Goal: Information Seeking & Learning: Compare options

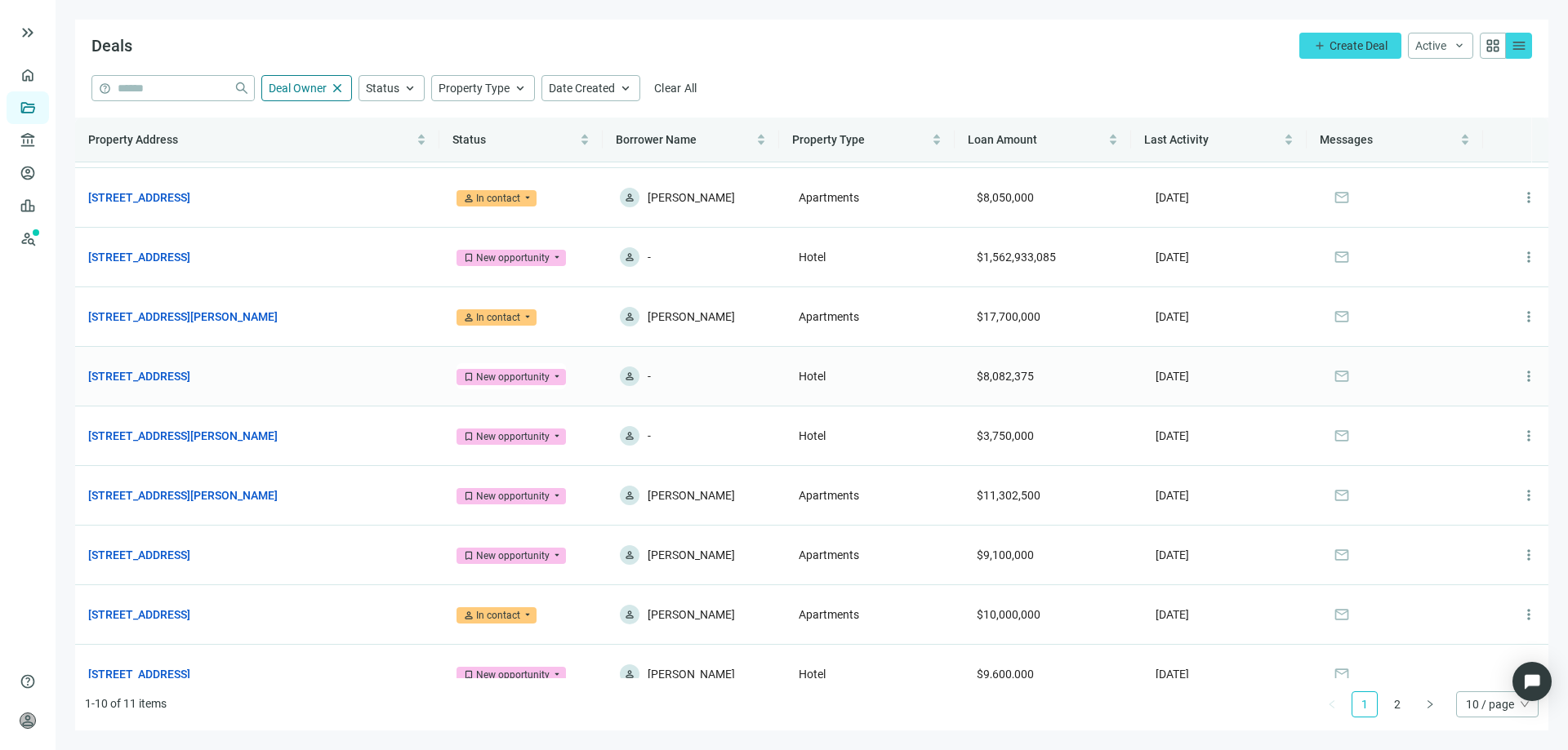
scroll to position [80, 0]
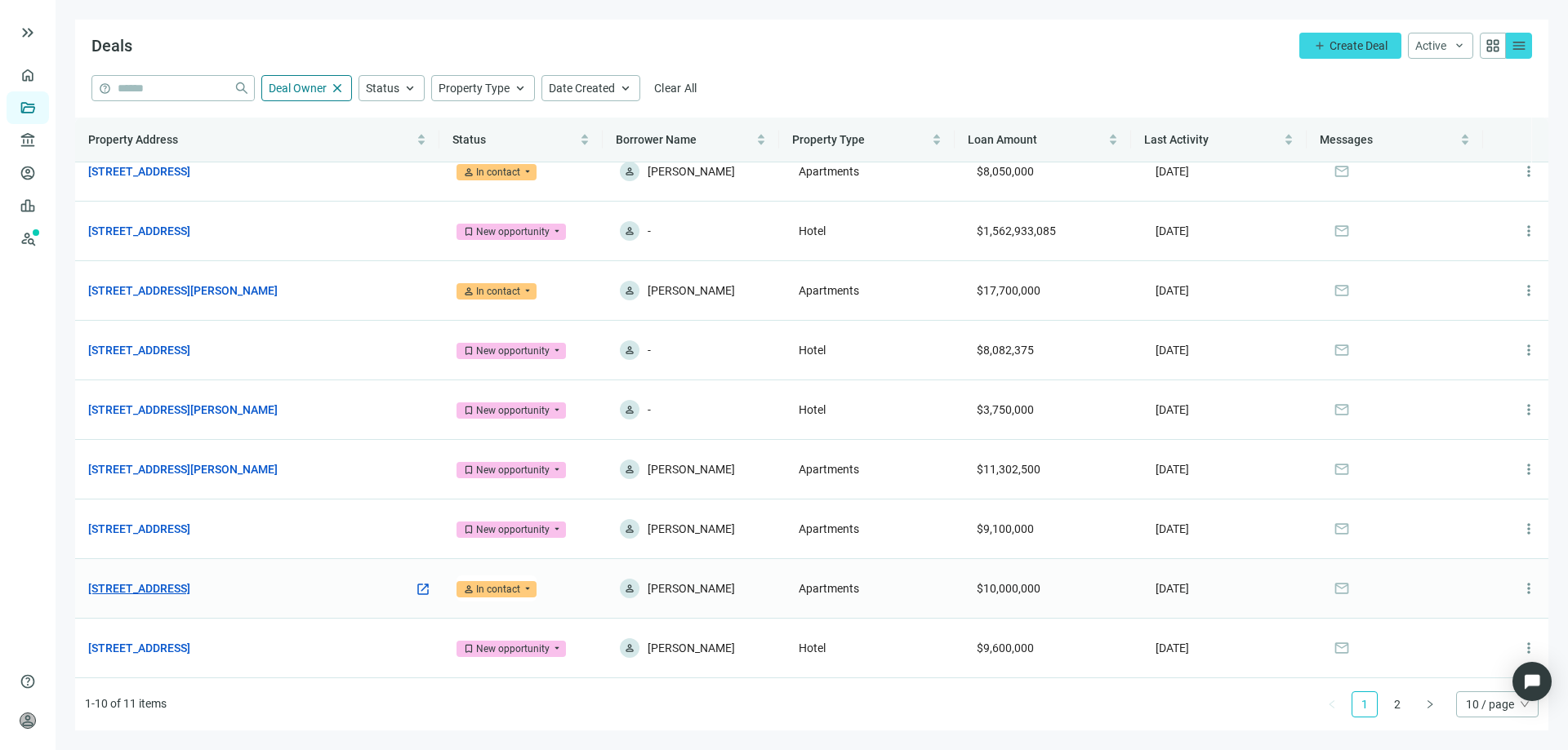
click at [190, 589] on link "600 Dusan Blvd, Murfreesboro, TN 37129" at bounding box center [140, 588] width 102 height 18
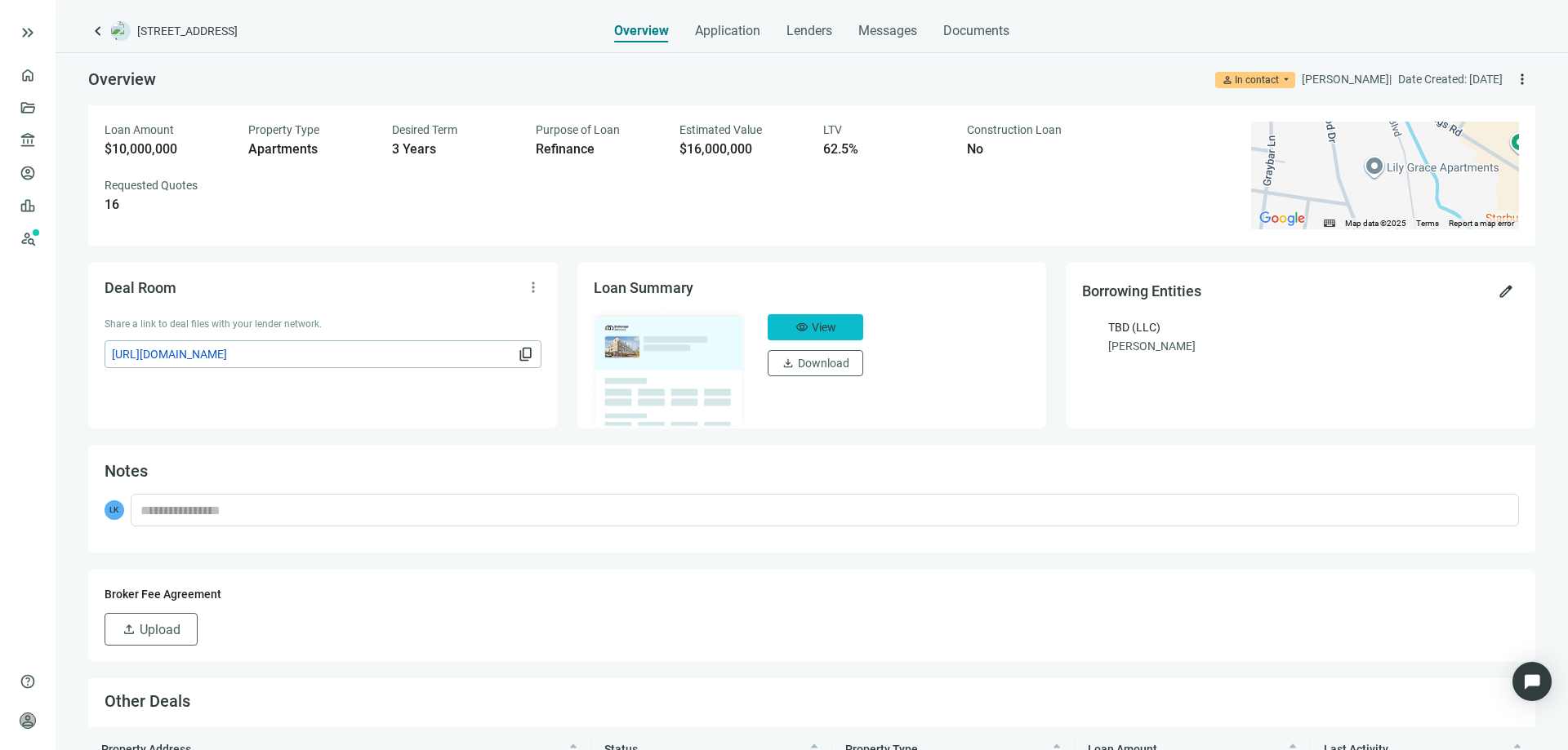
click at [802, 322] on button "visibility View" at bounding box center [815, 327] width 95 height 26
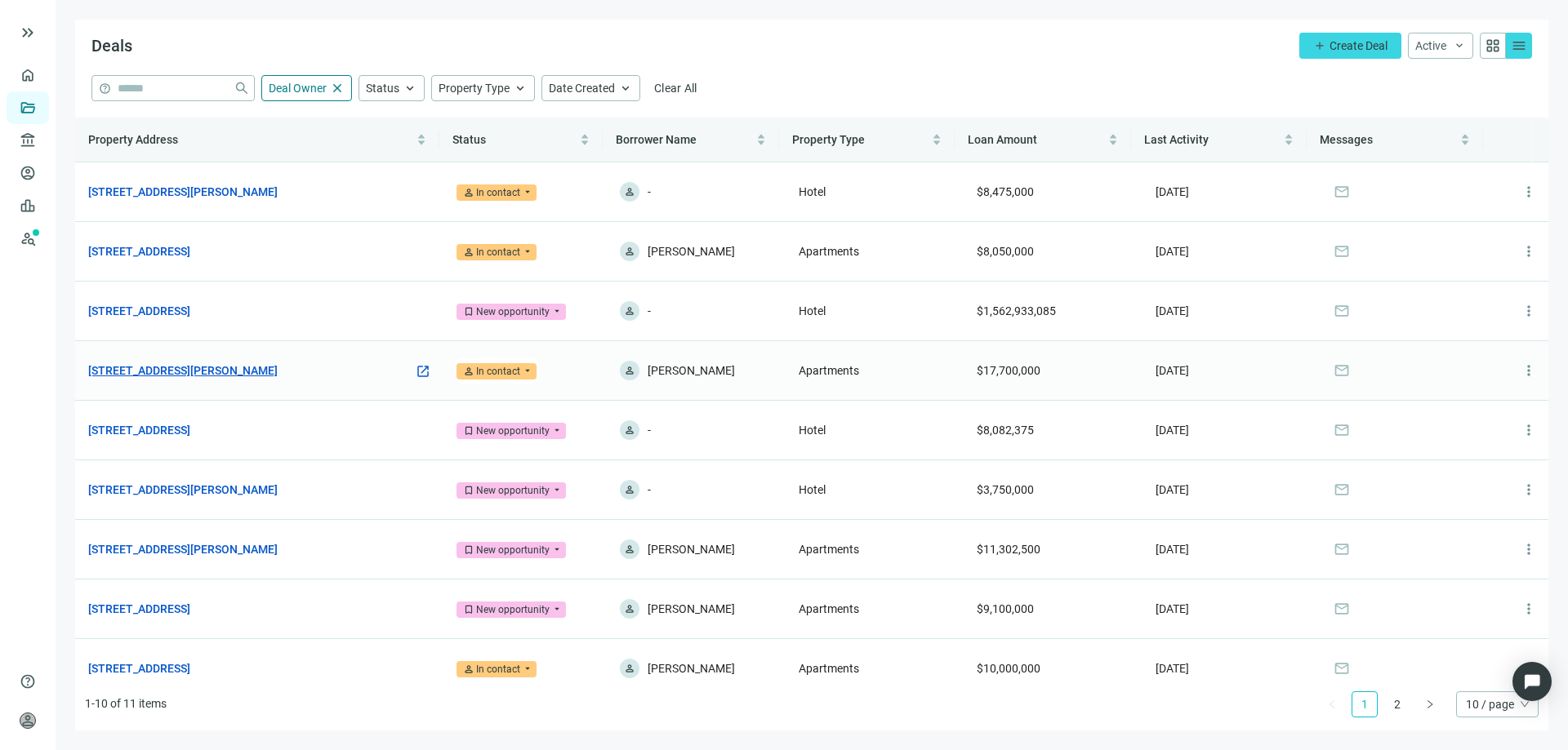
click at [205, 375] on link "1840 W Main St, Robinson, IL 62454" at bounding box center [183, 370] width 189 height 18
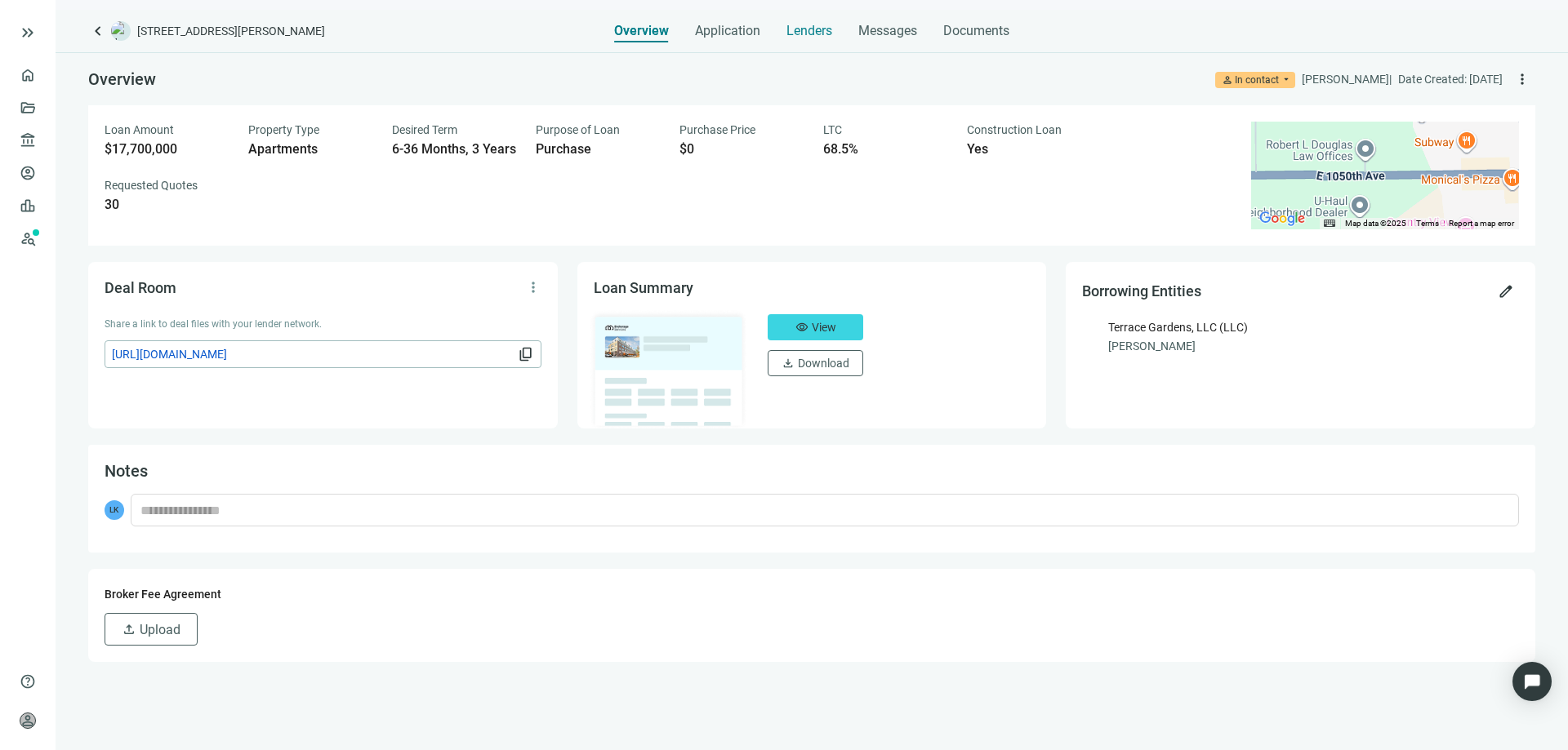
click at [807, 27] on span "Lenders" at bounding box center [809, 30] width 46 height 16
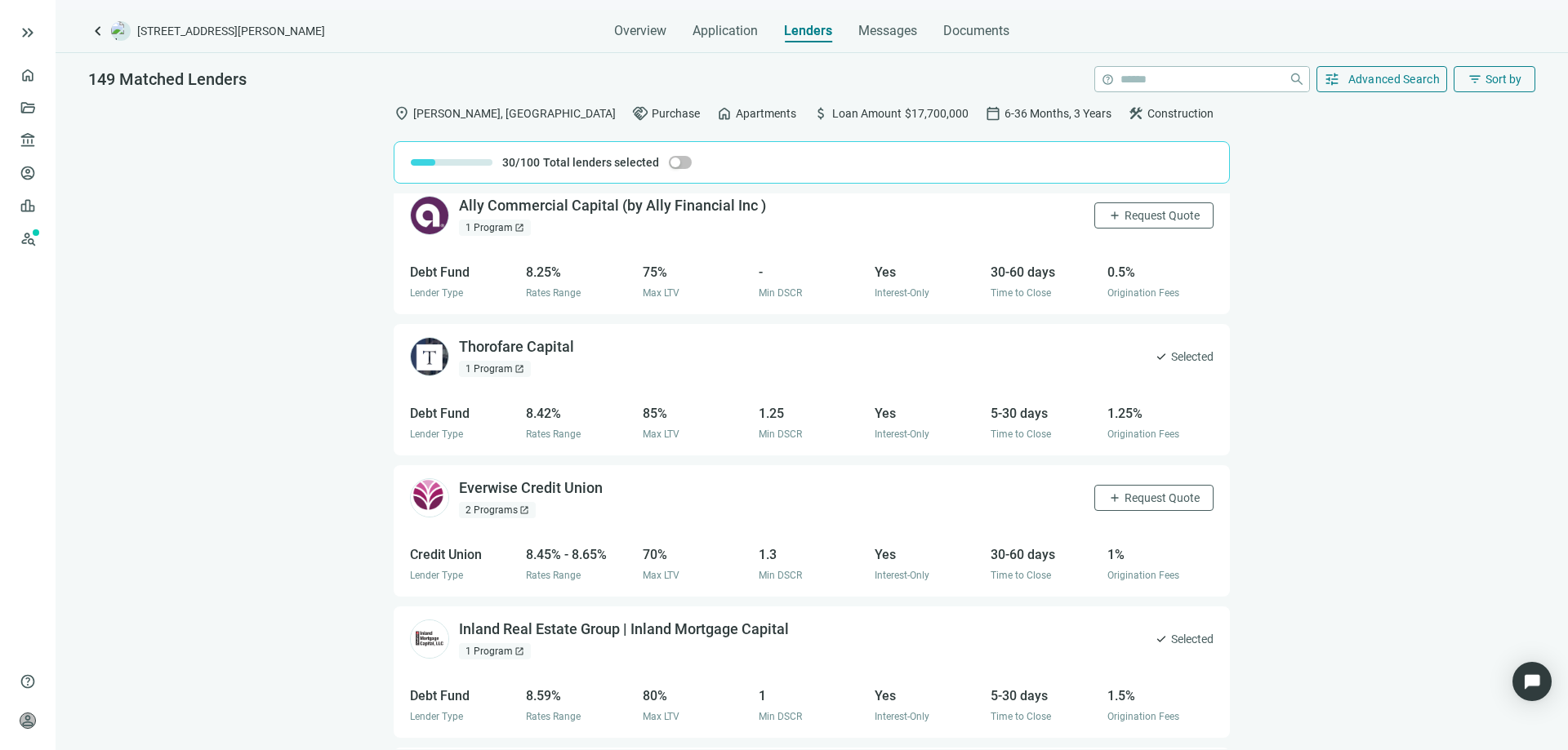
scroll to position [3156, 0]
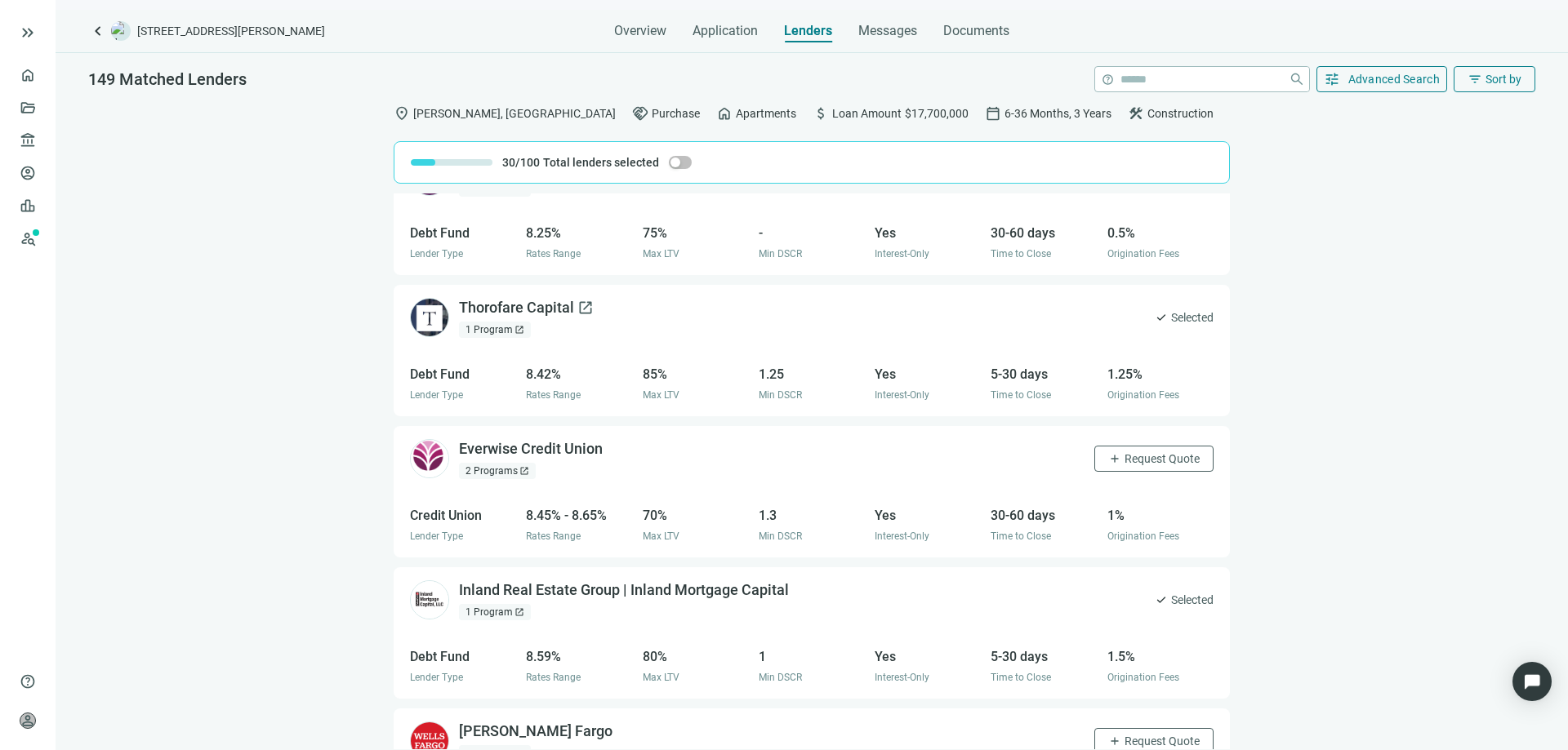
click at [542, 307] on div "Thorofare Capital open_in_new" at bounding box center [526, 309] width 134 height 21
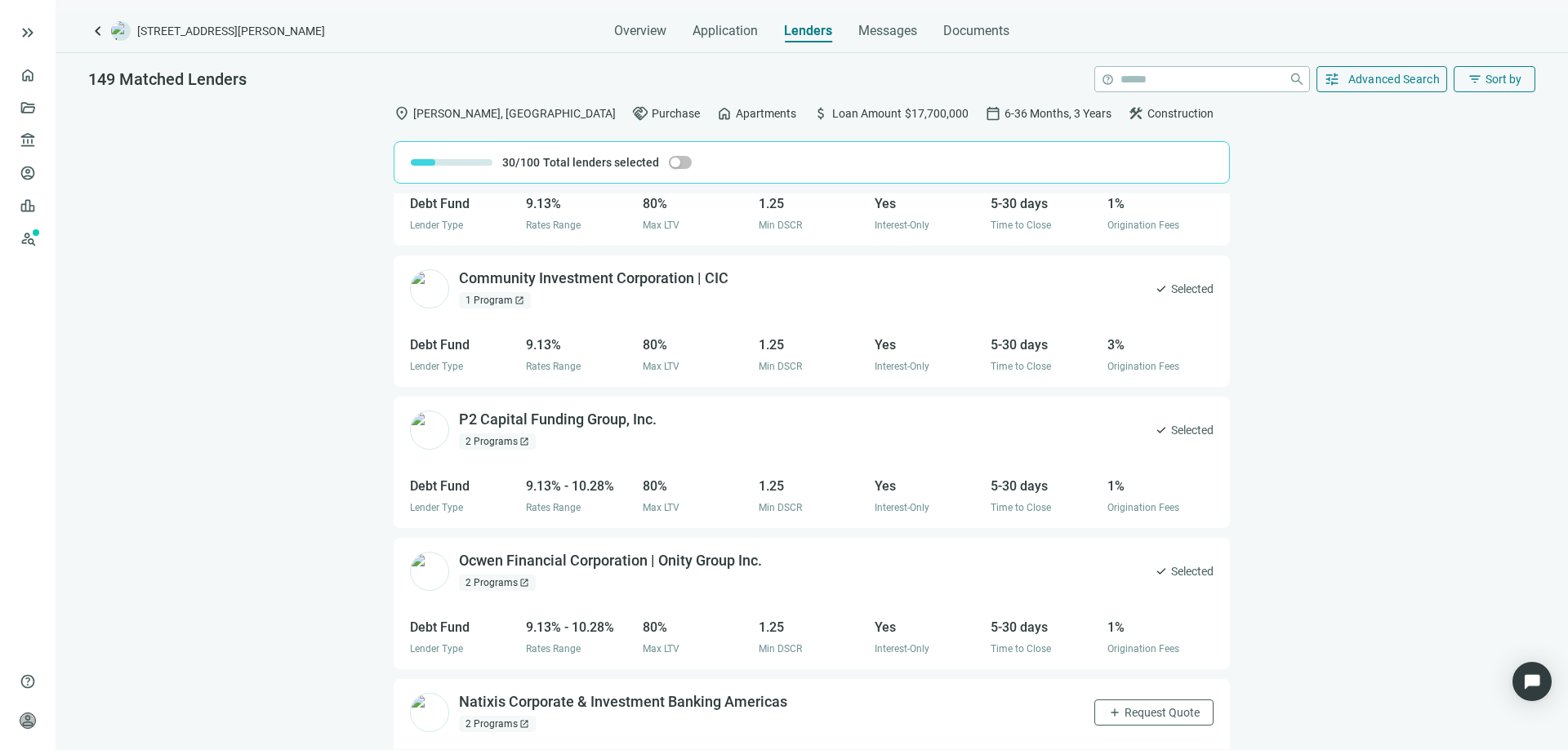
scroll to position [5385, 0]
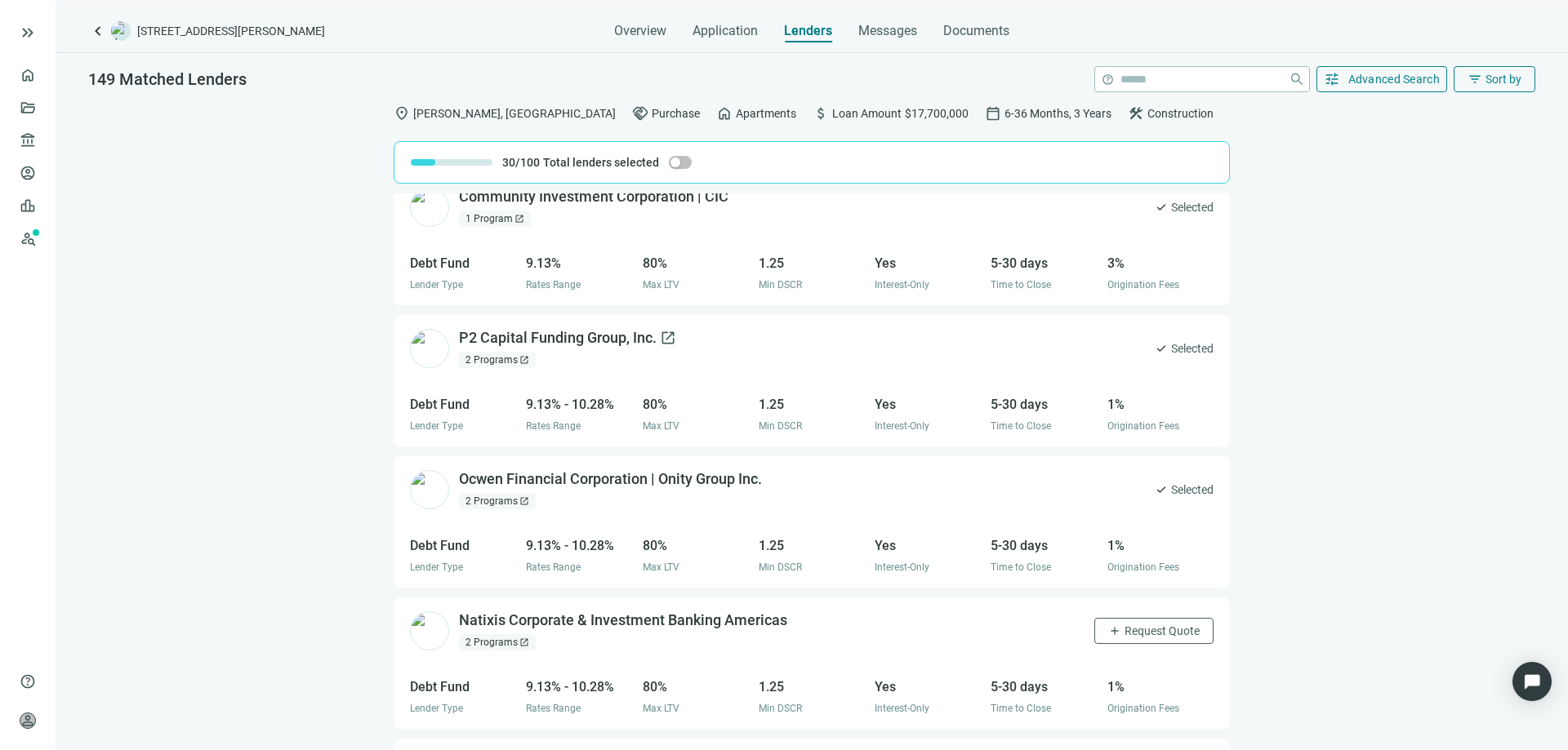
click at [495, 338] on div "P2 Capital Funding Group, Inc. open_in_new" at bounding box center [567, 338] width 217 height 21
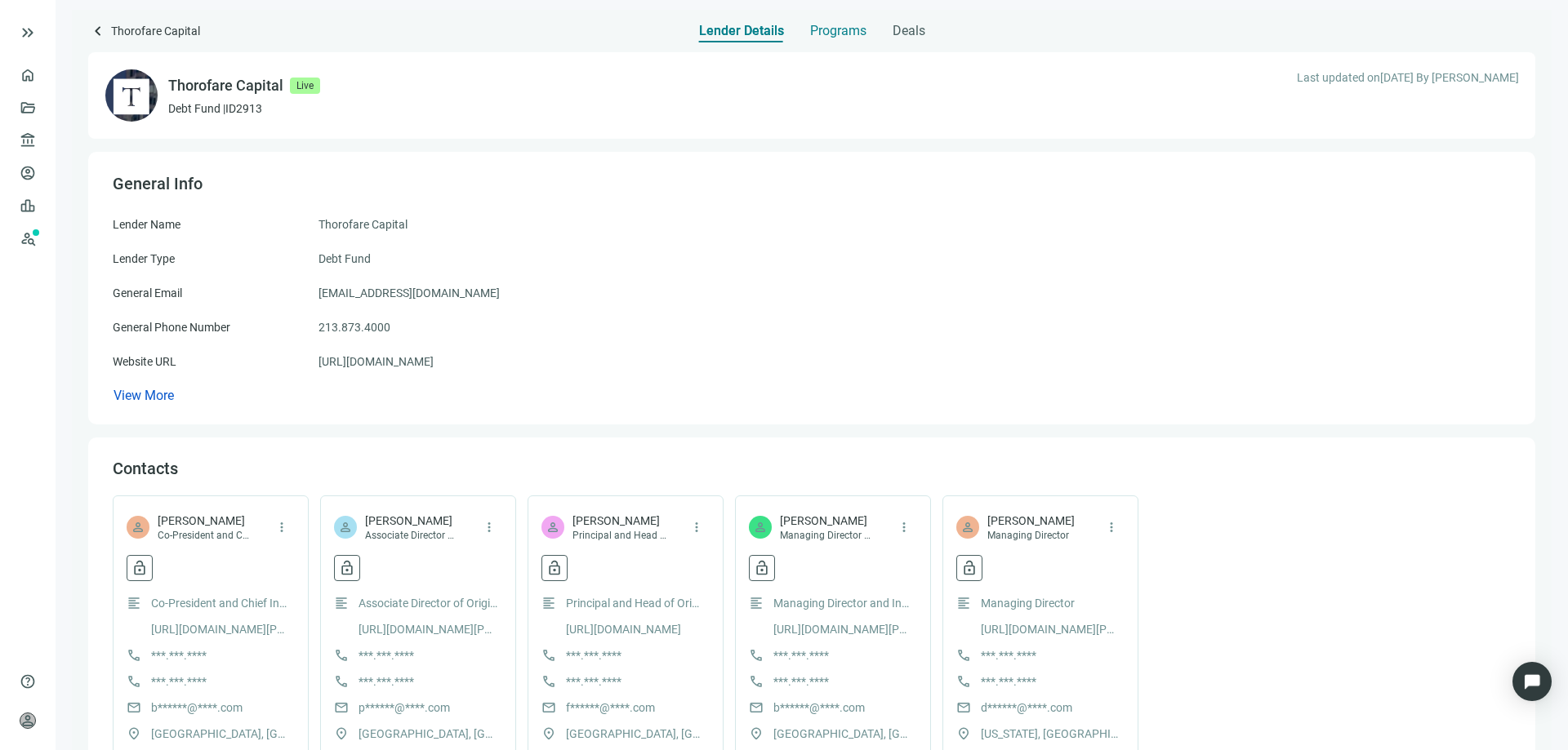
click at [844, 31] on span "Programs" at bounding box center [838, 30] width 56 height 16
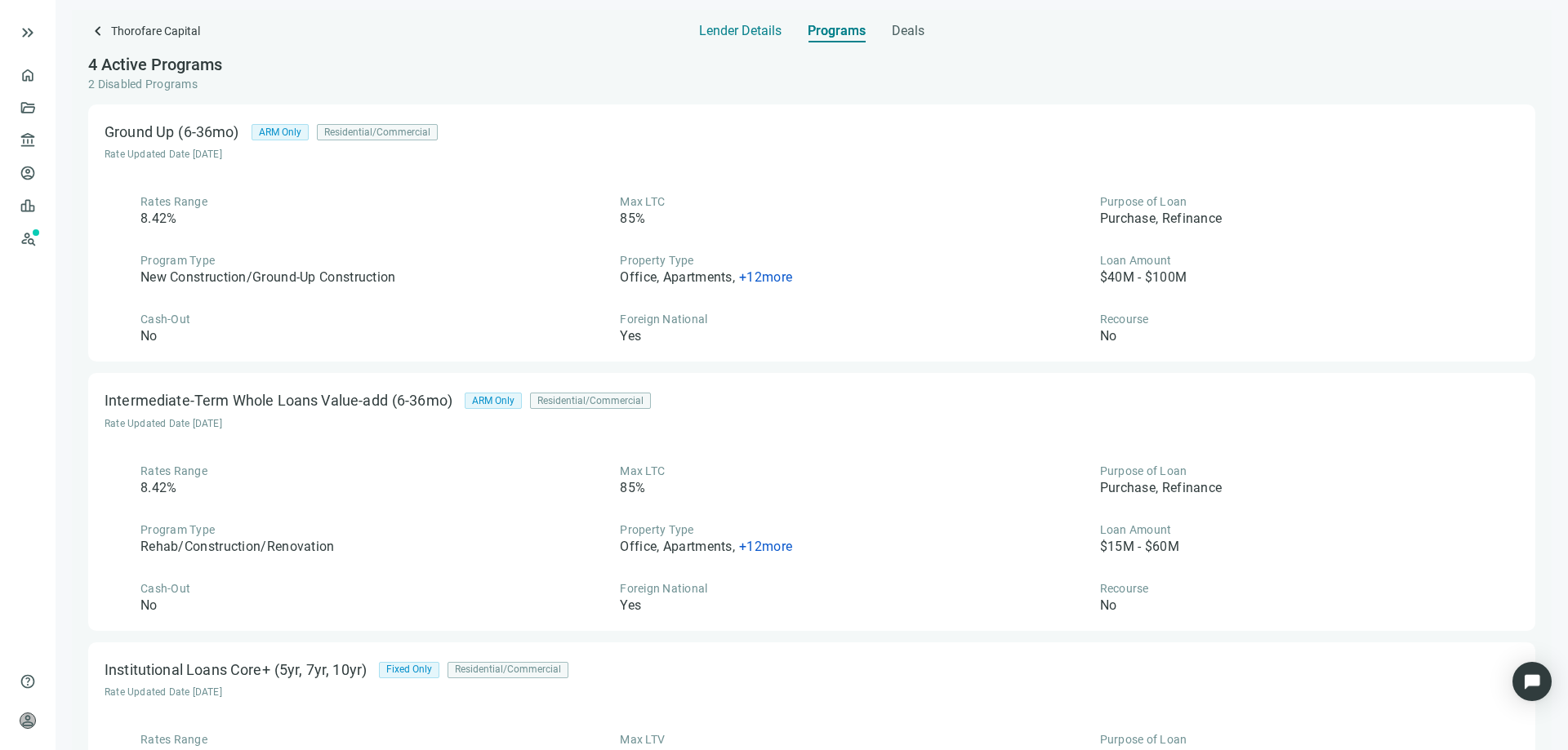
click at [760, 29] on span "Lender Details" at bounding box center [740, 30] width 82 height 16
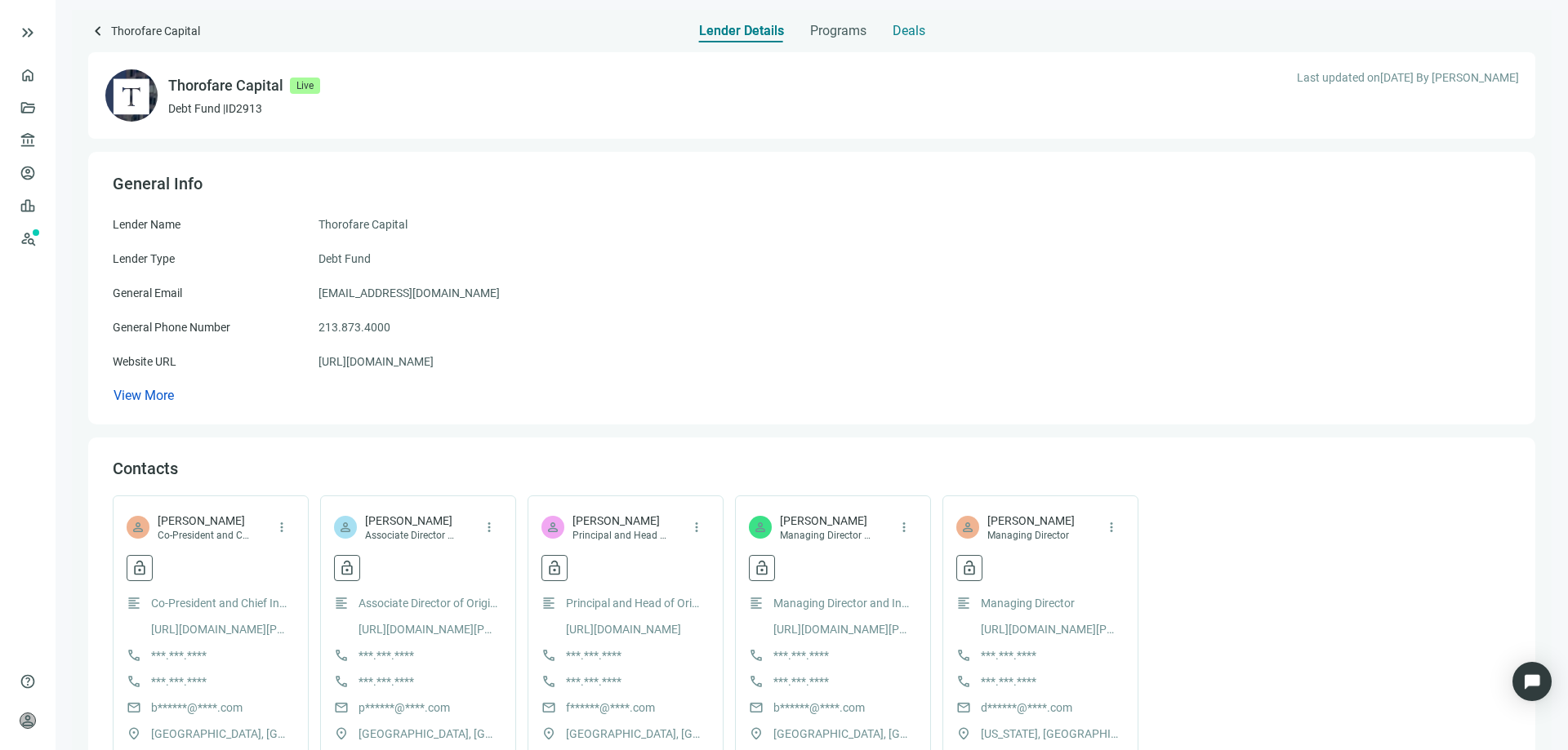
click at [904, 35] on span "Deals" at bounding box center [909, 30] width 33 height 16
click at [100, 34] on span "keyboard_arrow_left" at bounding box center [98, 30] width 20 height 20
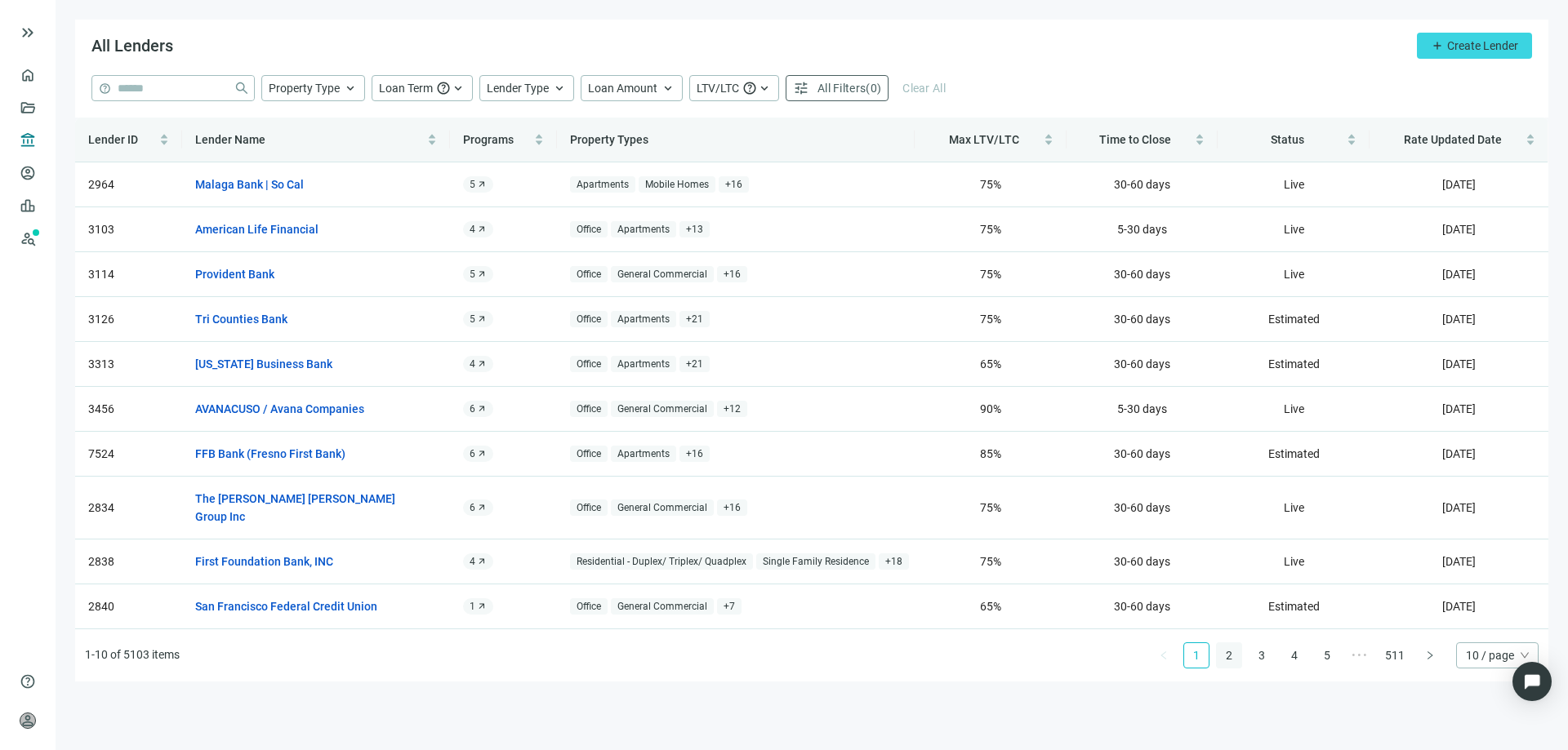
click at [1229, 643] on link "2" at bounding box center [1229, 655] width 24 height 24
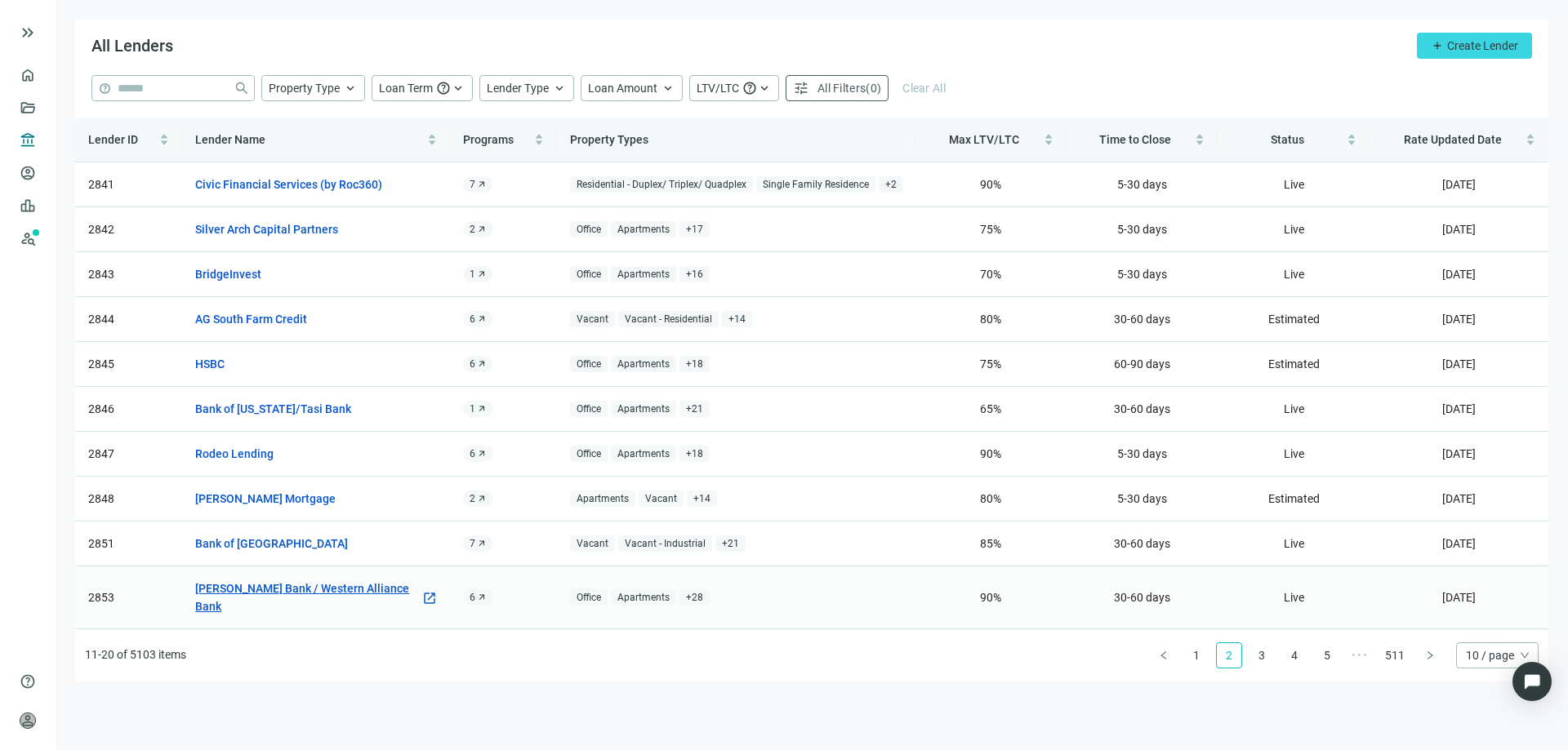
click at [359, 590] on link "Torrey Pines Bank / Western Alliance Bank" at bounding box center [308, 597] width 225 height 36
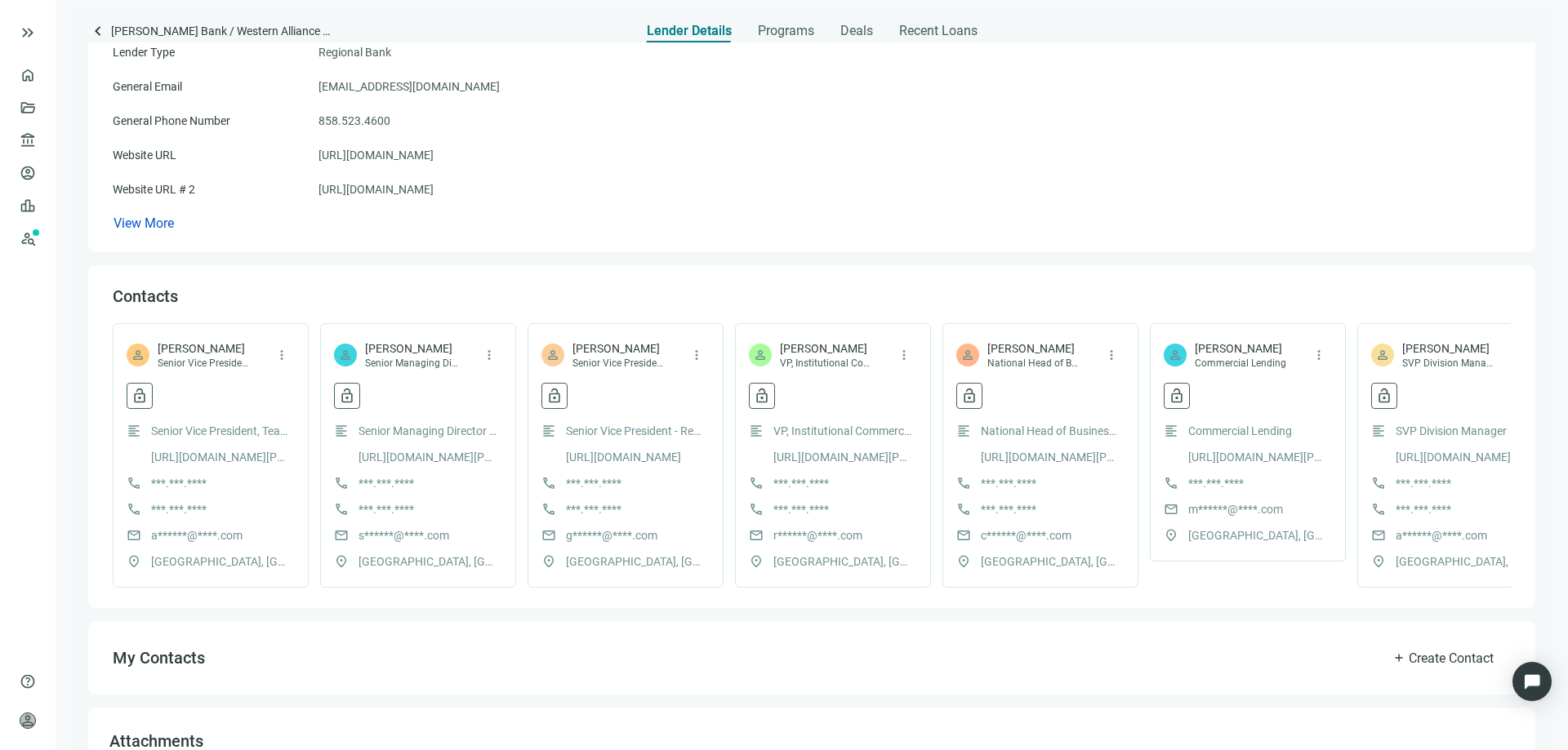
scroll to position [245, 0]
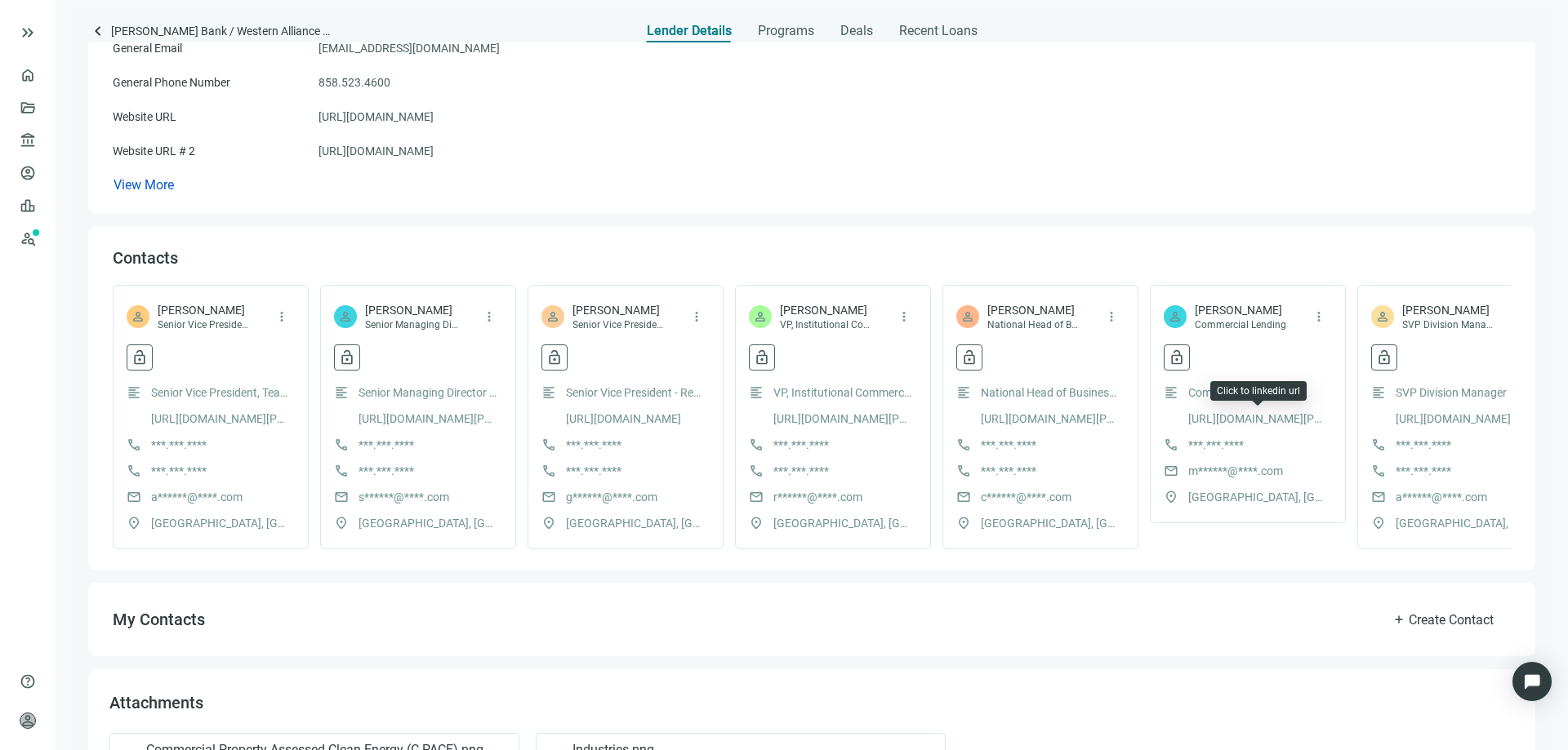
click at [1259, 420] on link "http://www.linkedin.com/in/matt-olsen-2564b9b" at bounding box center [1258, 419] width 139 height 18
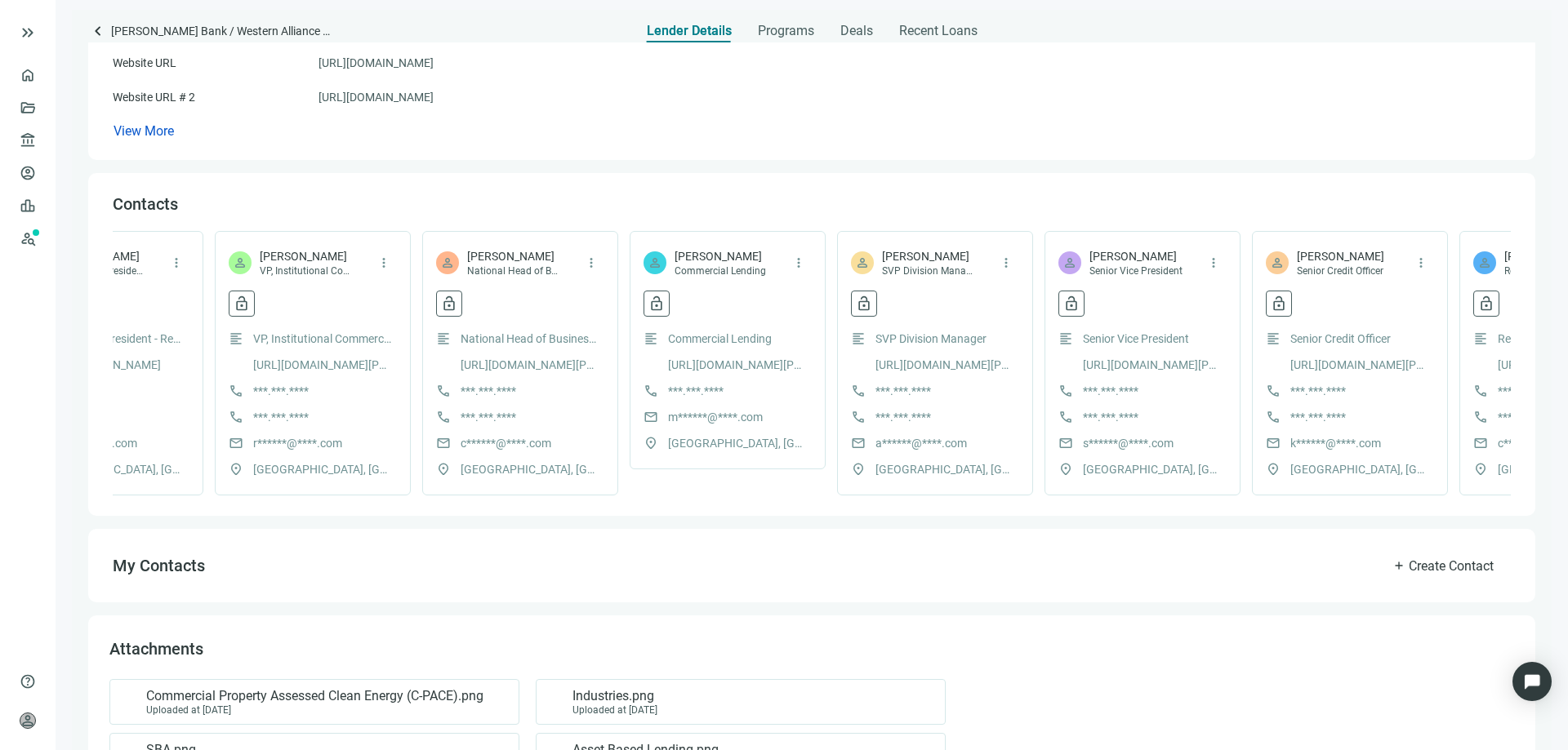
scroll to position [327, 0]
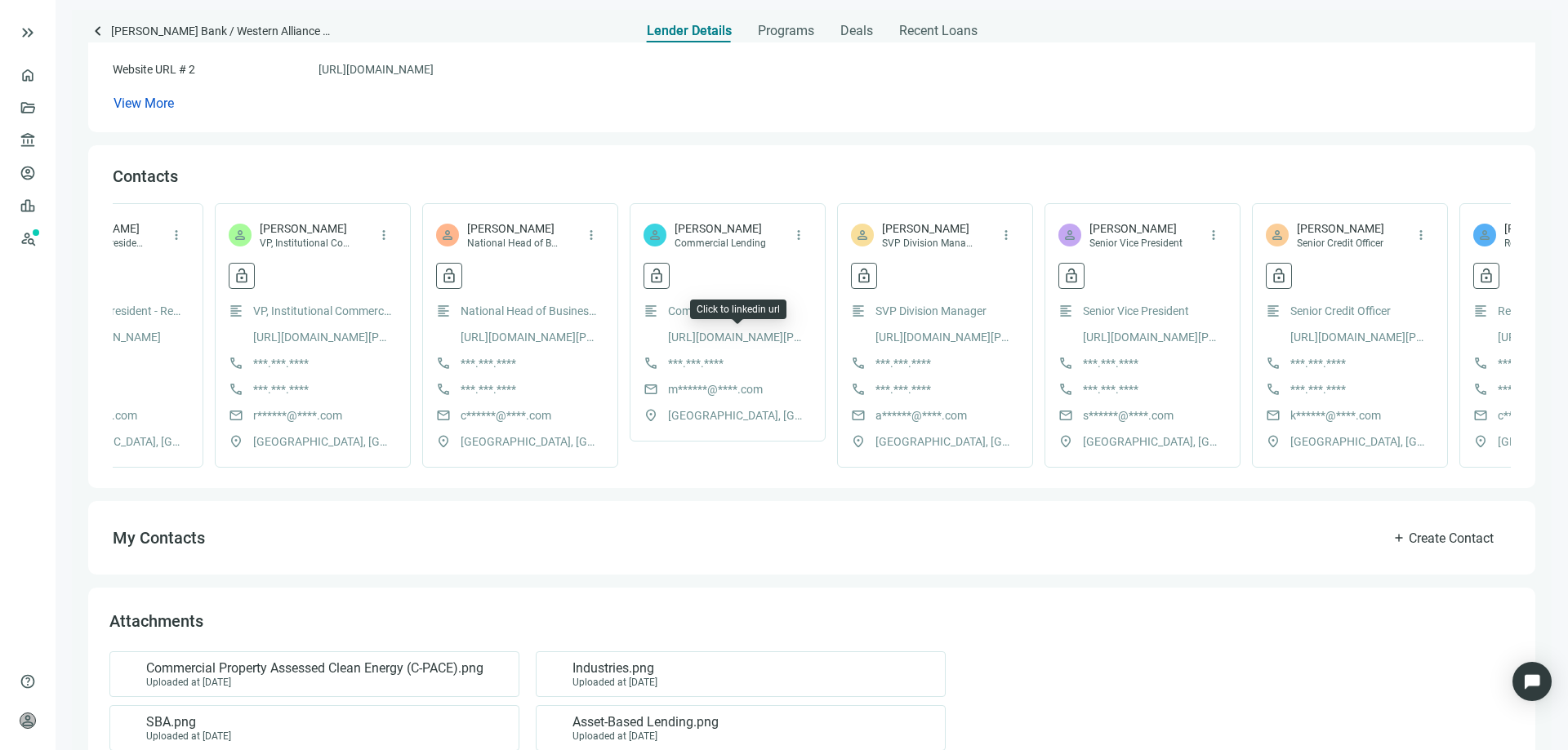
click at [738, 340] on link "http://www.linkedin.com/in/matt-olsen-2564b9b" at bounding box center [737, 336] width 139 height 18
click at [518, 331] on link "https://www.linkedin.com/in/chris-grassa-ba605b11/" at bounding box center [530, 336] width 139 height 18
click at [522, 337] on link "https://www.linkedin.com/in/chris-grassa-ba605b11/" at bounding box center [530, 336] width 139 height 18
click at [918, 337] on link "http://www.linkedin.com/in/adam-djou-68580714" at bounding box center [944, 336] width 139 height 18
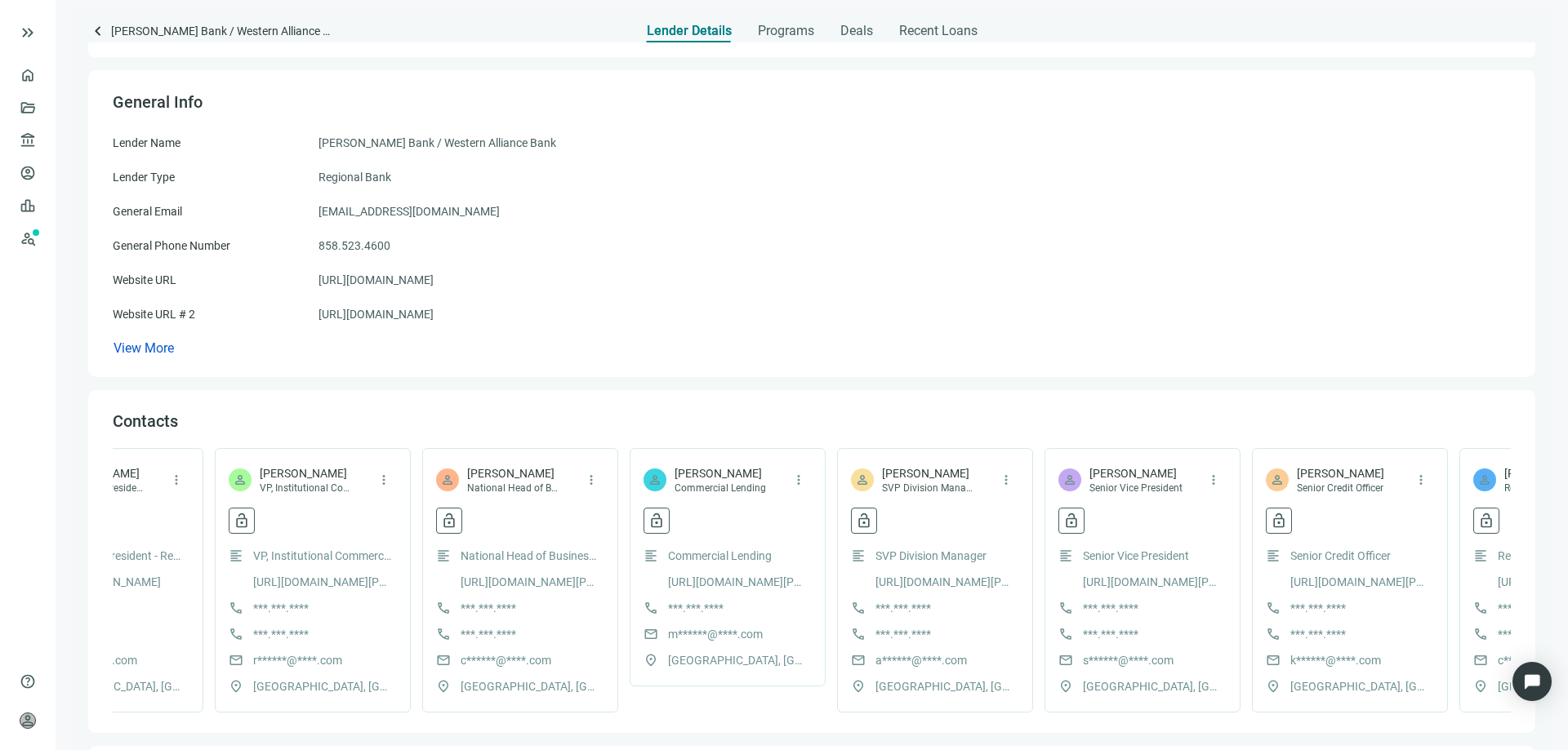
scroll to position [0, 0]
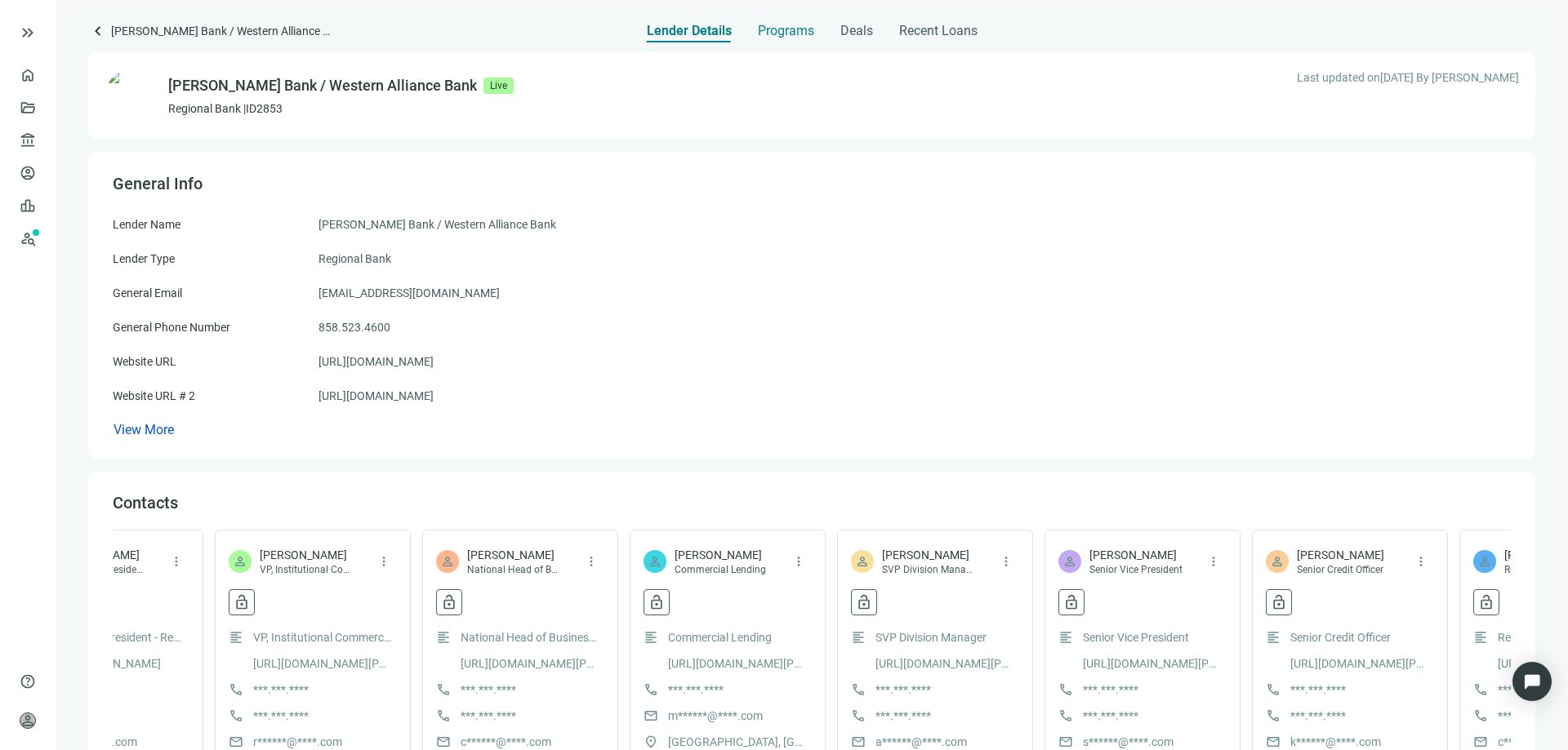
click at [768, 31] on span "Programs" at bounding box center [786, 30] width 56 height 16
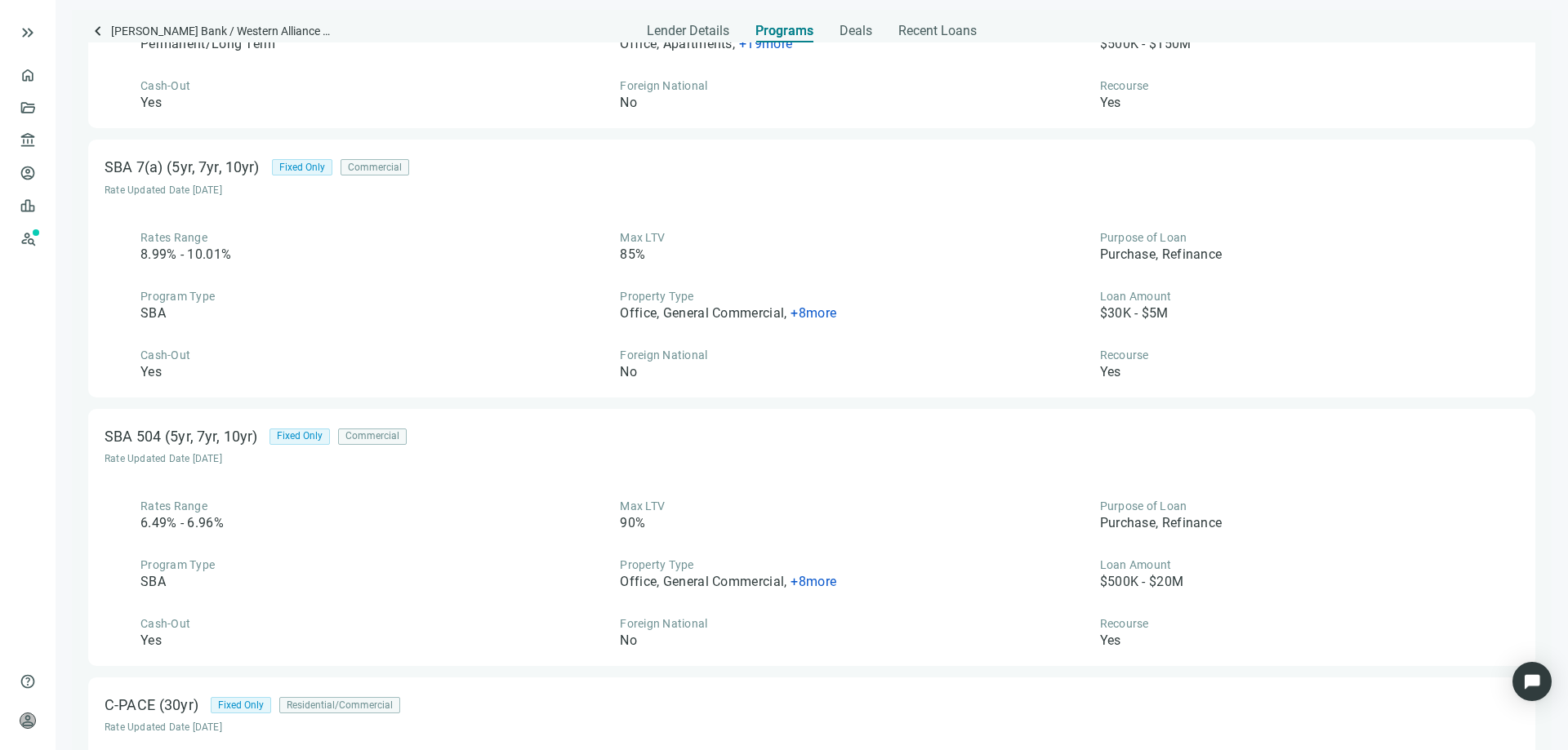
scroll to position [213, 0]
click at [857, 27] on span "Deals" at bounding box center [856, 30] width 33 height 16
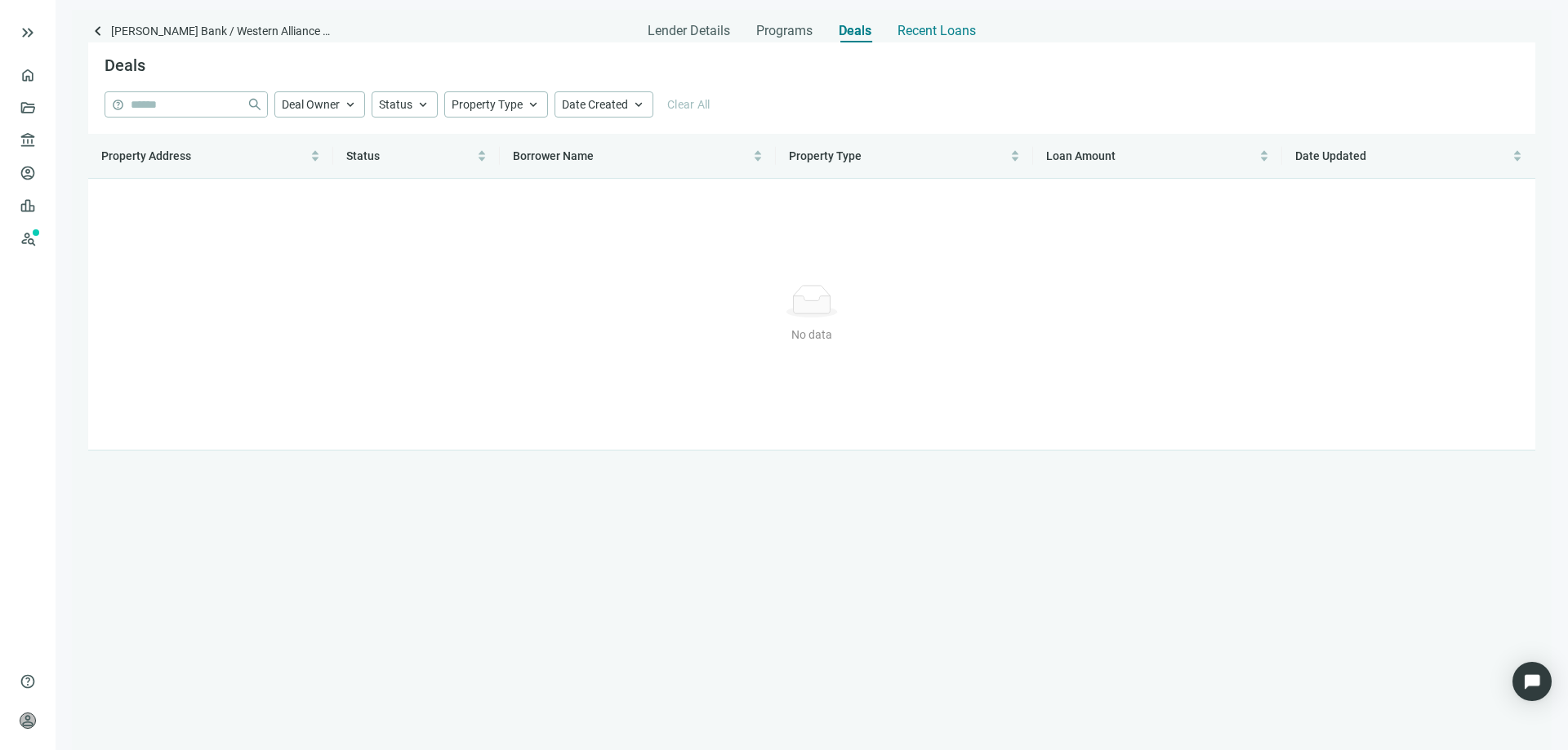
click at [909, 33] on span "Recent Loans" at bounding box center [937, 30] width 78 height 16
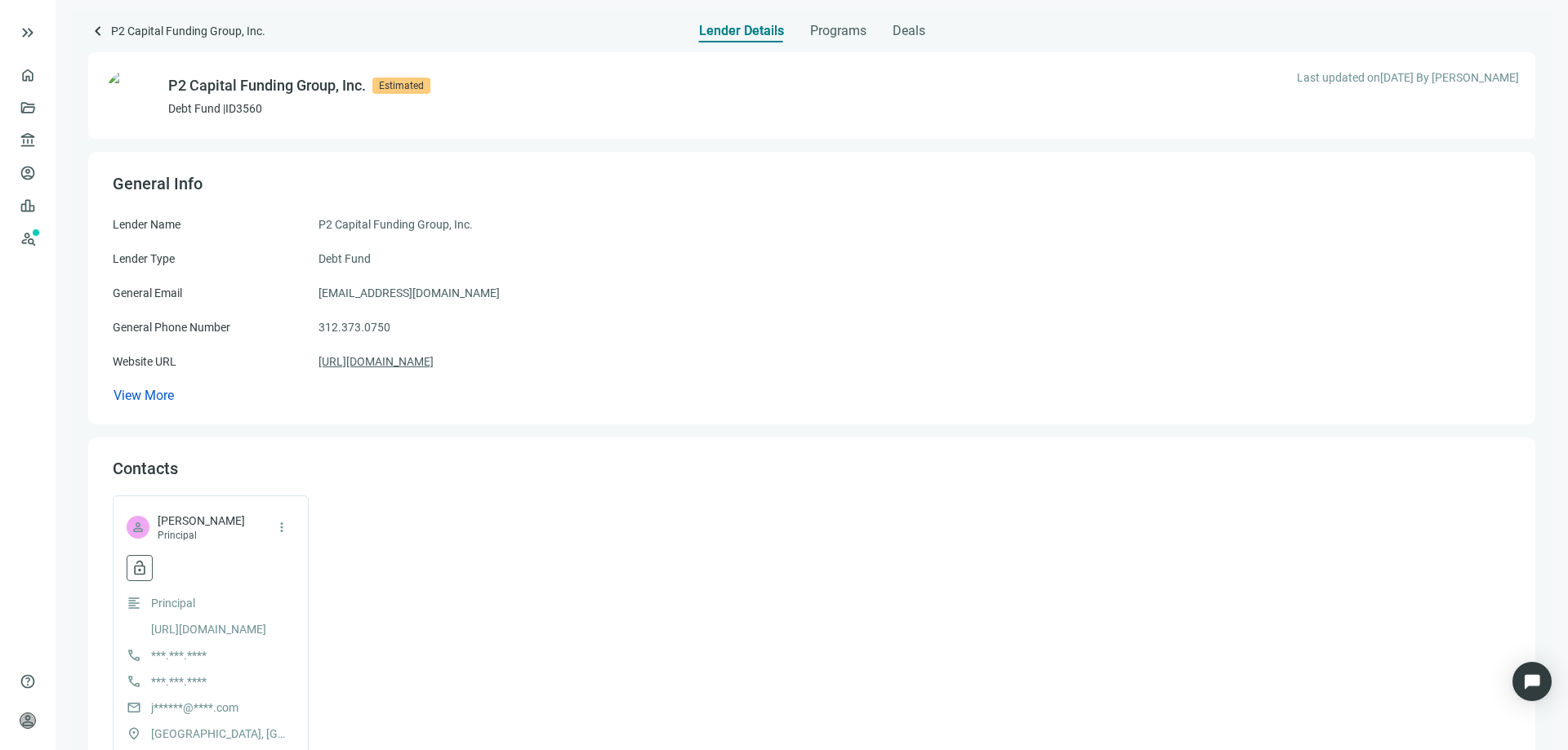
click at [362, 364] on link "[URL][DOMAIN_NAME]" at bounding box center [376, 362] width 115 height 18
click at [95, 33] on span "keyboard_arrow_left" at bounding box center [98, 30] width 20 height 20
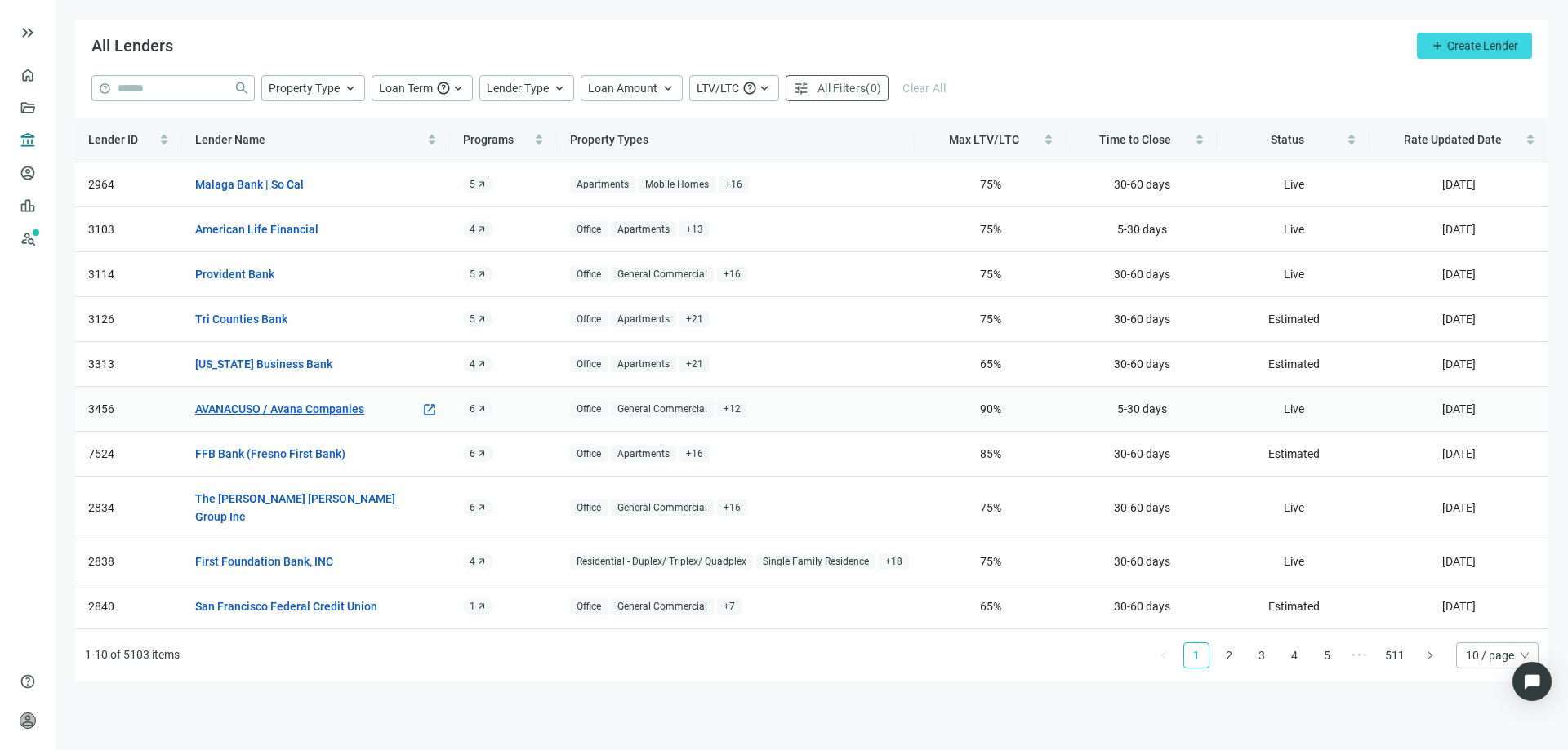
click at [314, 408] on link "AVANACUSO / Avana Companies" at bounding box center [279, 408] width 169 height 18
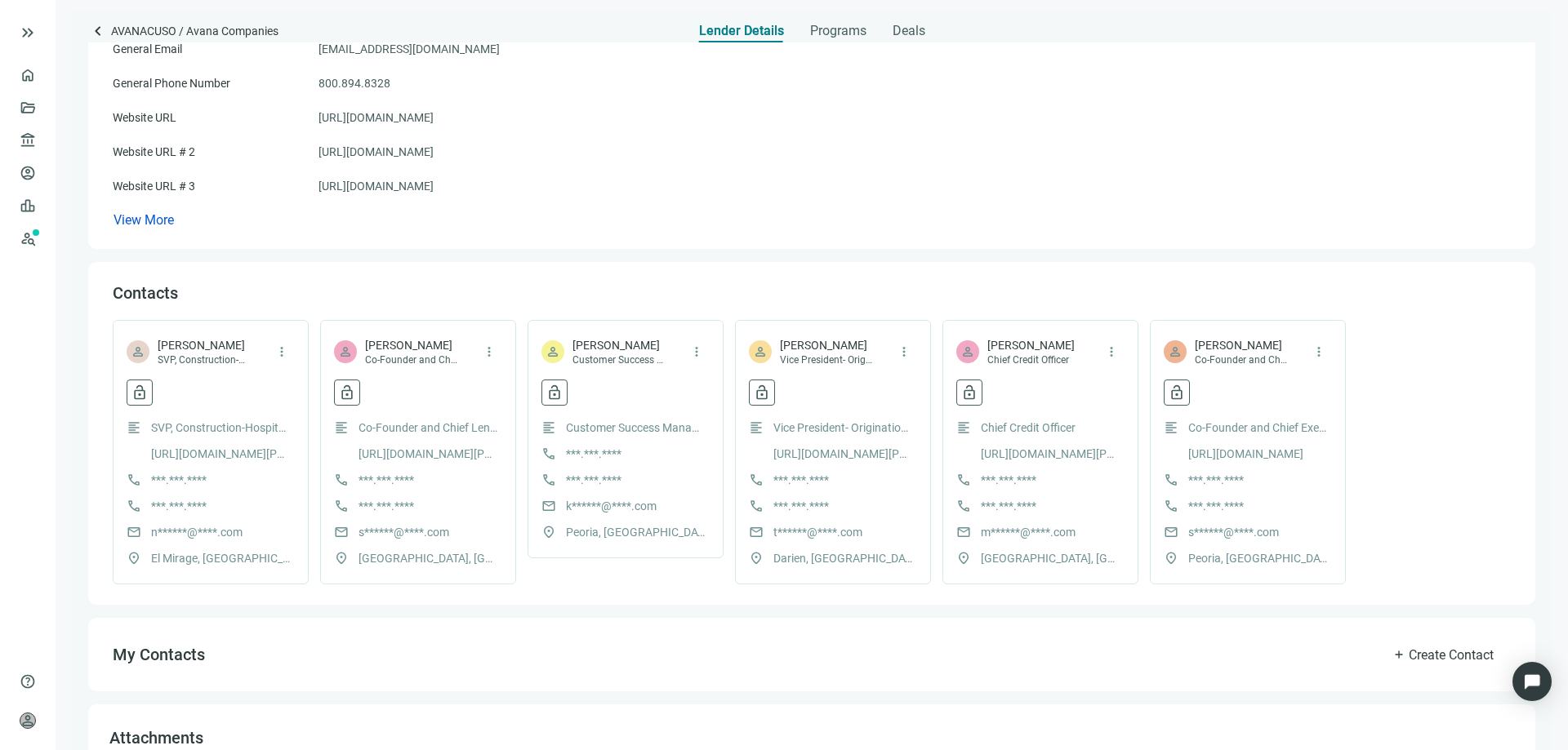
scroll to position [245, 0]
click at [234, 447] on link "https://www.linkedin.com/in/indranil-banerjee-b802691/" at bounding box center [220, 453] width 139 height 18
click at [400, 450] on link "https://www.linkedin.com/in/sanat-patel-53563420/" at bounding box center [428, 453] width 139 height 18
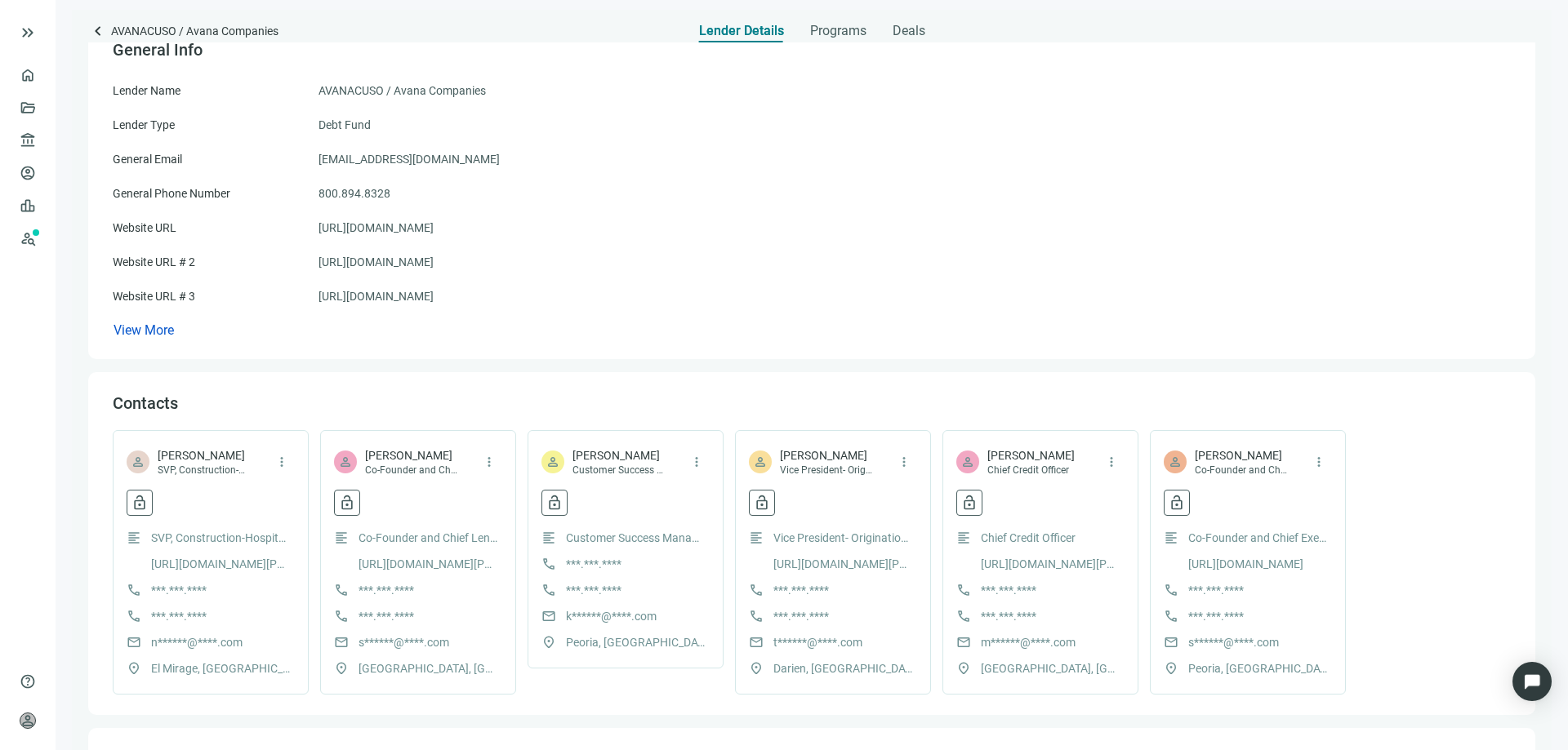
scroll to position [82, 0]
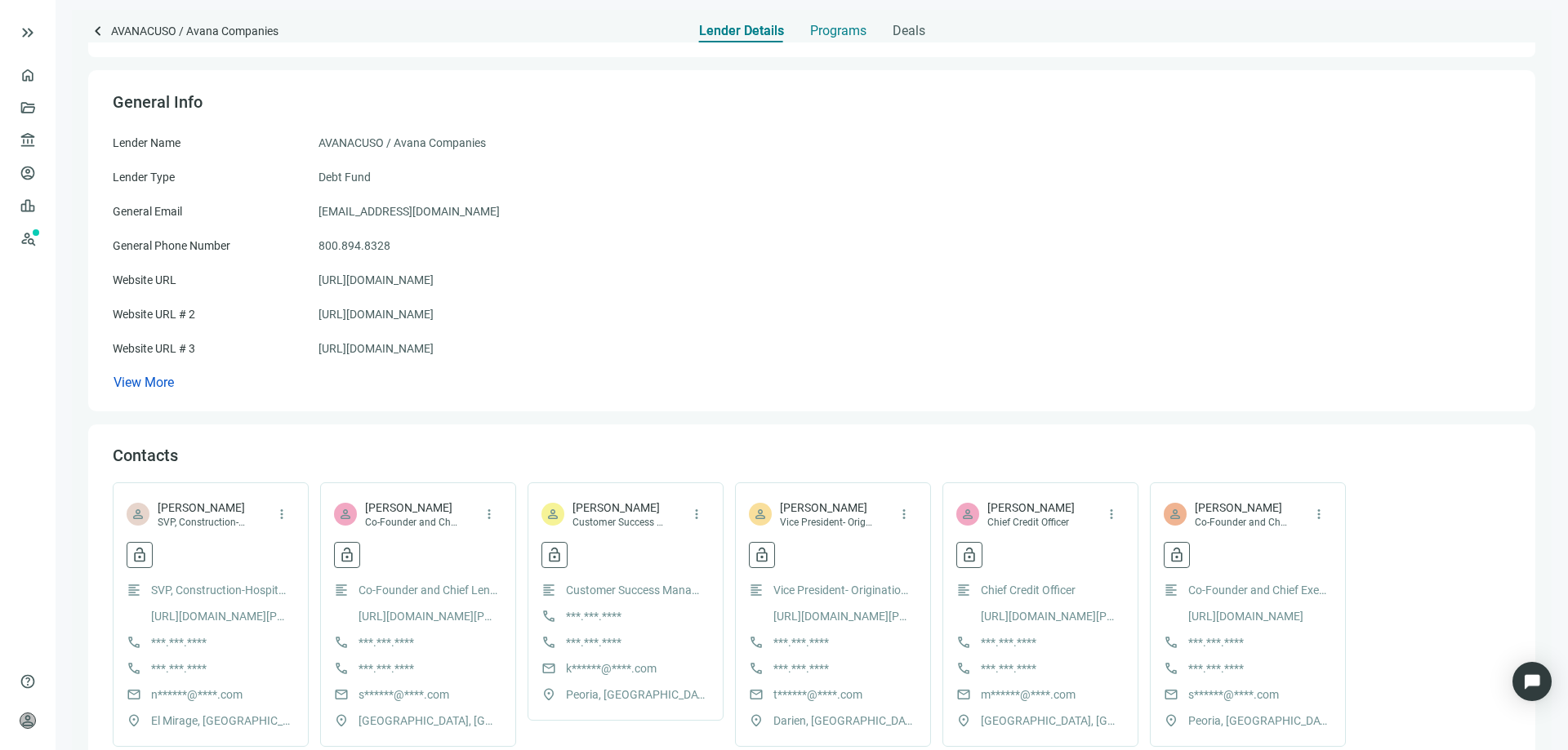
click at [826, 36] on span "Programs" at bounding box center [838, 30] width 56 height 16
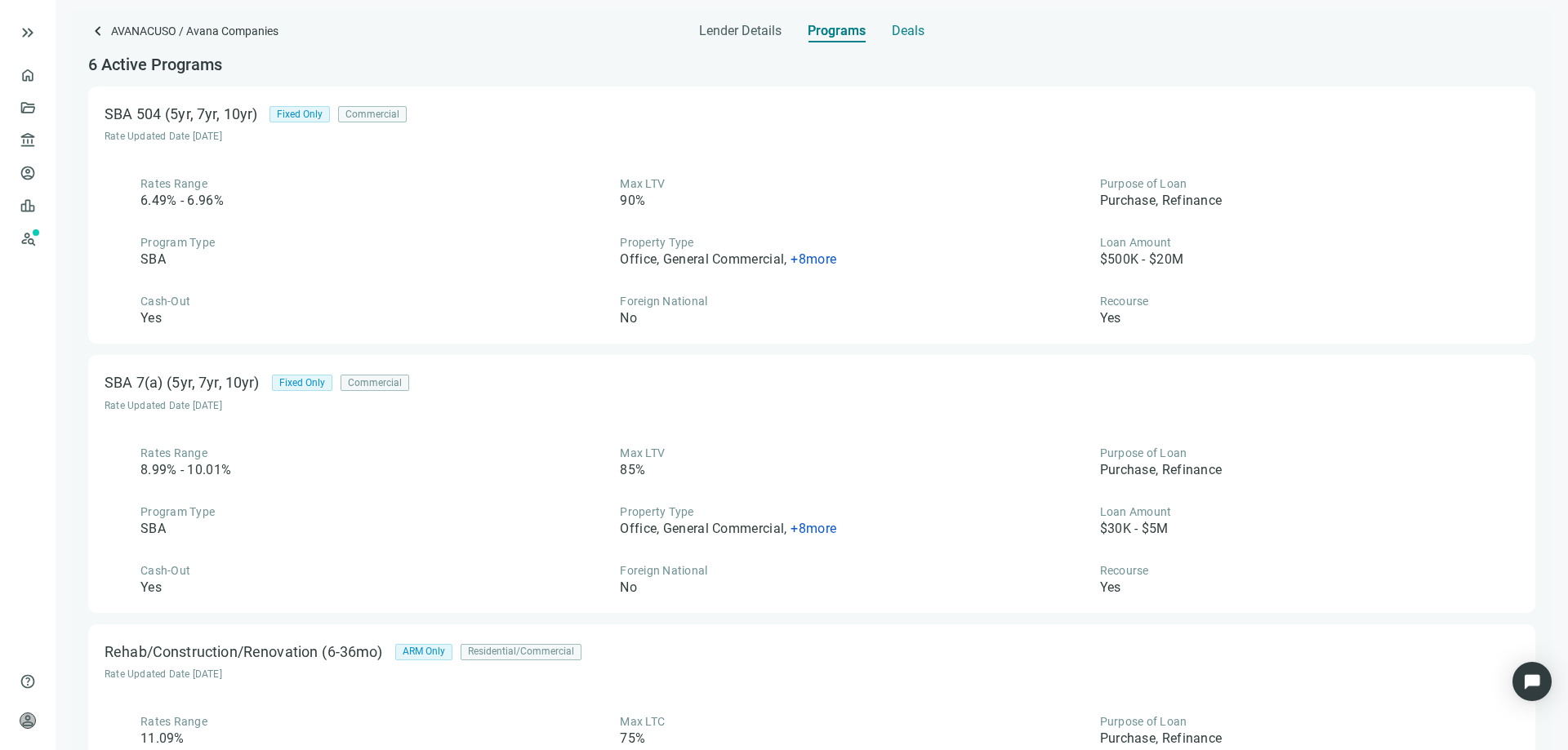
click at [897, 32] on span "Deals" at bounding box center [908, 30] width 33 height 16
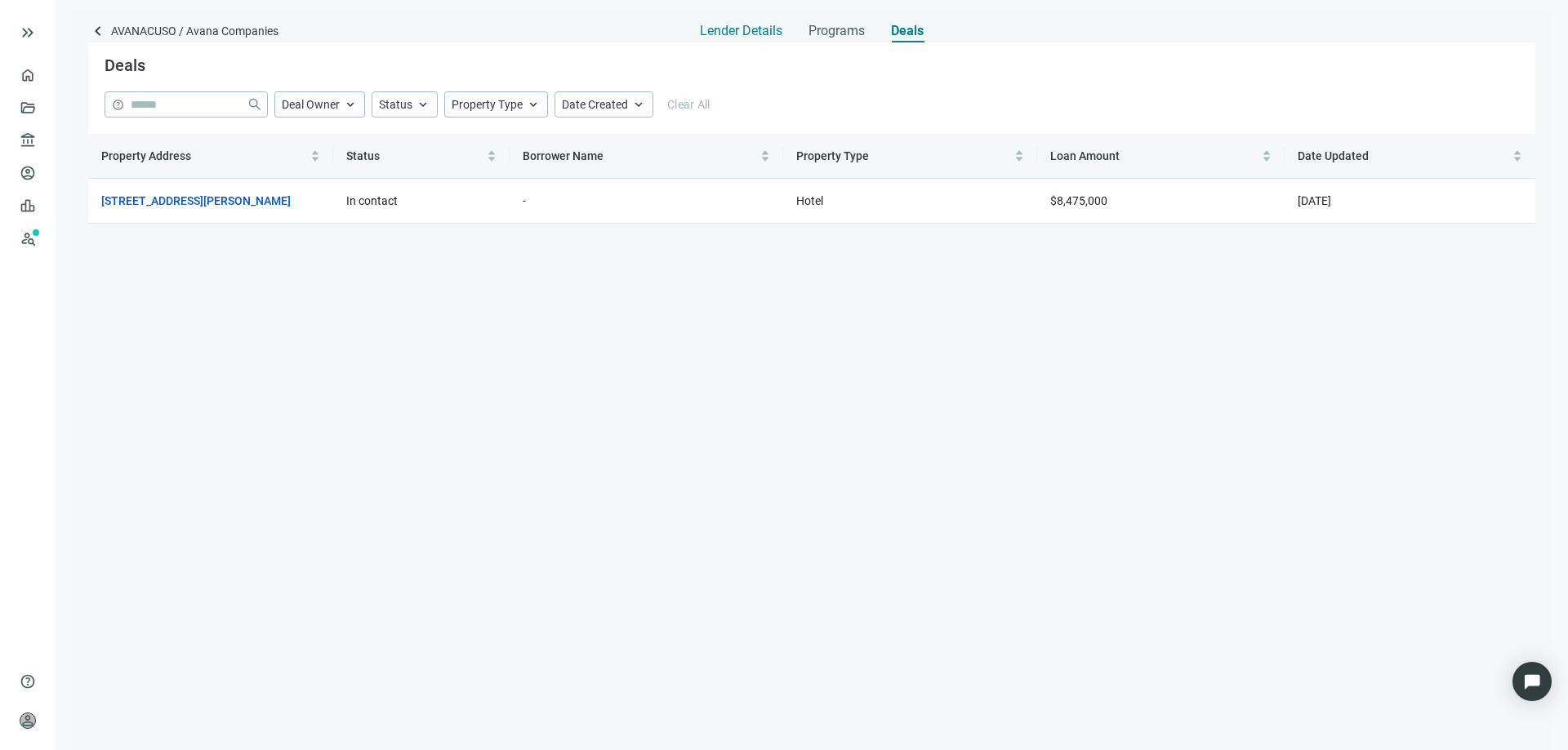
click at [749, 36] on span "Lender Details" at bounding box center [741, 30] width 82 height 16
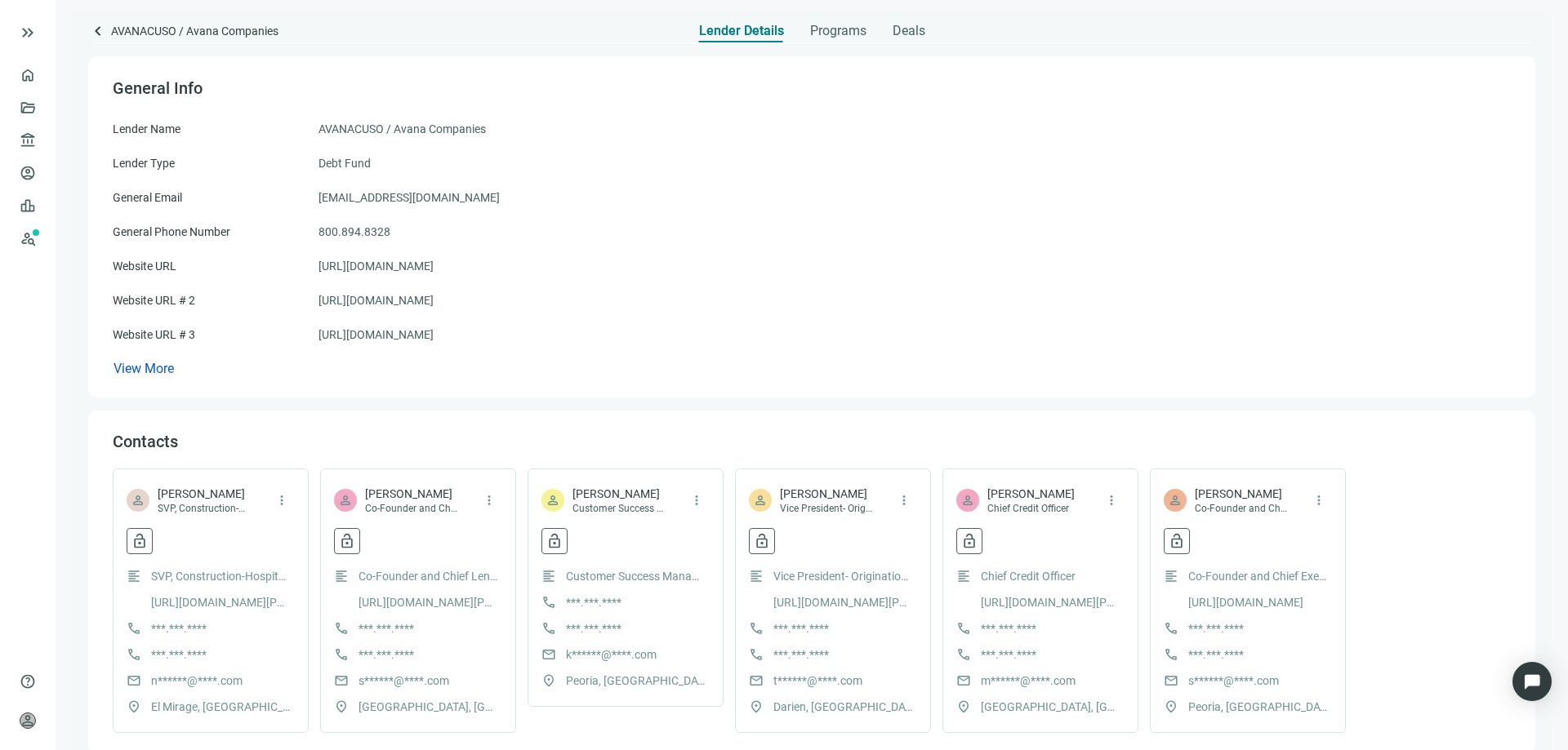
scroll to position [82, 0]
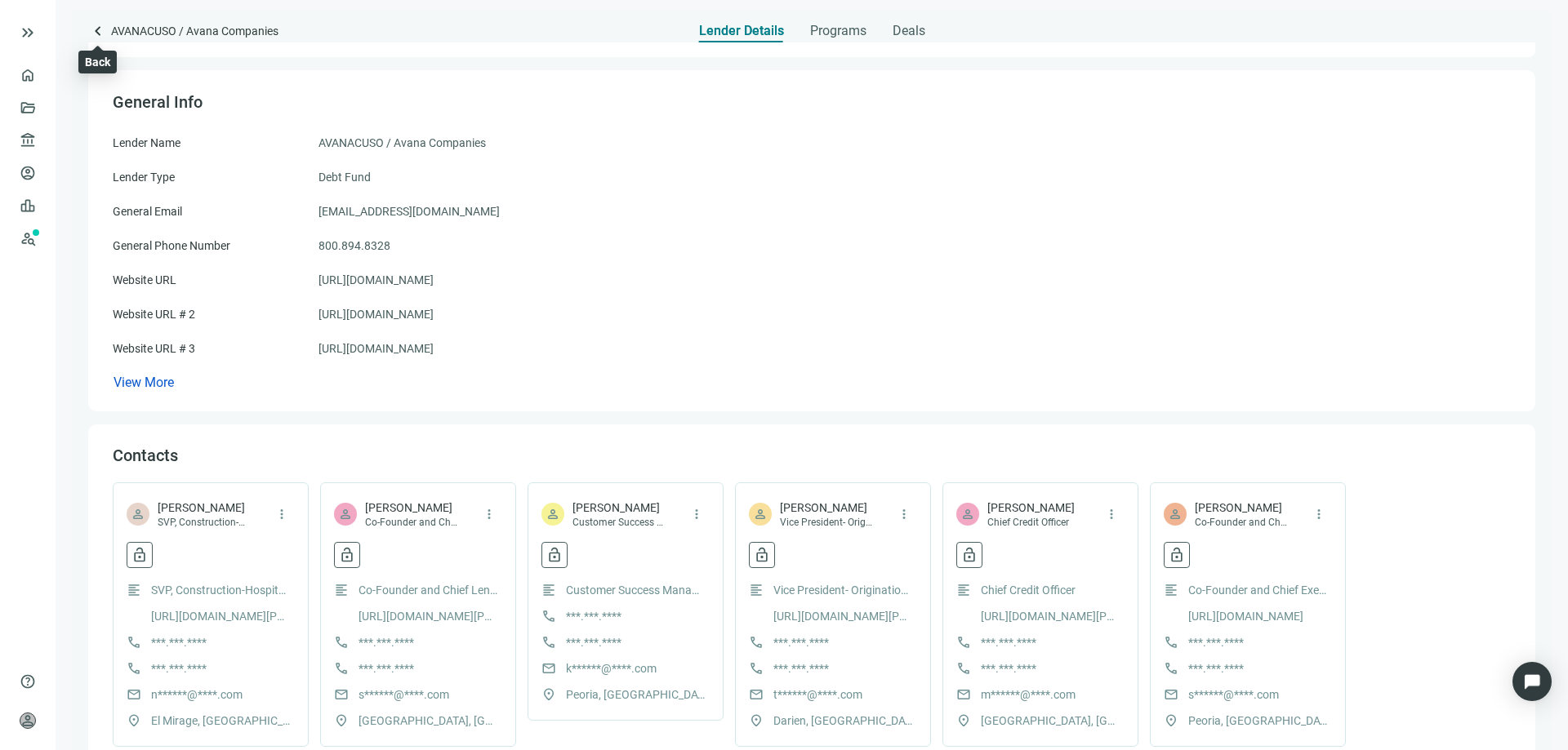
click at [101, 32] on span "keyboard_arrow_left" at bounding box center [98, 30] width 20 height 20
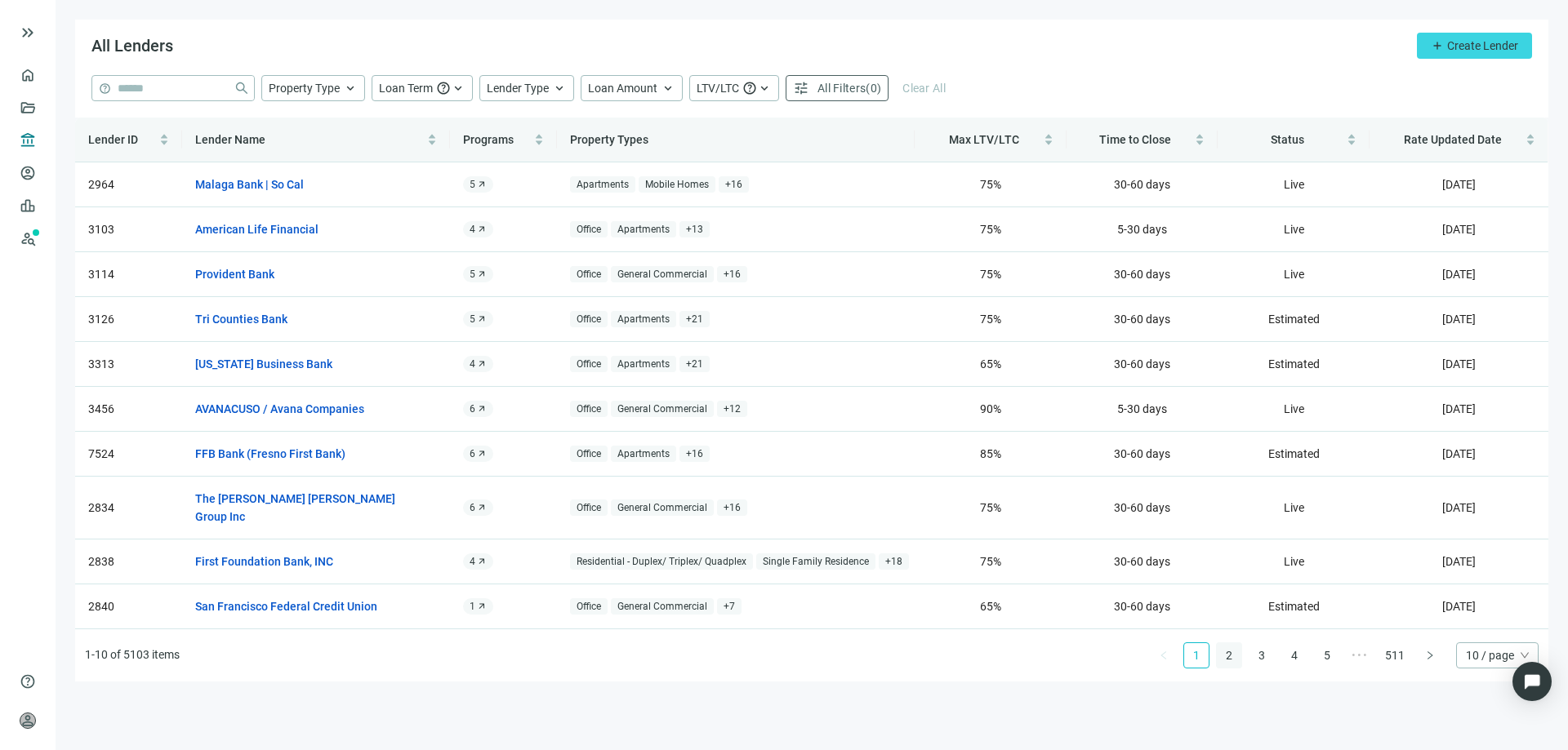
click at [1232, 643] on link "2" at bounding box center [1229, 655] width 24 height 24
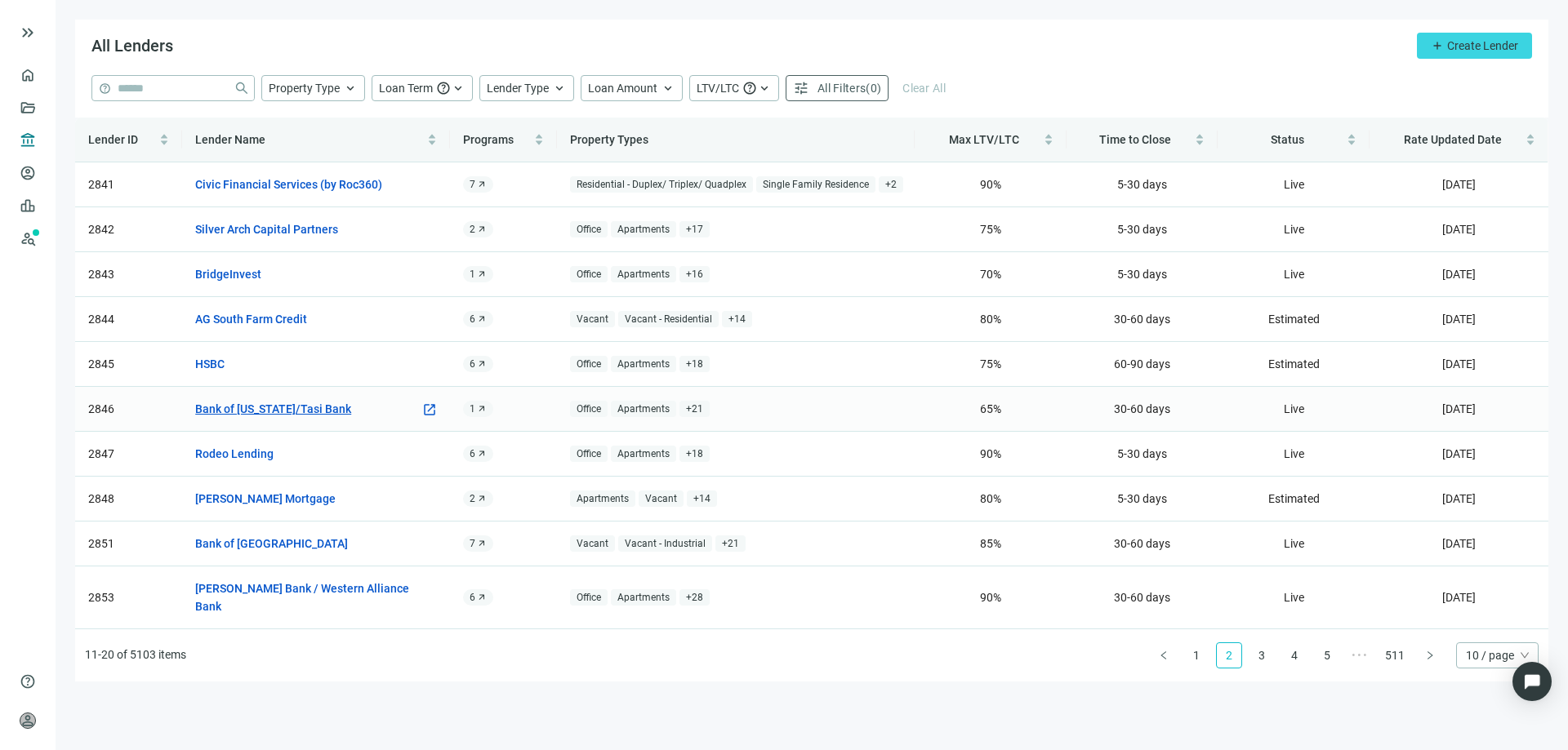
click at [256, 410] on link "Bank of Guam/Tasi Bank" at bounding box center [273, 408] width 156 height 18
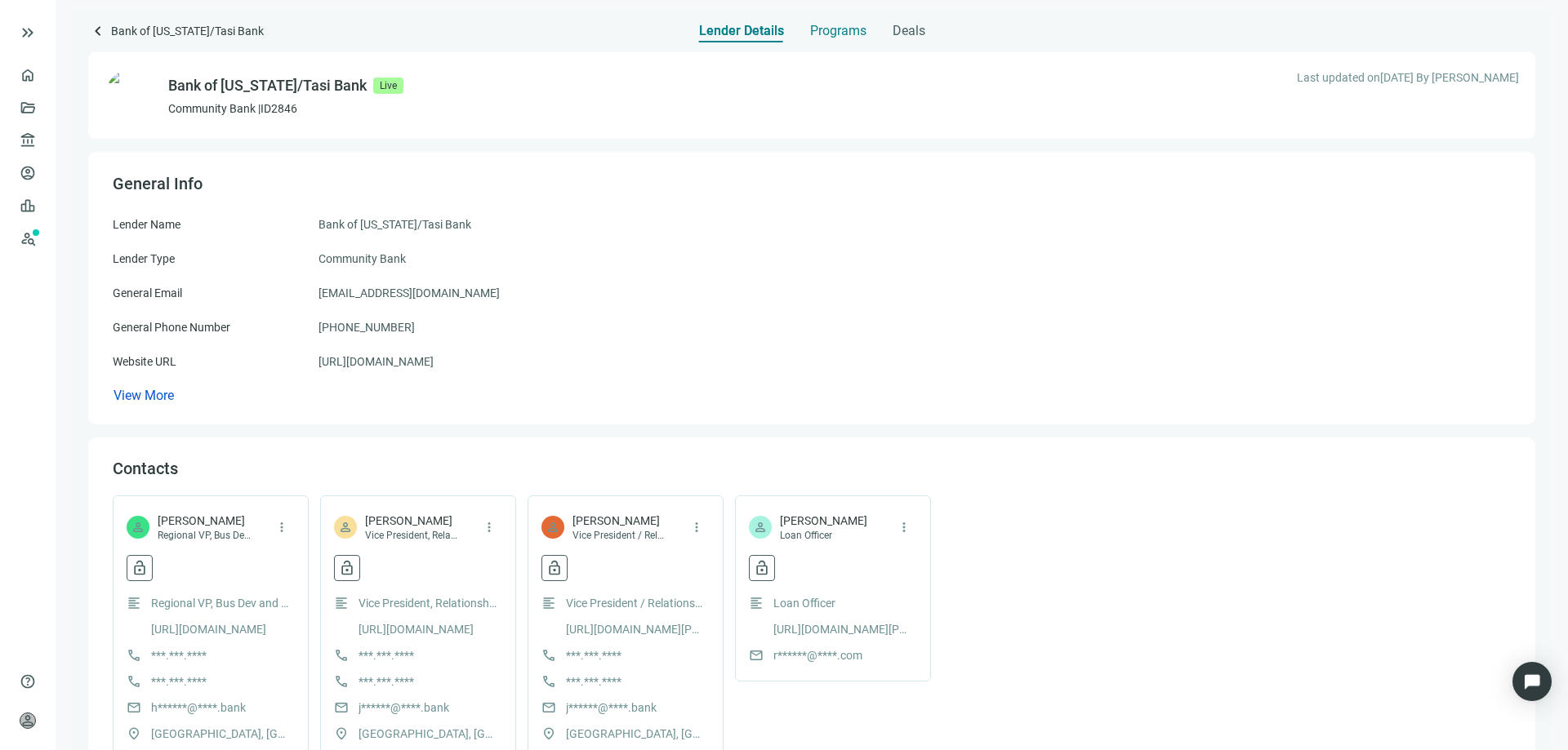
click at [833, 30] on span "Programs" at bounding box center [838, 30] width 56 height 16
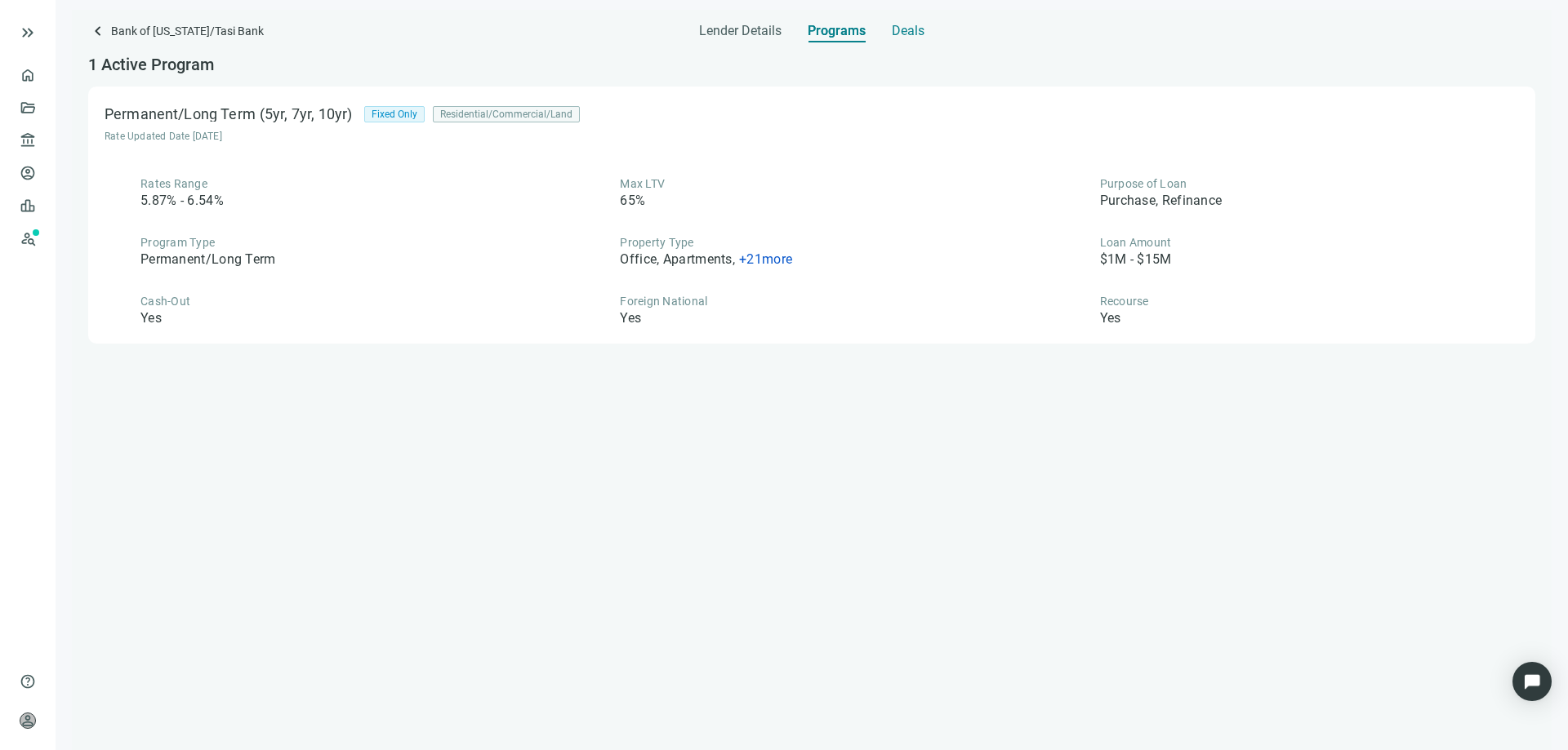
click at [892, 30] on span "Deals" at bounding box center [908, 30] width 33 height 16
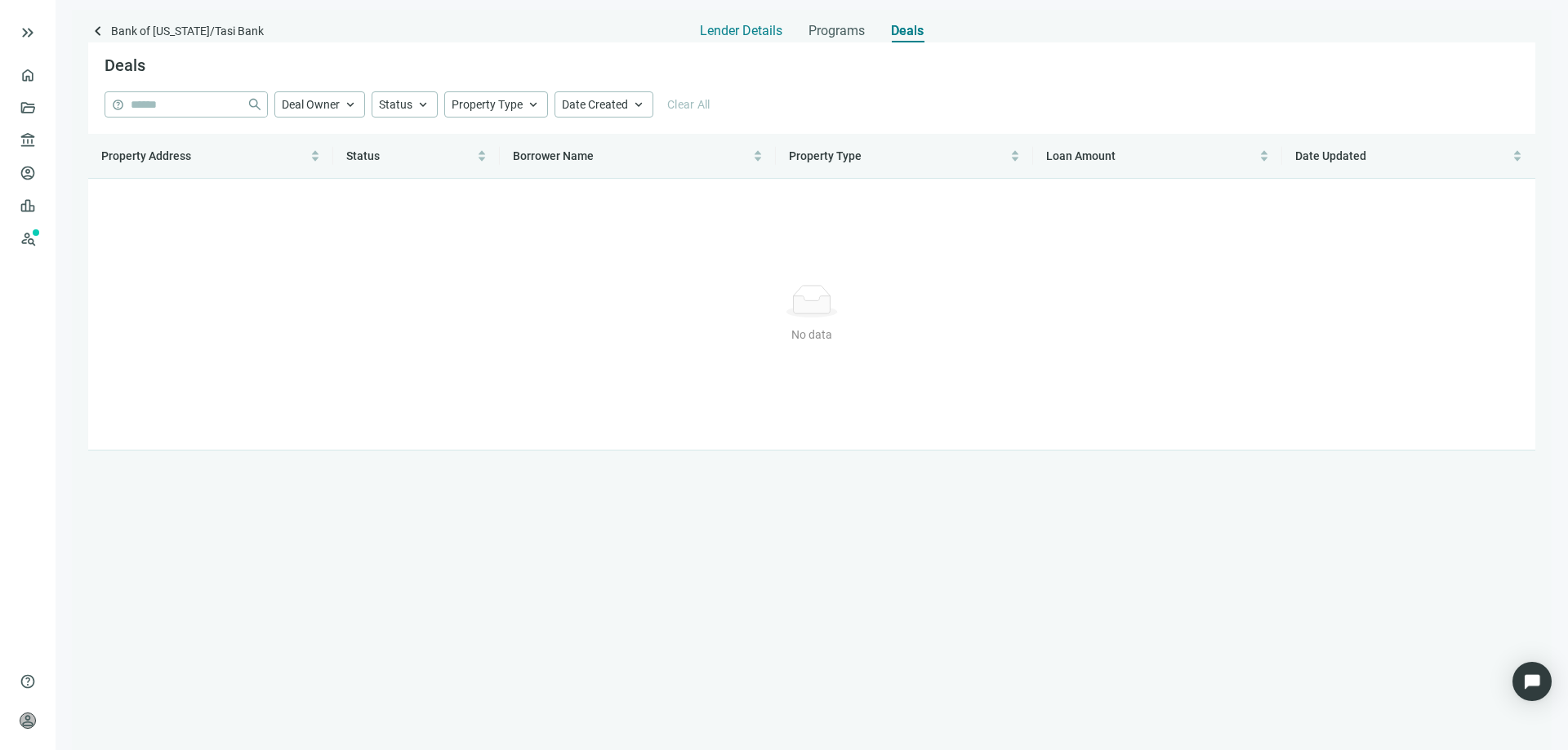
click at [745, 34] on span "Lender Details" at bounding box center [741, 30] width 82 height 16
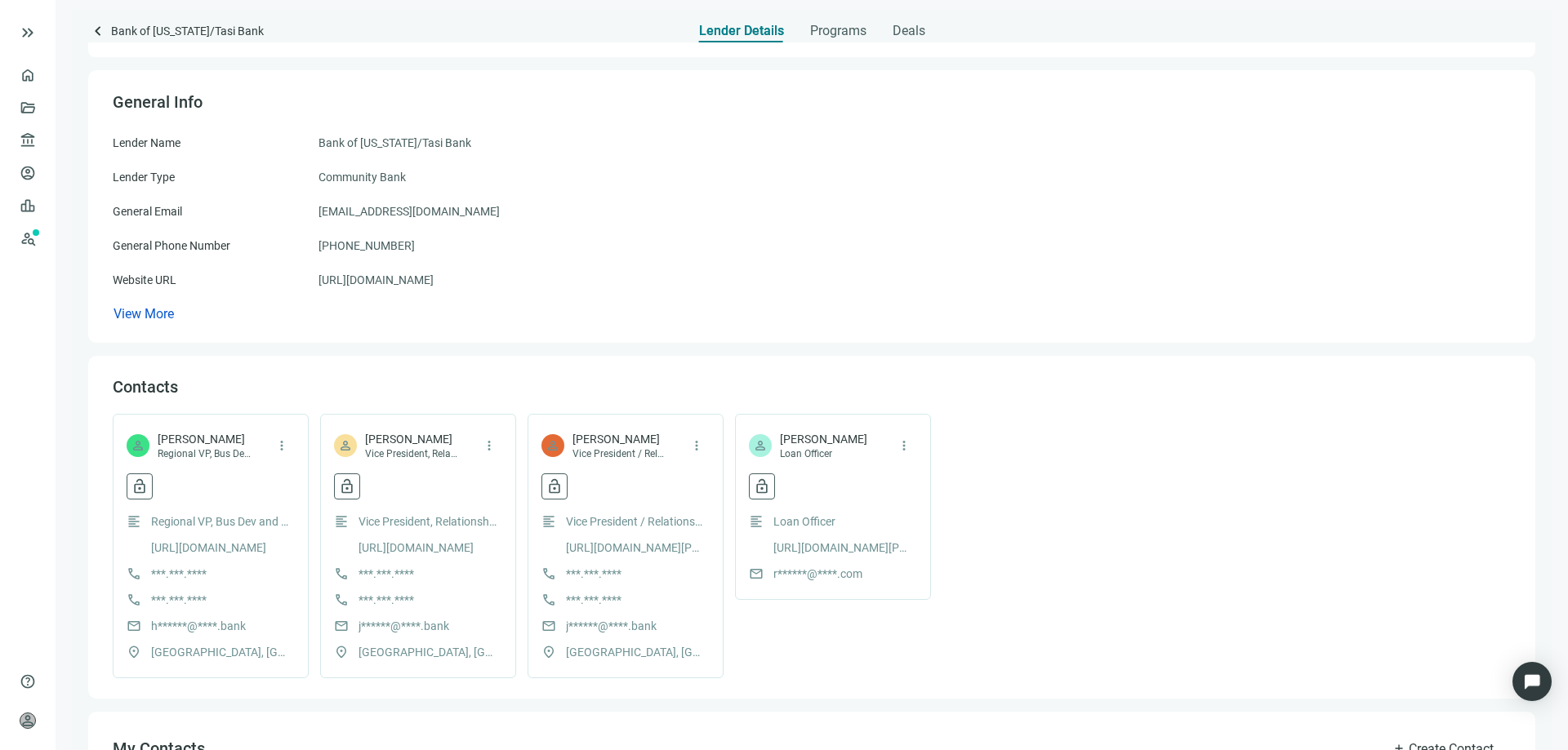
scroll to position [163, 0]
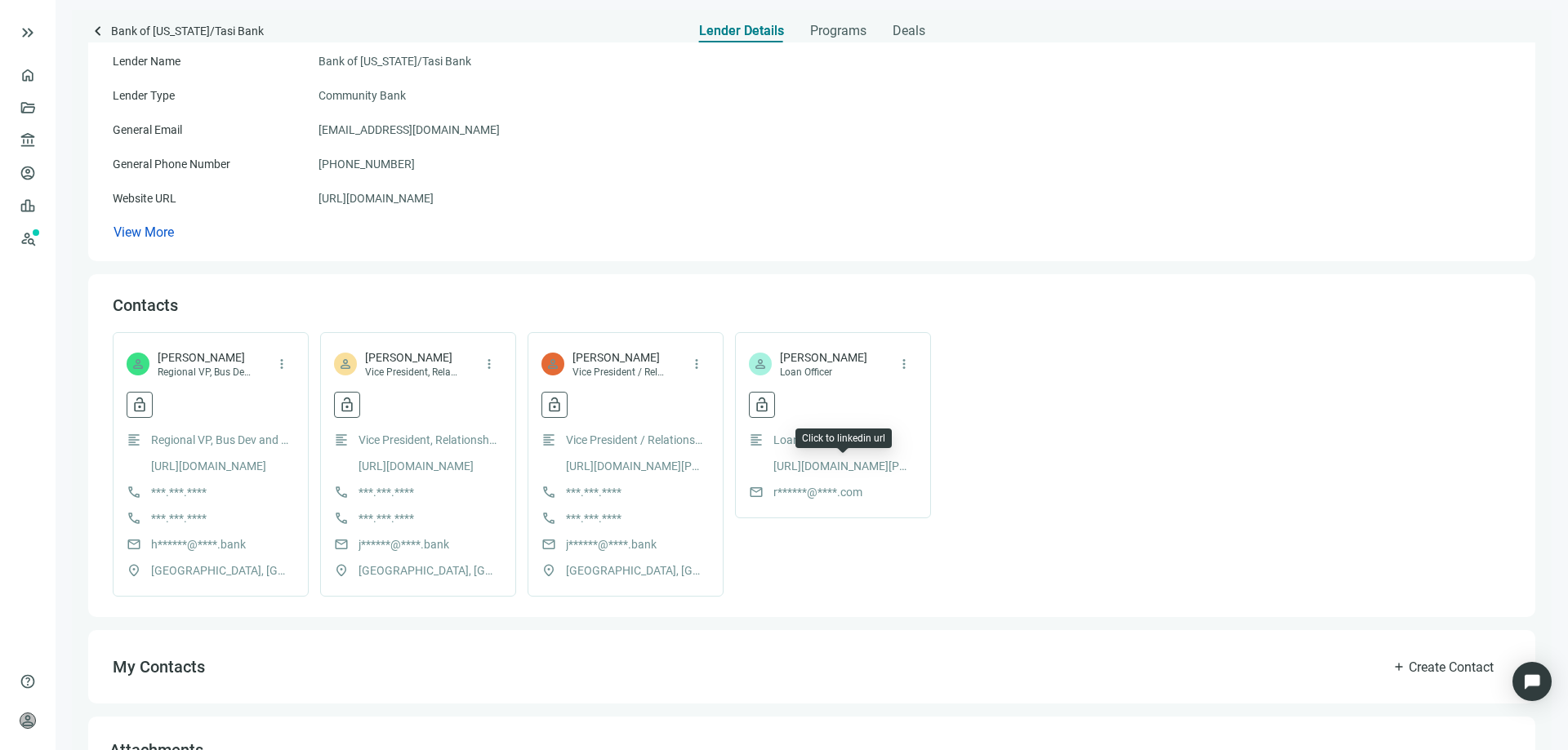
click at [802, 466] on link "http://www.linkedin.com/in/renee-wade-01074312" at bounding box center [843, 466] width 139 height 18
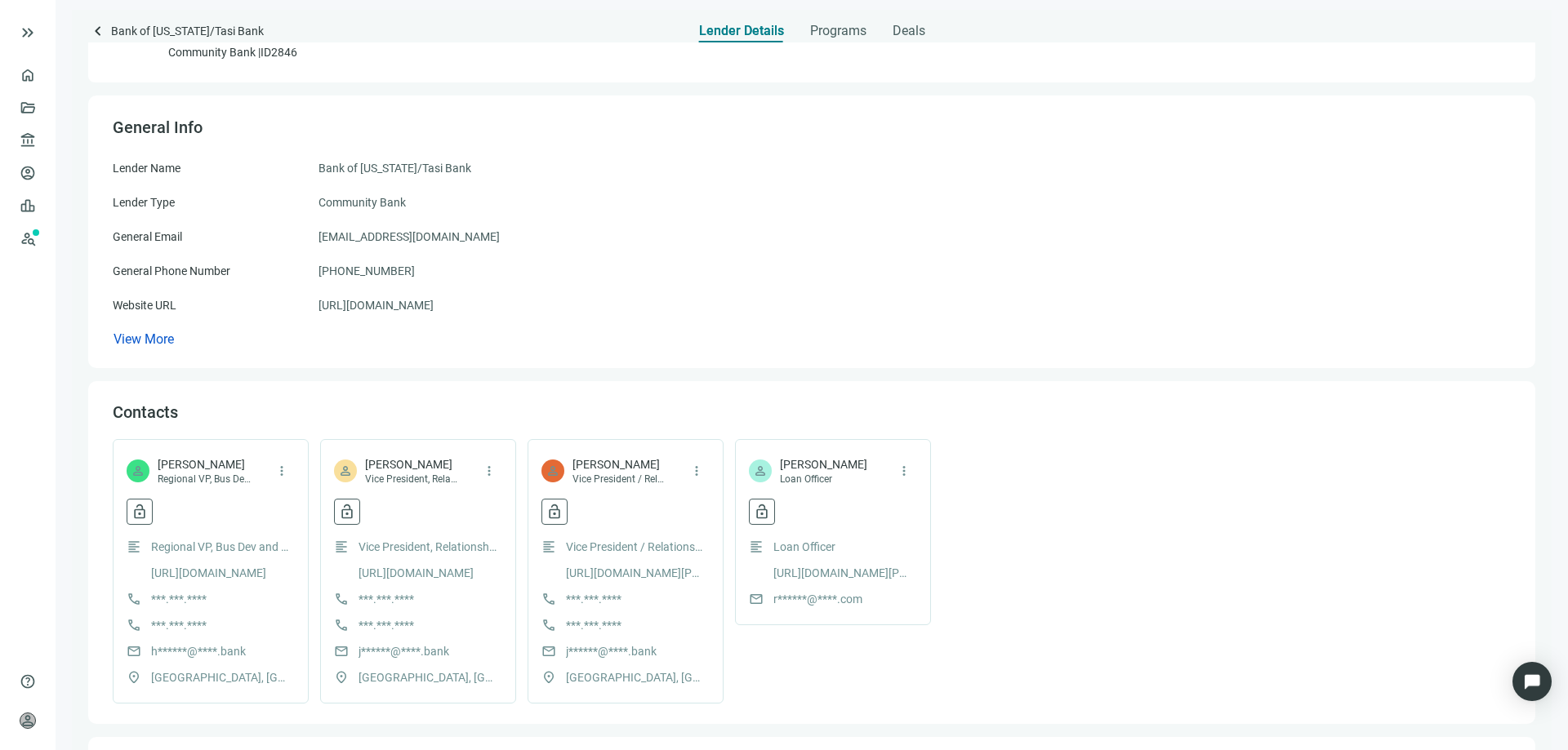
scroll to position [82, 0]
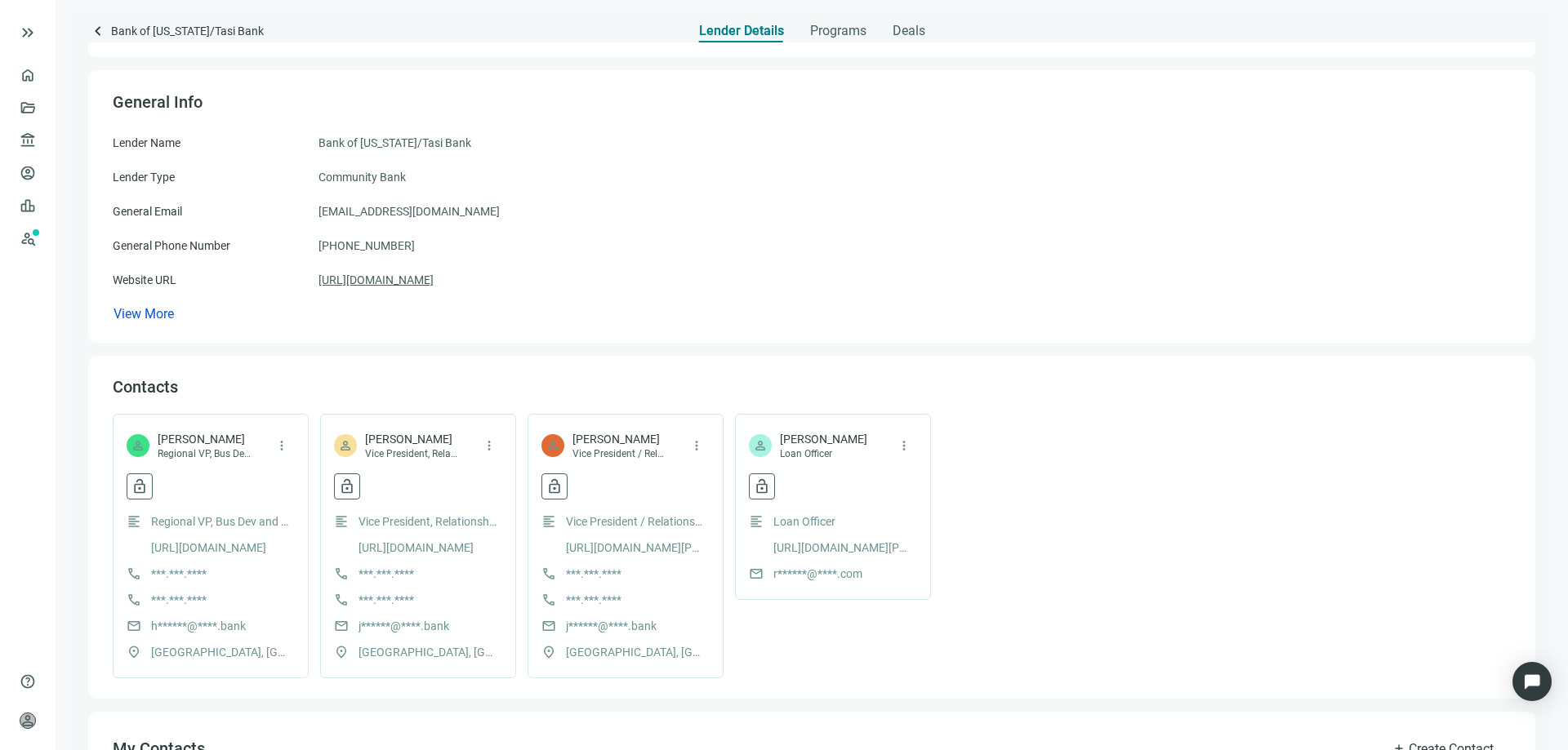
click at [395, 279] on link "https://bankofguam.com" at bounding box center [376, 280] width 115 height 18
click at [828, 35] on span "Programs" at bounding box center [838, 30] width 56 height 16
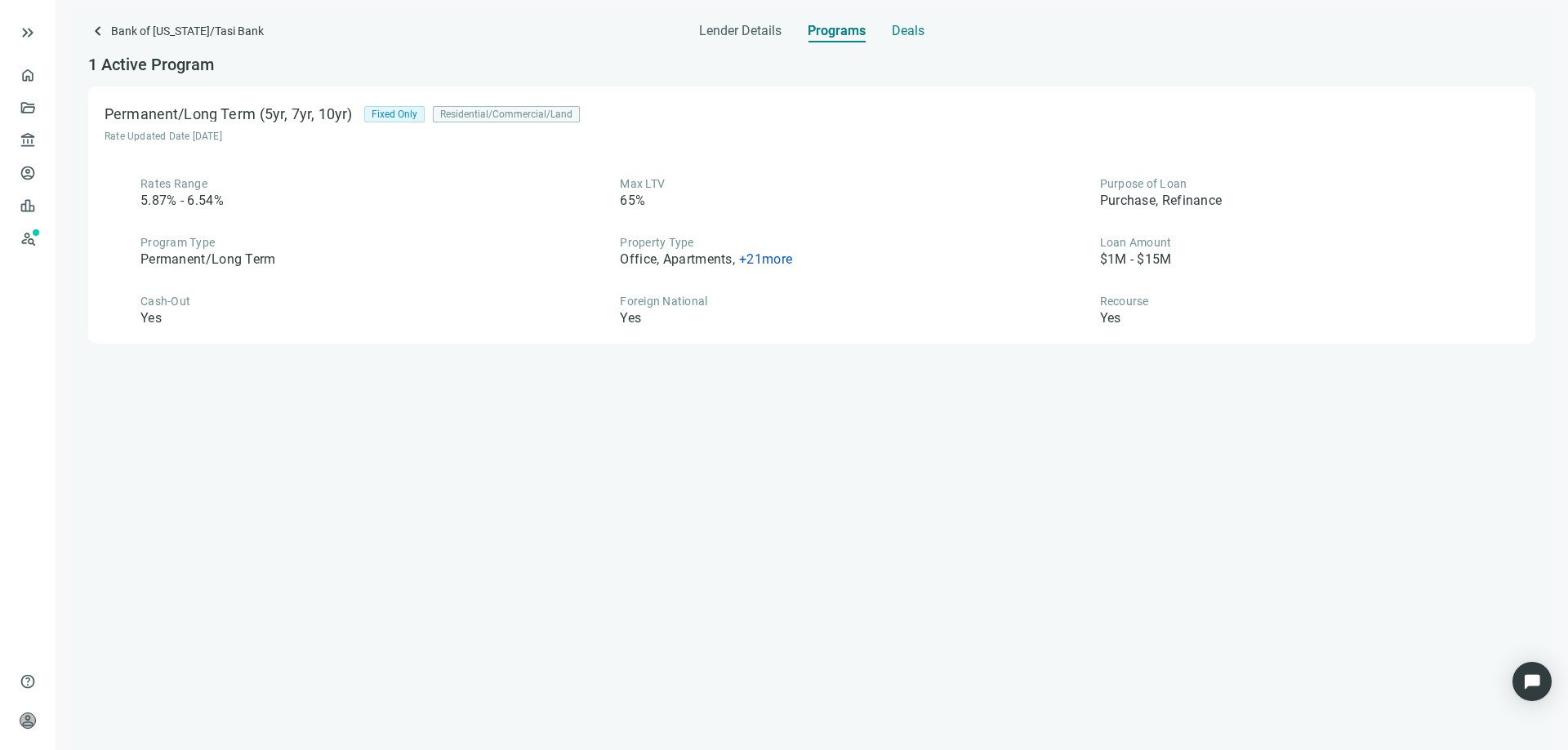
click at [893, 31] on span "Deals" at bounding box center [908, 30] width 33 height 16
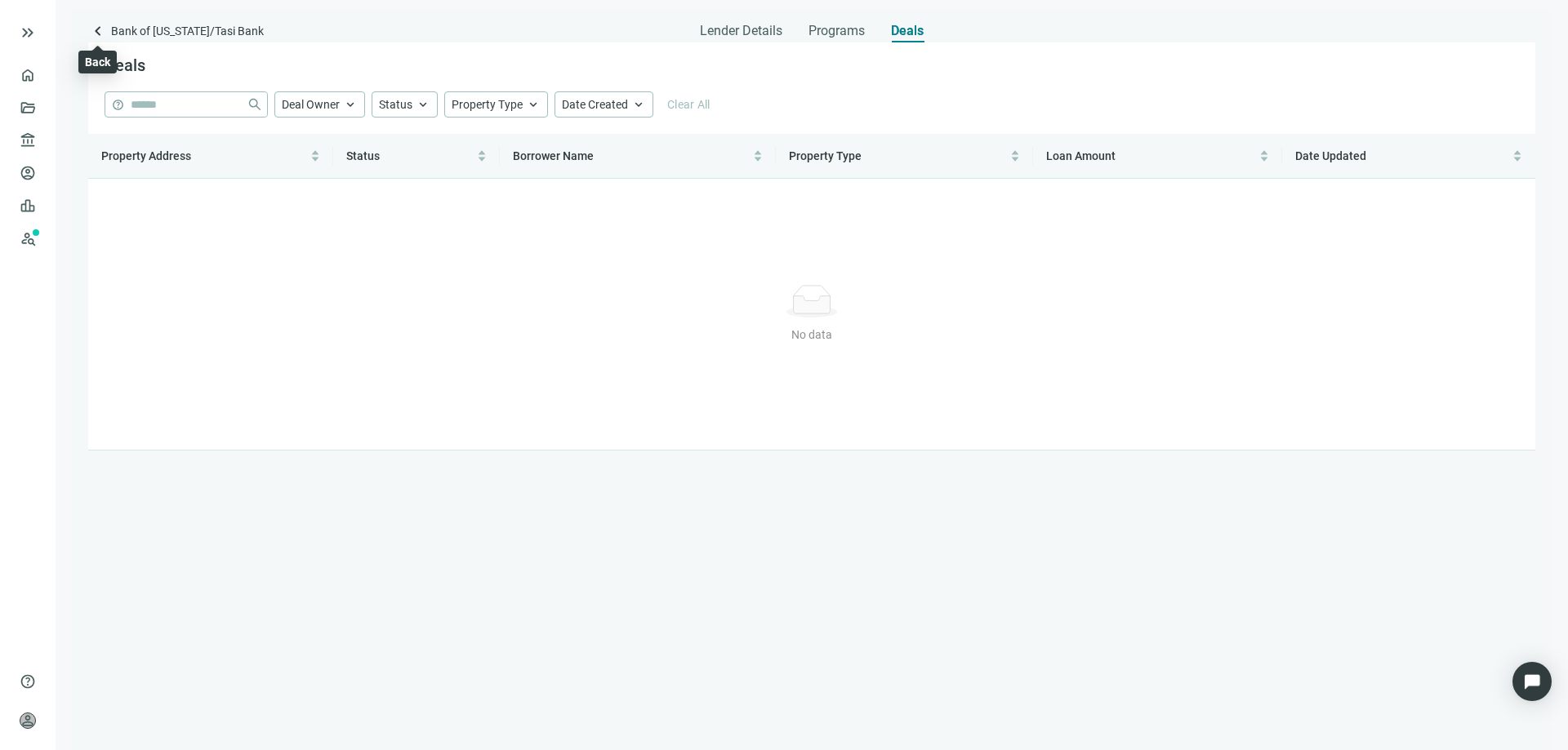
click at [95, 34] on span "keyboard_arrow_left" at bounding box center [98, 30] width 20 height 20
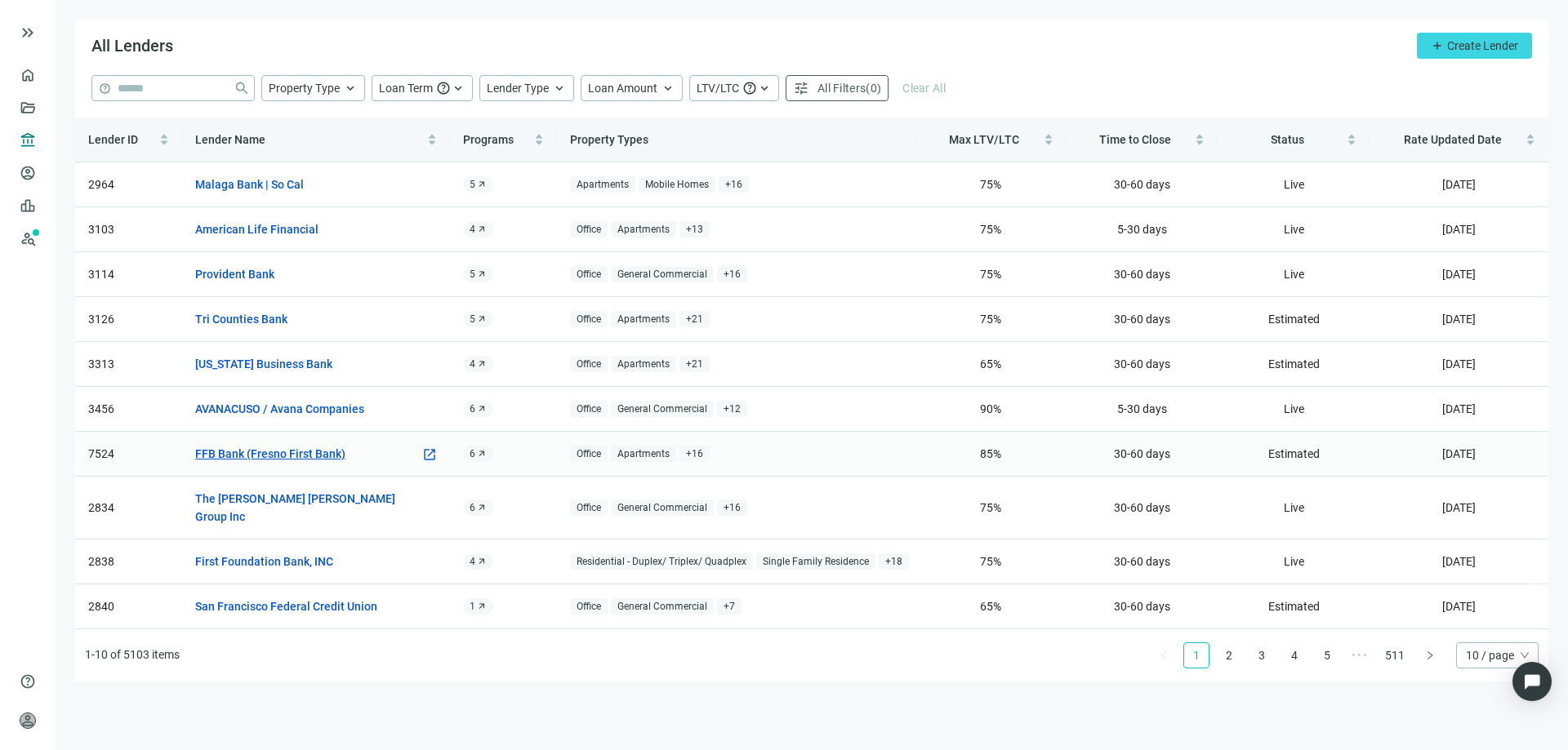
click at [238, 455] on link "FFB Bank (Fresno First Bank)" at bounding box center [270, 453] width 150 height 18
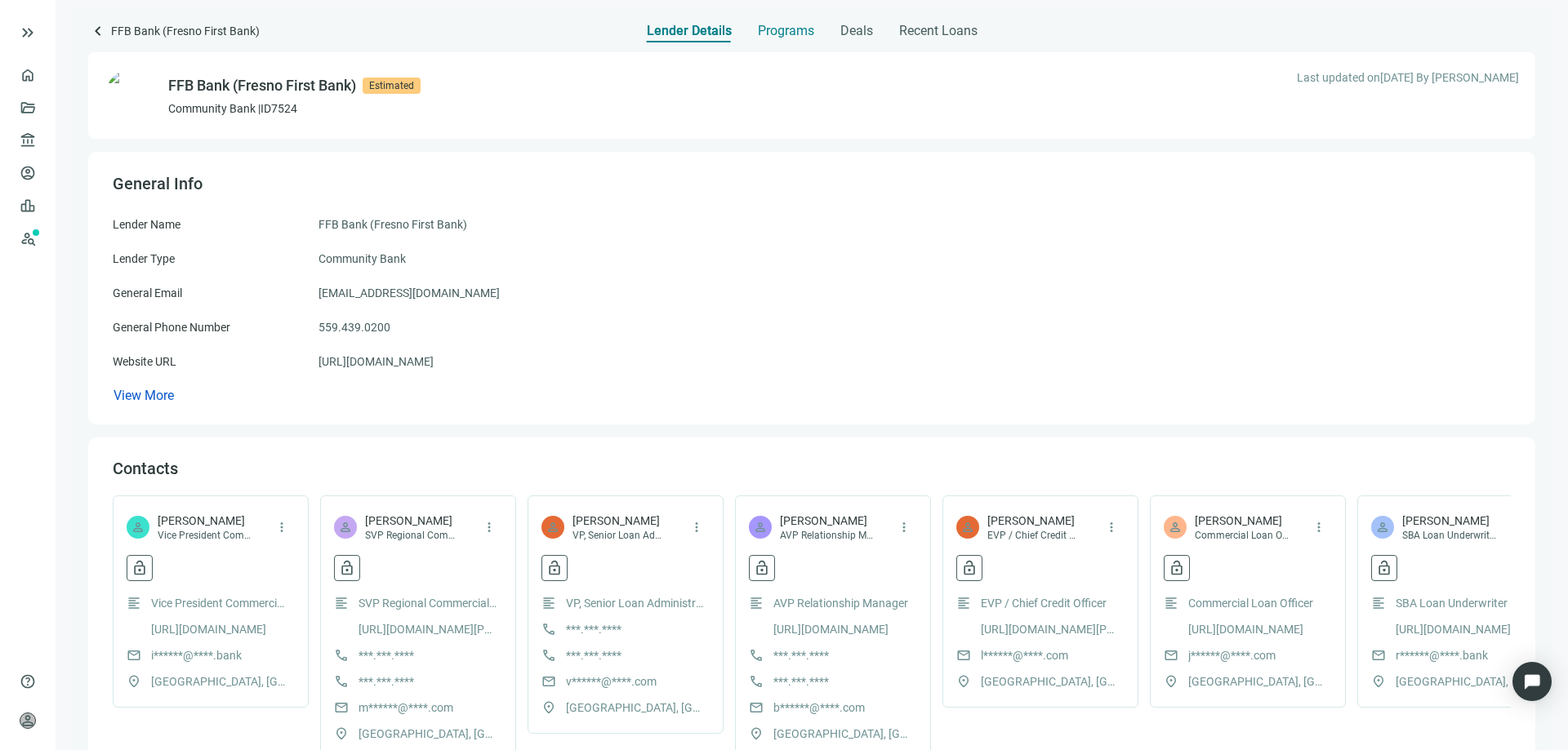
click at [774, 32] on span "Programs" at bounding box center [786, 30] width 56 height 16
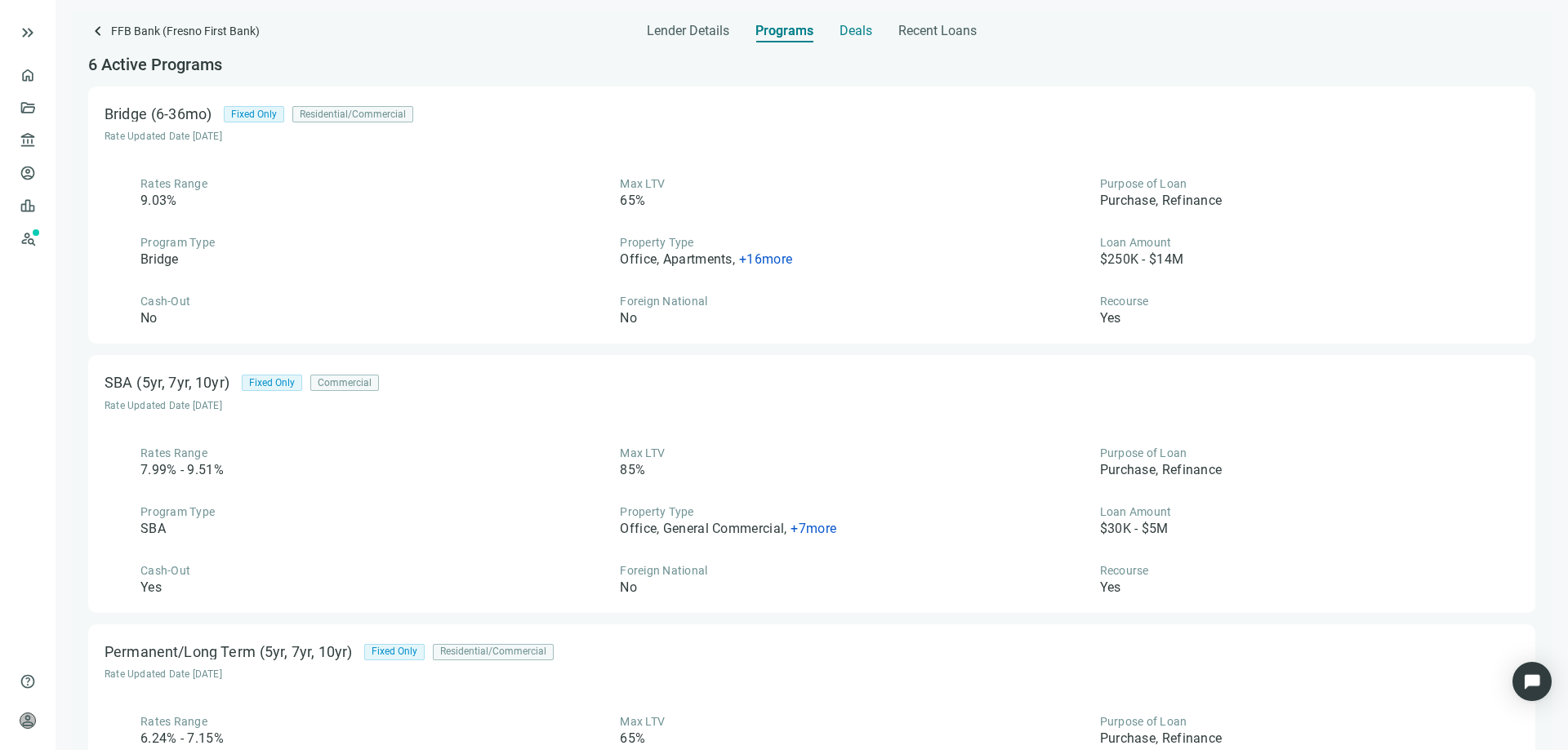
click at [846, 23] on span "Deals" at bounding box center [856, 30] width 33 height 16
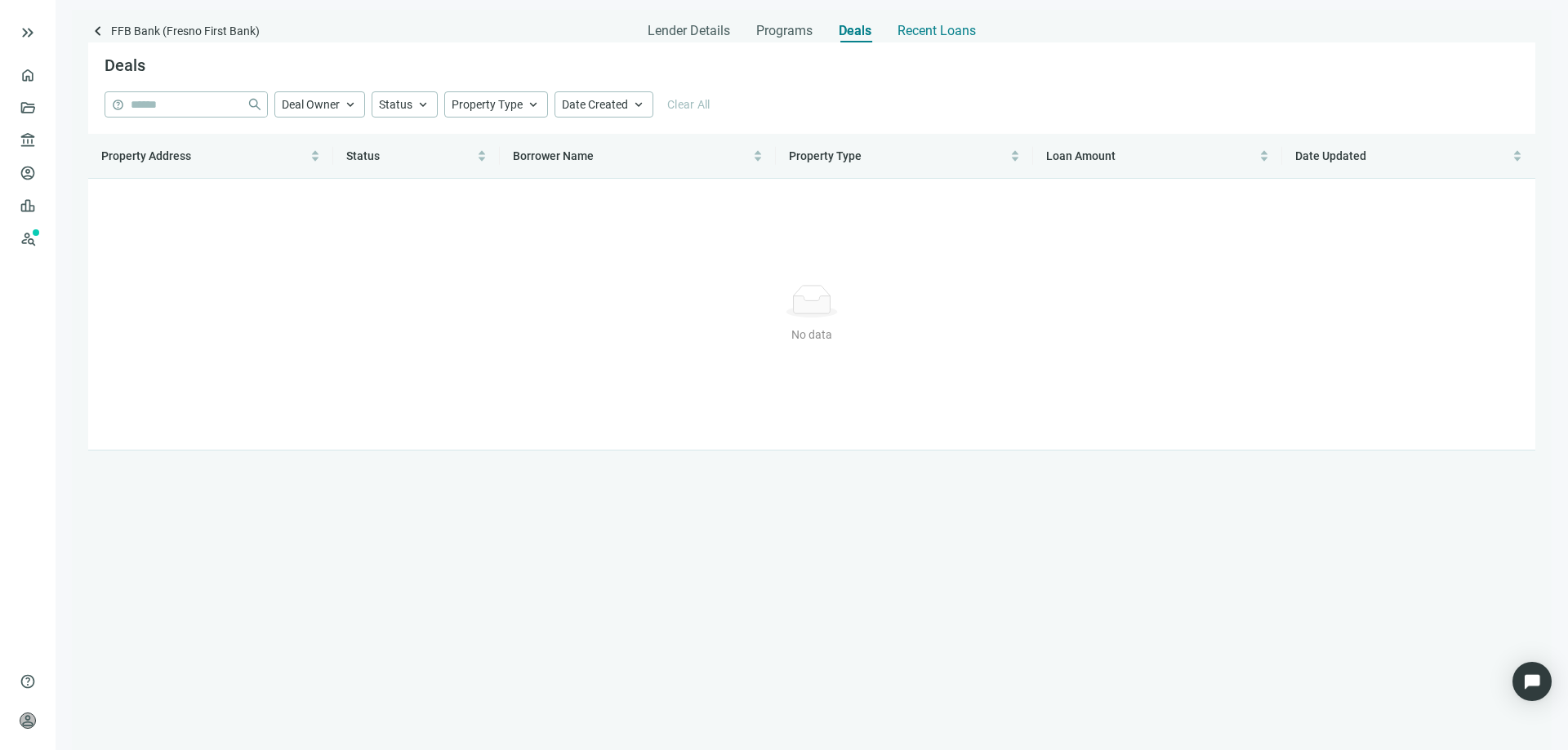
click at [926, 36] on span "Recent Loans" at bounding box center [937, 30] width 78 height 16
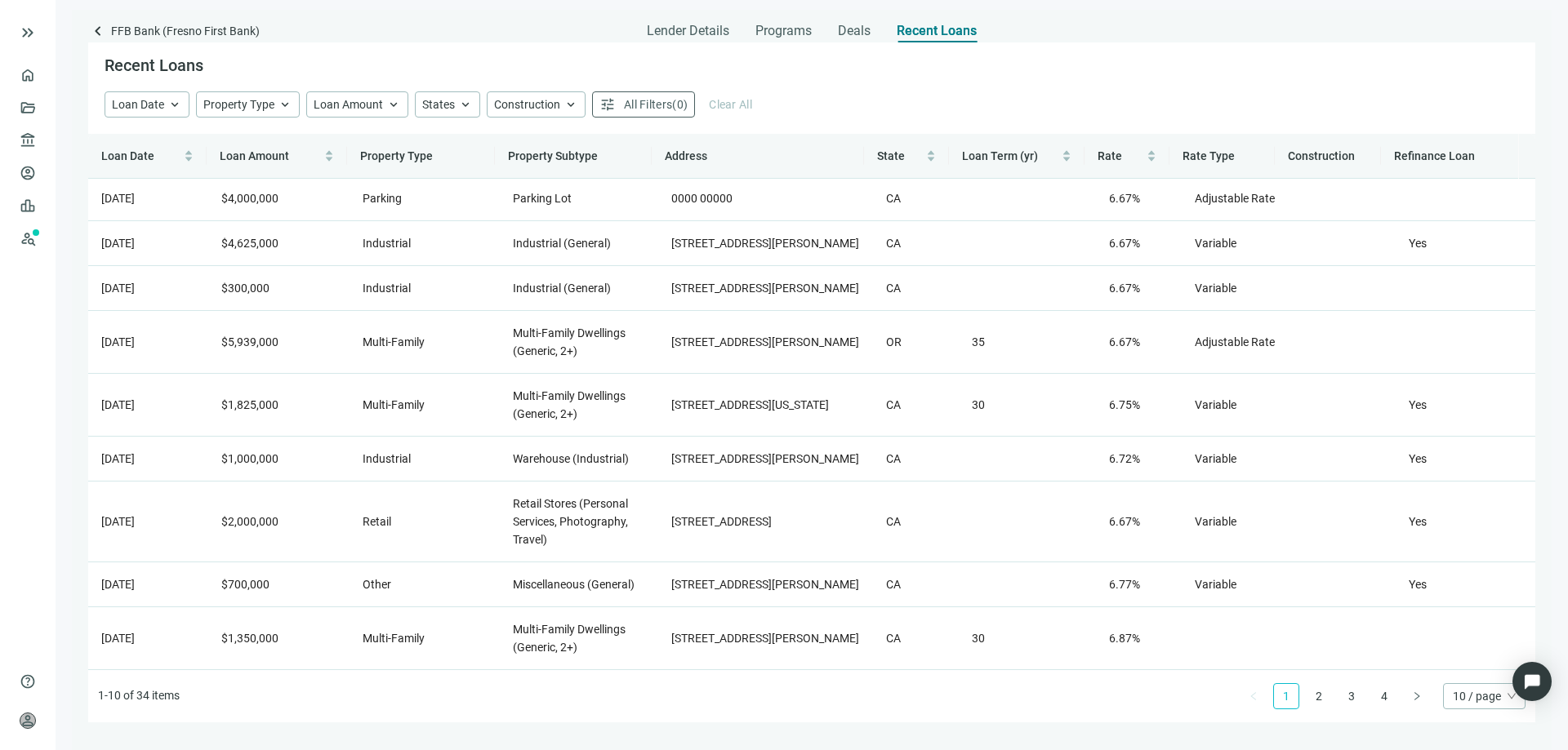
scroll to position [119, 0]
click at [675, 29] on span "Lender Details" at bounding box center [688, 30] width 82 height 16
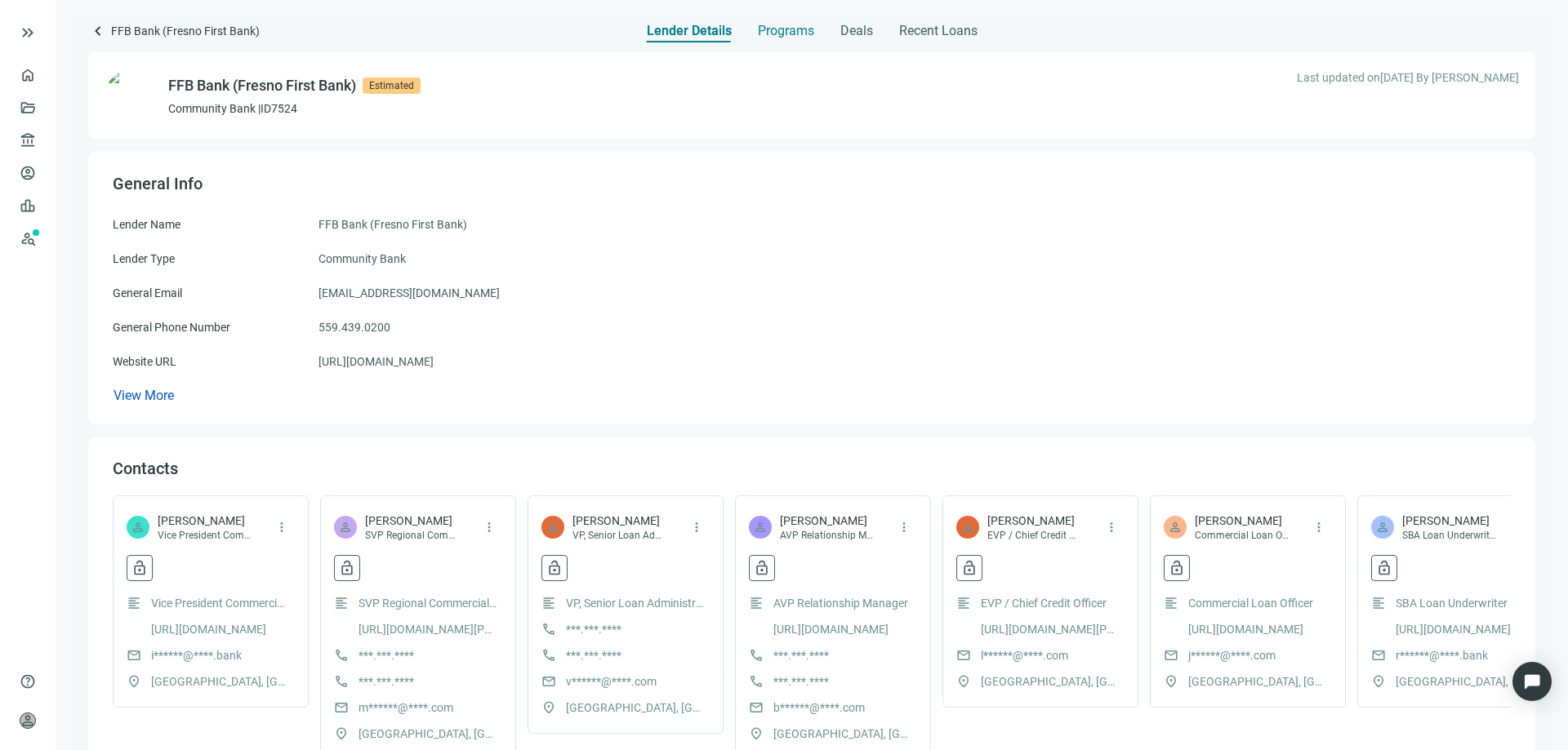
click at [764, 31] on span "Programs" at bounding box center [786, 30] width 56 height 16
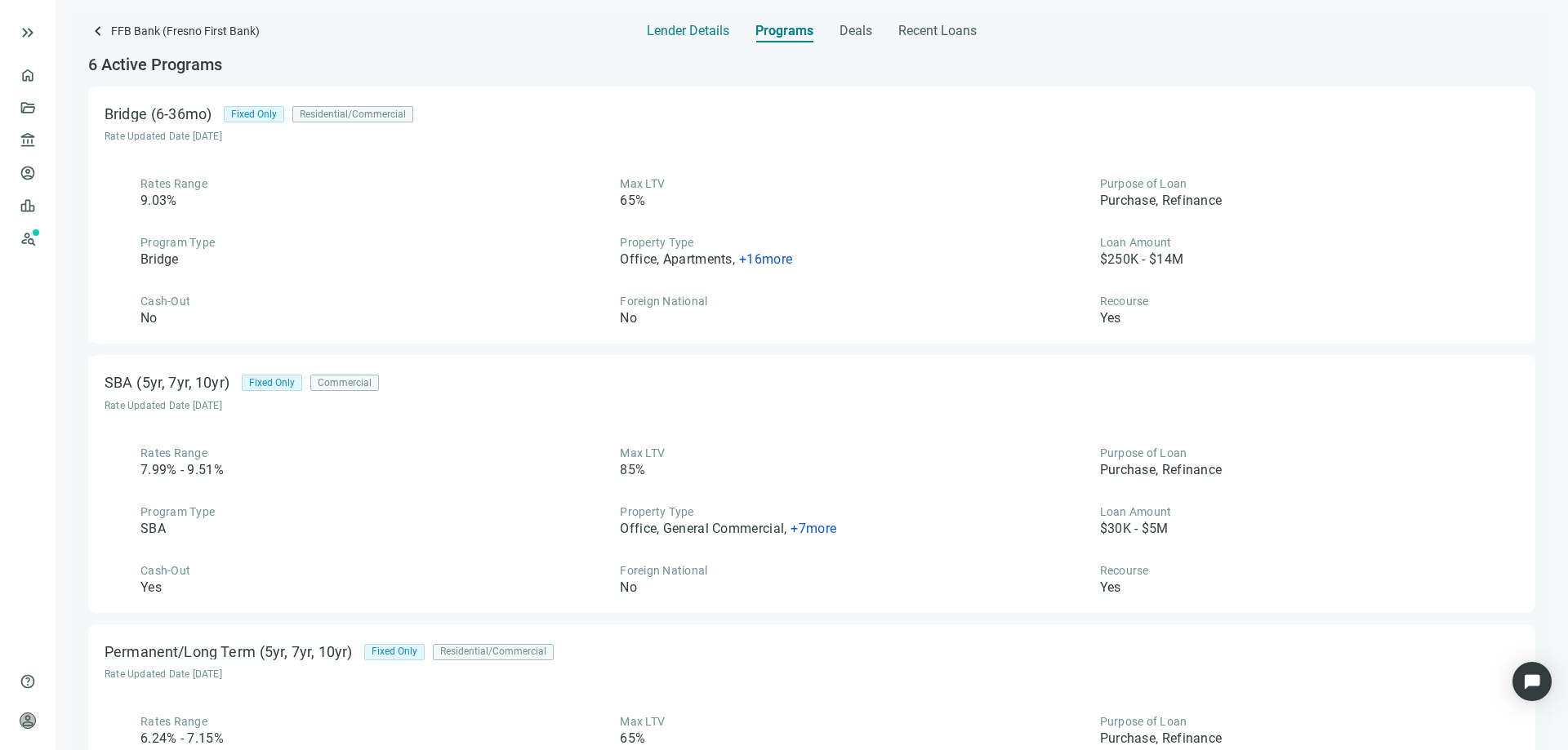
click at [670, 36] on span "Lender Details" at bounding box center [688, 30] width 82 height 16
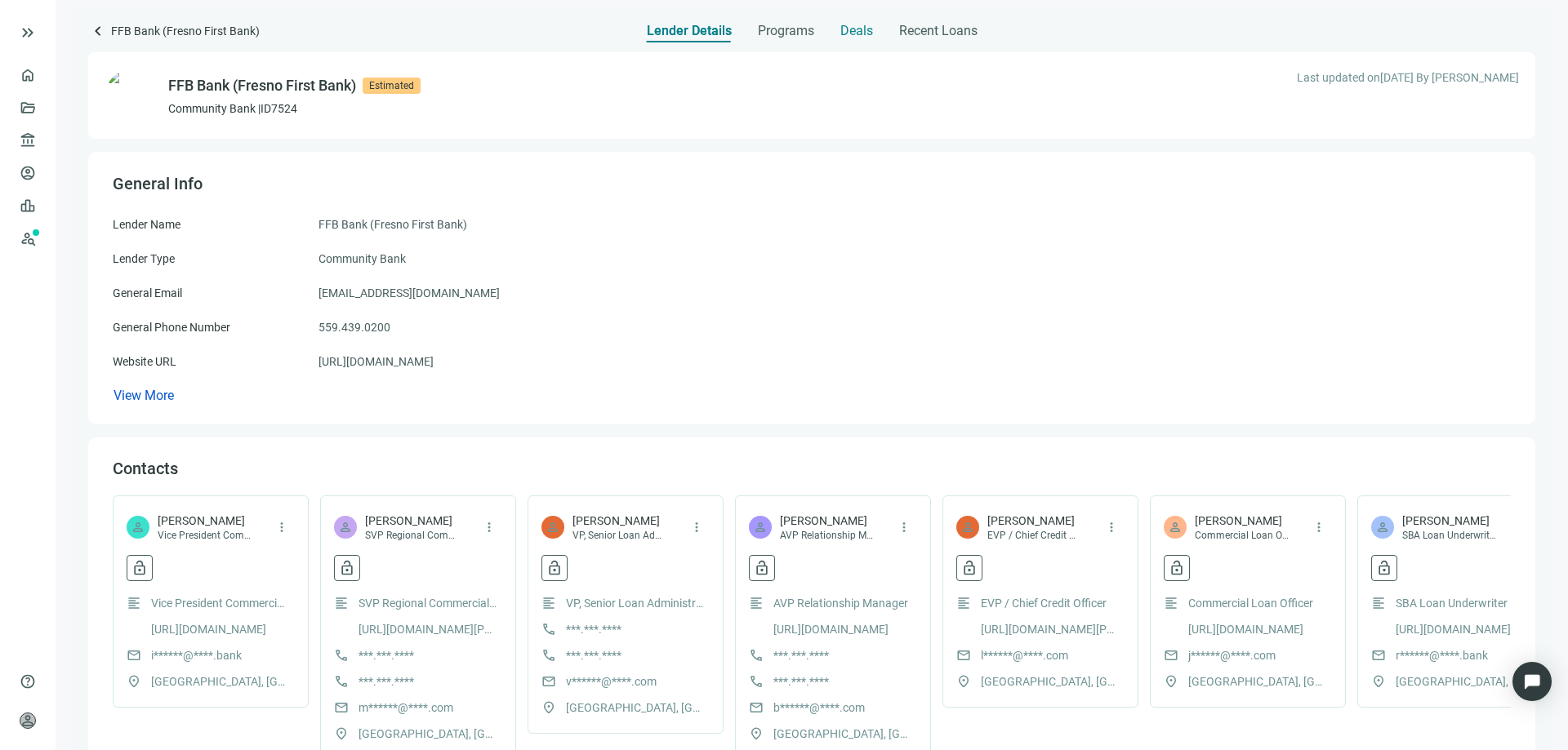
click at [870, 33] on span "Deals" at bounding box center [857, 30] width 33 height 16
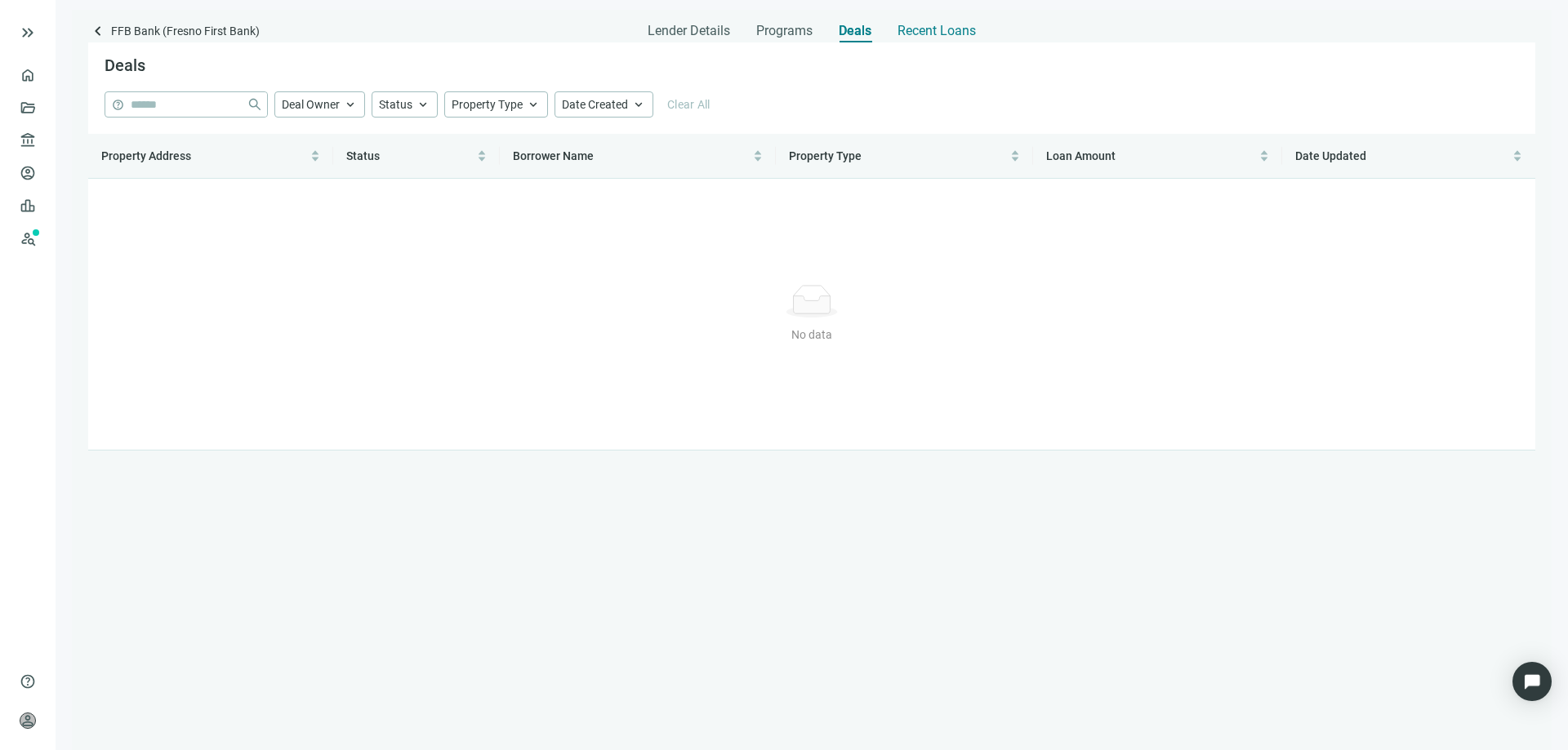
click at [902, 25] on span "Recent Loans" at bounding box center [937, 30] width 78 height 16
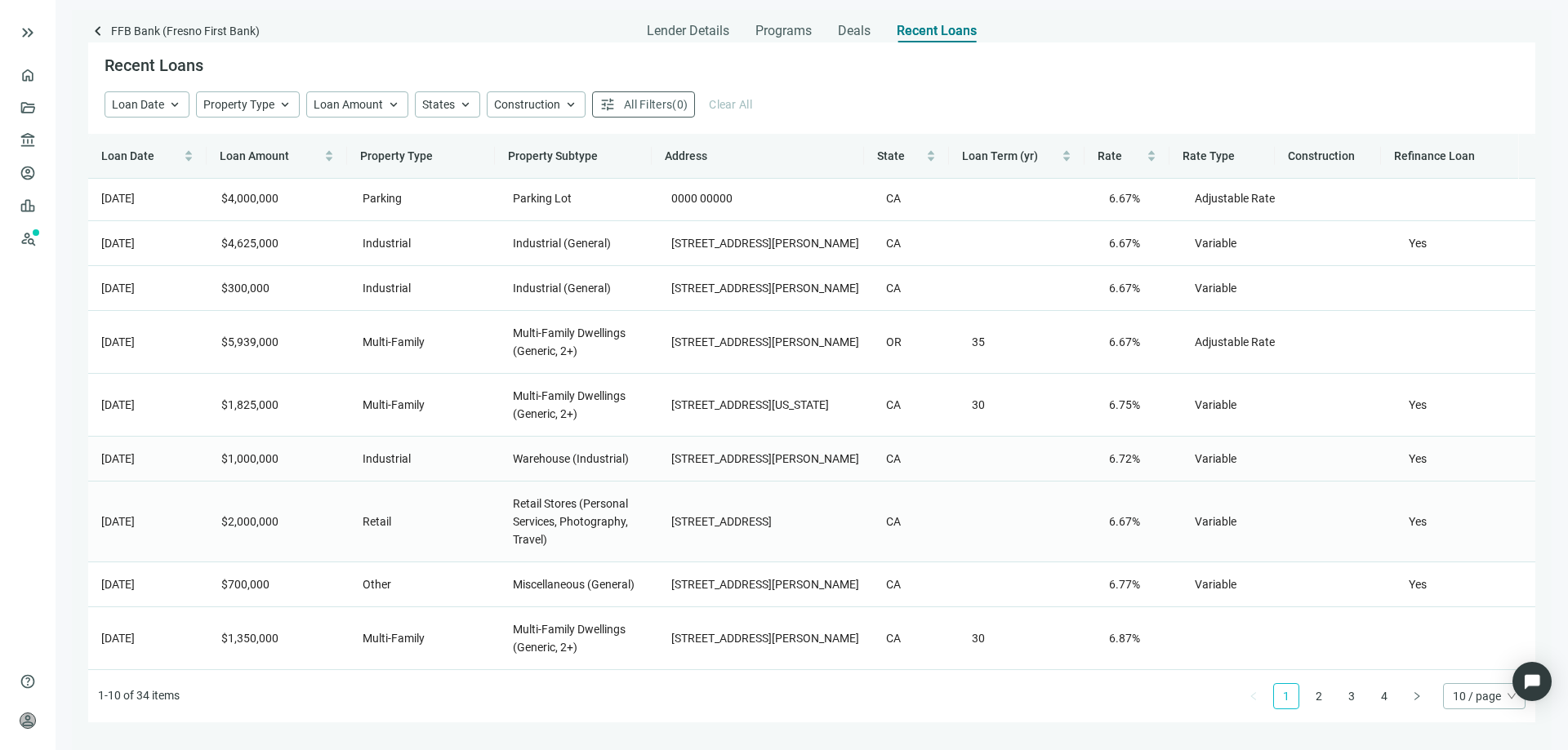
scroll to position [119, 0]
click at [1320, 700] on link "2" at bounding box center [1318, 696] width 24 height 24
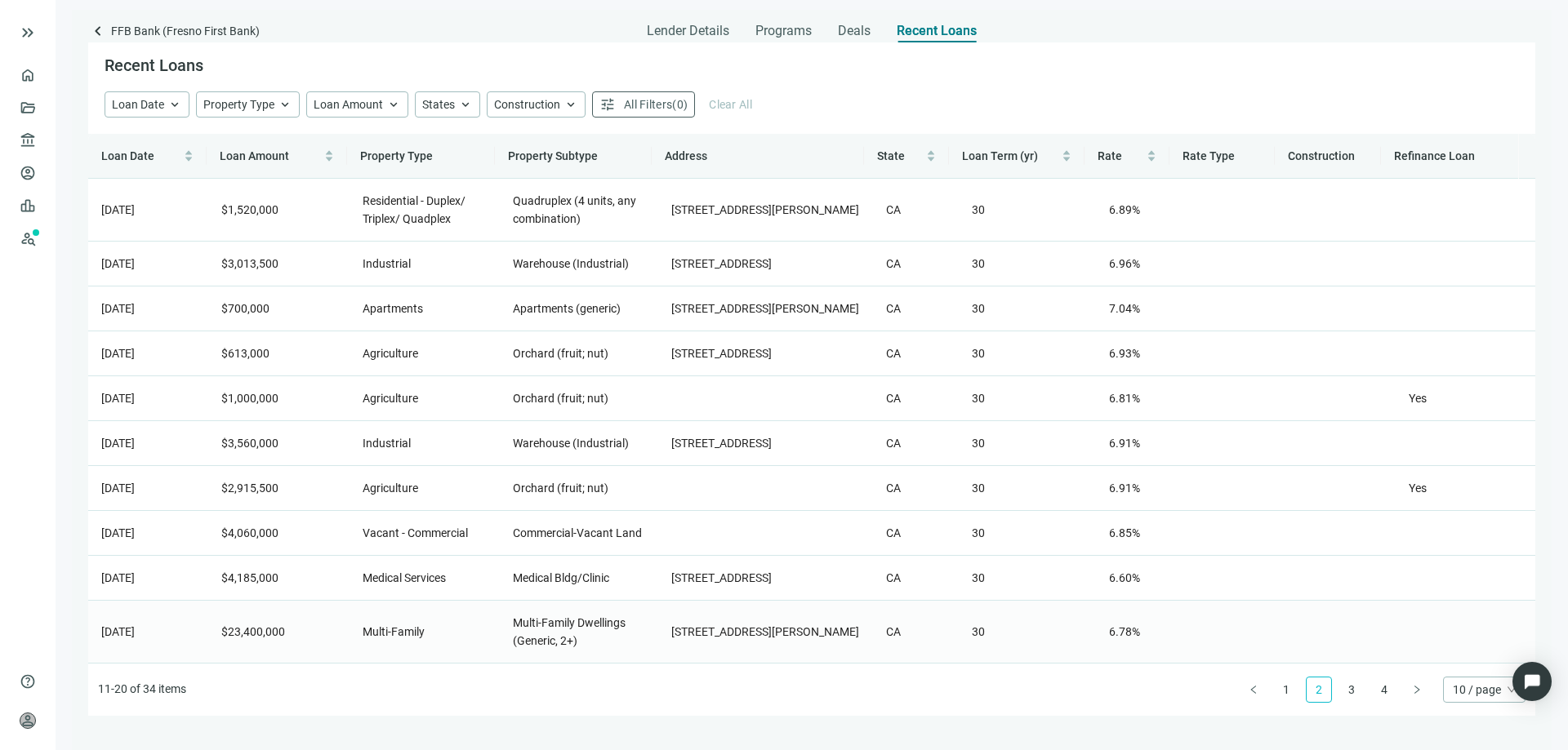
scroll to position [48, 0]
click at [1355, 691] on link "3" at bounding box center [1351, 689] width 24 height 24
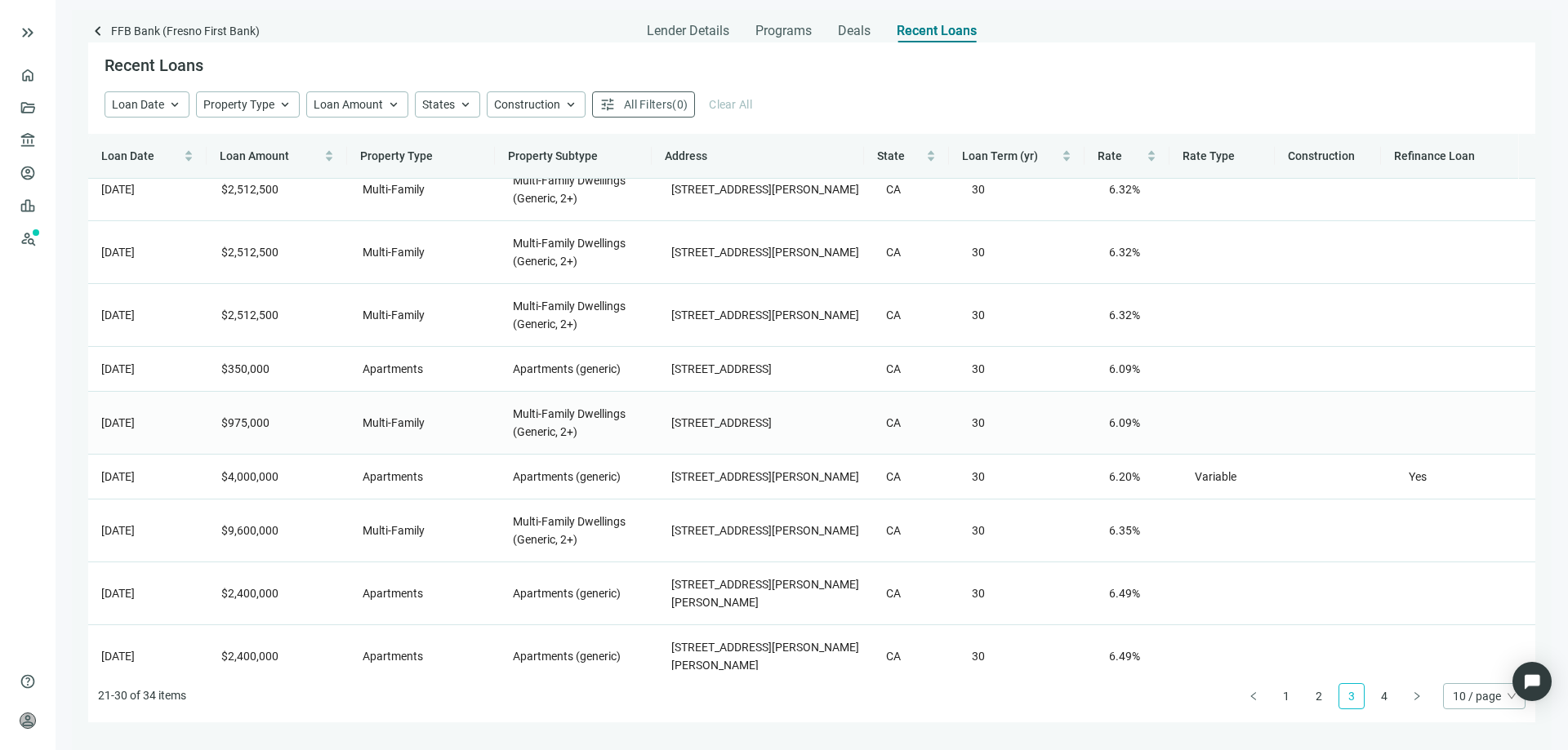
scroll to position [2, 0]
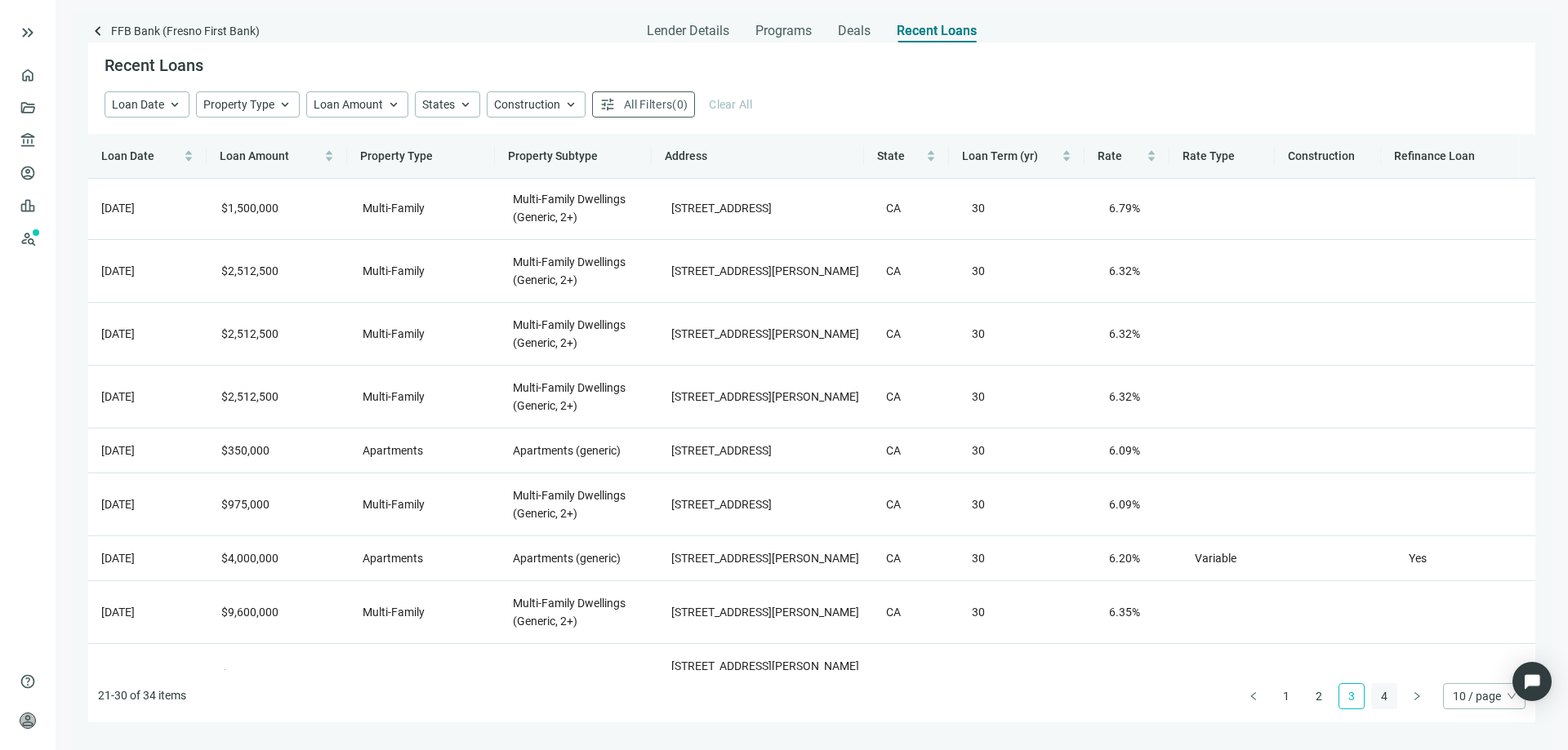
click at [1387, 695] on link "4" at bounding box center [1384, 696] width 24 height 24
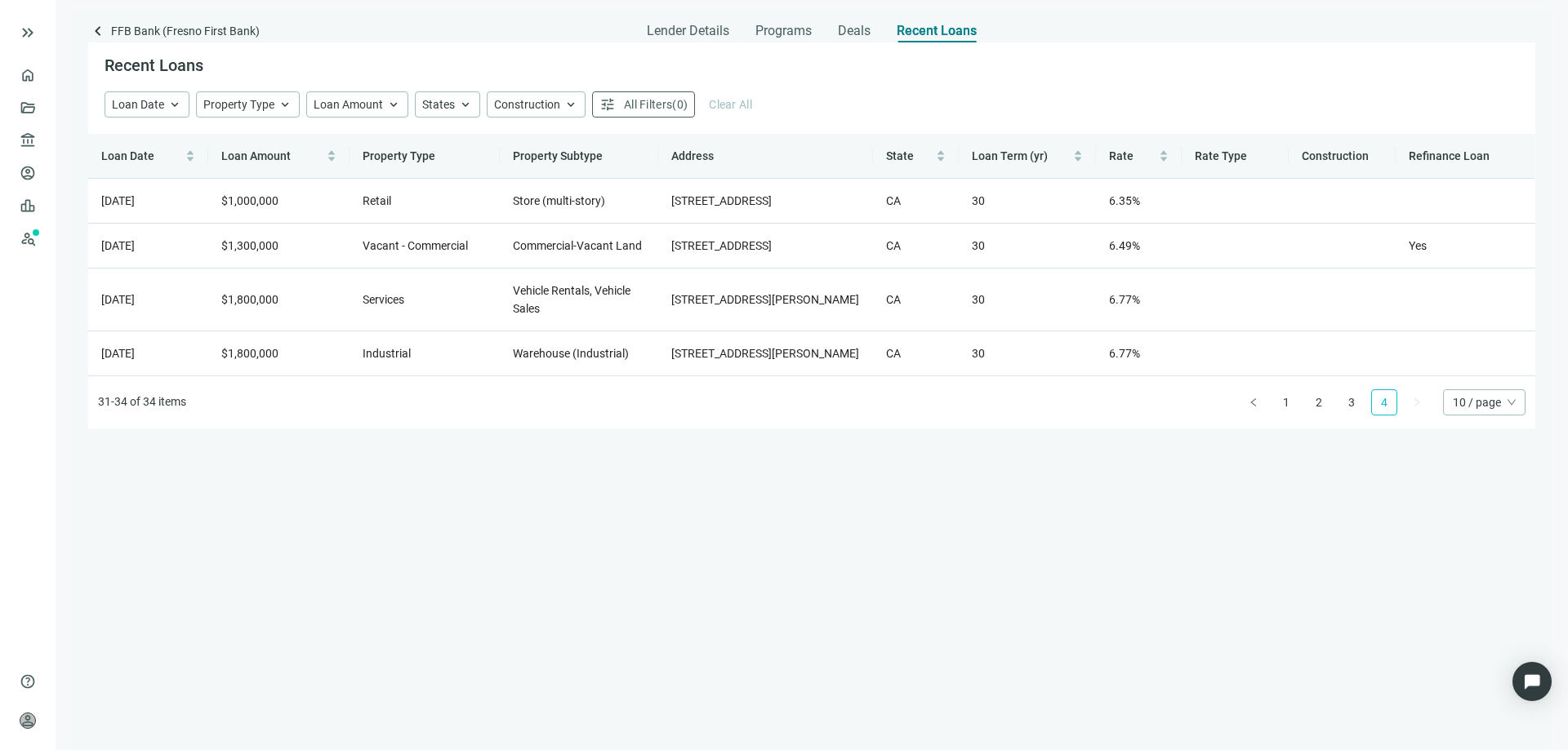
scroll to position [0, 0]
click at [1250, 408] on icon "left" at bounding box center [1252, 401] width 10 height 10
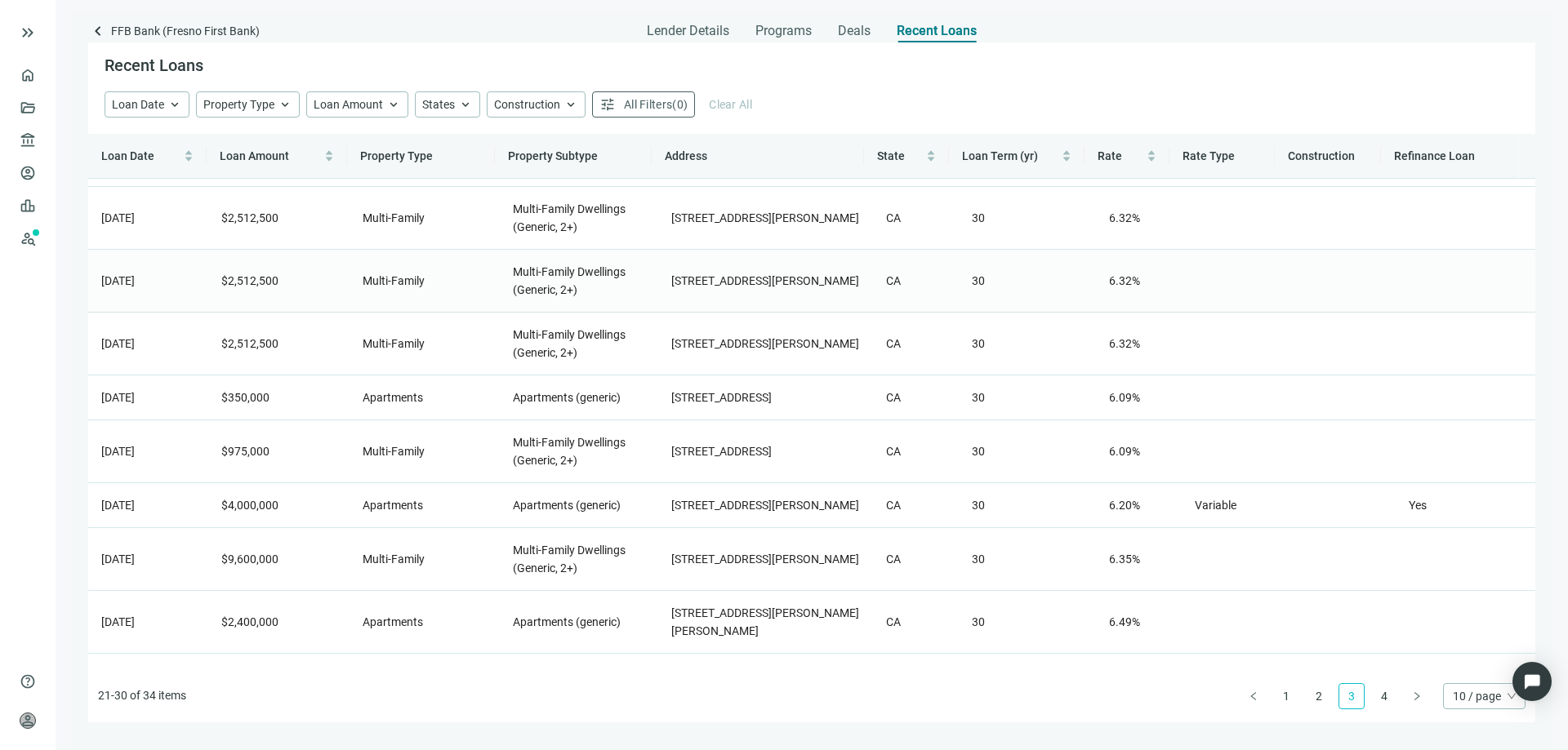
scroll to position [83, 0]
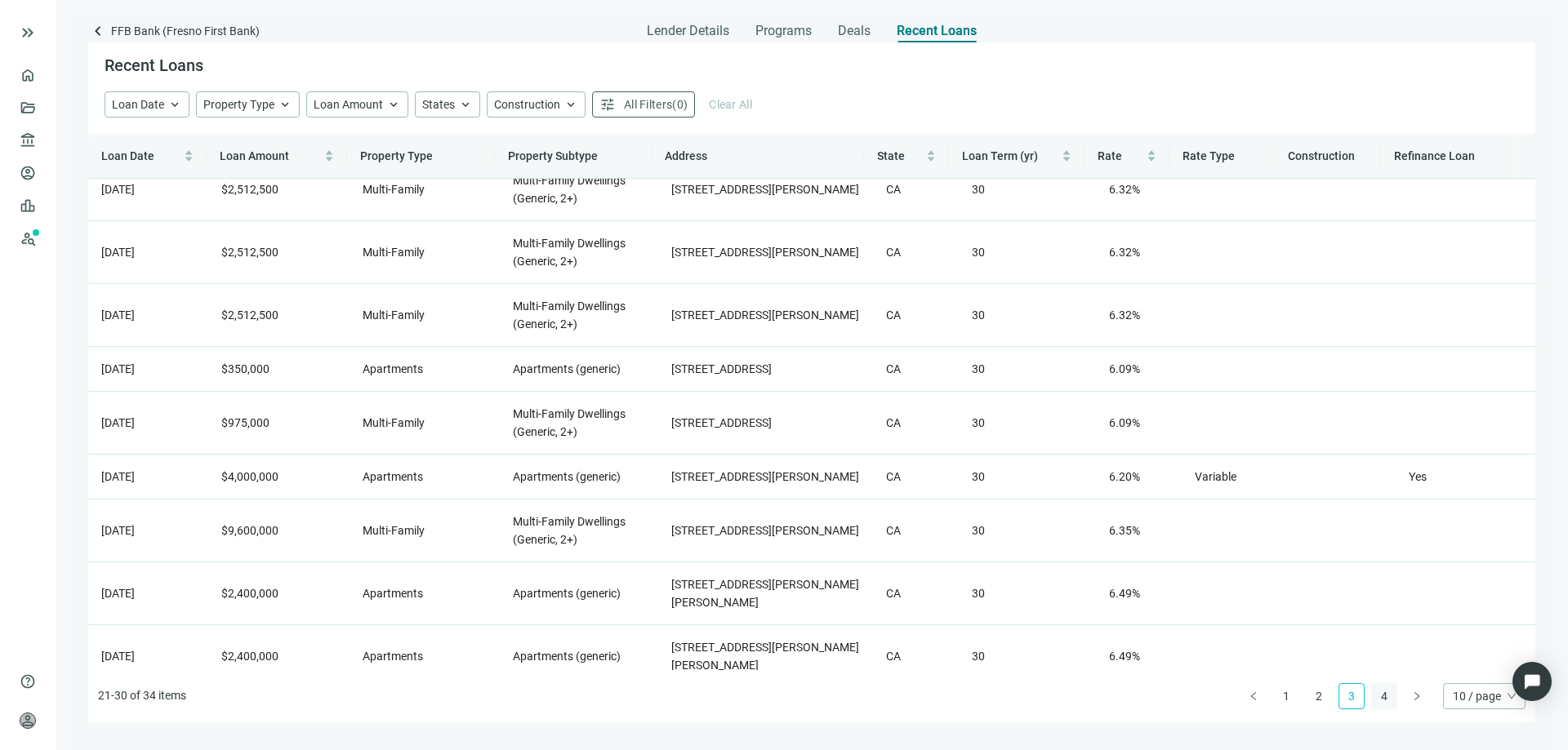
click at [1388, 690] on link "4" at bounding box center [1384, 696] width 24 height 24
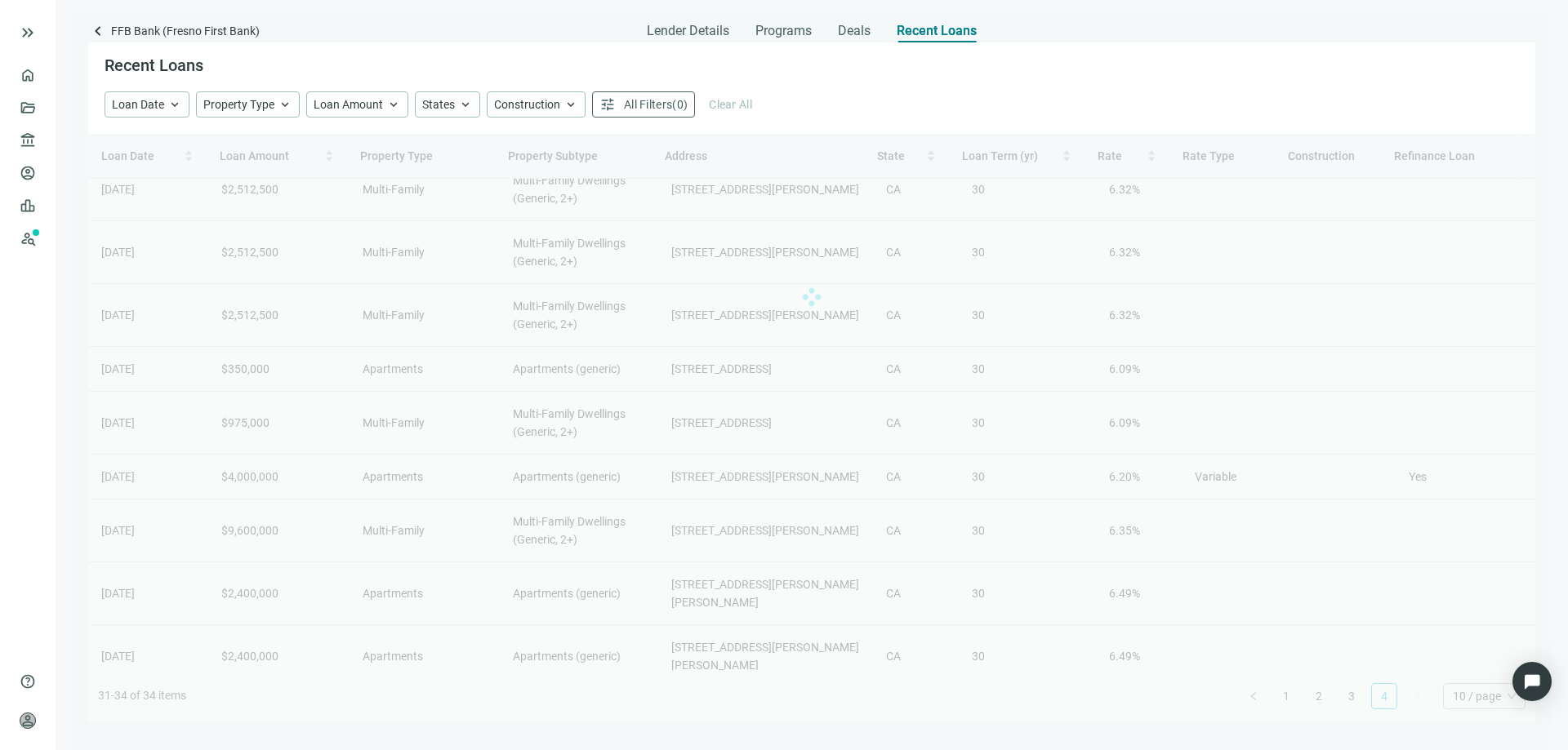
scroll to position [0, 0]
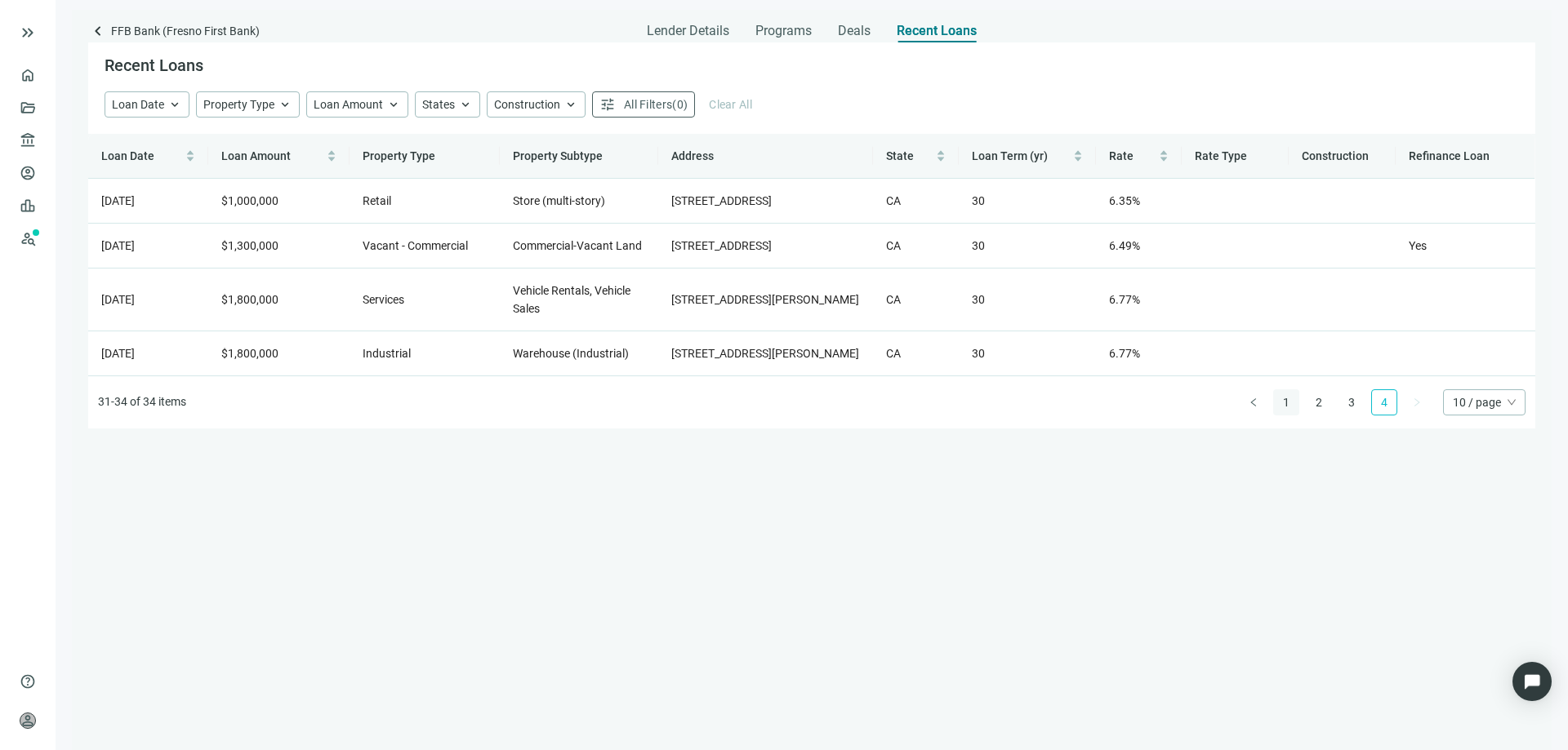
click at [1284, 414] on link "1" at bounding box center [1286, 402] width 24 height 24
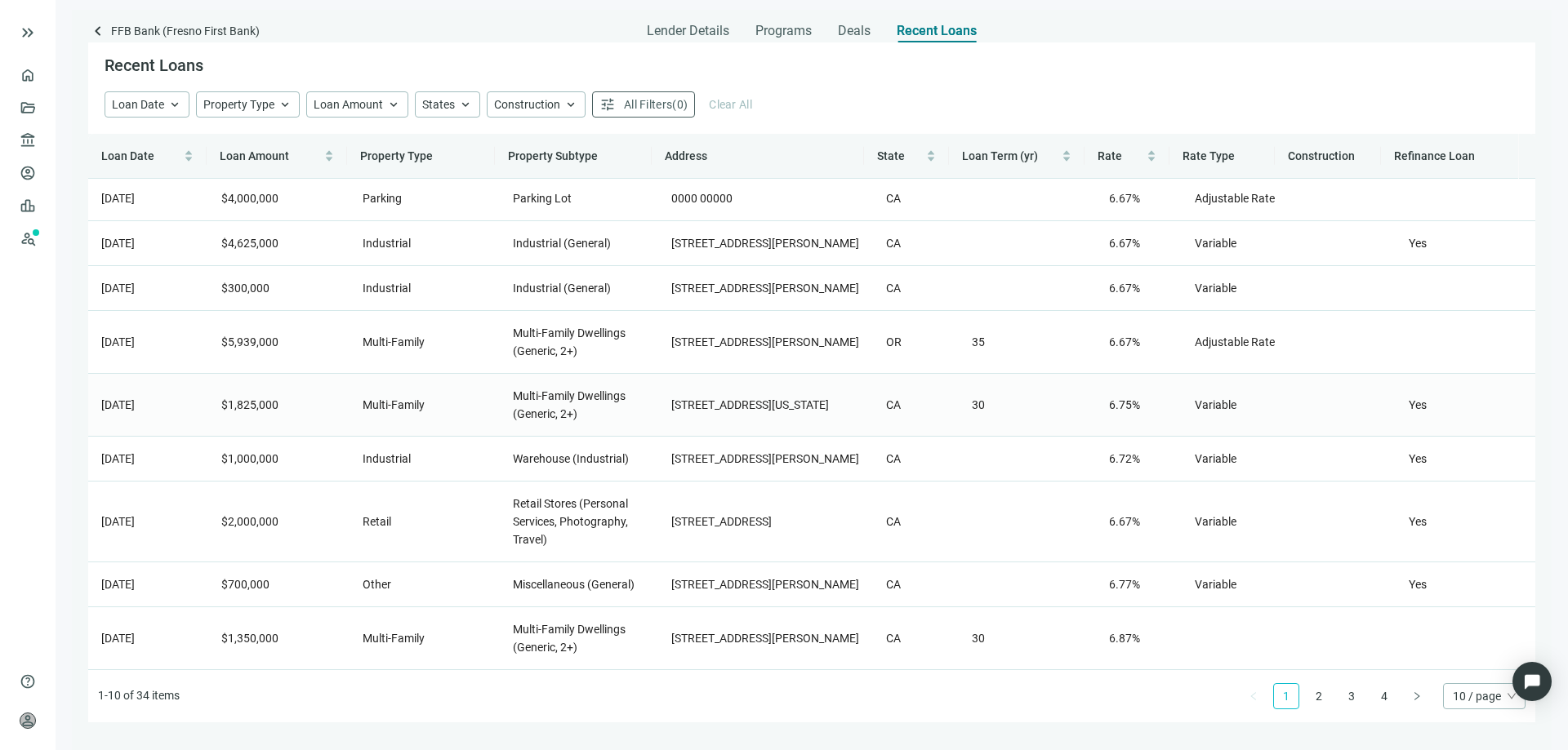
scroll to position [119, 0]
click at [1320, 696] on link "2" at bounding box center [1318, 696] width 24 height 24
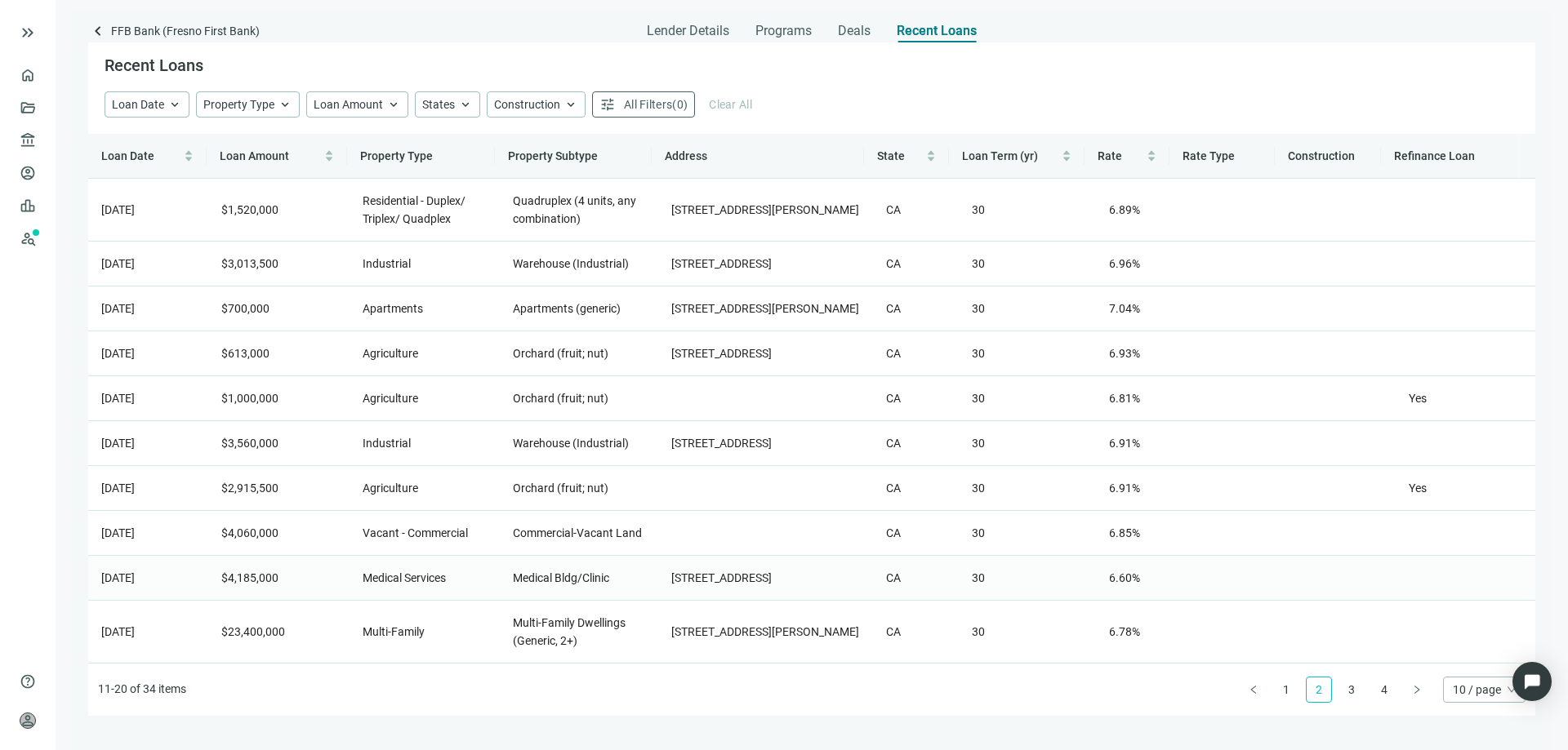
scroll to position [48, 0]
click at [1349, 693] on link "3" at bounding box center [1351, 689] width 24 height 24
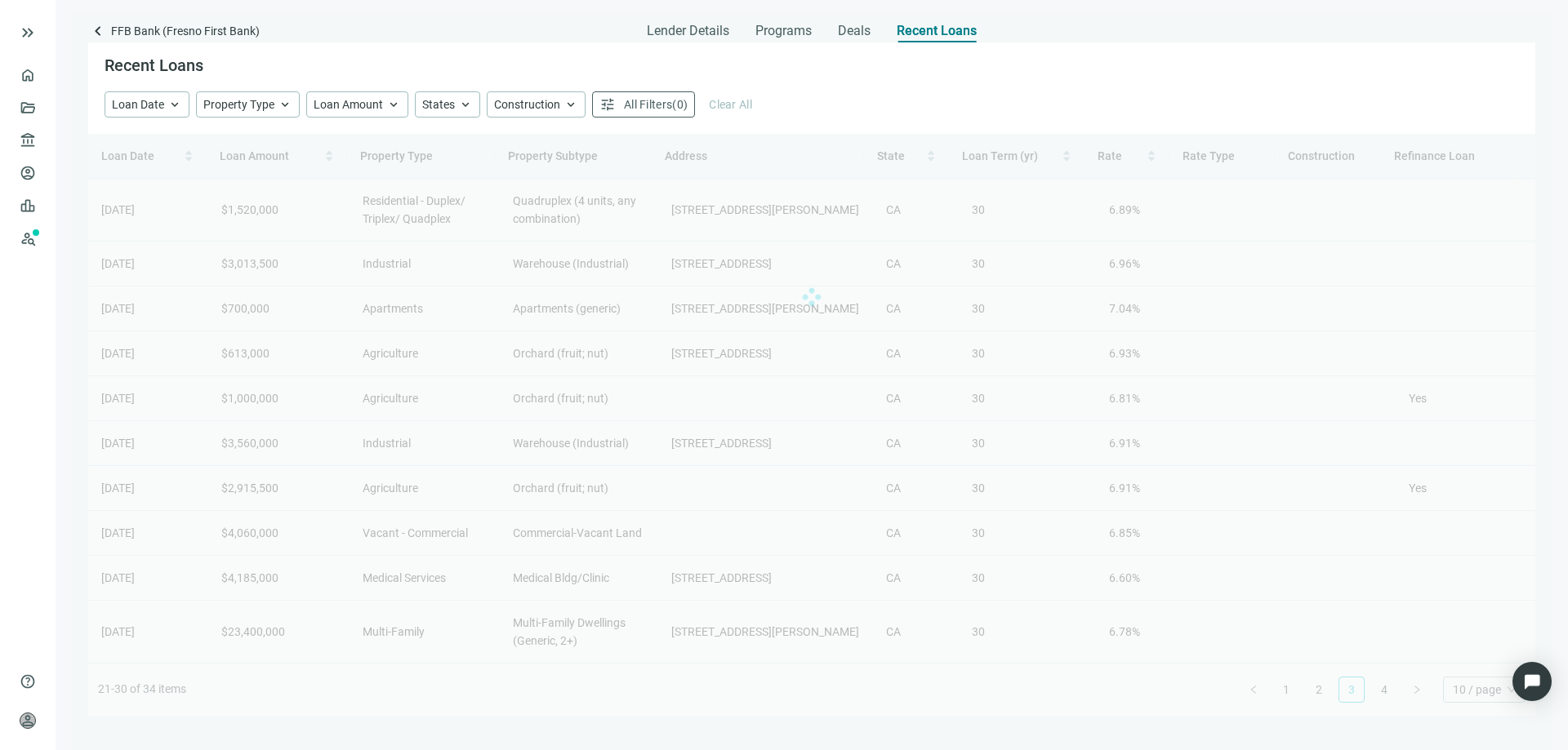
scroll to position [0, 0]
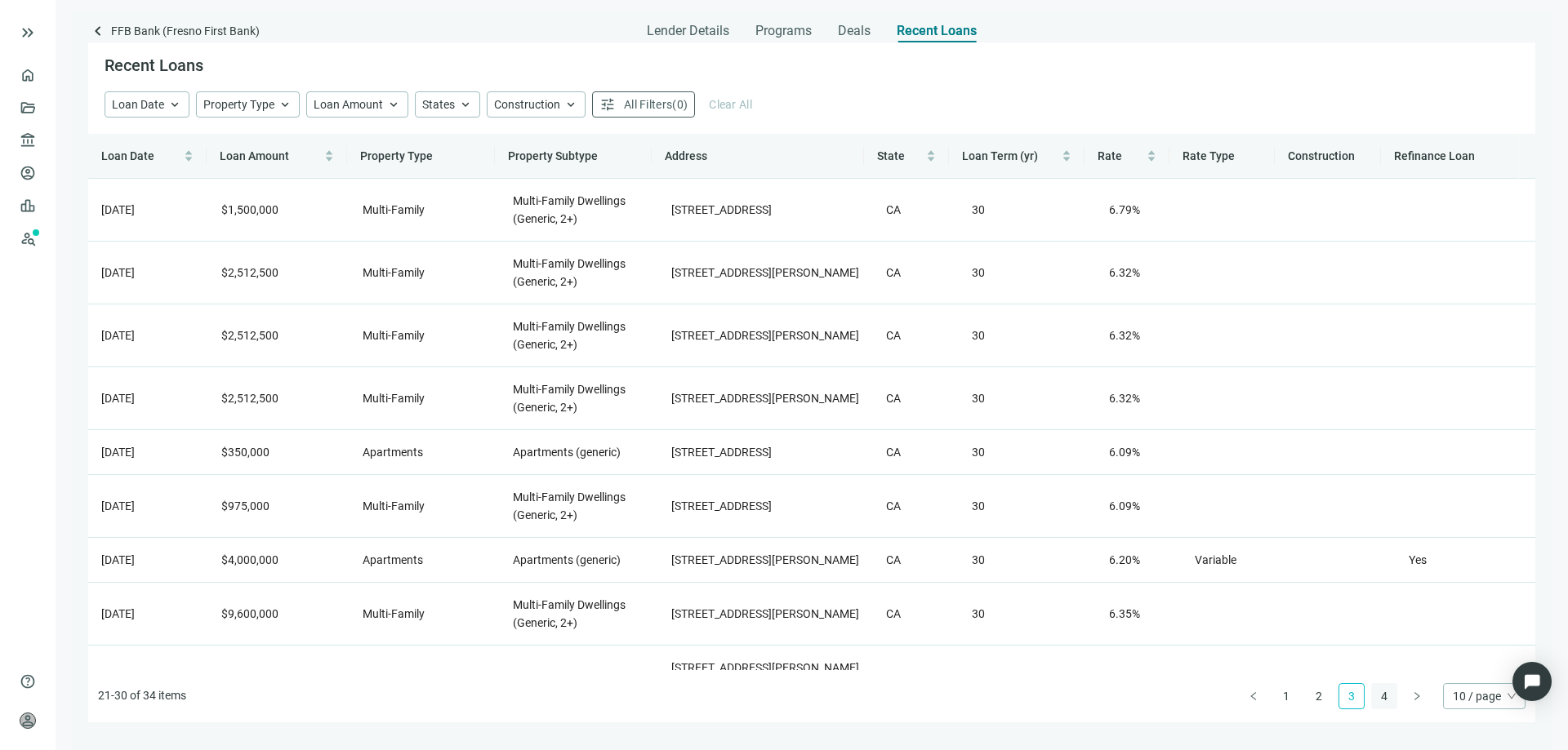
click at [1384, 698] on link "4" at bounding box center [1384, 696] width 24 height 24
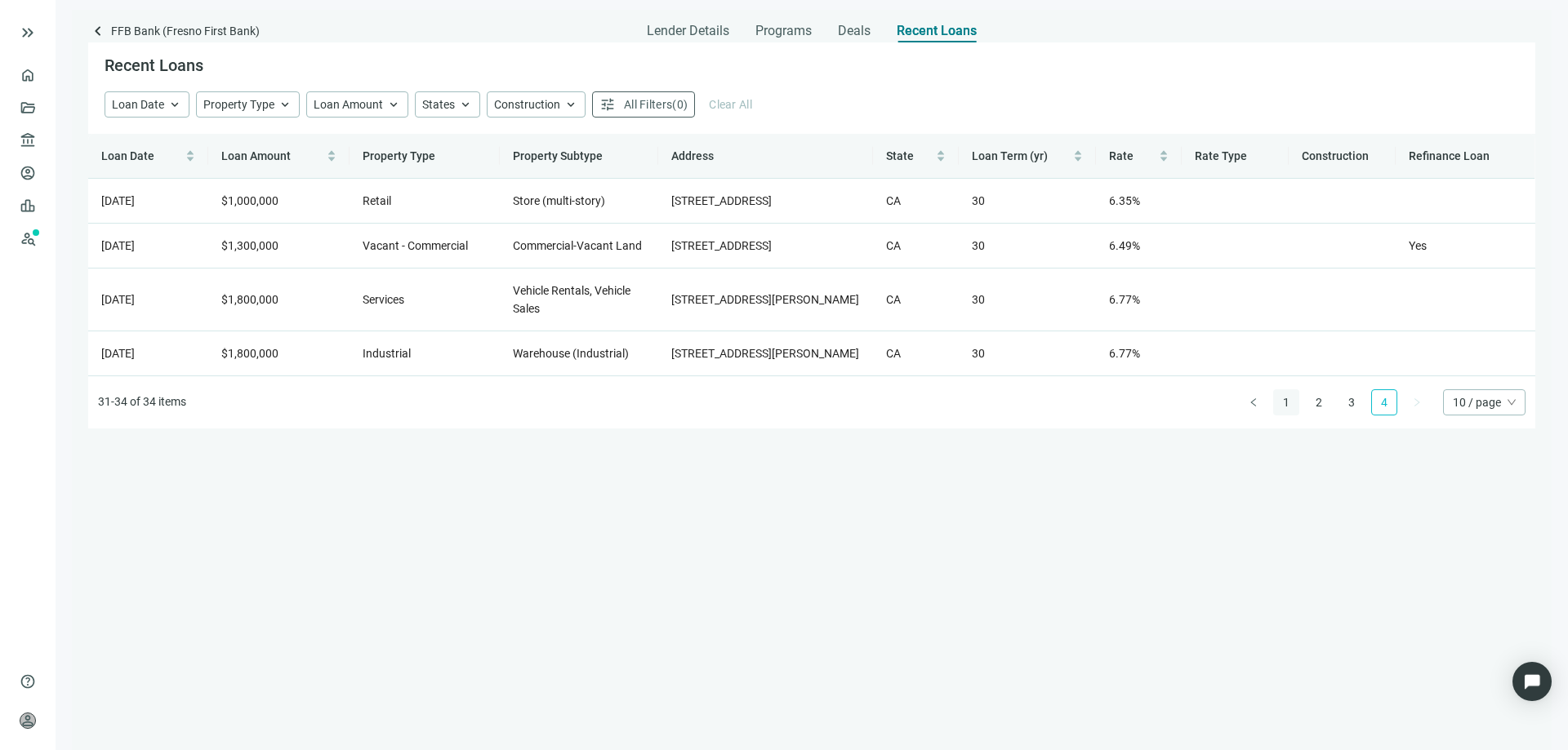
click at [1284, 414] on link "1" at bounding box center [1286, 402] width 24 height 24
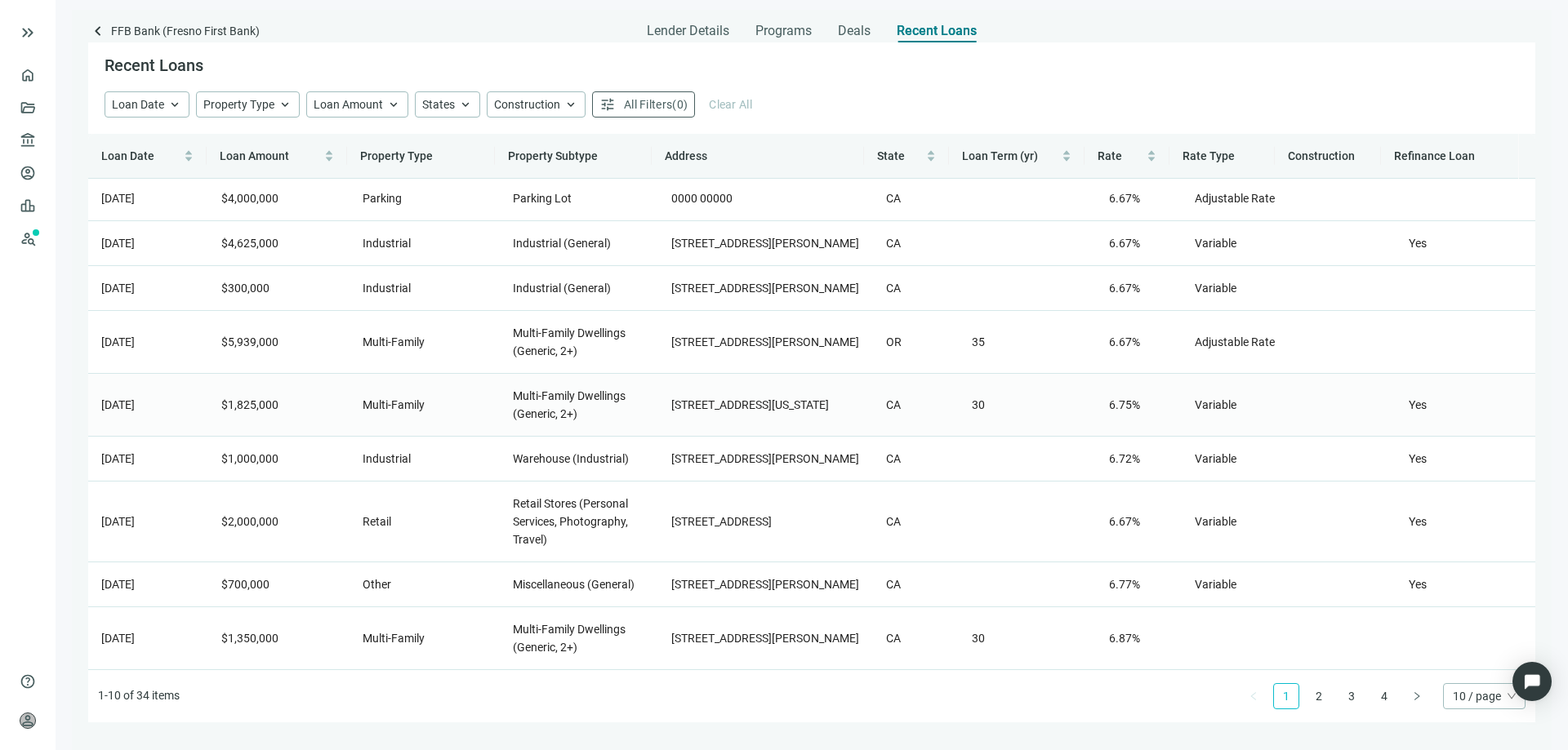
scroll to position [119, 0]
click at [1323, 699] on link "2" at bounding box center [1318, 696] width 24 height 24
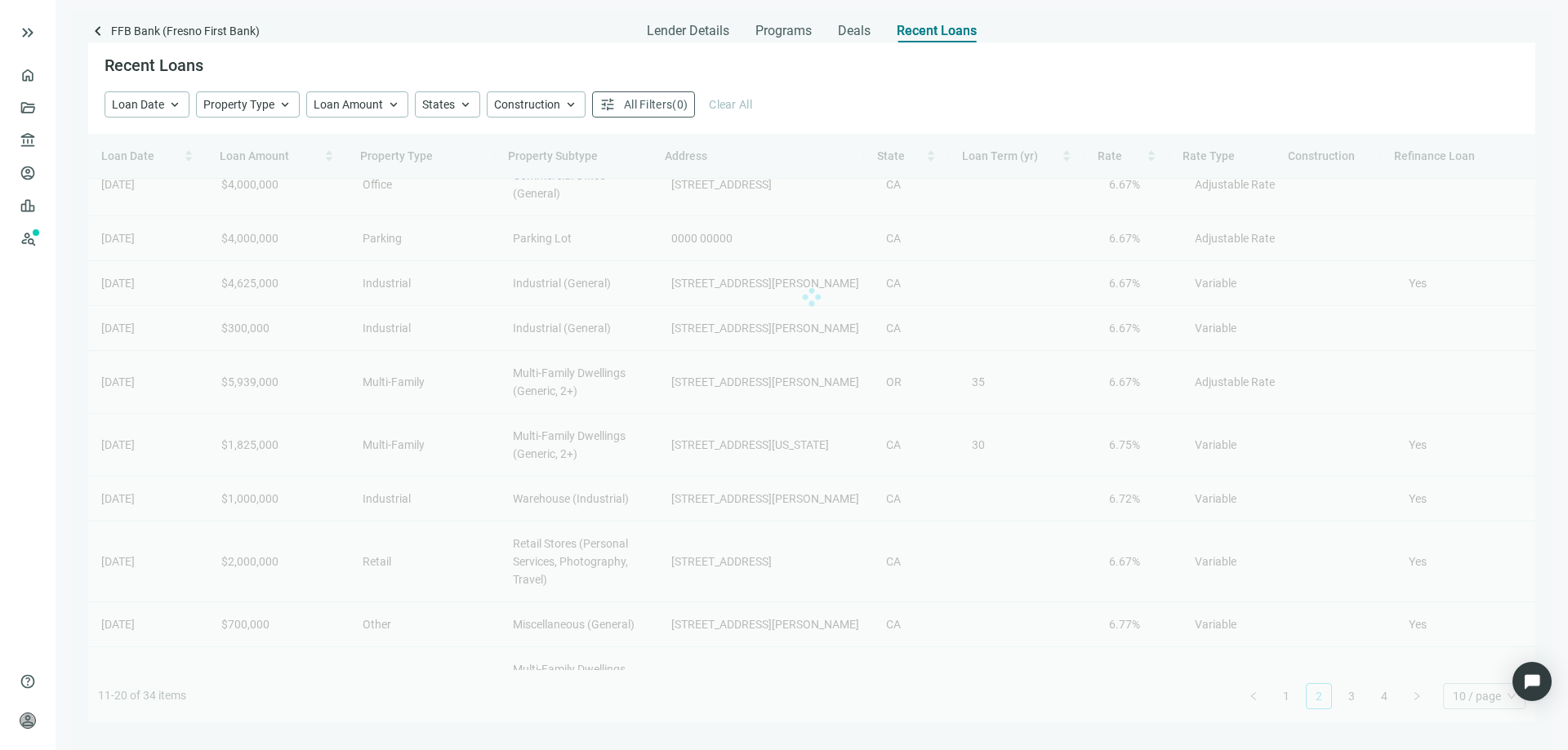
scroll to position [0, 0]
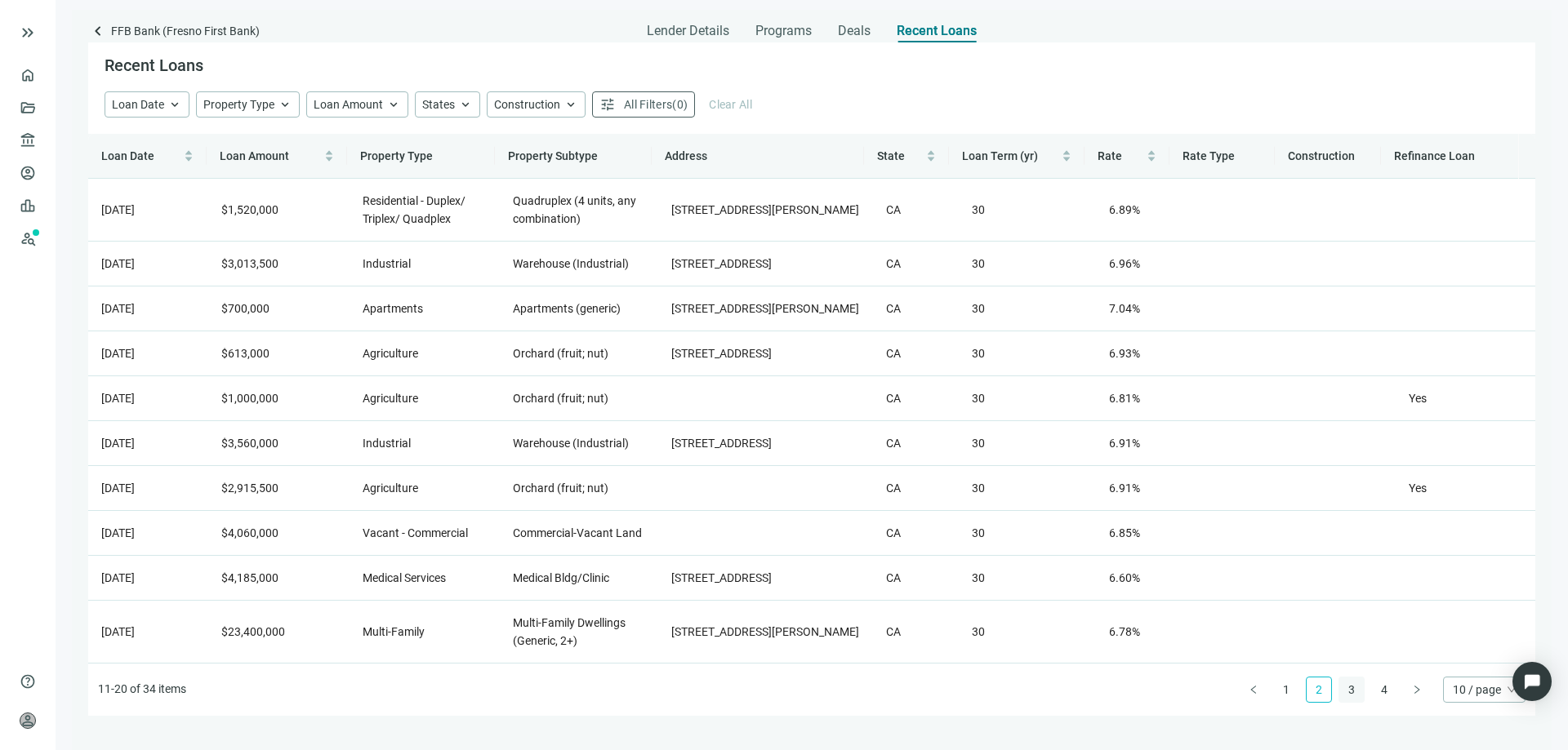
click at [1354, 692] on link "3" at bounding box center [1351, 689] width 24 height 24
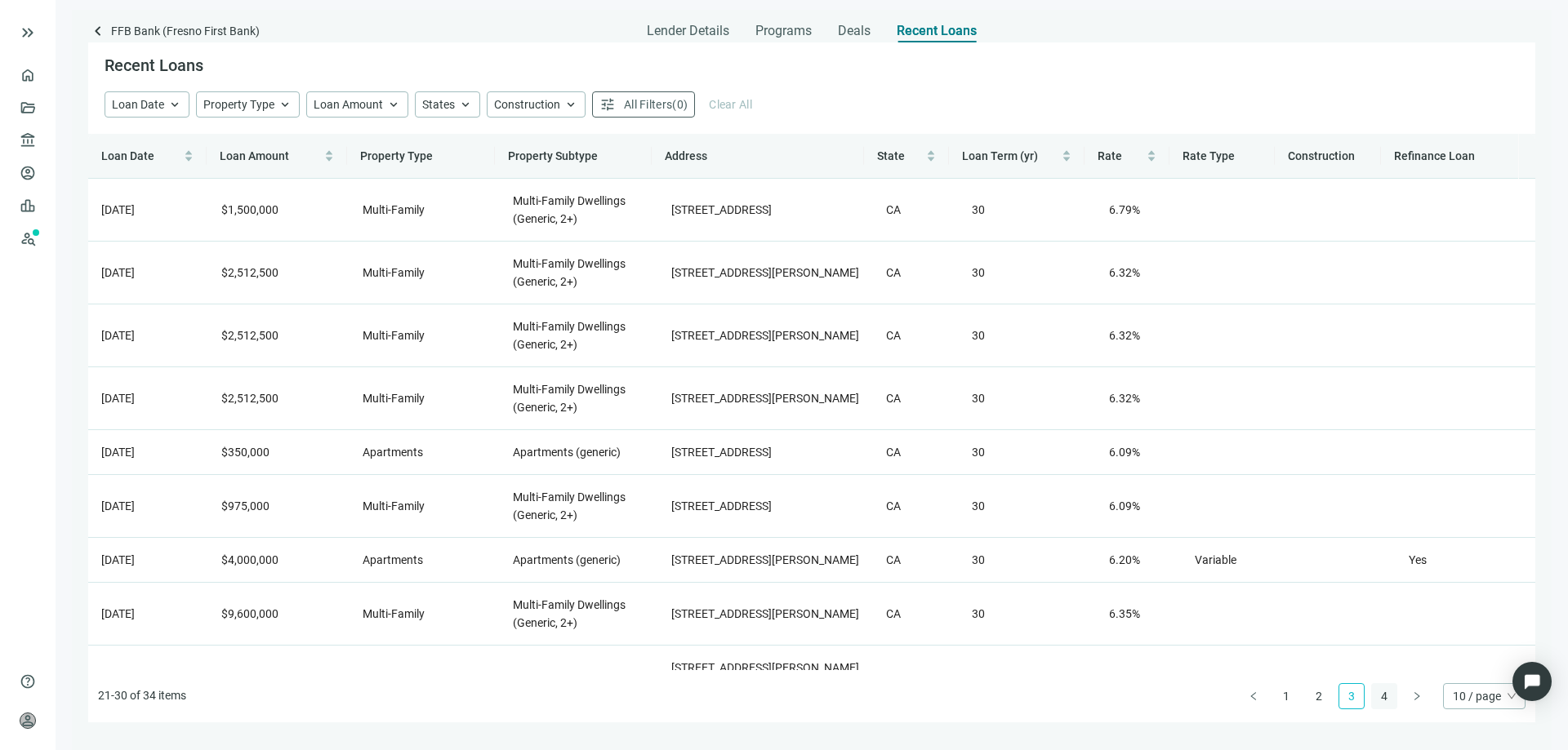
click at [1378, 696] on link "4" at bounding box center [1384, 696] width 24 height 24
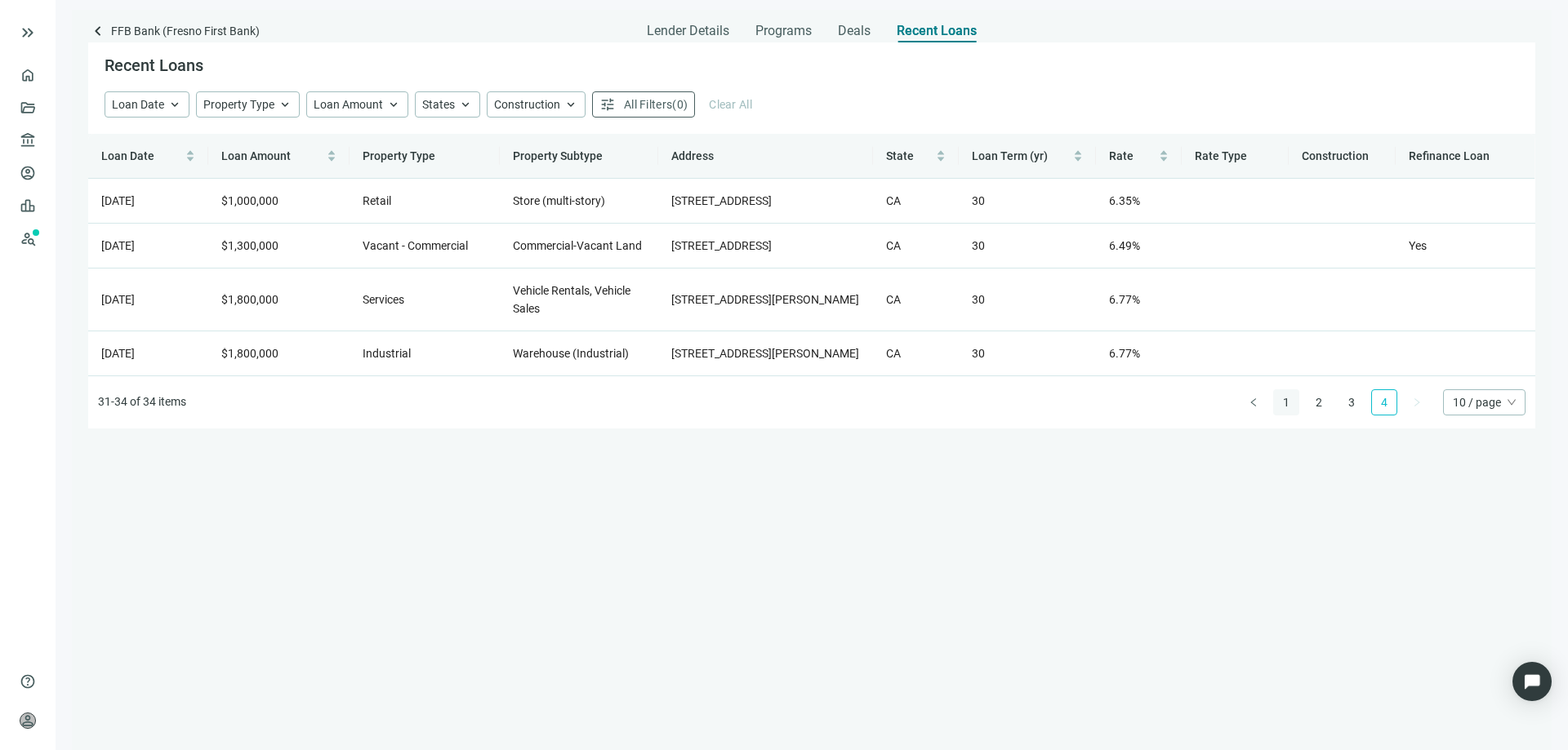
click at [1287, 414] on link "1" at bounding box center [1286, 402] width 24 height 24
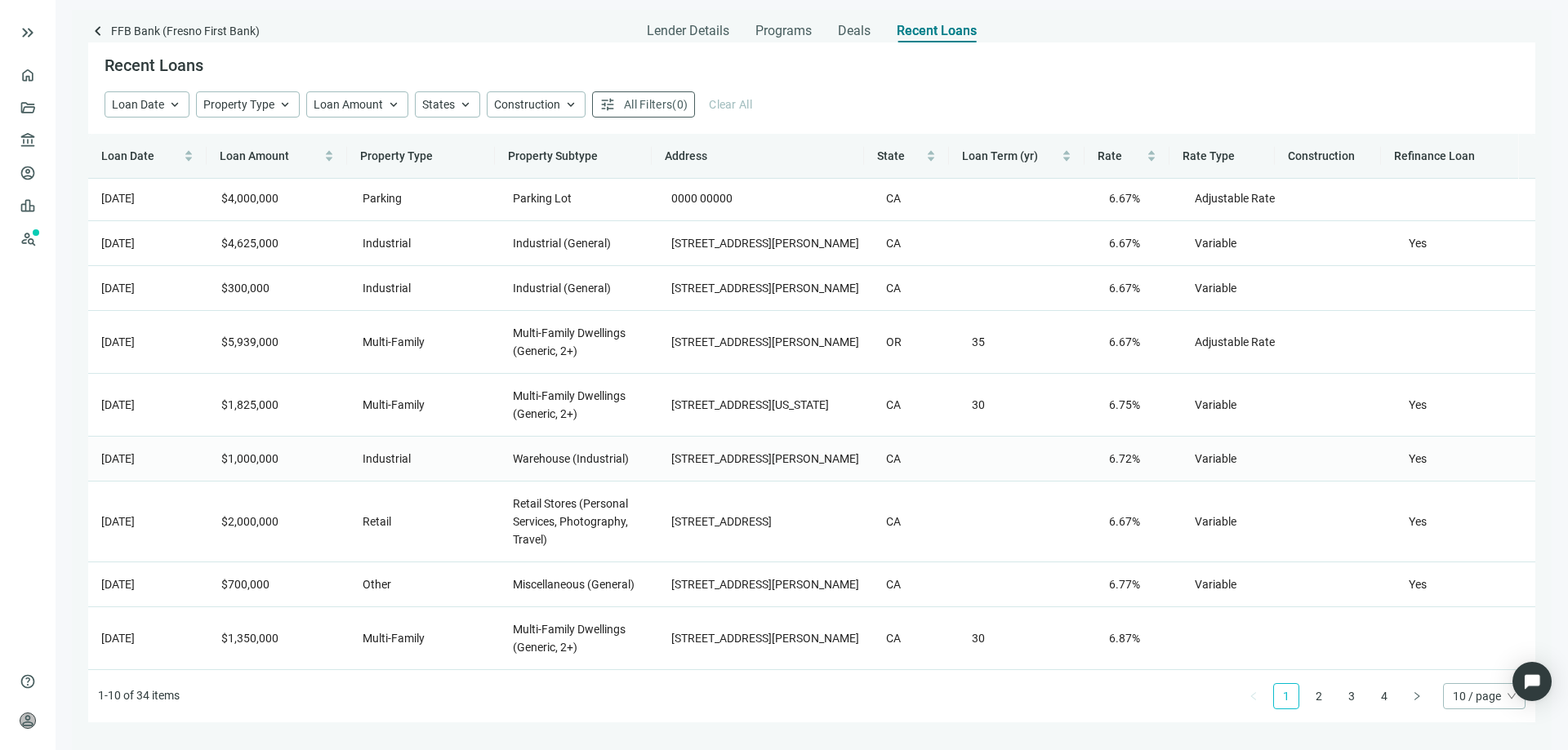
scroll to position [119, 0]
click at [1320, 701] on link "2" at bounding box center [1318, 696] width 24 height 24
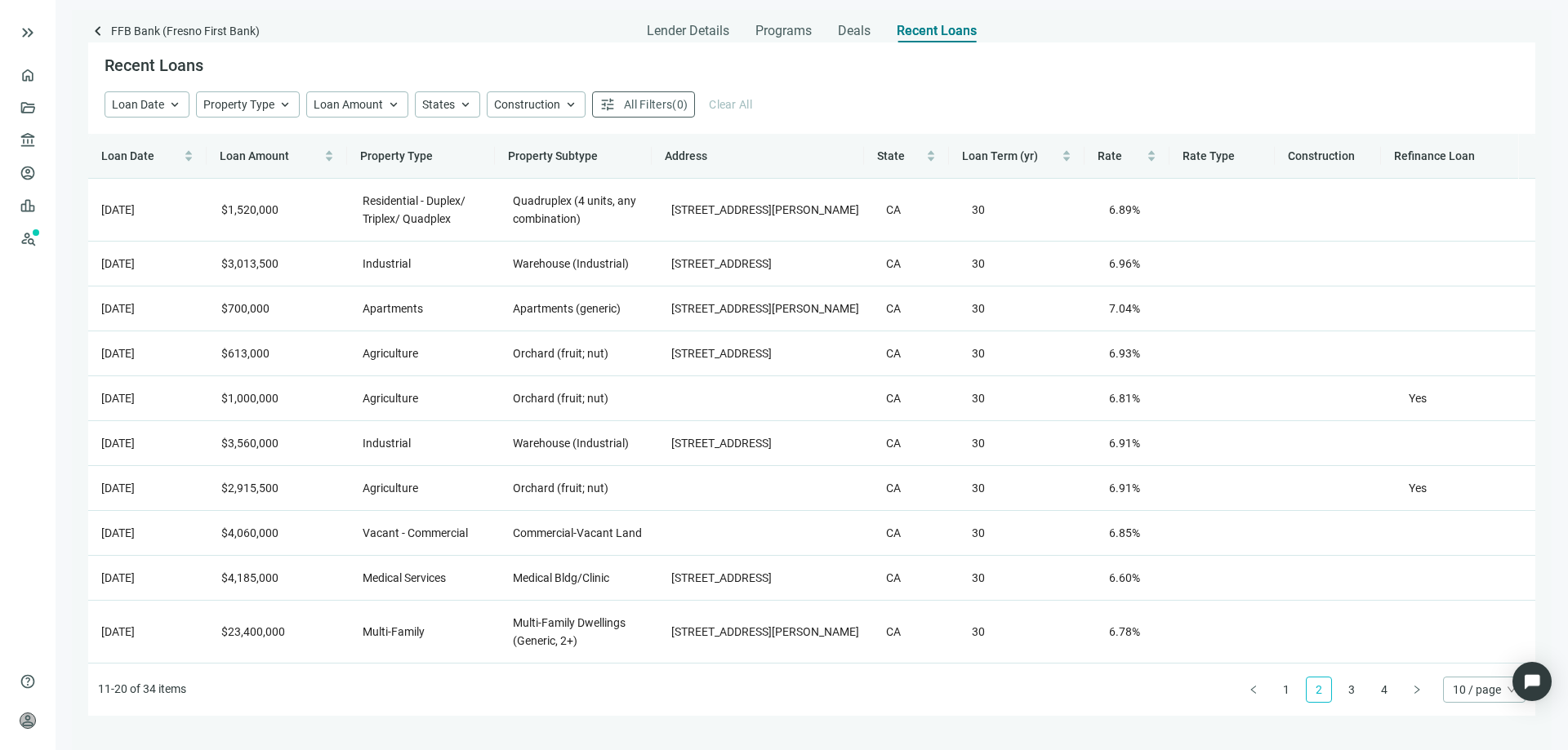
scroll to position [0, 0]
click at [1352, 693] on link "3" at bounding box center [1351, 689] width 24 height 24
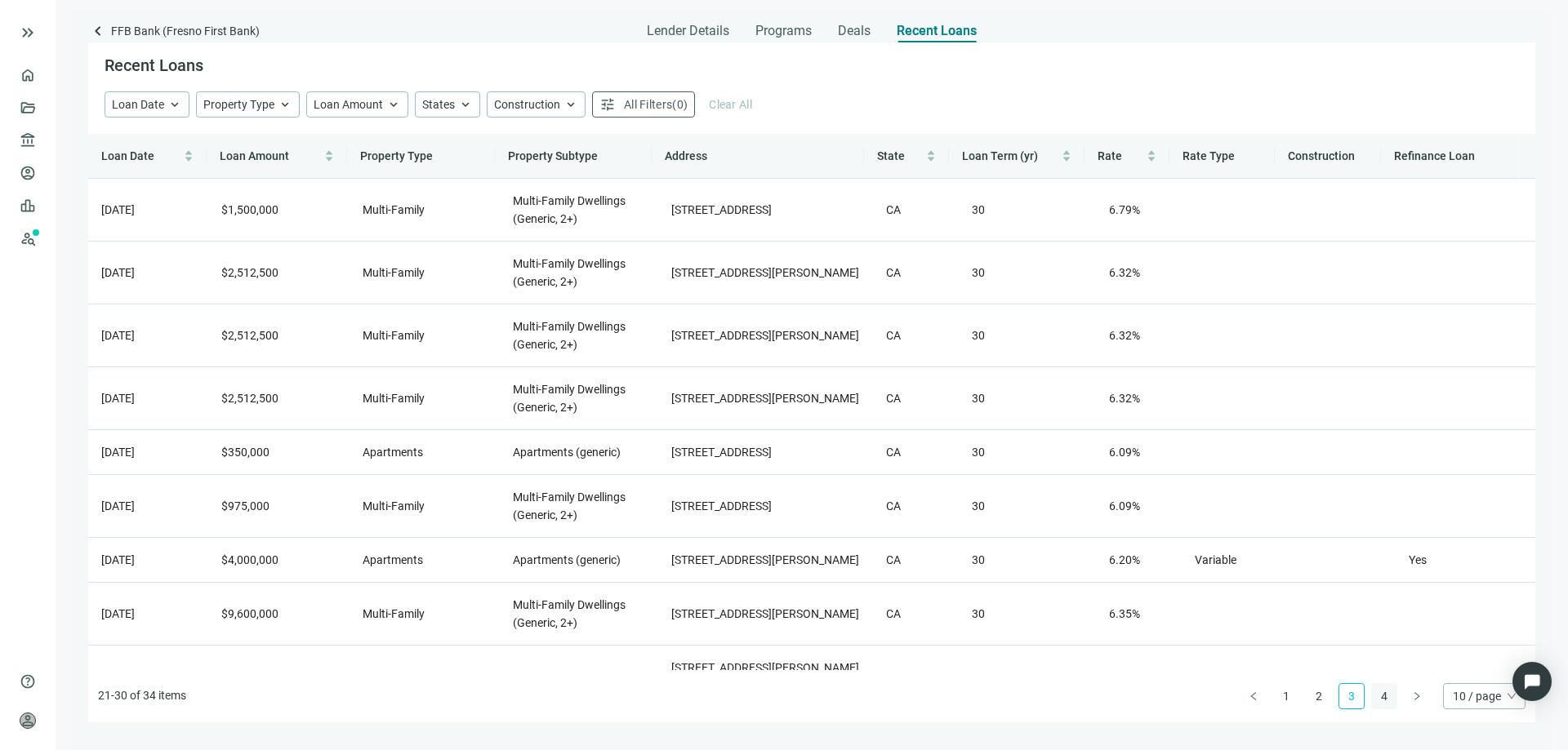
click at [1385, 701] on link "4" at bounding box center [1384, 696] width 24 height 24
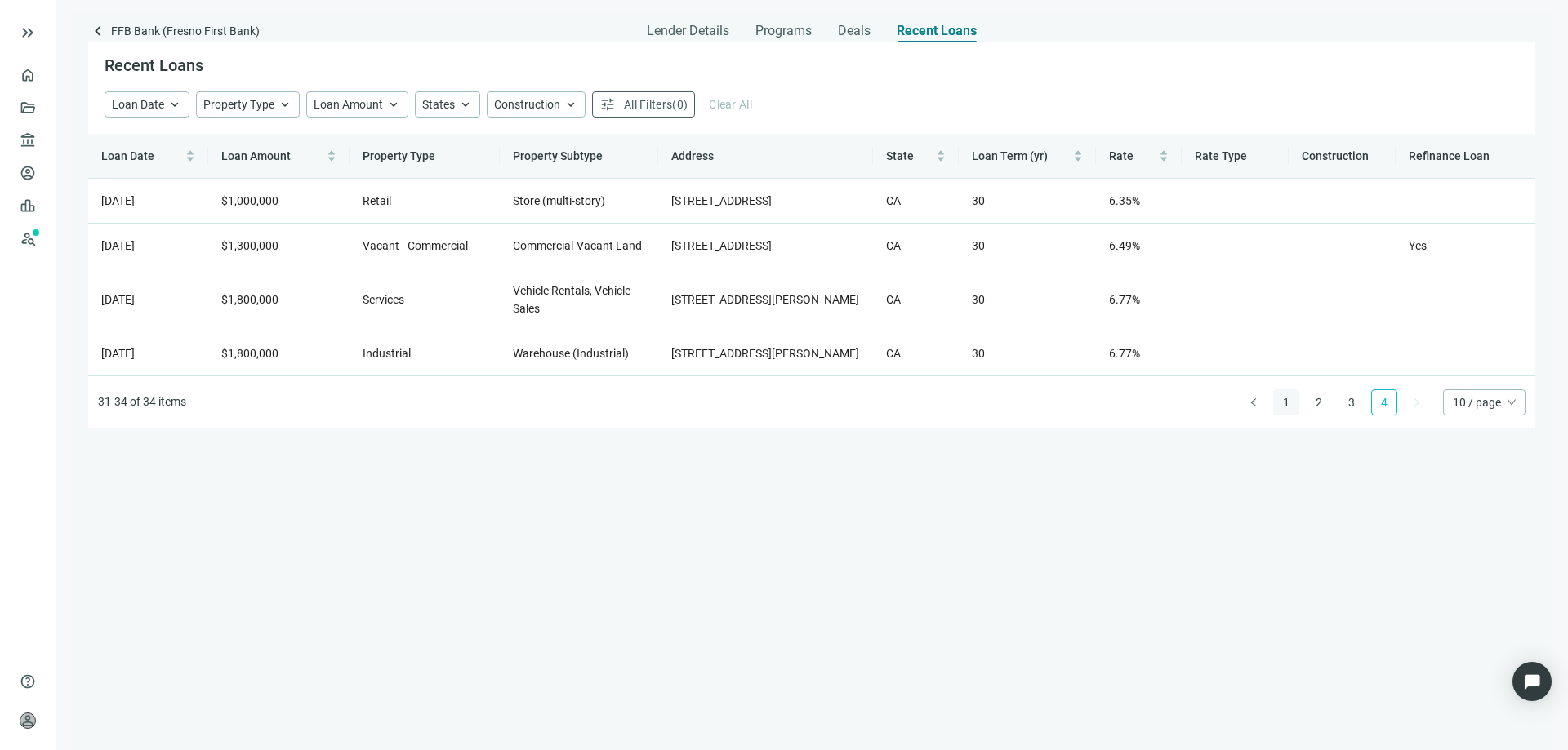
click at [1284, 414] on link "1" at bounding box center [1286, 402] width 24 height 24
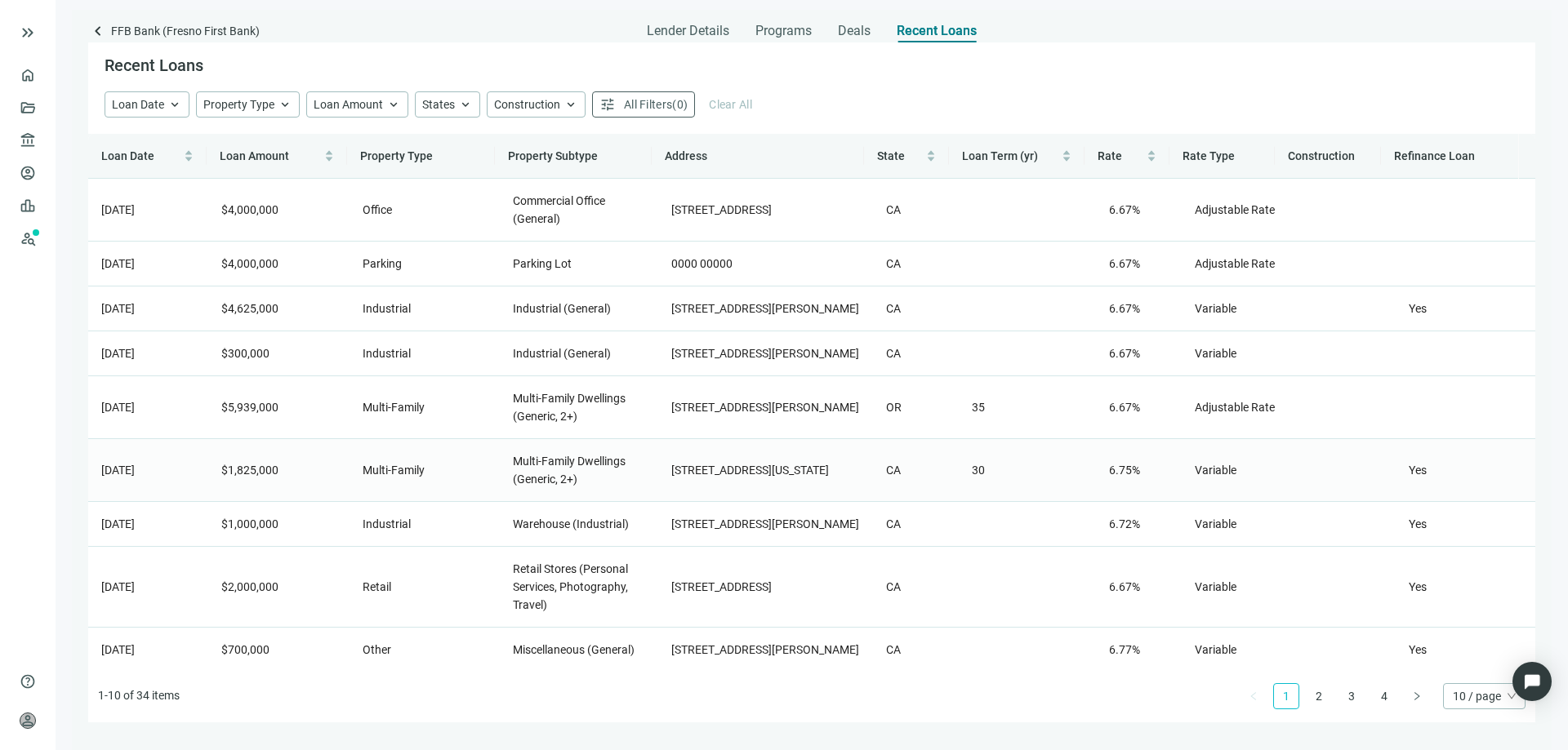
scroll to position [82, 0]
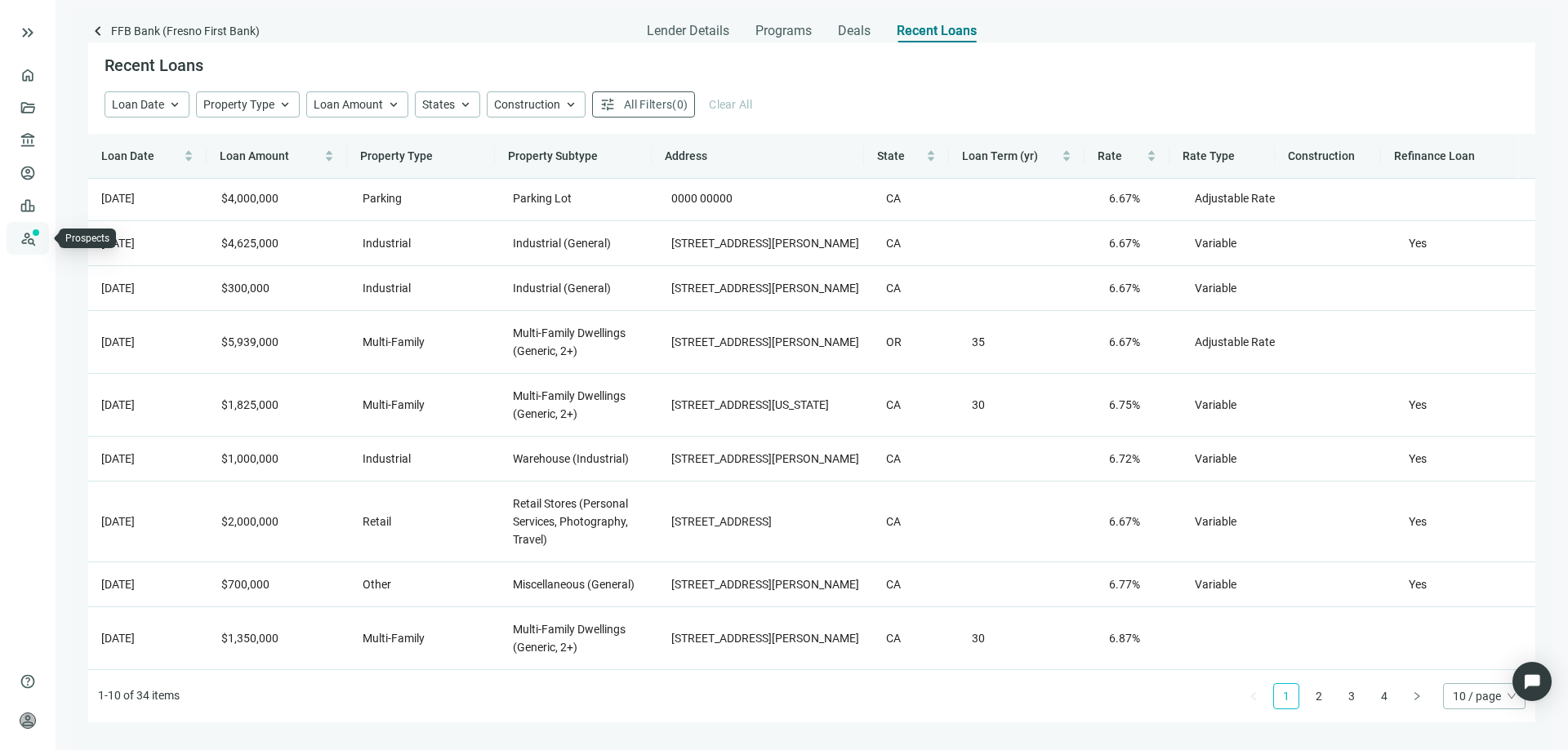
click at [41, 239] on link "Prospects New" at bounding box center [67, 238] width 52 height 33
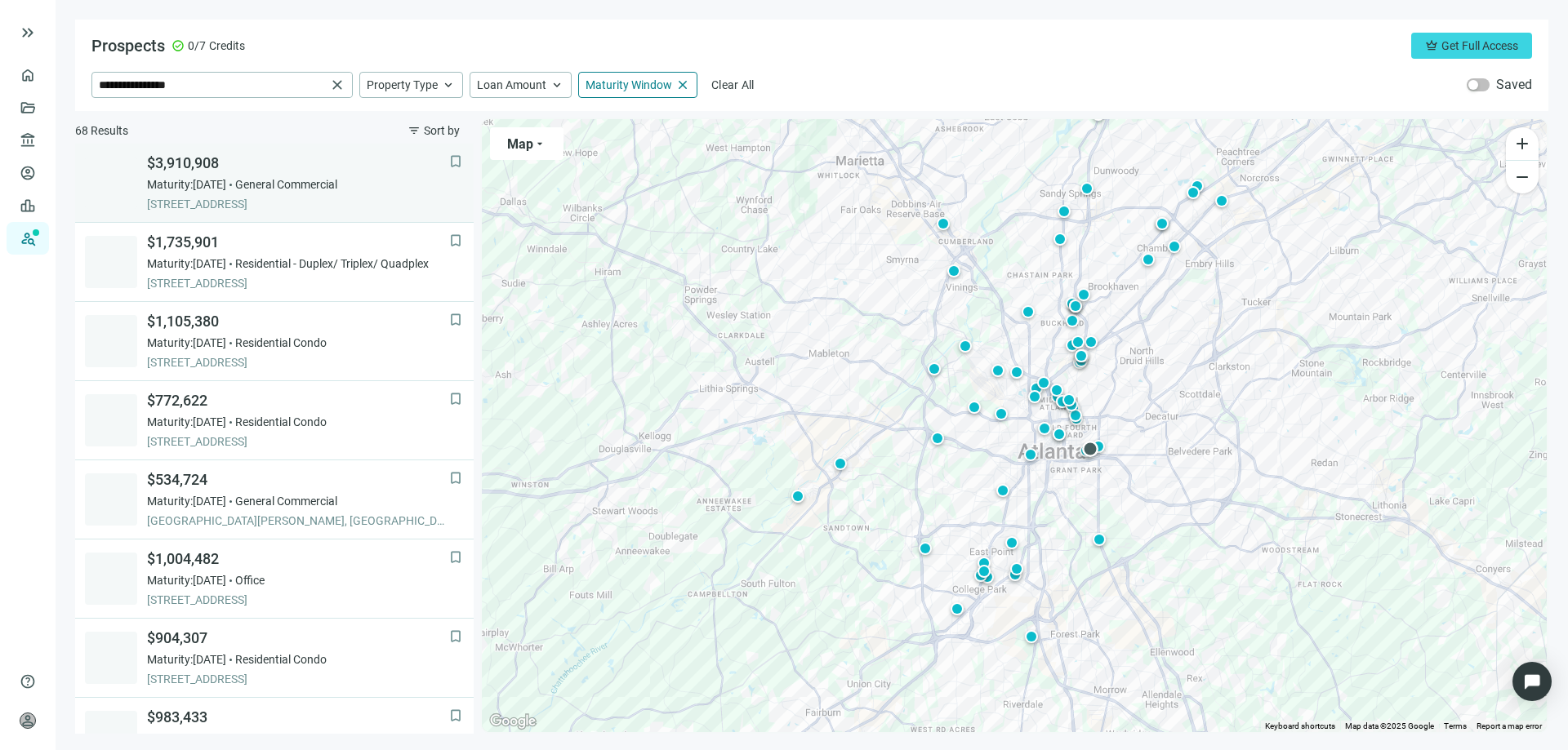
click at [202, 167] on span "$3,910,908" at bounding box center [297, 163] width 302 height 20
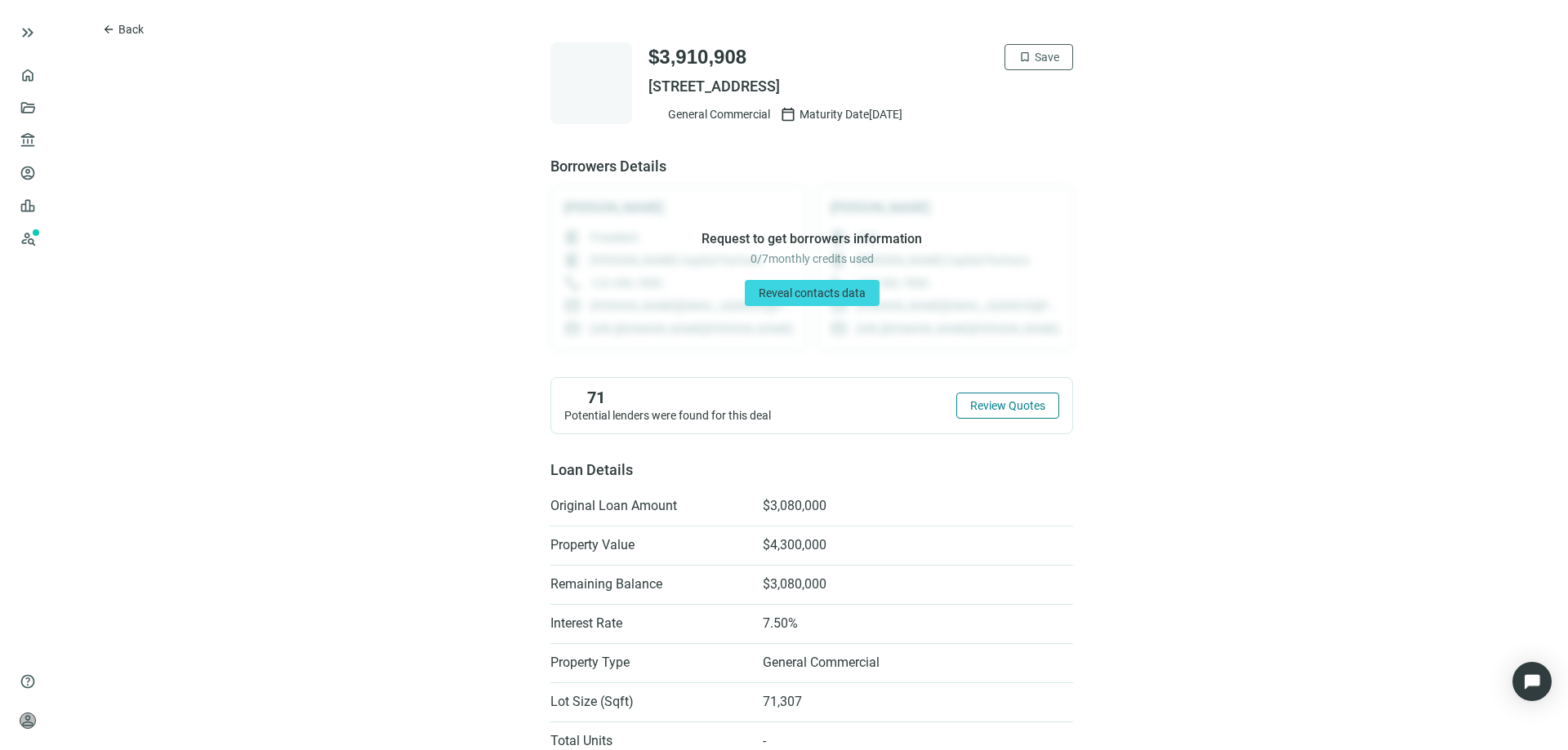
click at [992, 406] on span "Review Quotes" at bounding box center [1007, 405] width 75 height 13
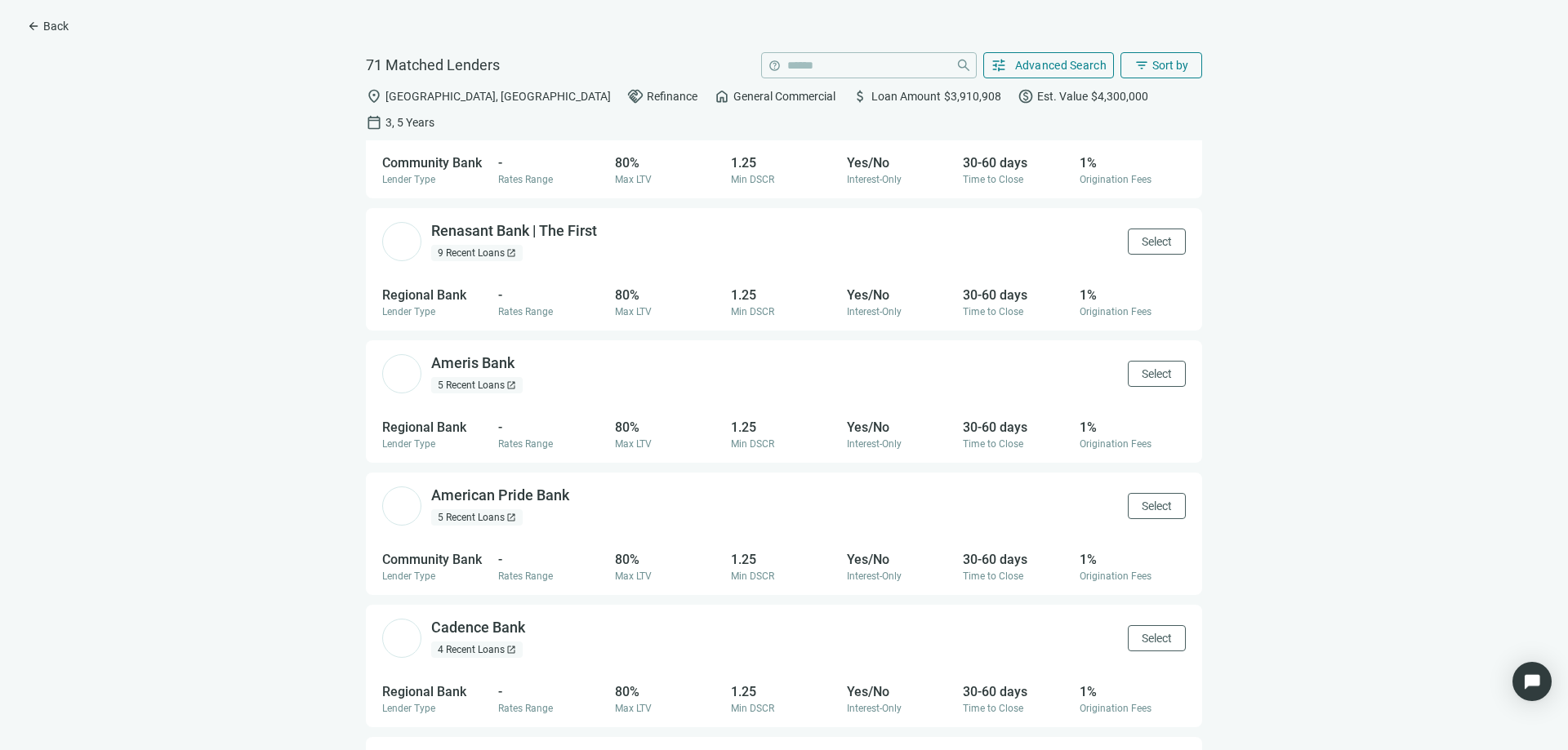
scroll to position [490, 0]
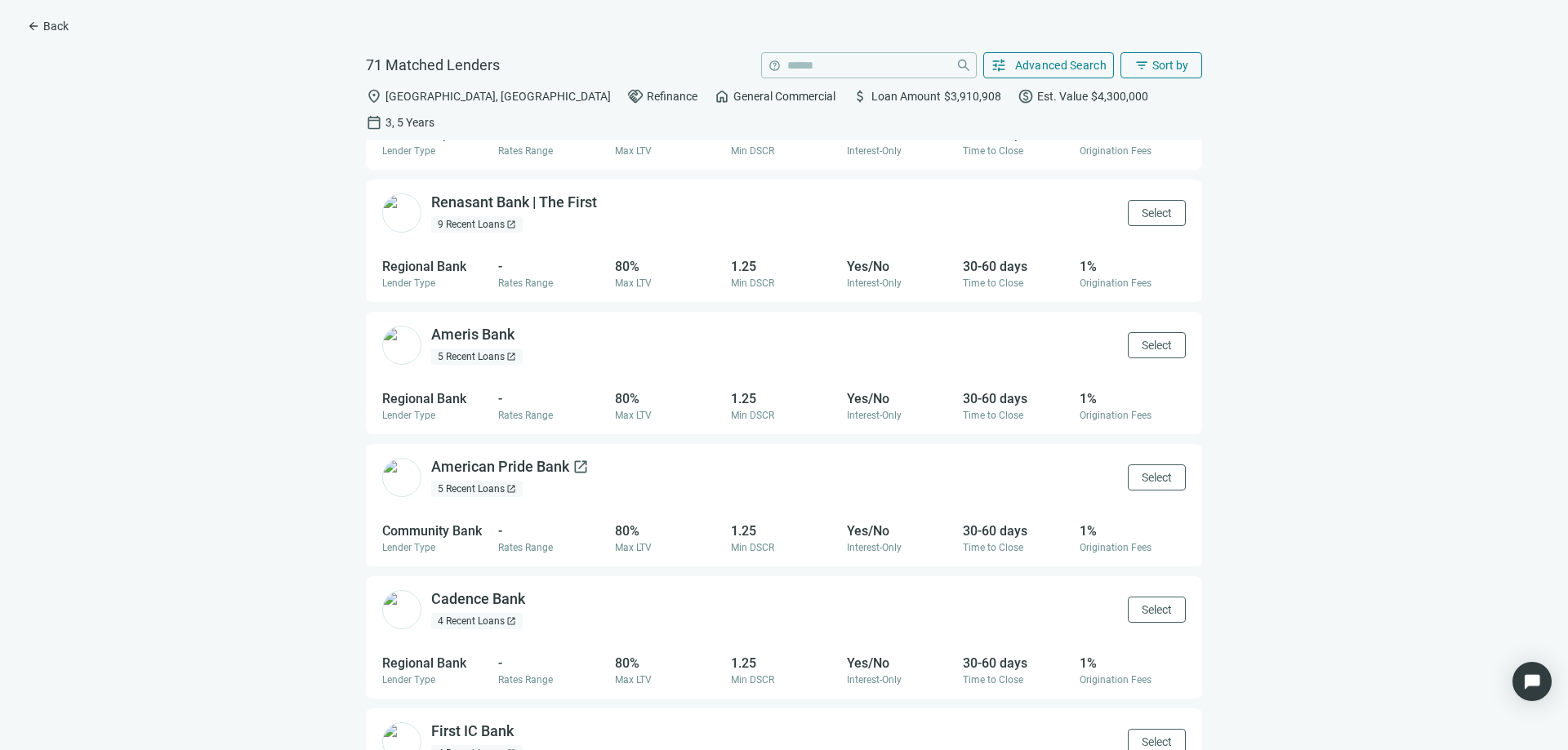
click at [510, 457] on div "American Pride Bank open_in_new" at bounding box center [510, 467] width 158 height 21
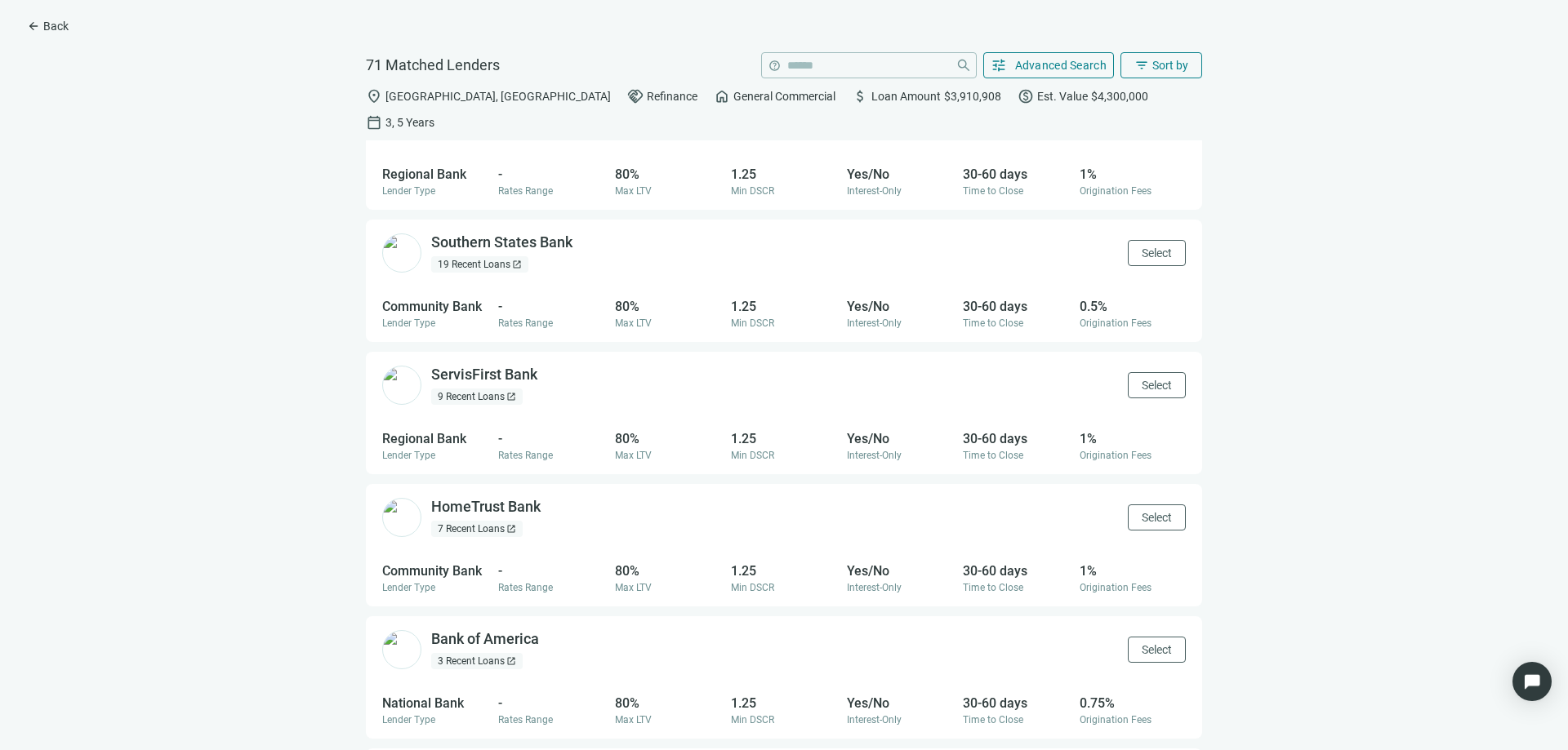
scroll to position [1633, 0]
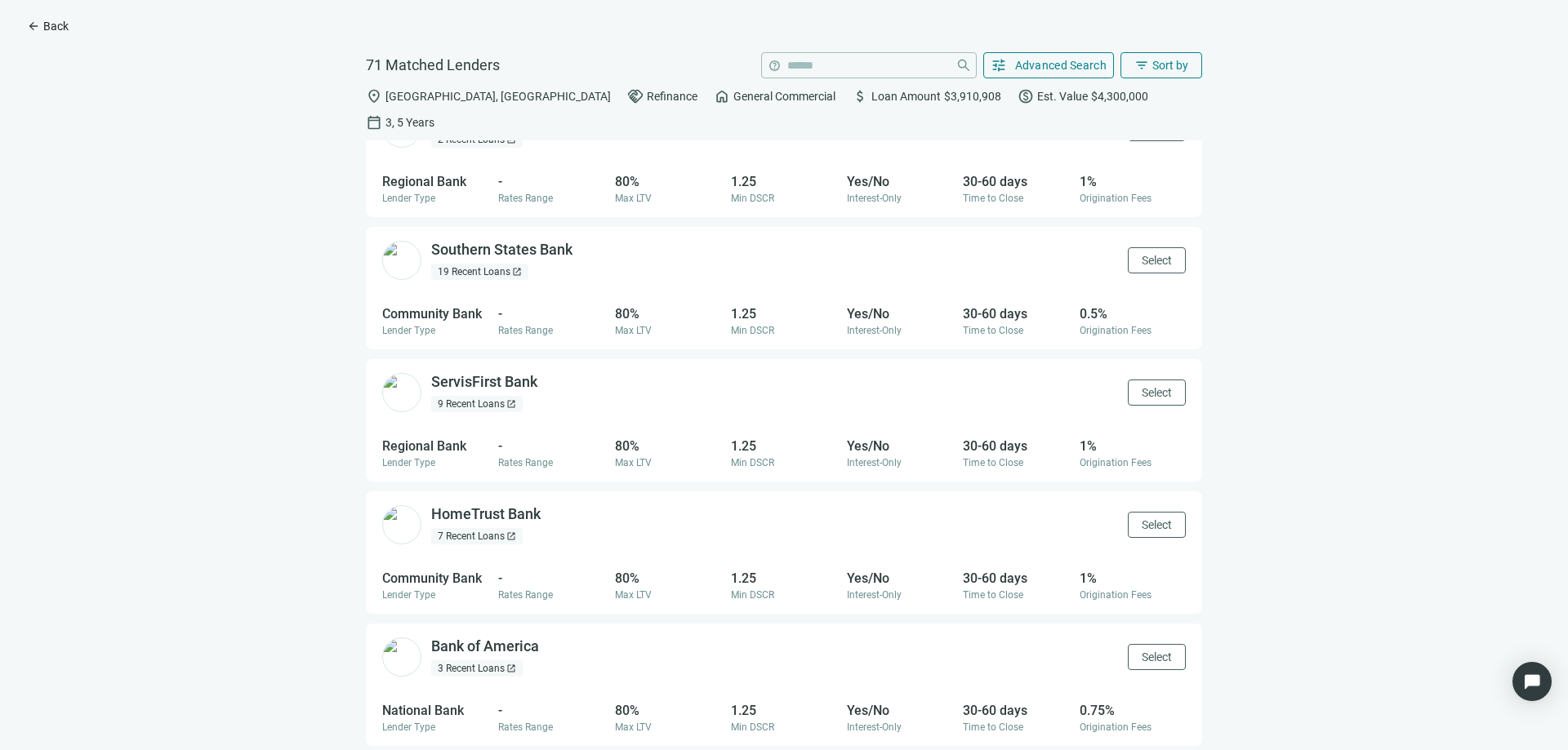
click at [48, 21] on span "Back" at bounding box center [56, 26] width 25 height 13
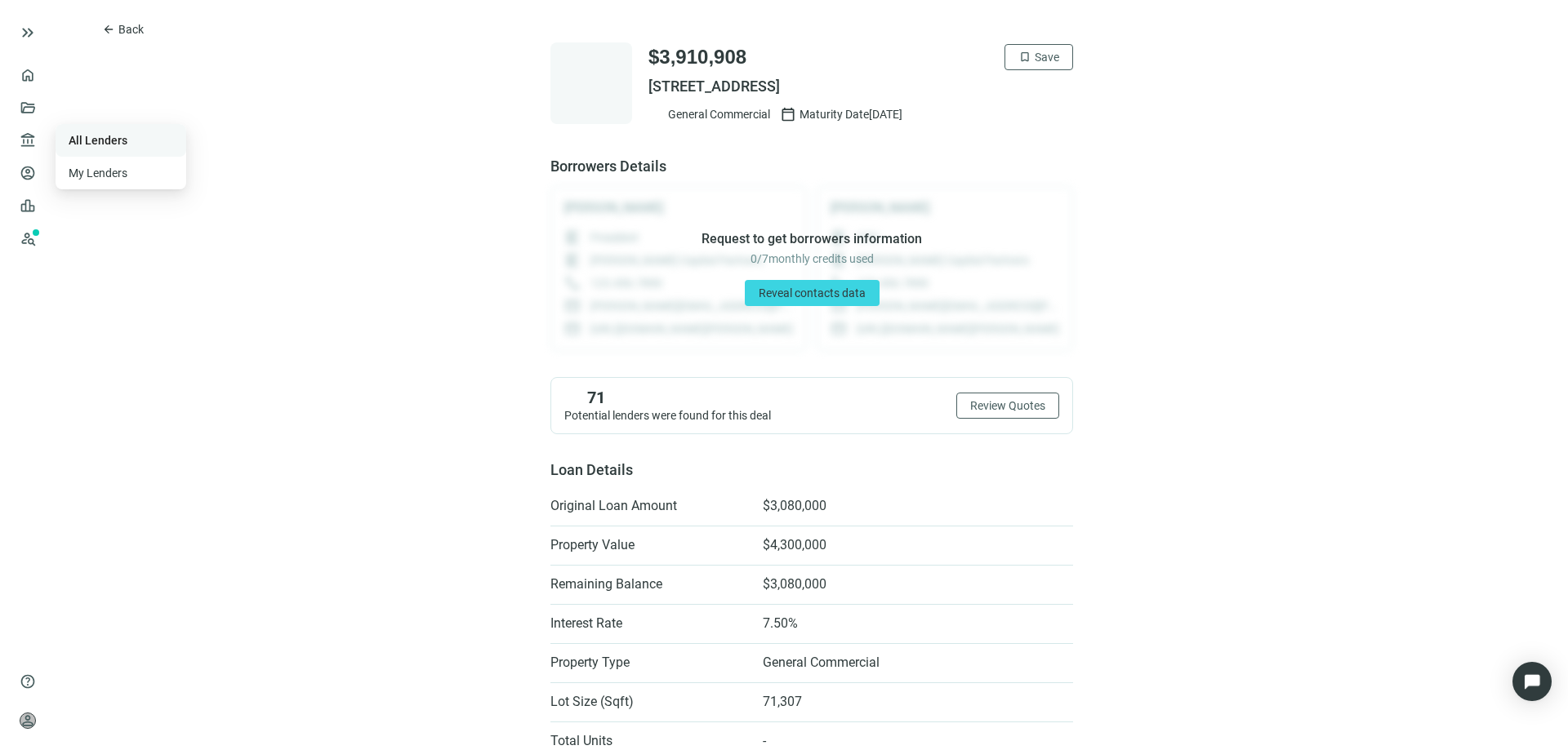
click at [89, 141] on link "All Lenders" at bounding box center [98, 140] width 59 height 13
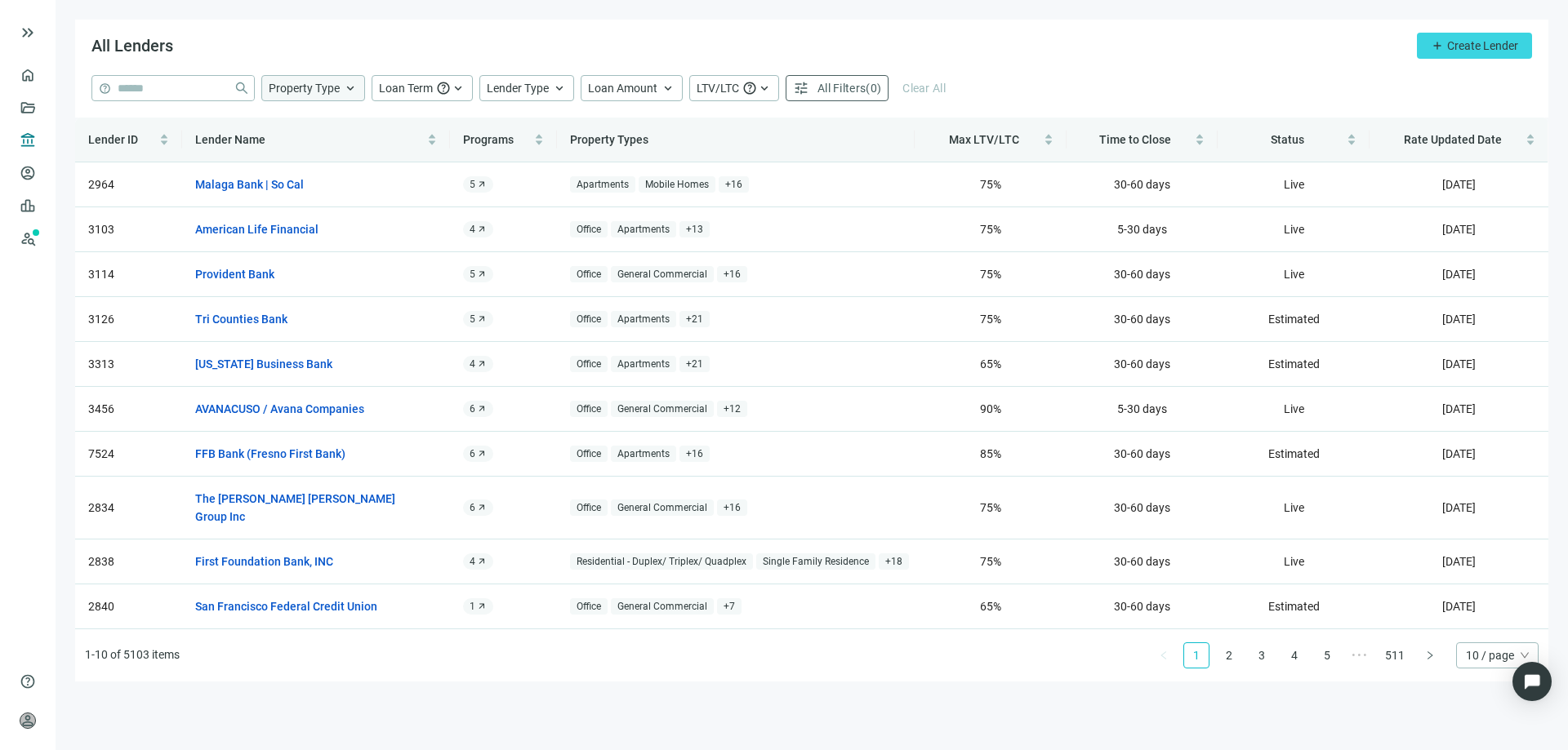
click at [349, 86] on span "keyboard_arrow_up" at bounding box center [350, 88] width 15 height 15
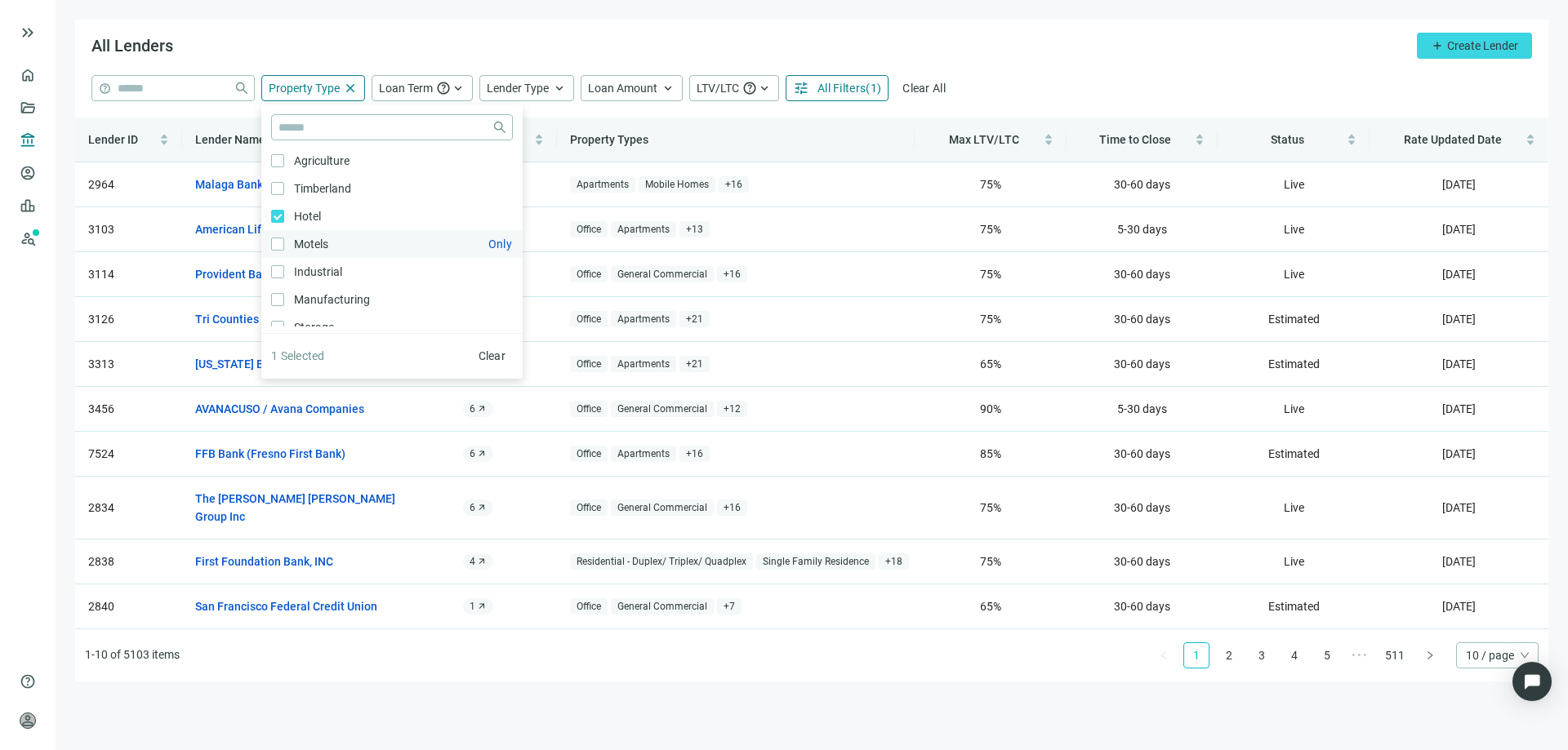
click at [278, 236] on label "Motels Only" at bounding box center [391, 244] width 261 height 28
click at [563, 88] on span "keyboard_arrow_up" at bounding box center [559, 88] width 15 height 15
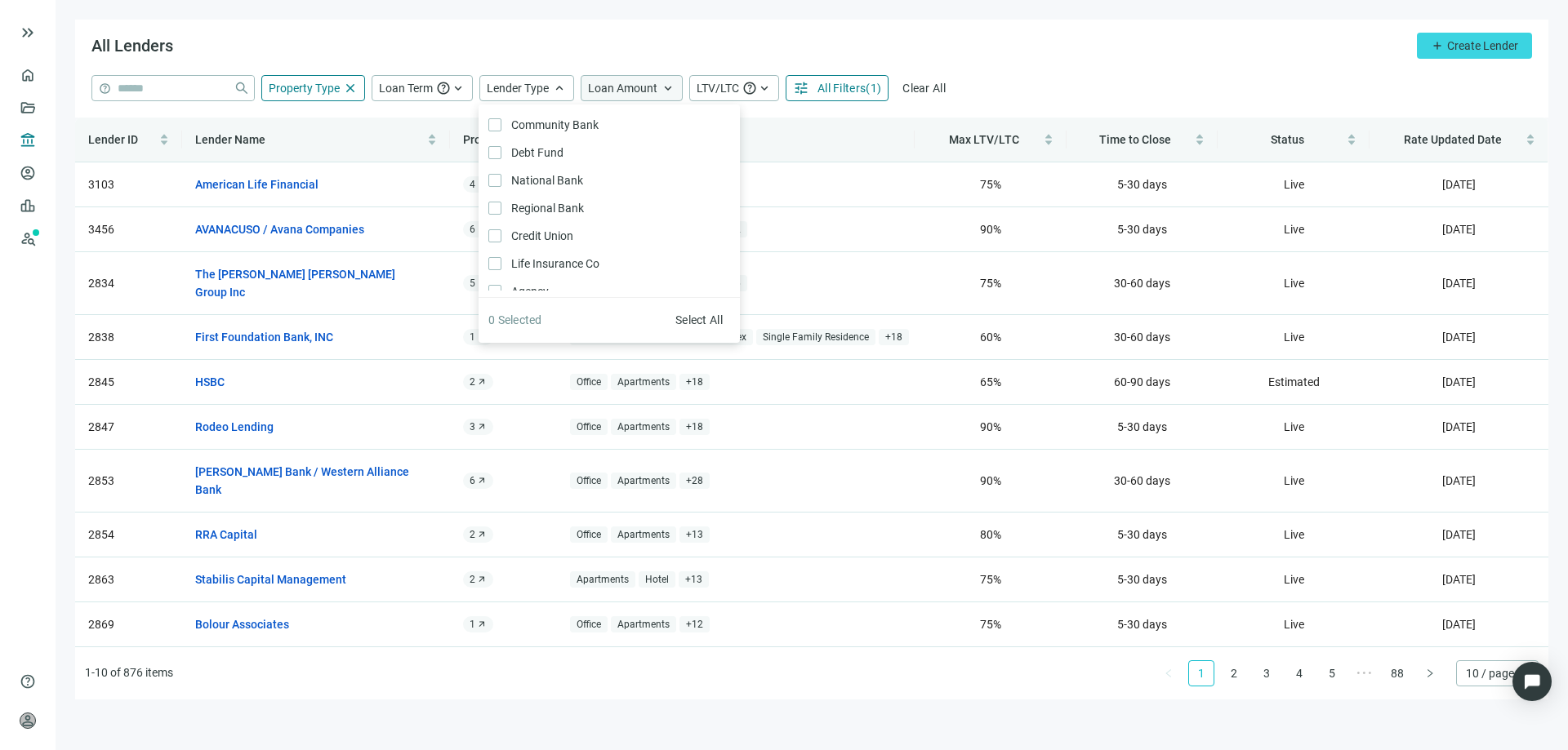
click at [630, 86] on span "Loan Amount" at bounding box center [623, 88] width 69 height 13
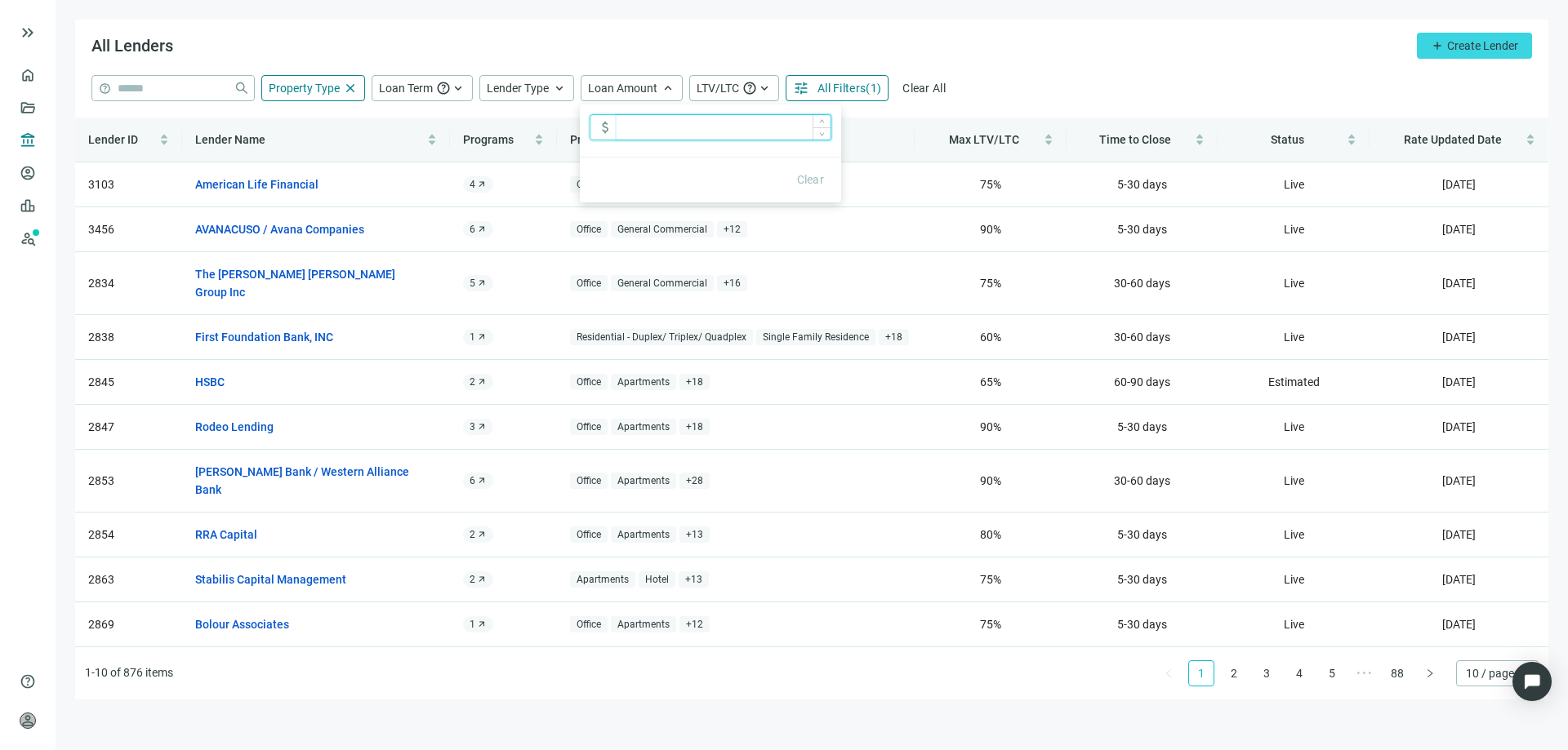
click at [629, 133] on input at bounding box center [723, 127] width 214 height 24
type input "**********"
click at [760, 90] on span "keyboard_arrow_up" at bounding box center [764, 88] width 15 height 15
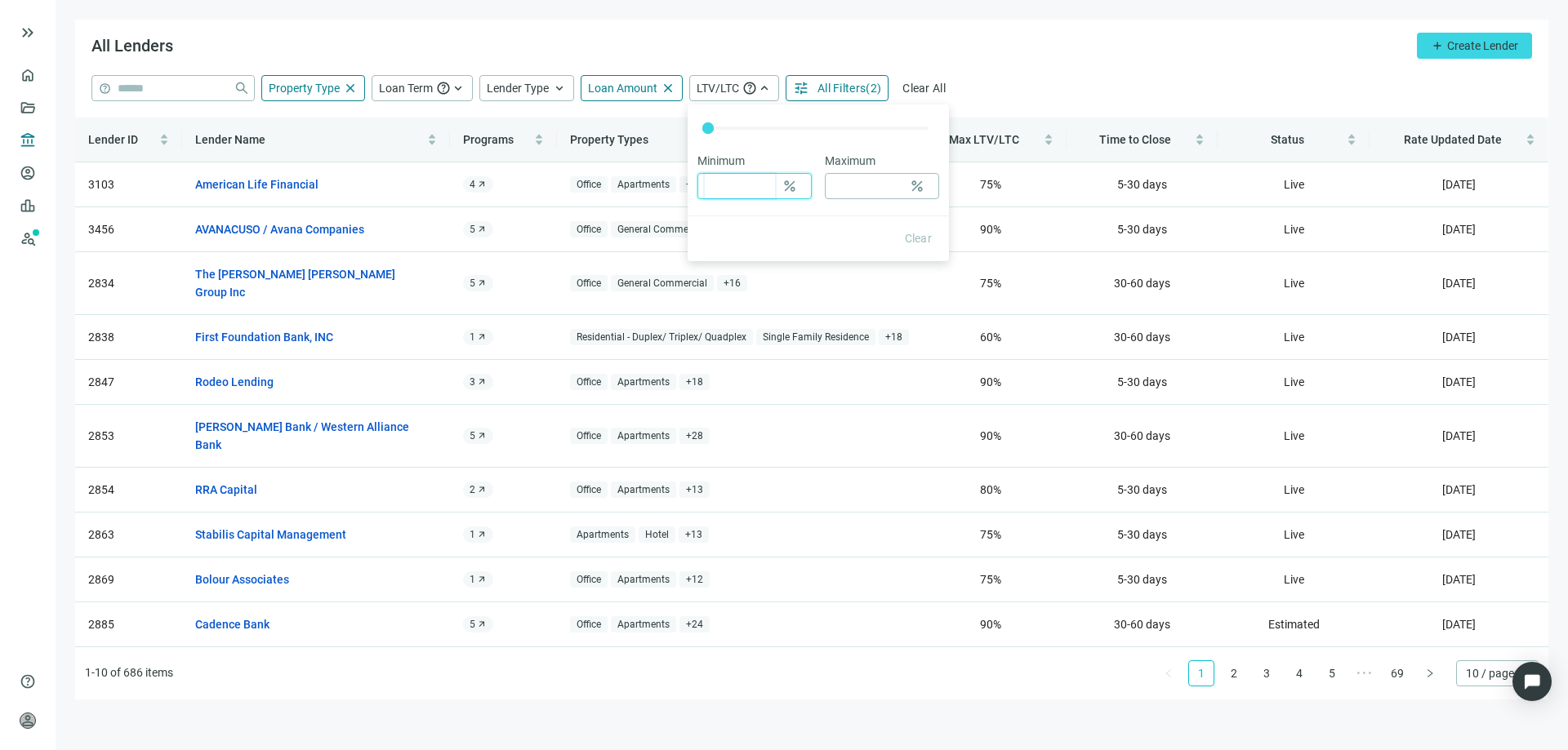
click at [773, 188] on input at bounding box center [739, 186] width 70 height 24
type input "**"
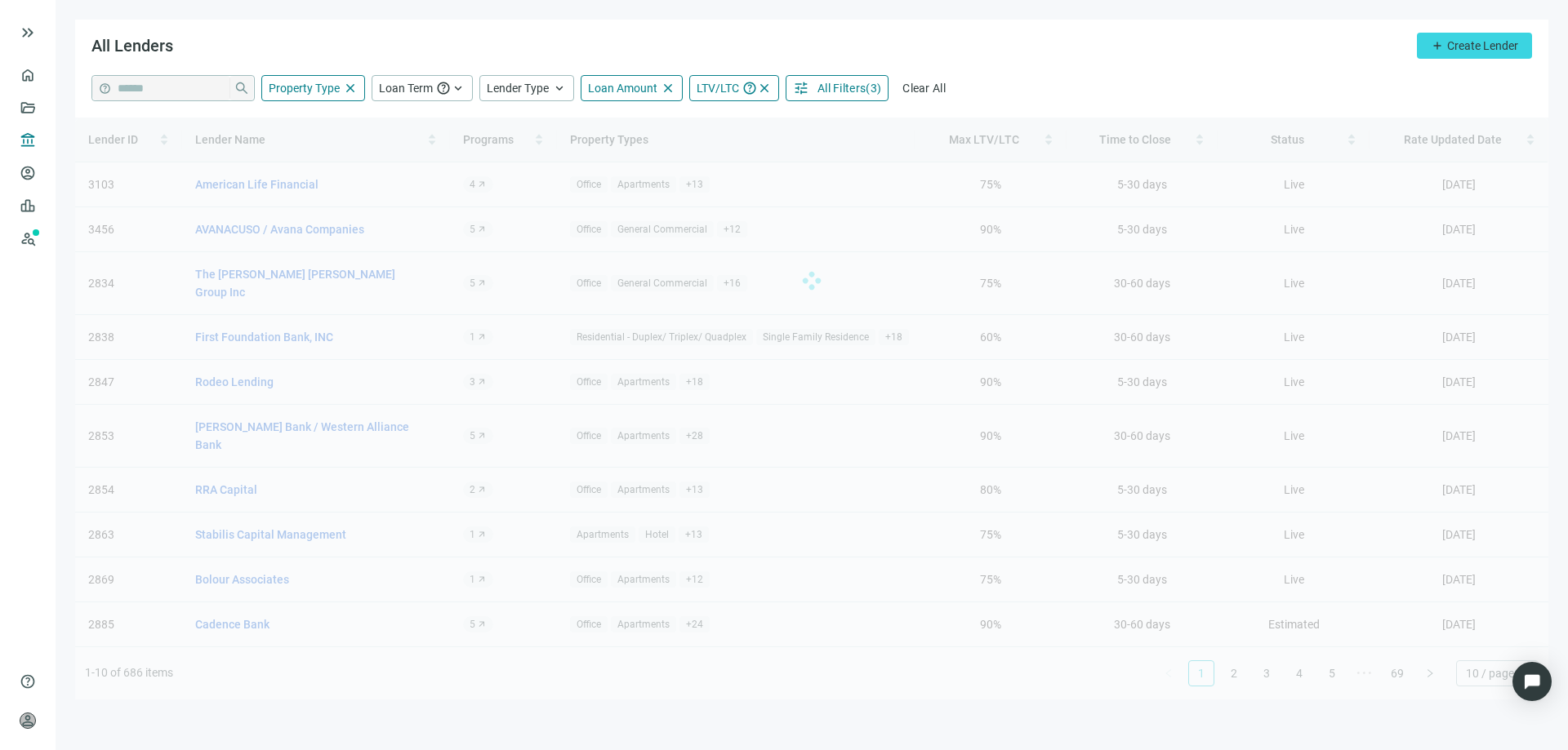
click at [989, 89] on div "**********" at bounding box center [811, 88] width 1441 height 26
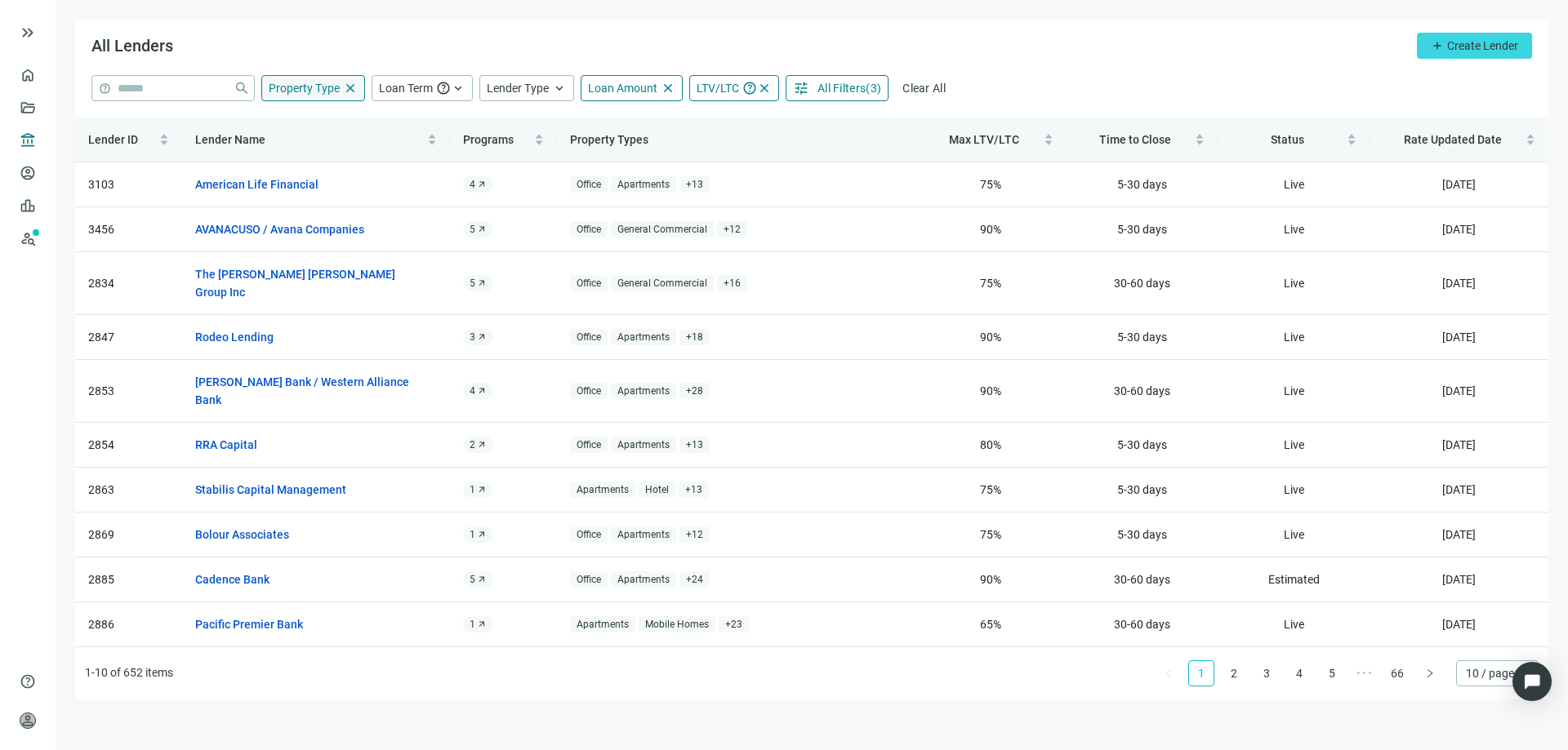
click at [309, 79] on div "Property Type close" at bounding box center [313, 88] width 104 height 26
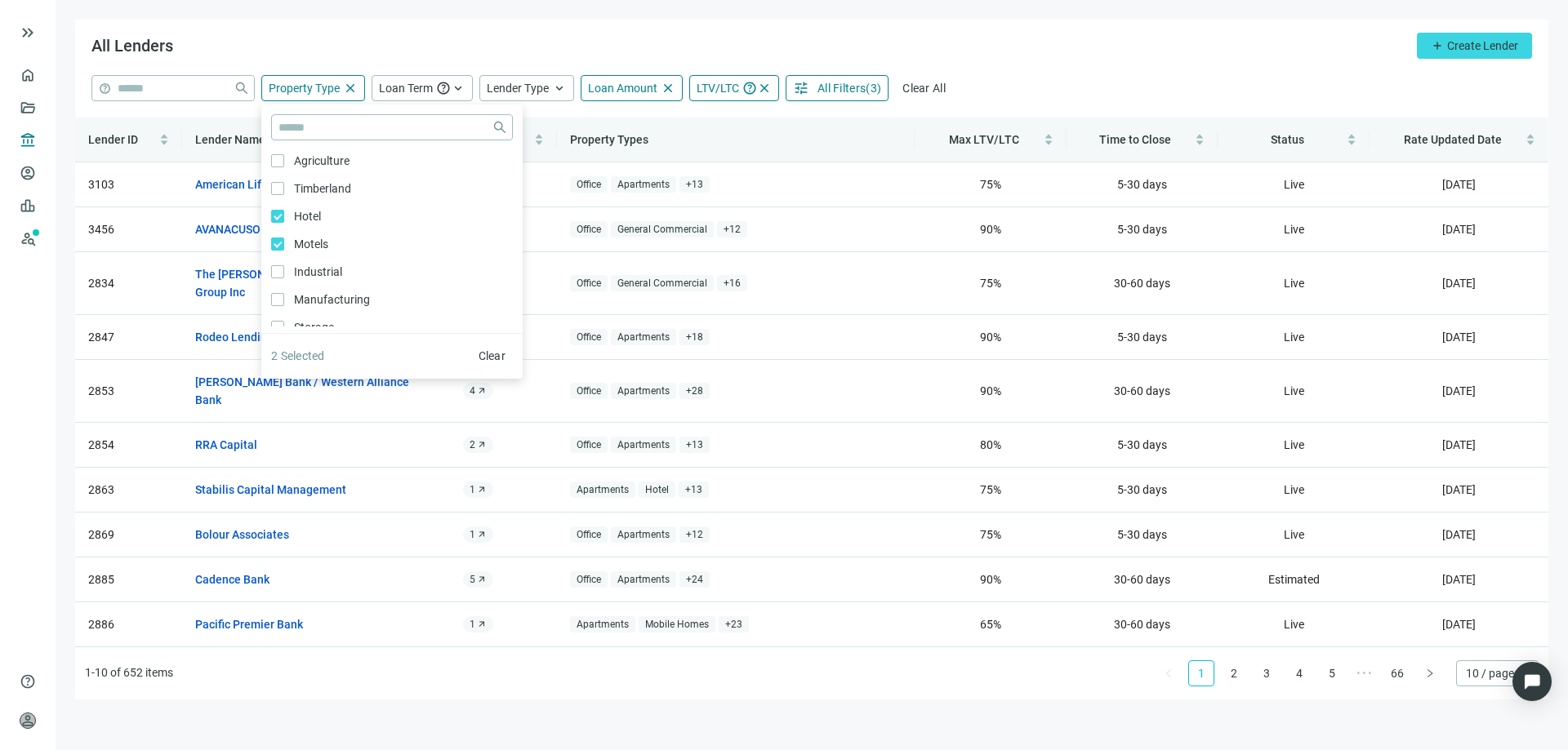
click at [384, 44] on div "All Lenders add Create Lender" at bounding box center [812, 48] width 1473 height 55
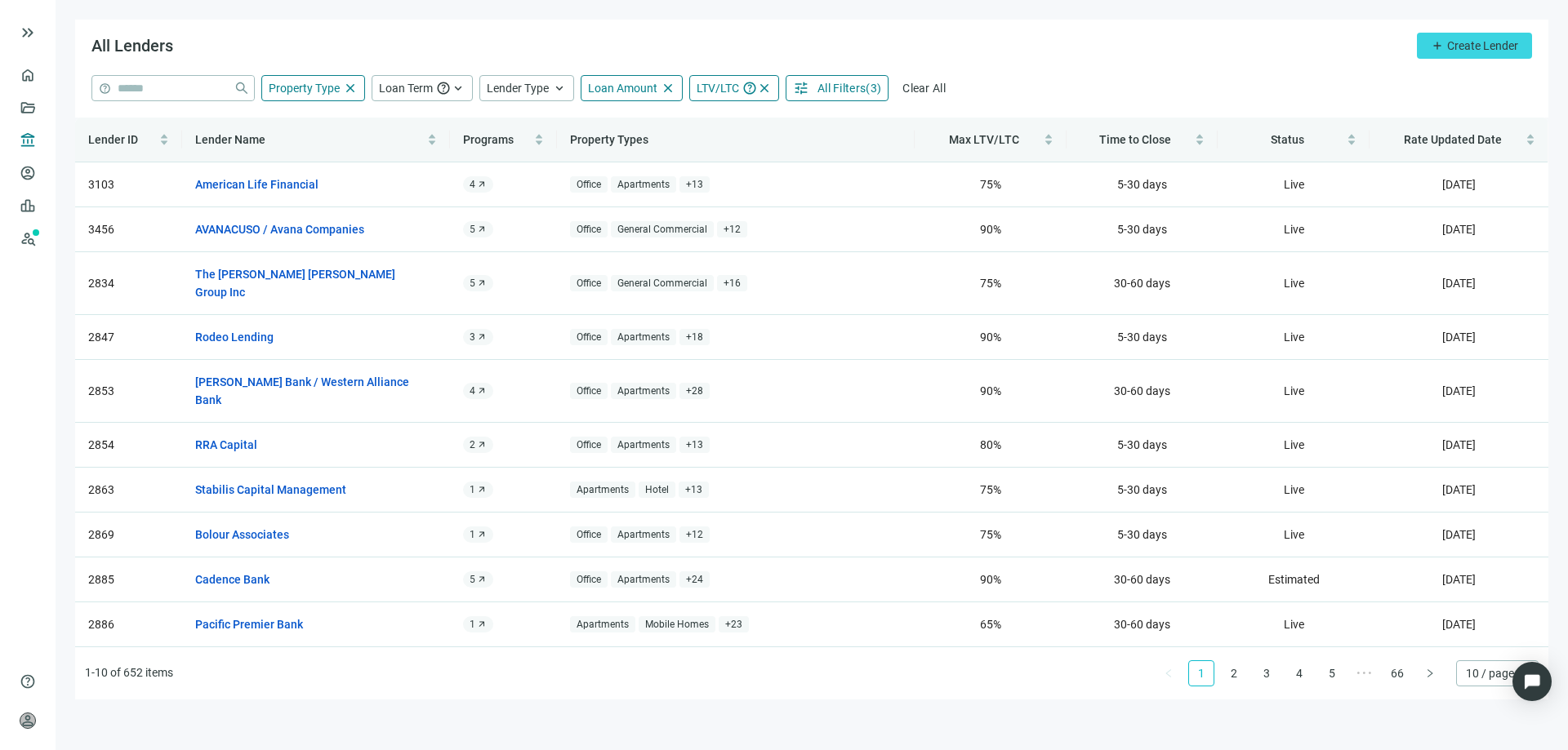
click at [832, 90] on span "All Filters" at bounding box center [841, 88] width 49 height 13
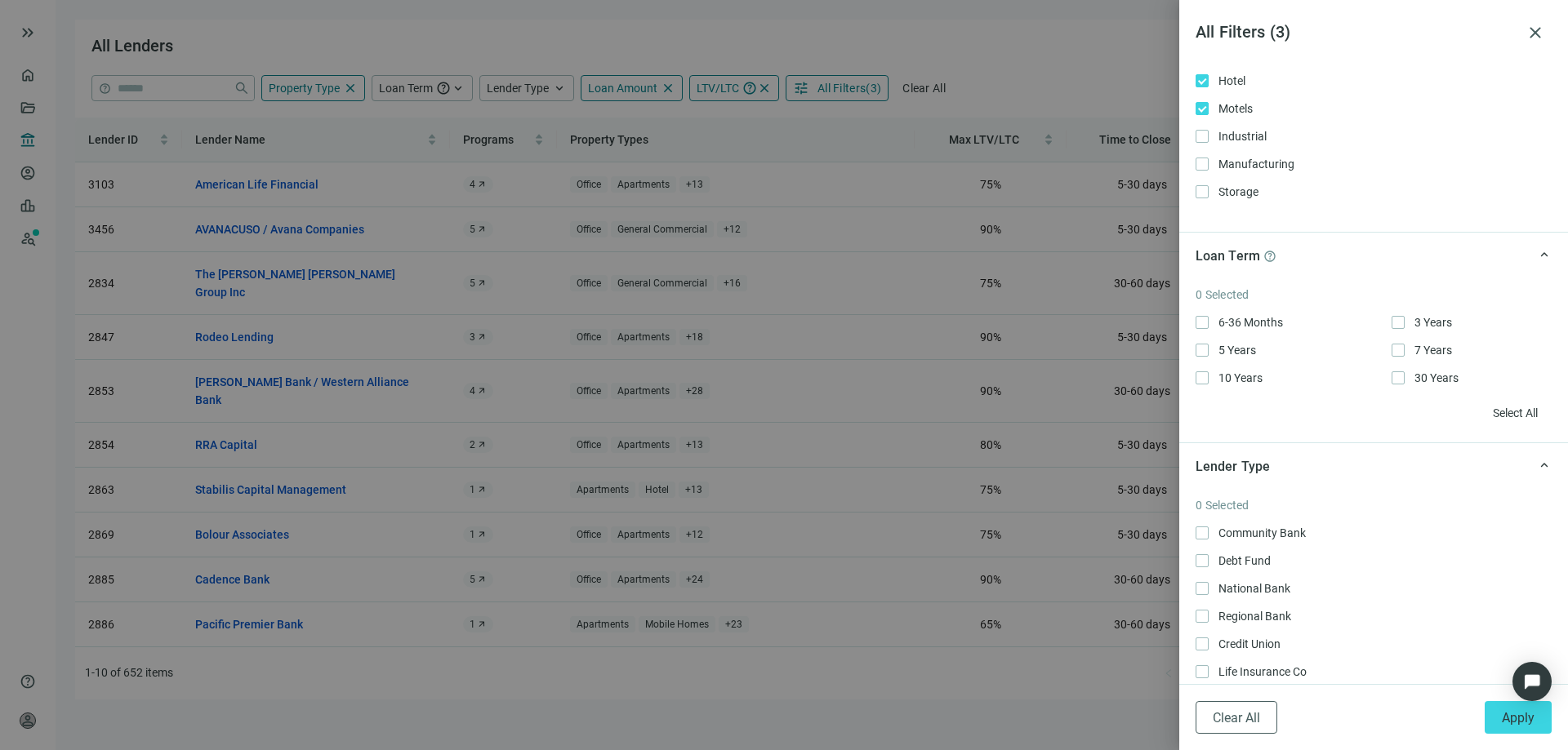
scroll to position [245, 0]
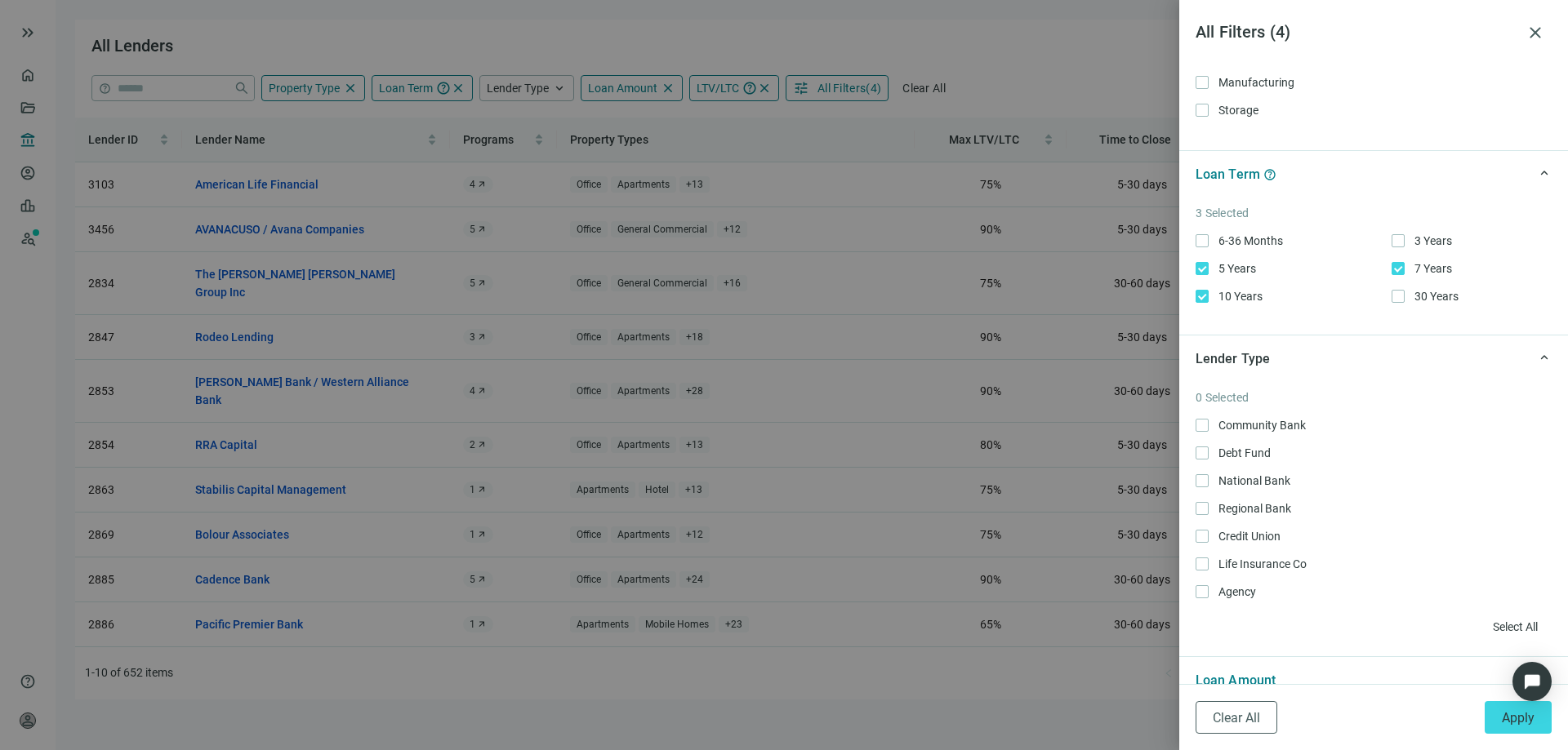
click at [1389, 297] on div "6-36 Months Only 3 Years Only 5 Years Only 7 Years Only 10 Years Only 30 Years …" at bounding box center [1373, 268] width 356 height 74
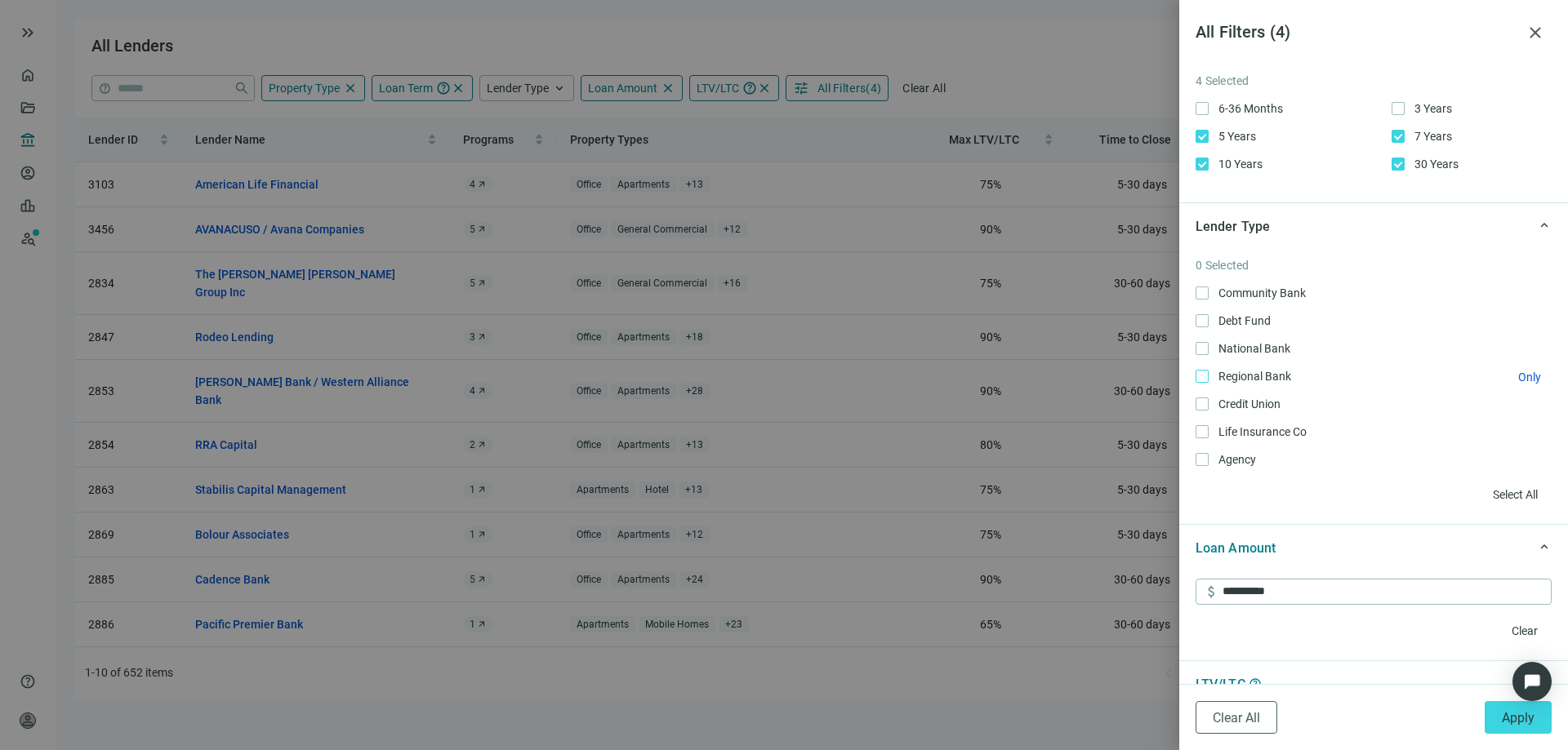
scroll to position [408, 0]
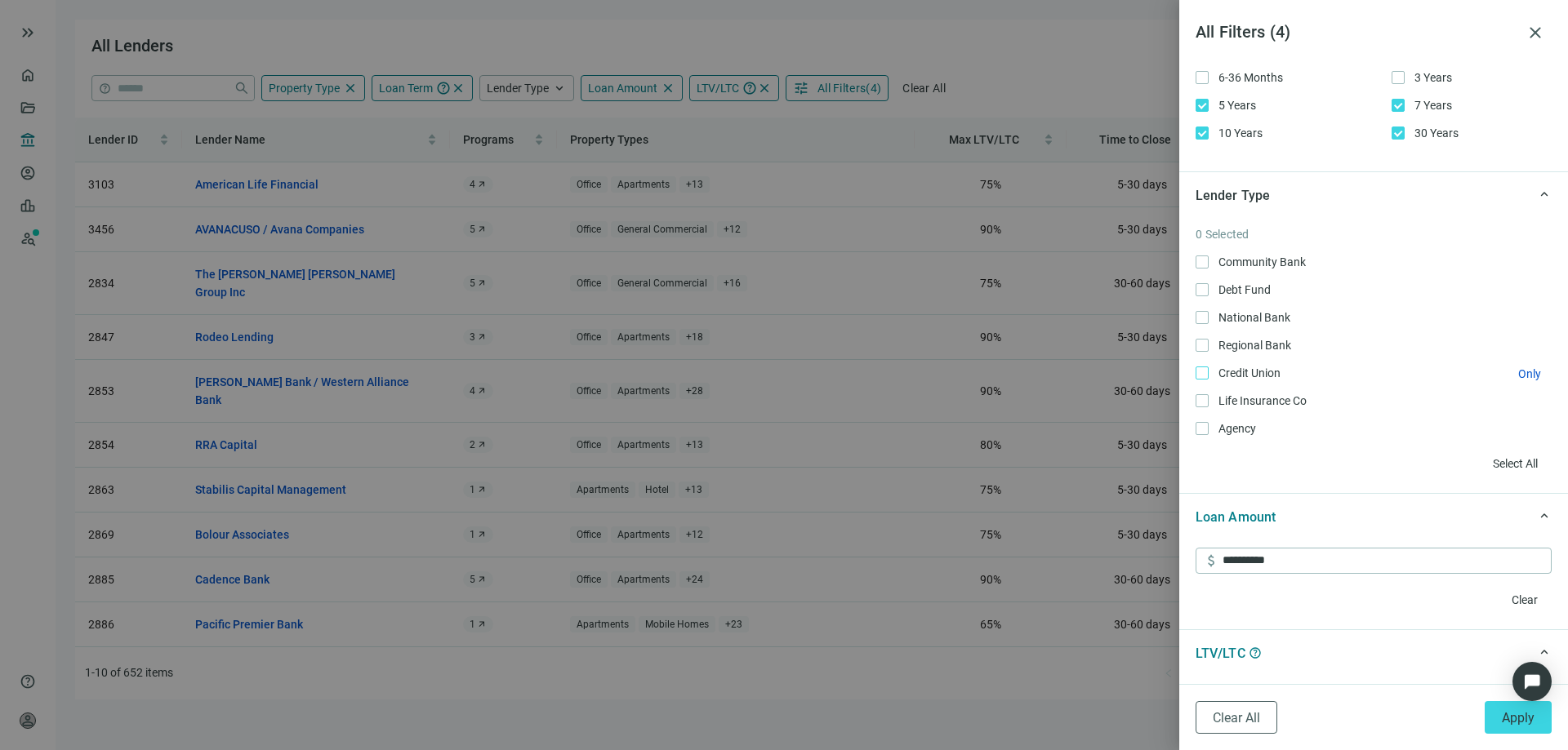
click at [1204, 394] on label "Life Insurance Co Only" at bounding box center [1373, 401] width 356 height 18
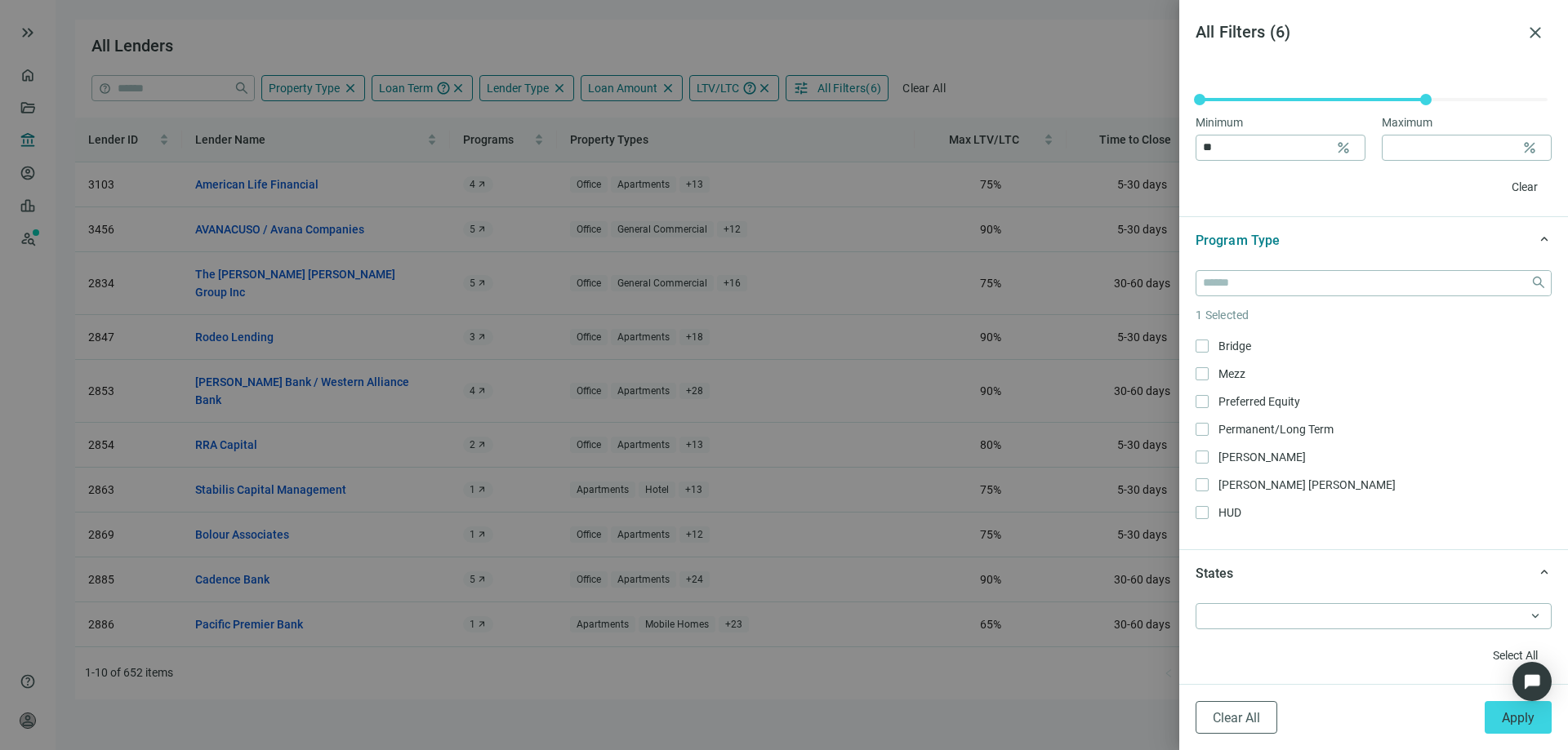
scroll to position [82, 0]
click at [1496, 616] on div at bounding box center [1364, 616] width 332 height 23
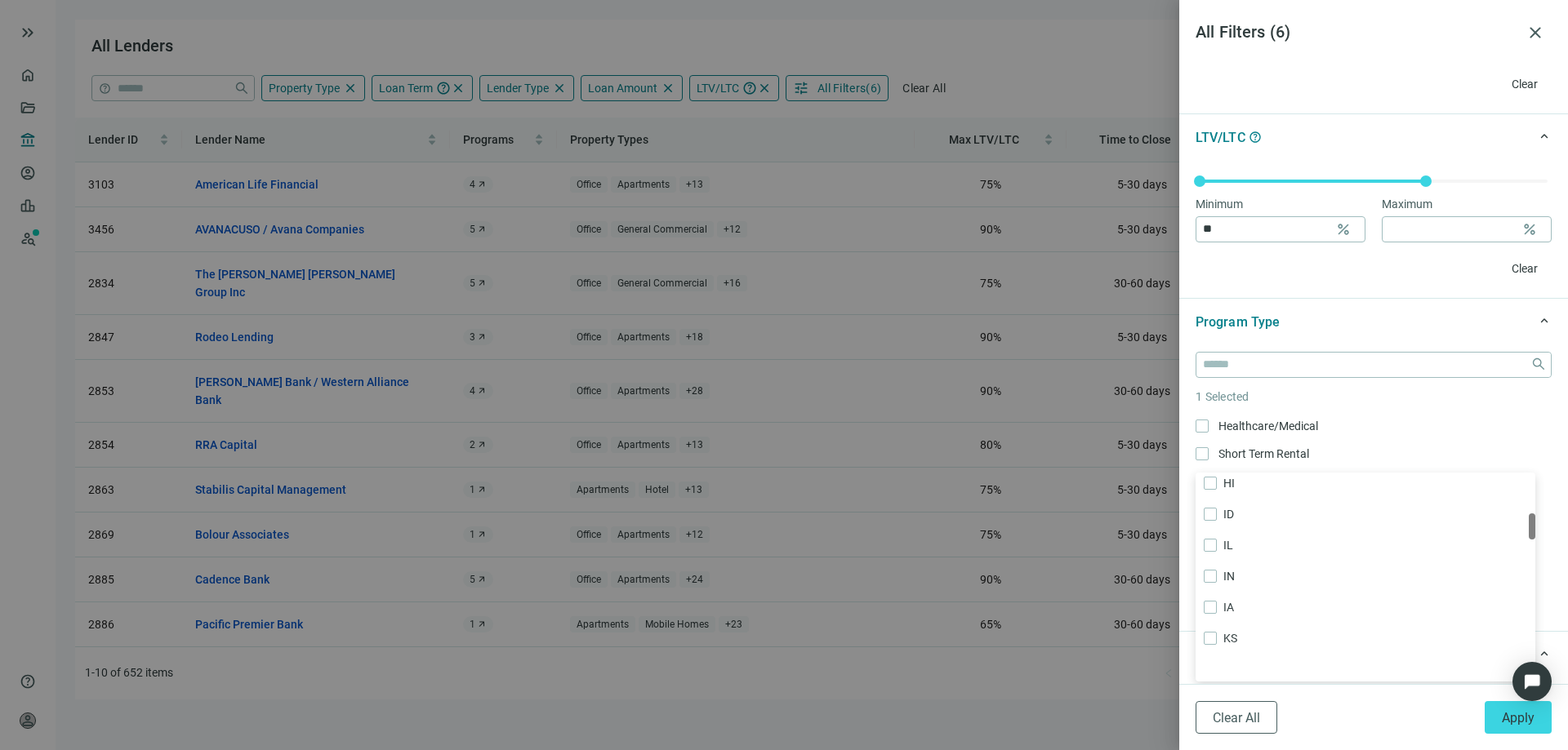
scroll to position [327, 0]
click at [1132, 676] on div at bounding box center [784, 375] width 1568 height 750
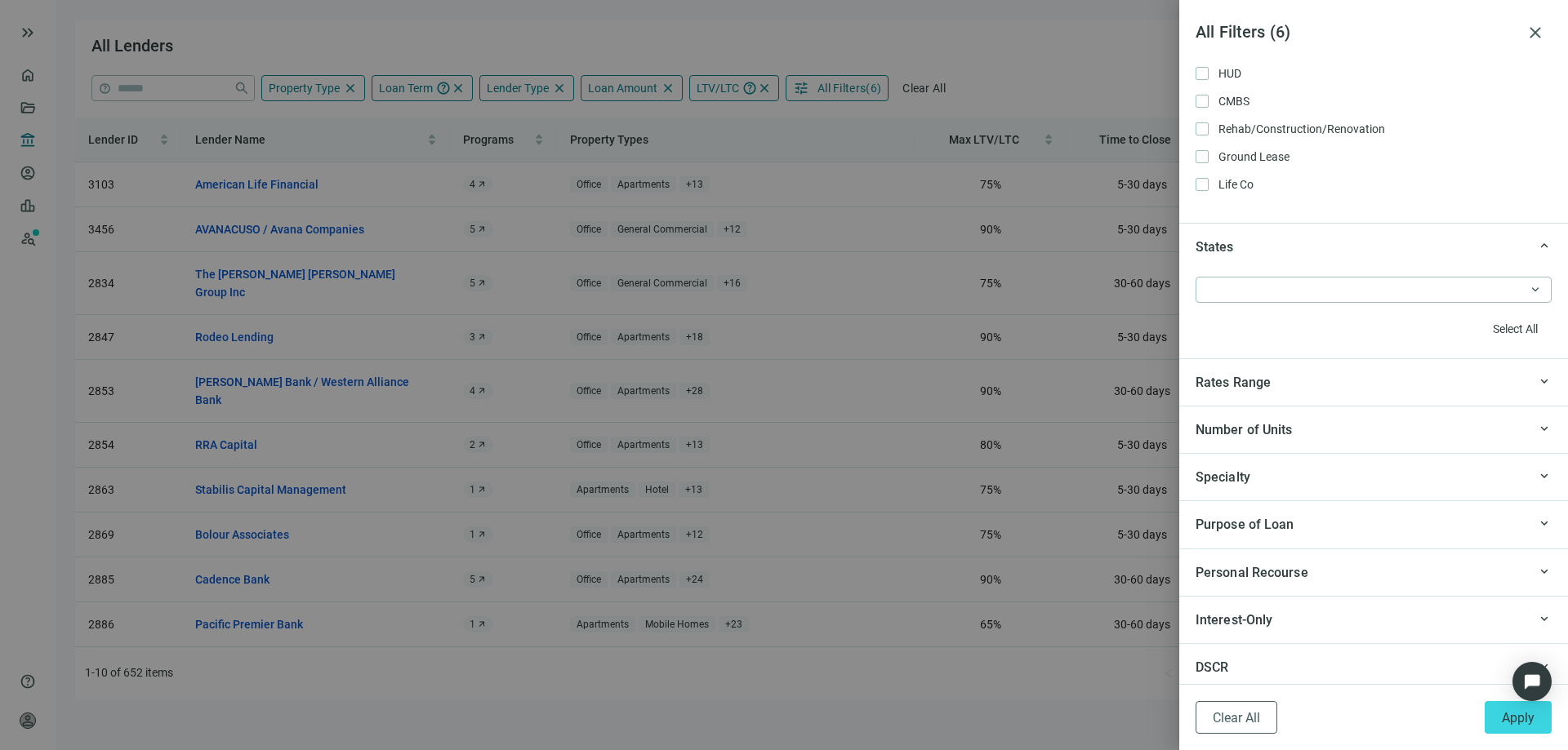
scroll to position [1387, 0]
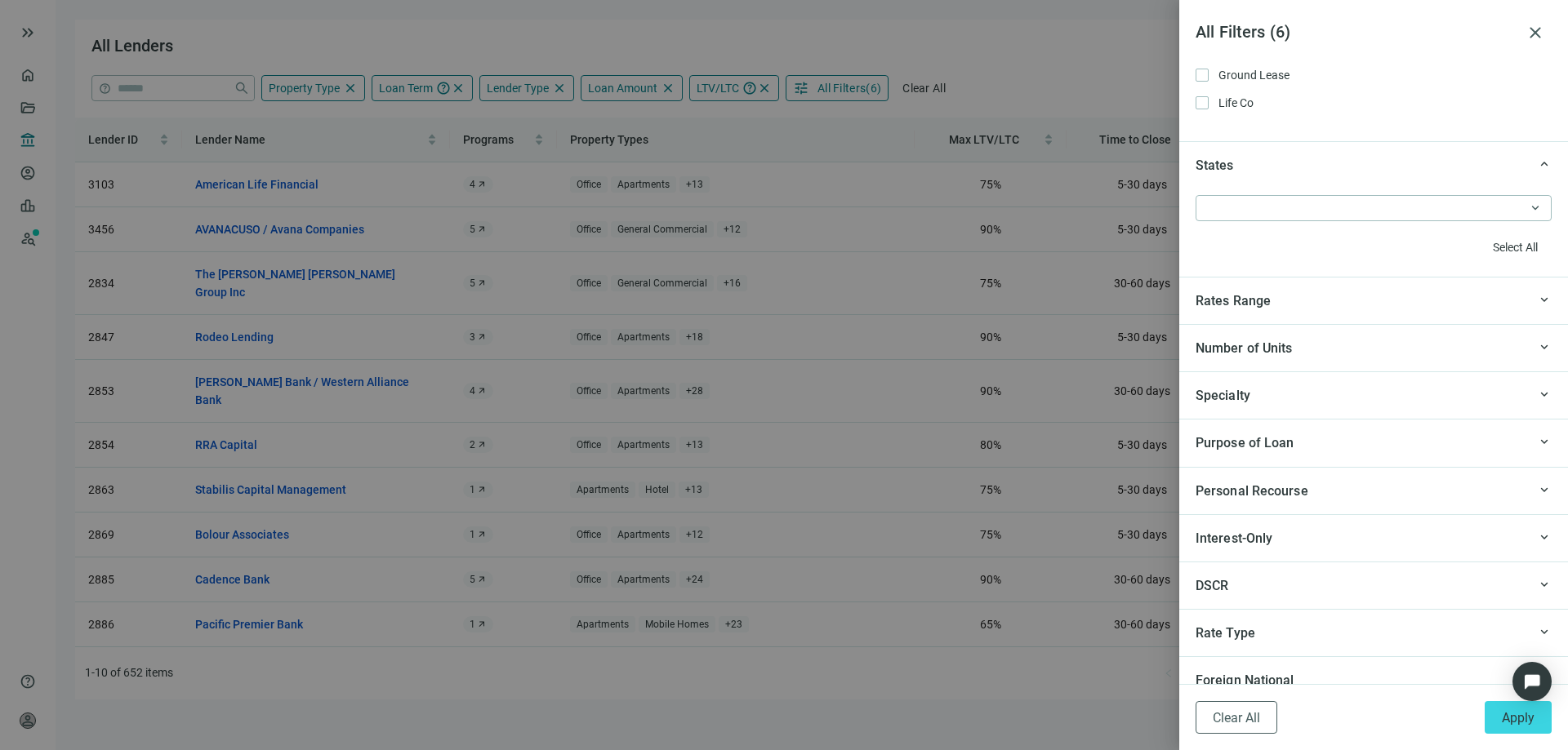
drag, startPoint x: 1505, startPoint y: 708, endPoint x: 1480, endPoint y: 710, distance: 25.1
click at [1502, 713] on button "Apply" at bounding box center [1518, 718] width 67 height 33
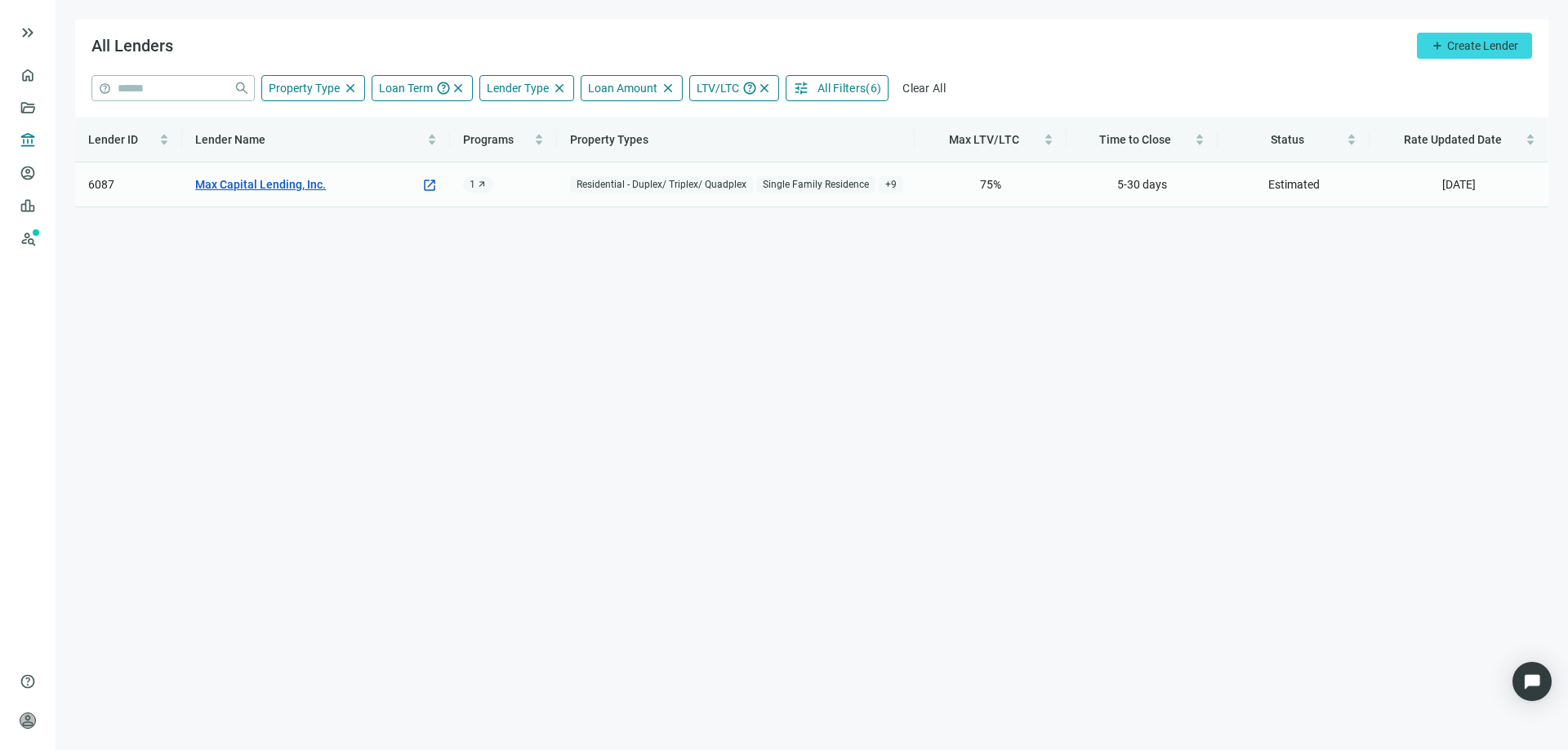
click at [253, 186] on link "Max Capital Lending, Inc." at bounding box center [260, 184] width 131 height 18
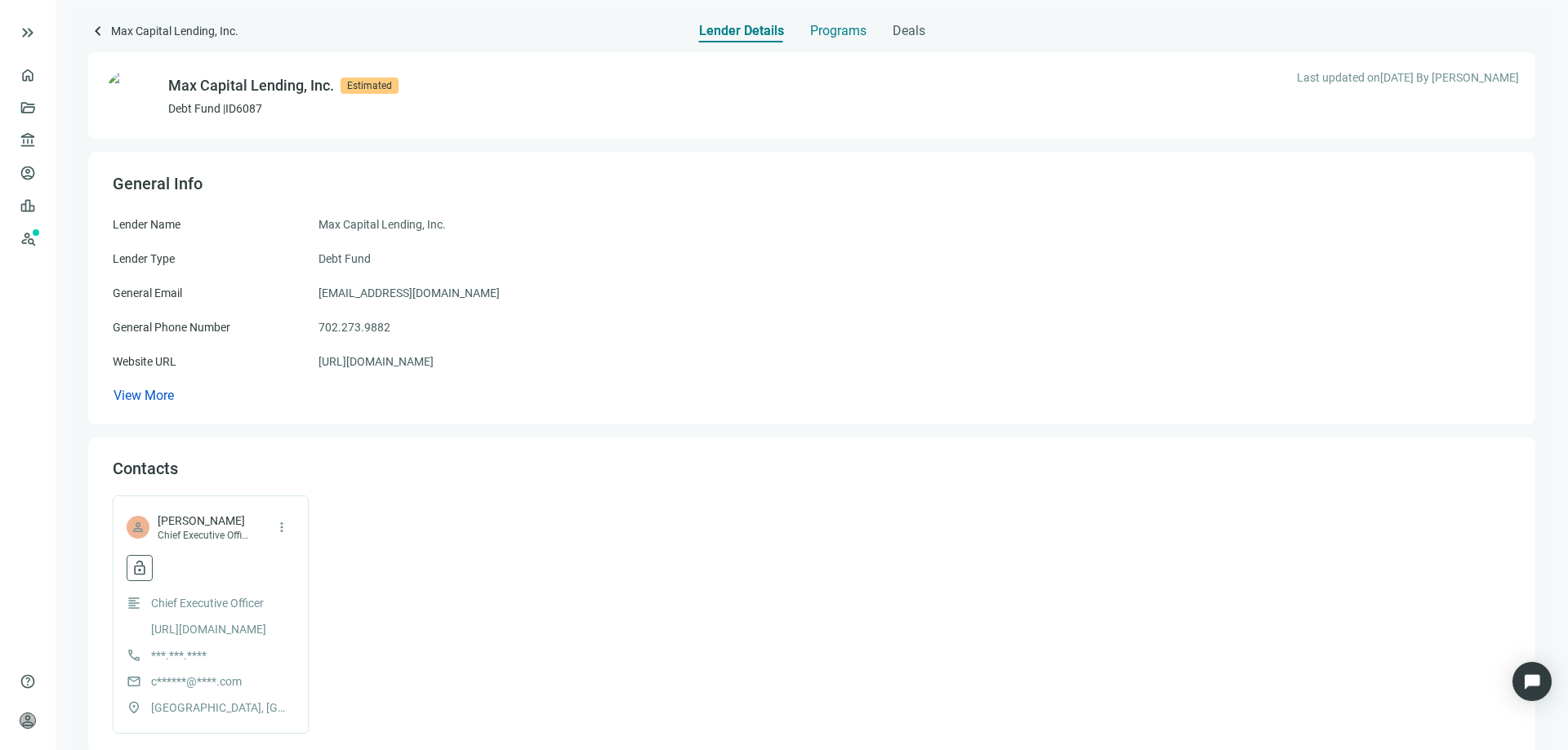
click at [830, 34] on span "Programs" at bounding box center [838, 30] width 56 height 16
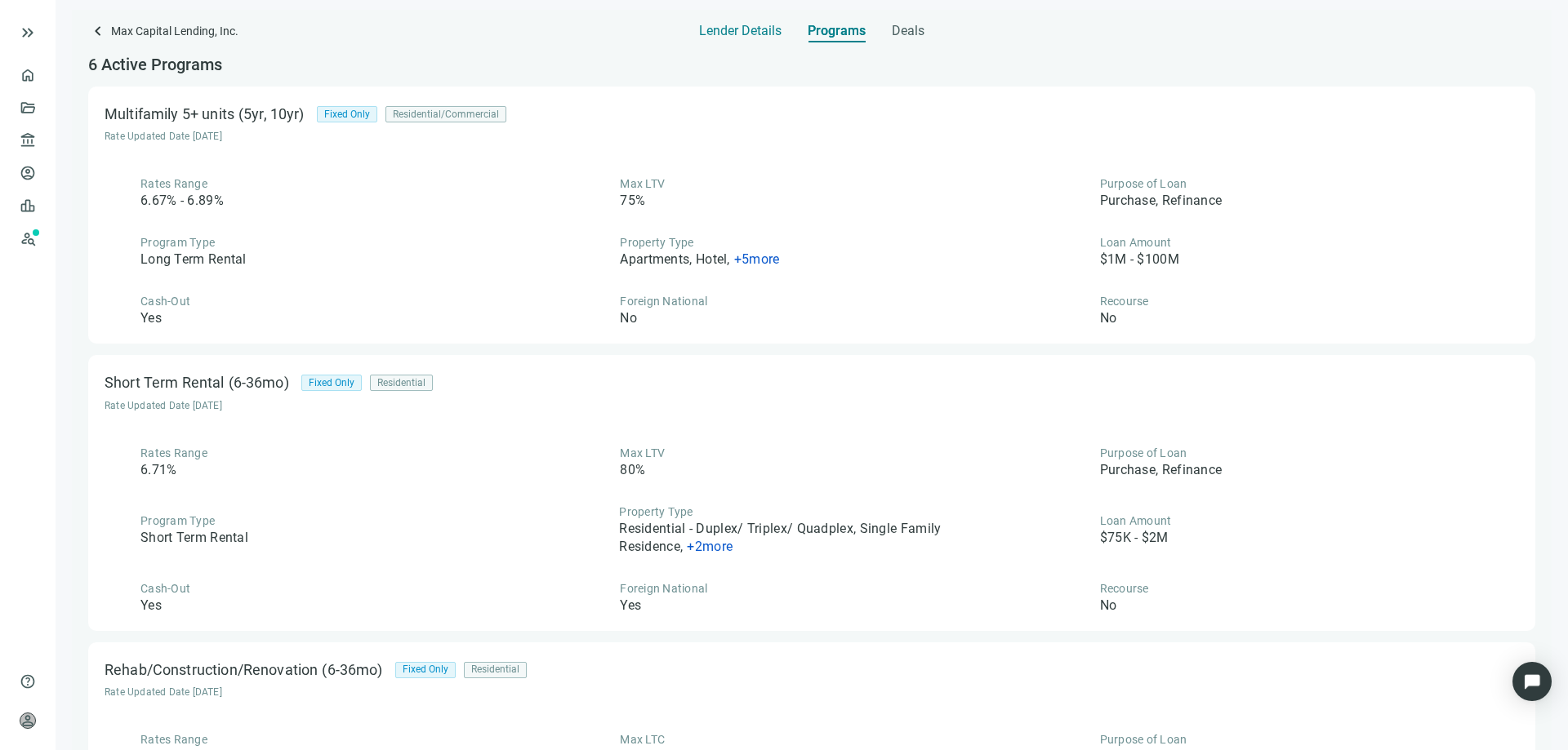
click at [714, 34] on span "Lender Details" at bounding box center [740, 30] width 82 height 16
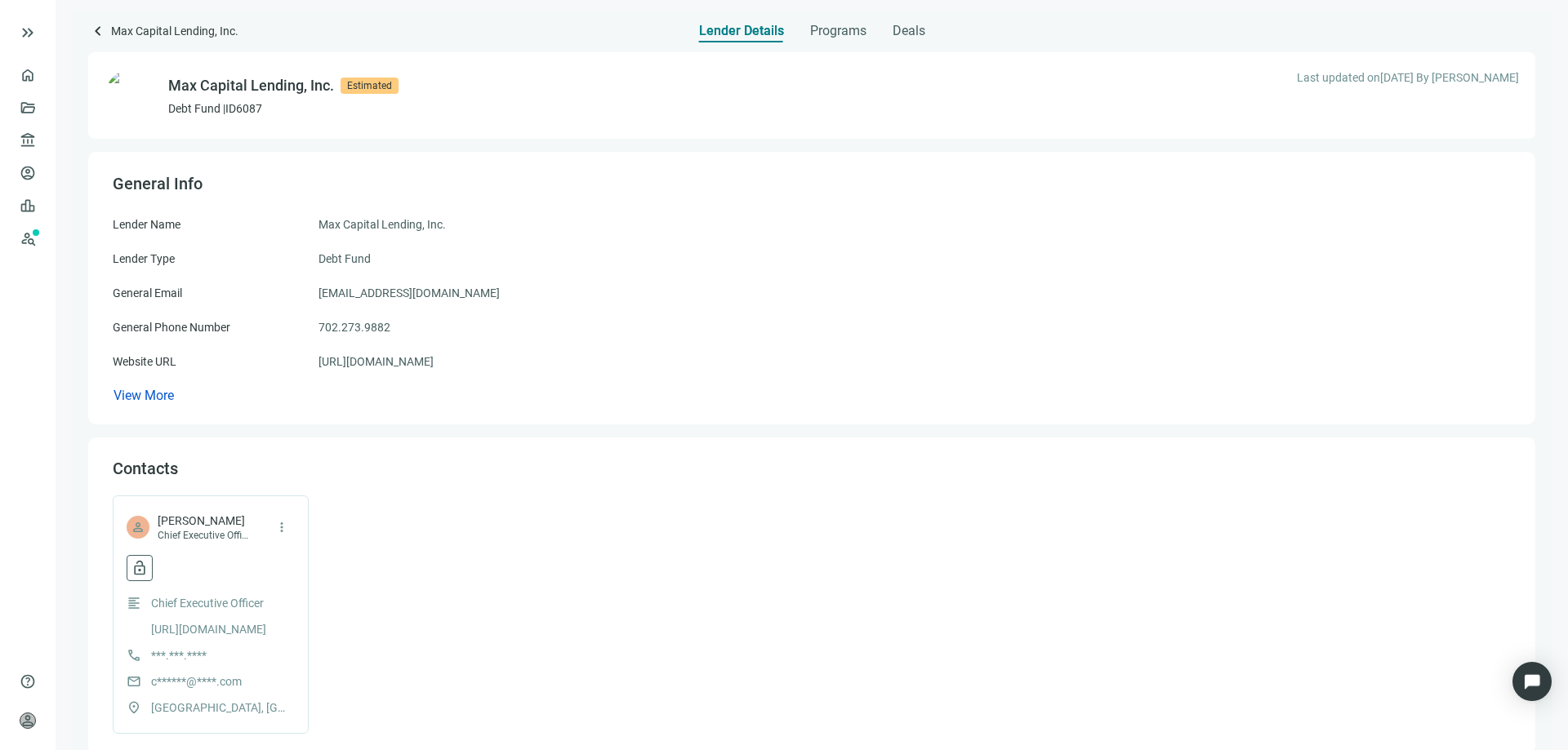
click at [888, 32] on div "Lender Details Programs Deals" at bounding box center [812, 26] width 226 height 33
click at [899, 35] on span "Deals" at bounding box center [909, 30] width 33 height 16
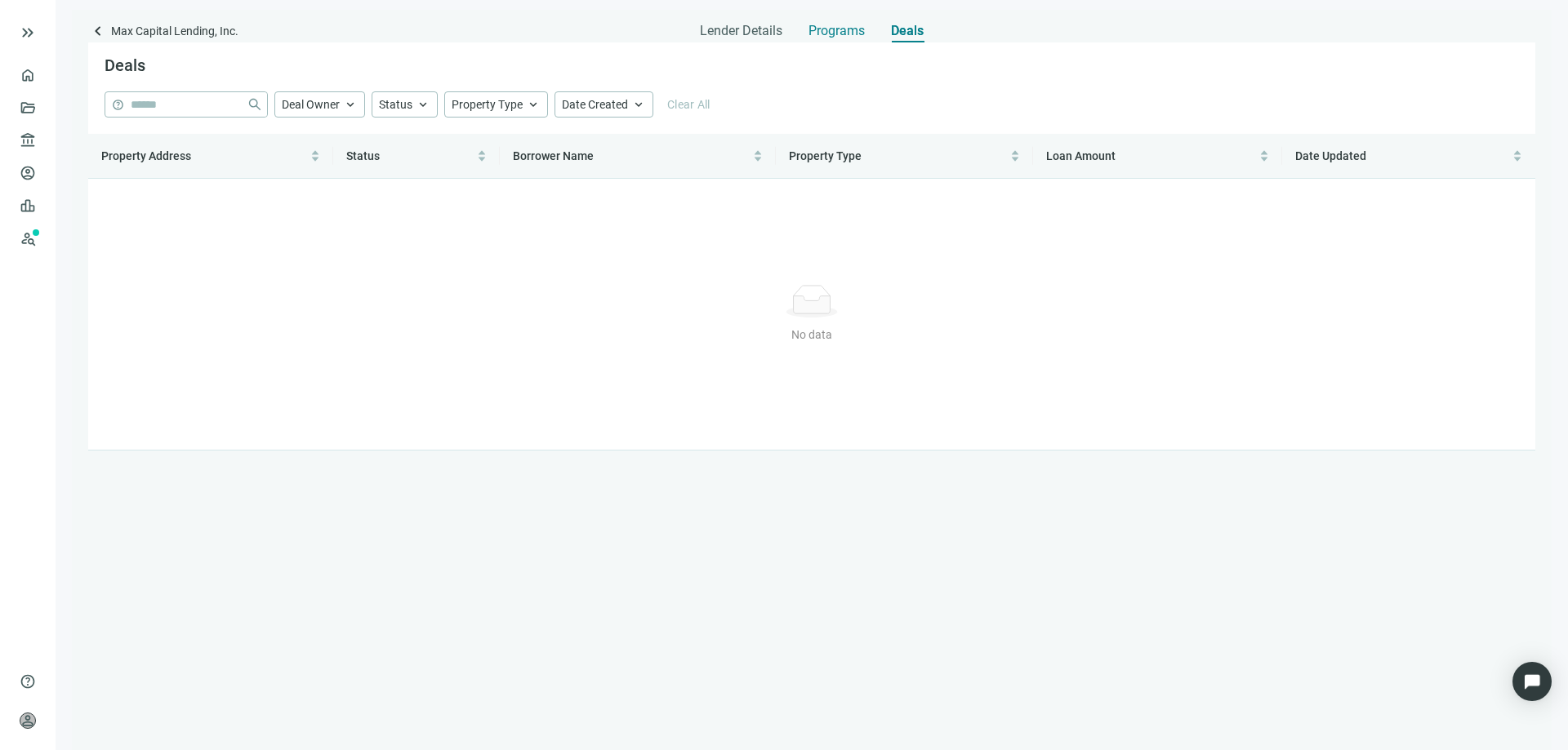
click at [843, 27] on span "Programs" at bounding box center [836, 30] width 56 height 16
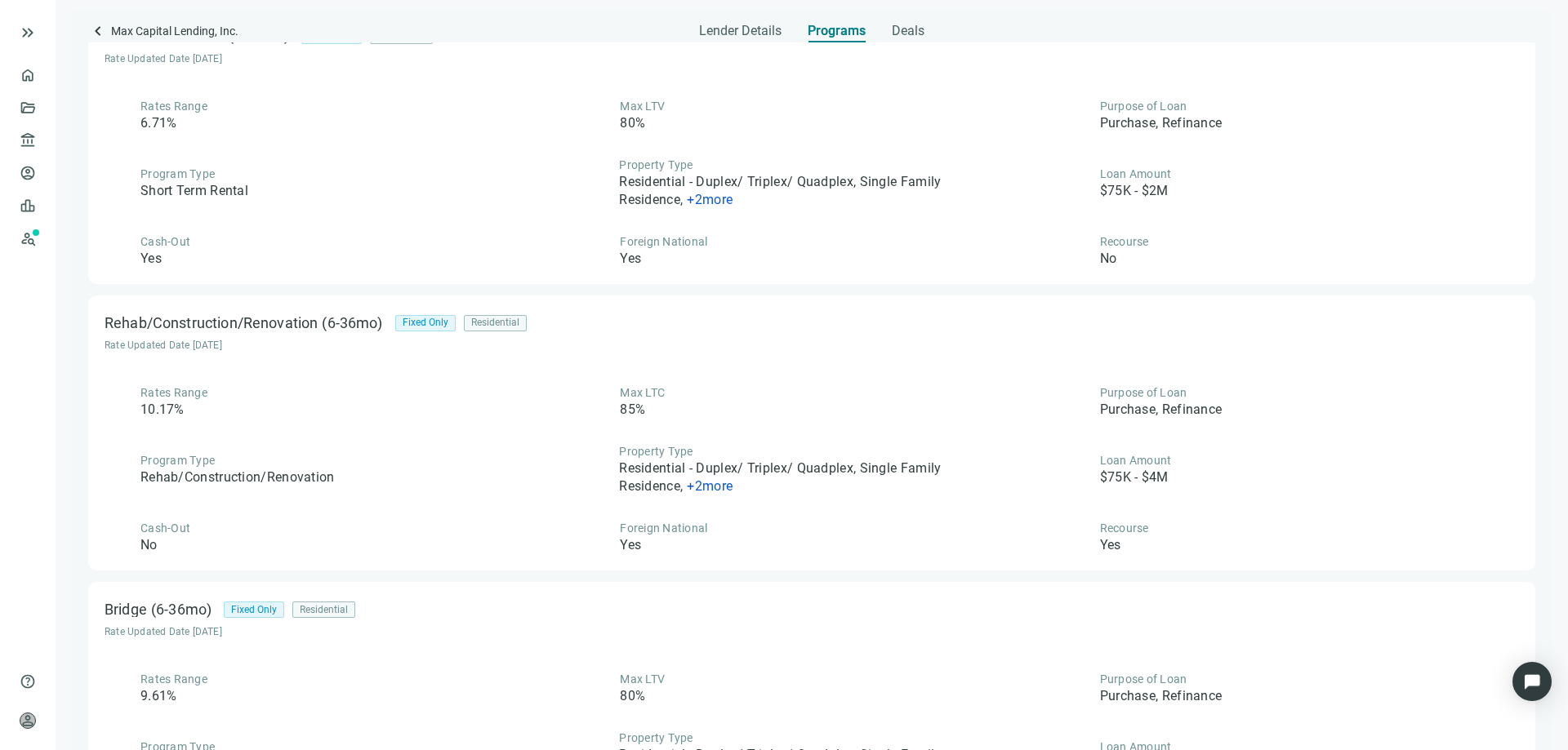
scroll to position [327, 0]
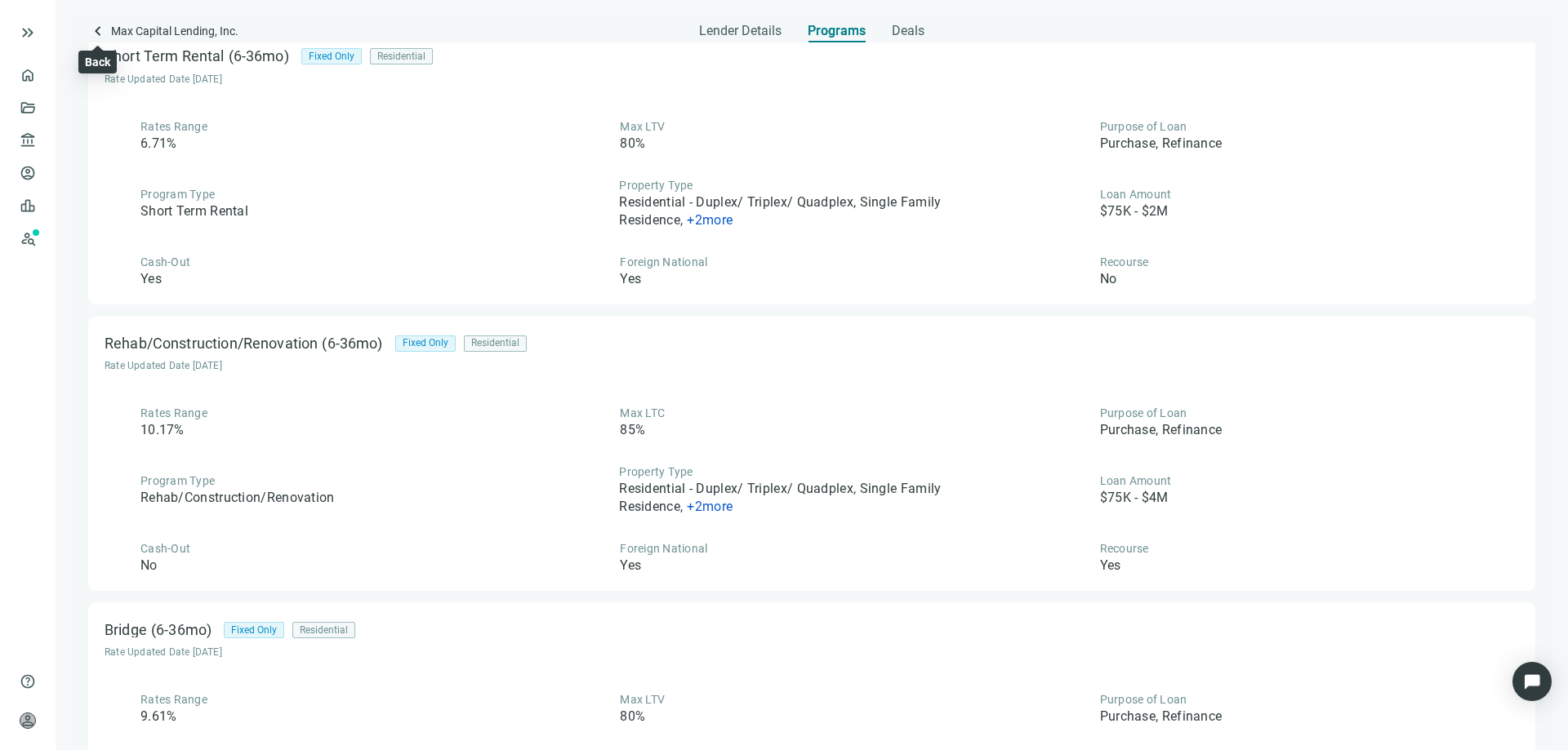
click at [98, 31] on span "keyboard_arrow_left" at bounding box center [98, 30] width 20 height 20
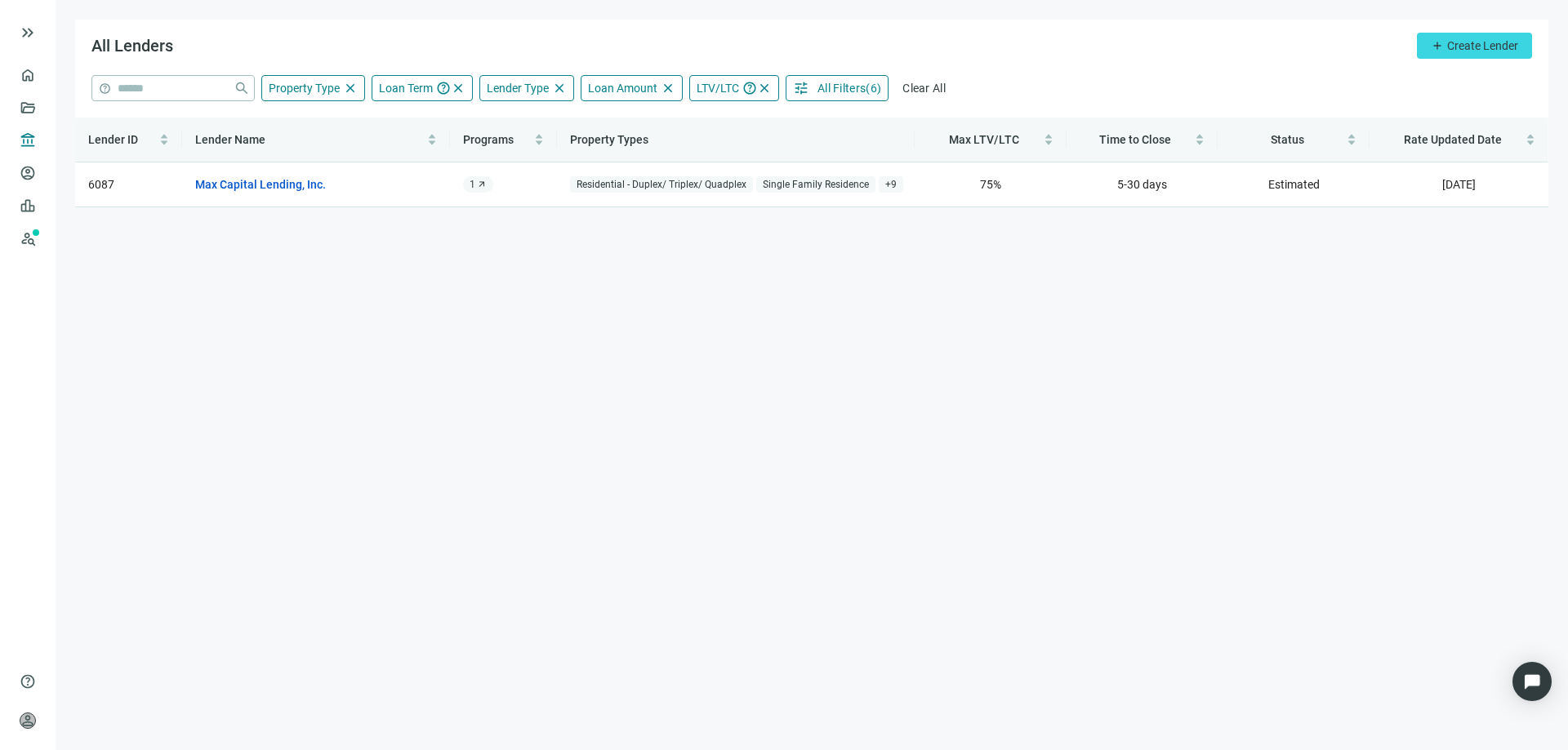
click at [866, 88] on span "( 6 )" at bounding box center [873, 88] width 16 height 13
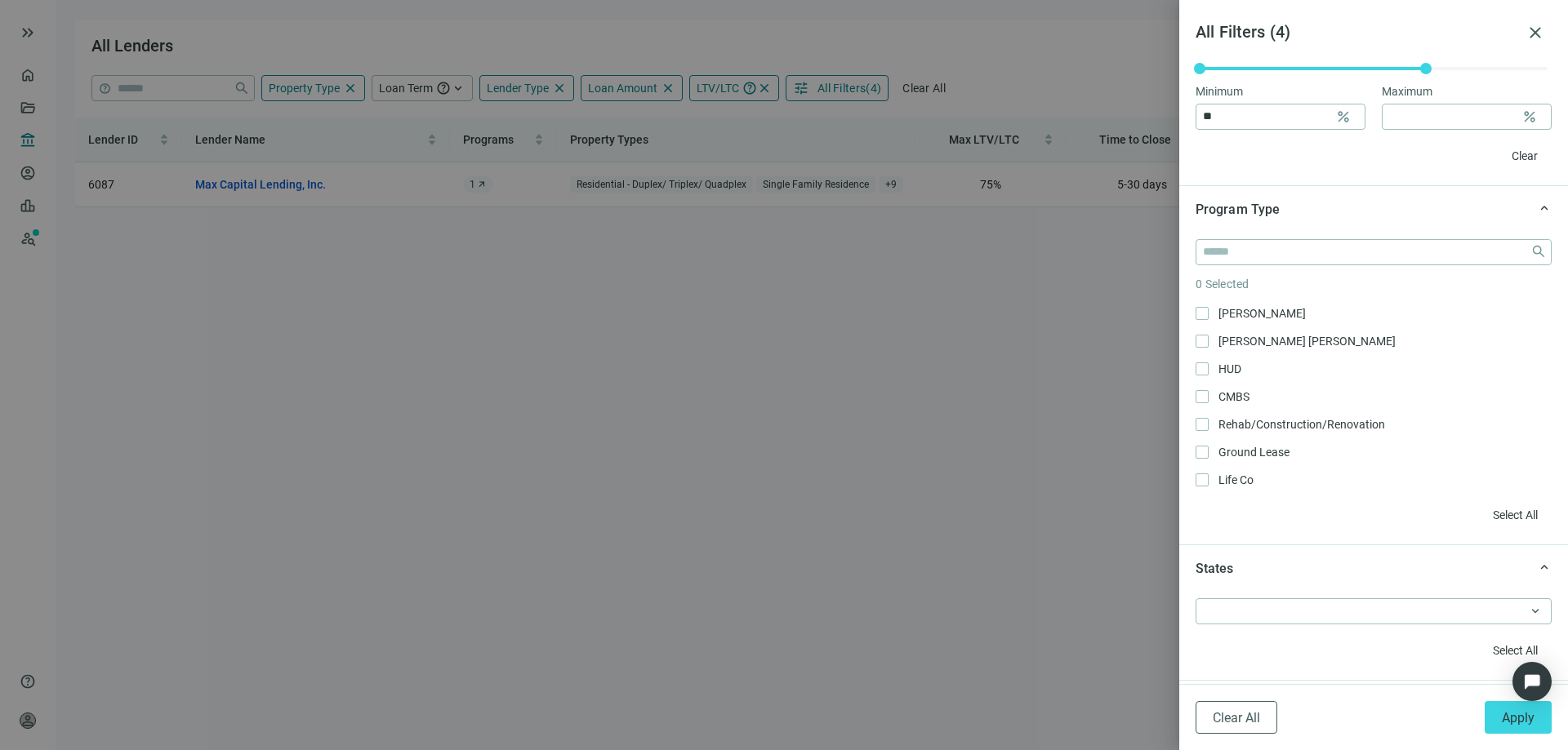
scroll to position [1061, 0]
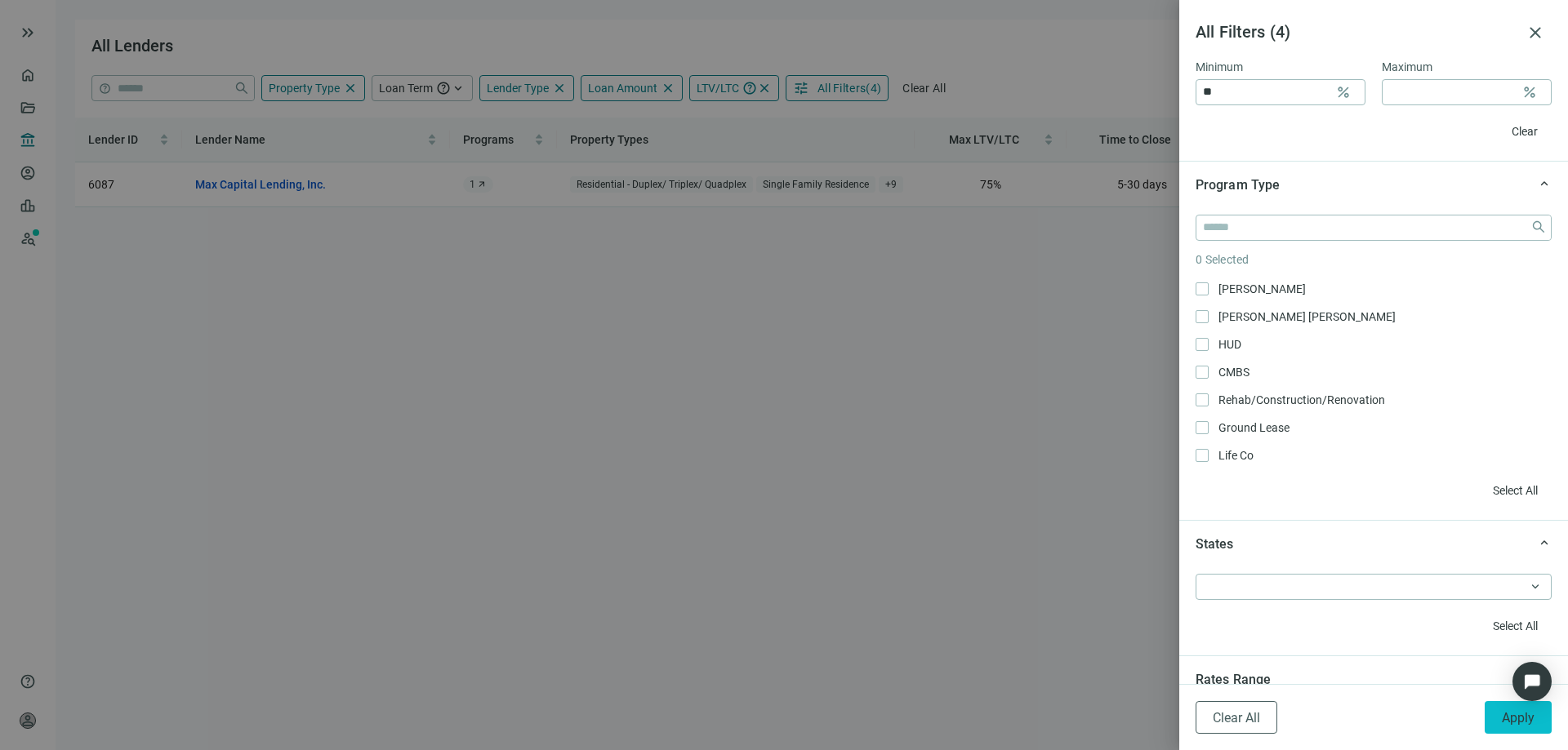
click at [1520, 715] on span "Apply" at bounding box center [1518, 718] width 33 height 16
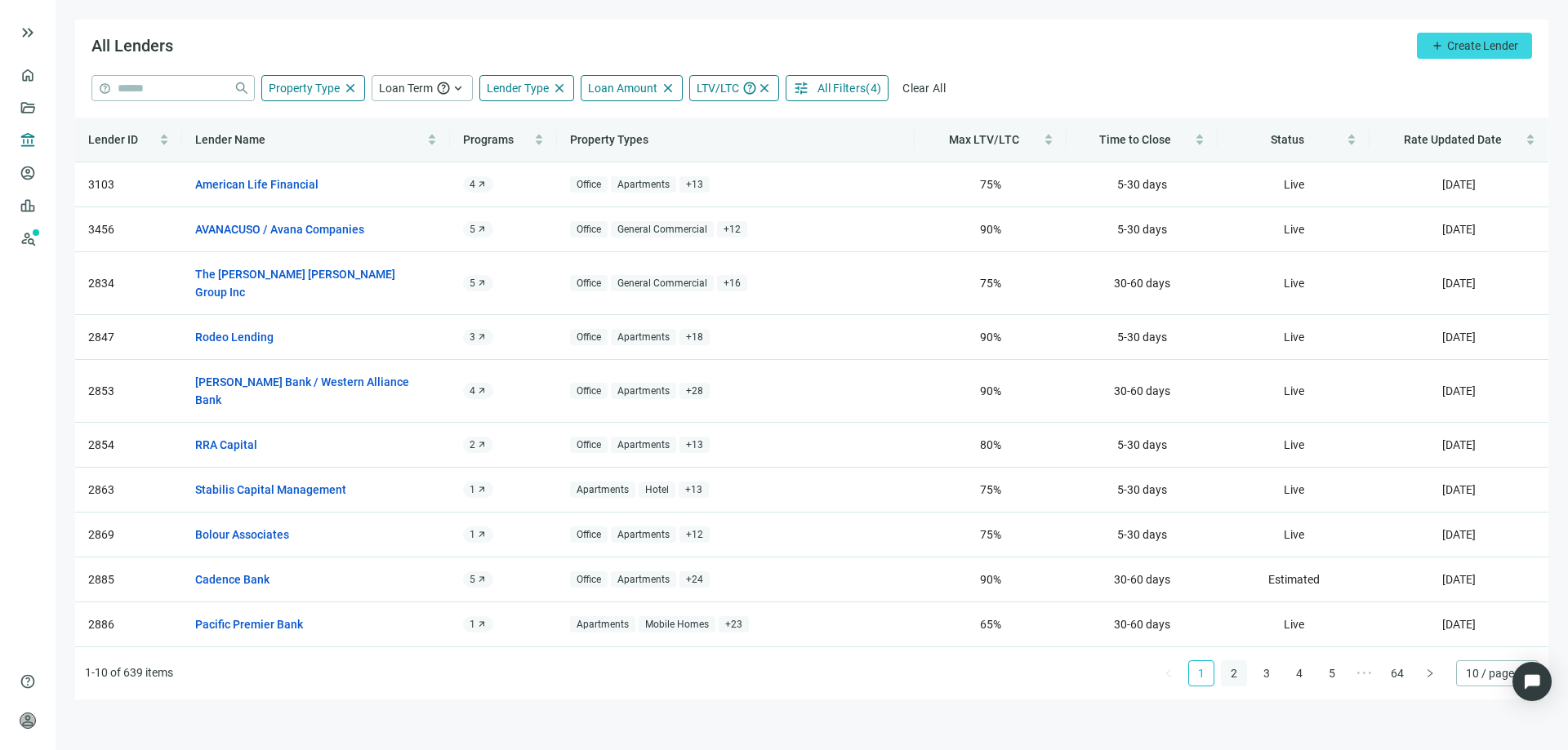
click at [1232, 662] on link "2" at bounding box center [1233, 674] width 24 height 24
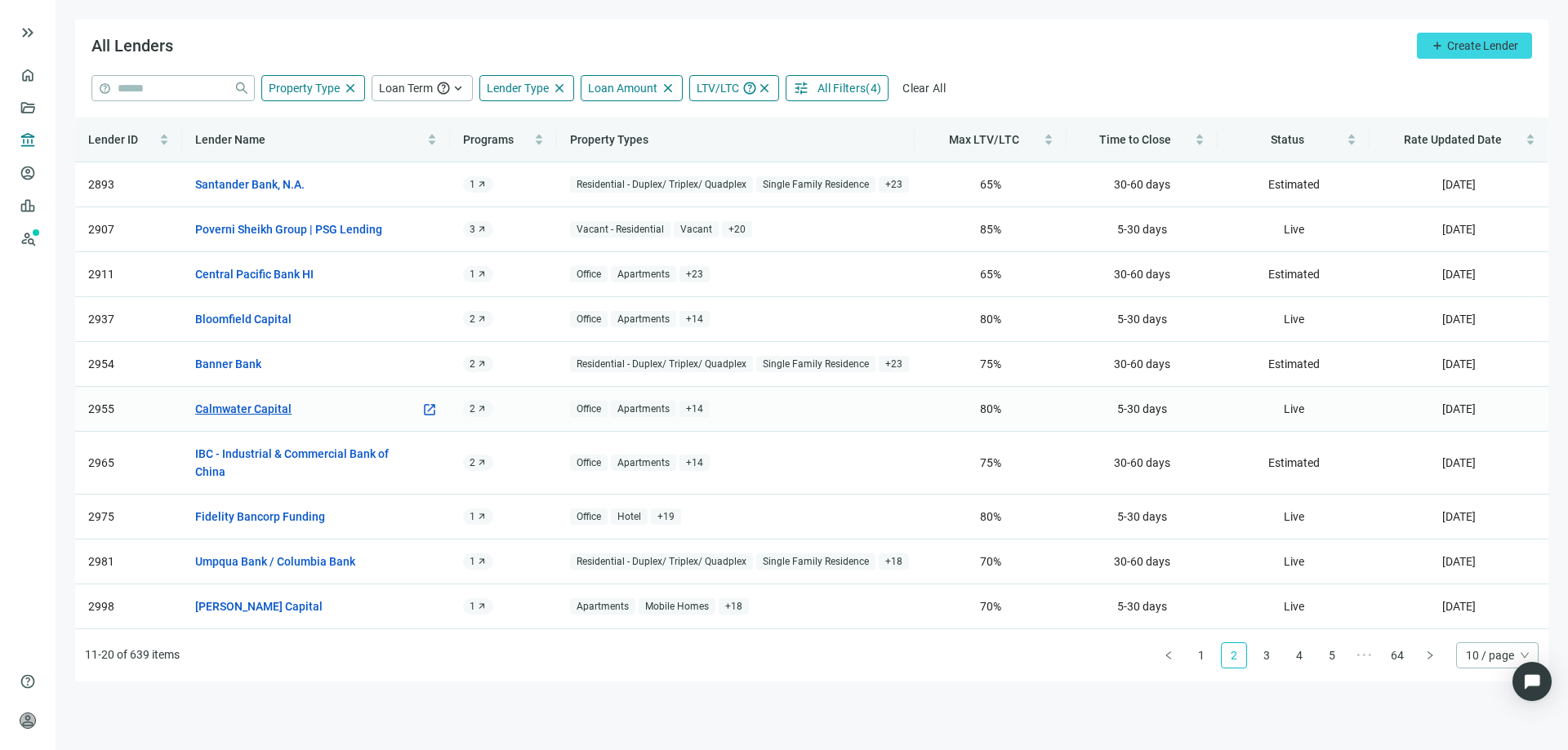
click at [278, 413] on link "Calmwater Capital" at bounding box center [243, 408] width 96 height 18
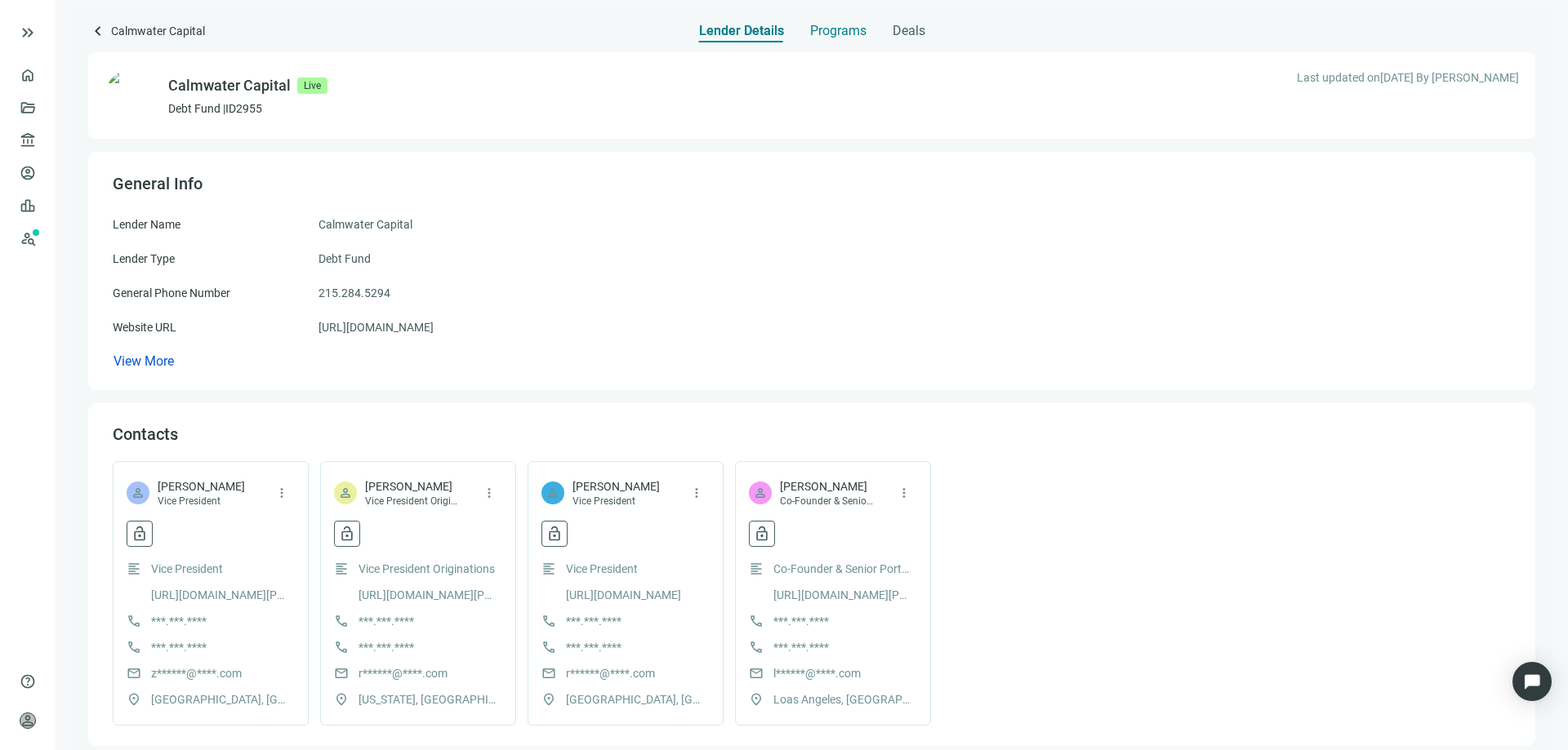
click at [840, 25] on span "Programs" at bounding box center [838, 30] width 56 height 16
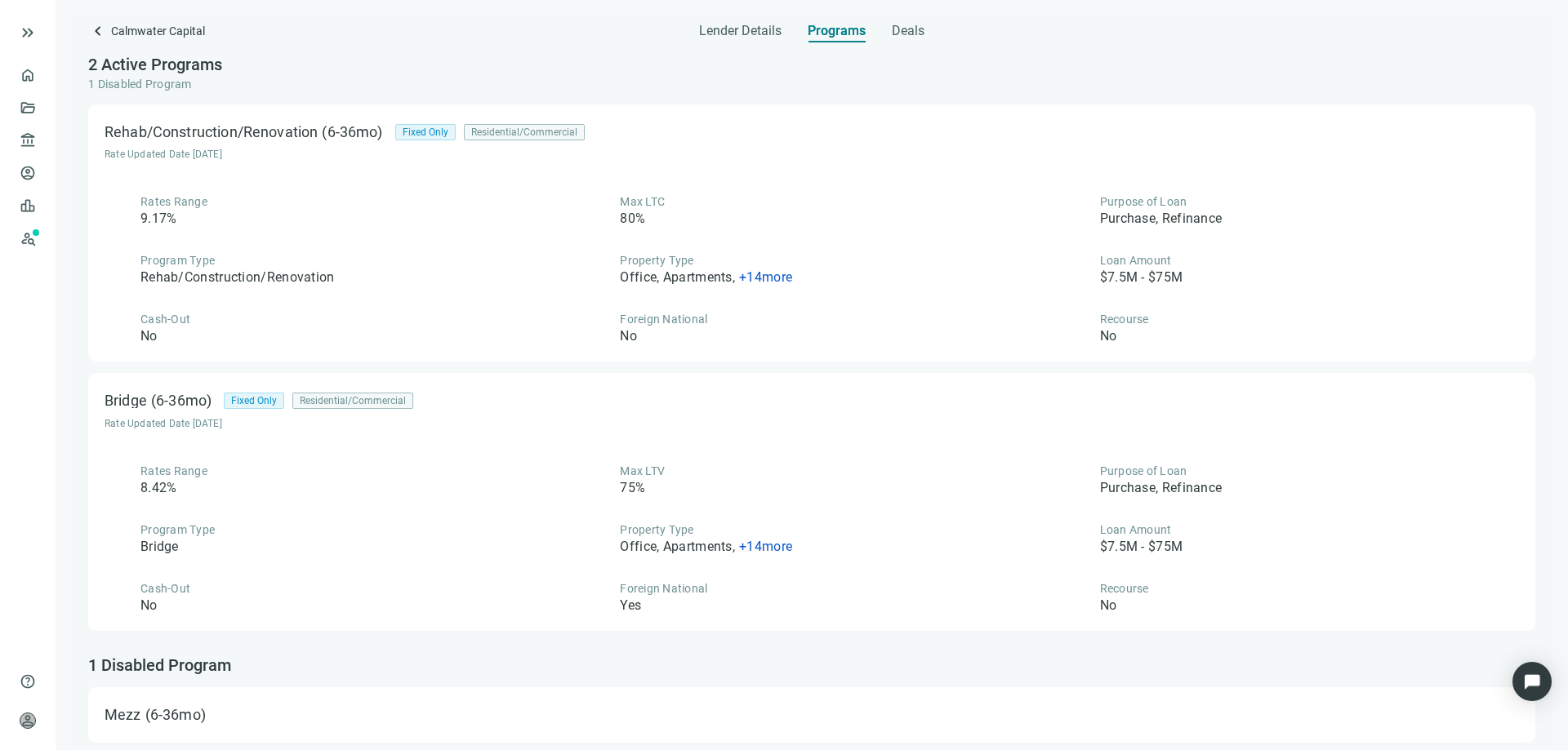
scroll to position [3, 0]
click at [896, 32] on span "Deals" at bounding box center [908, 30] width 33 height 16
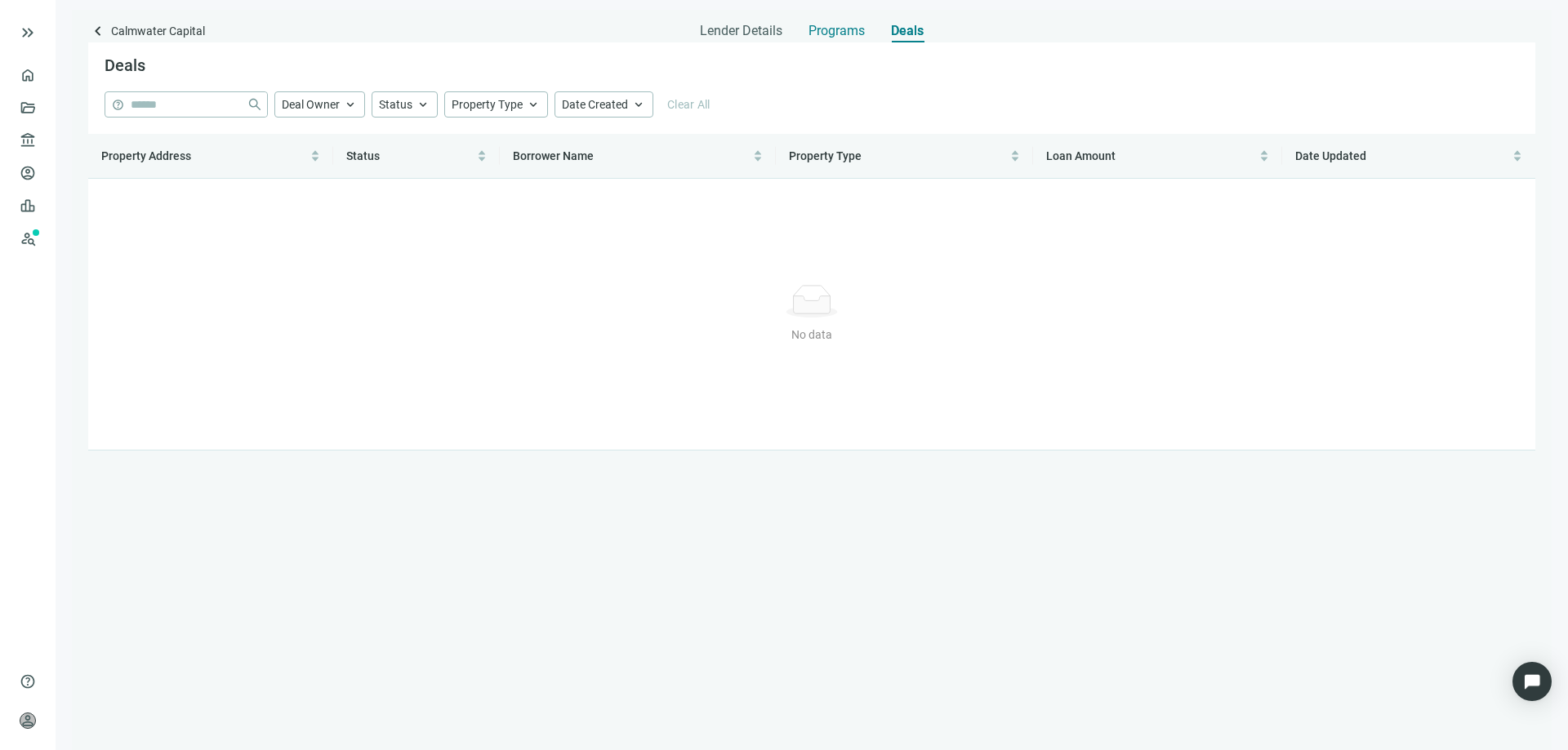
click at [843, 33] on span "Programs" at bounding box center [836, 30] width 56 height 16
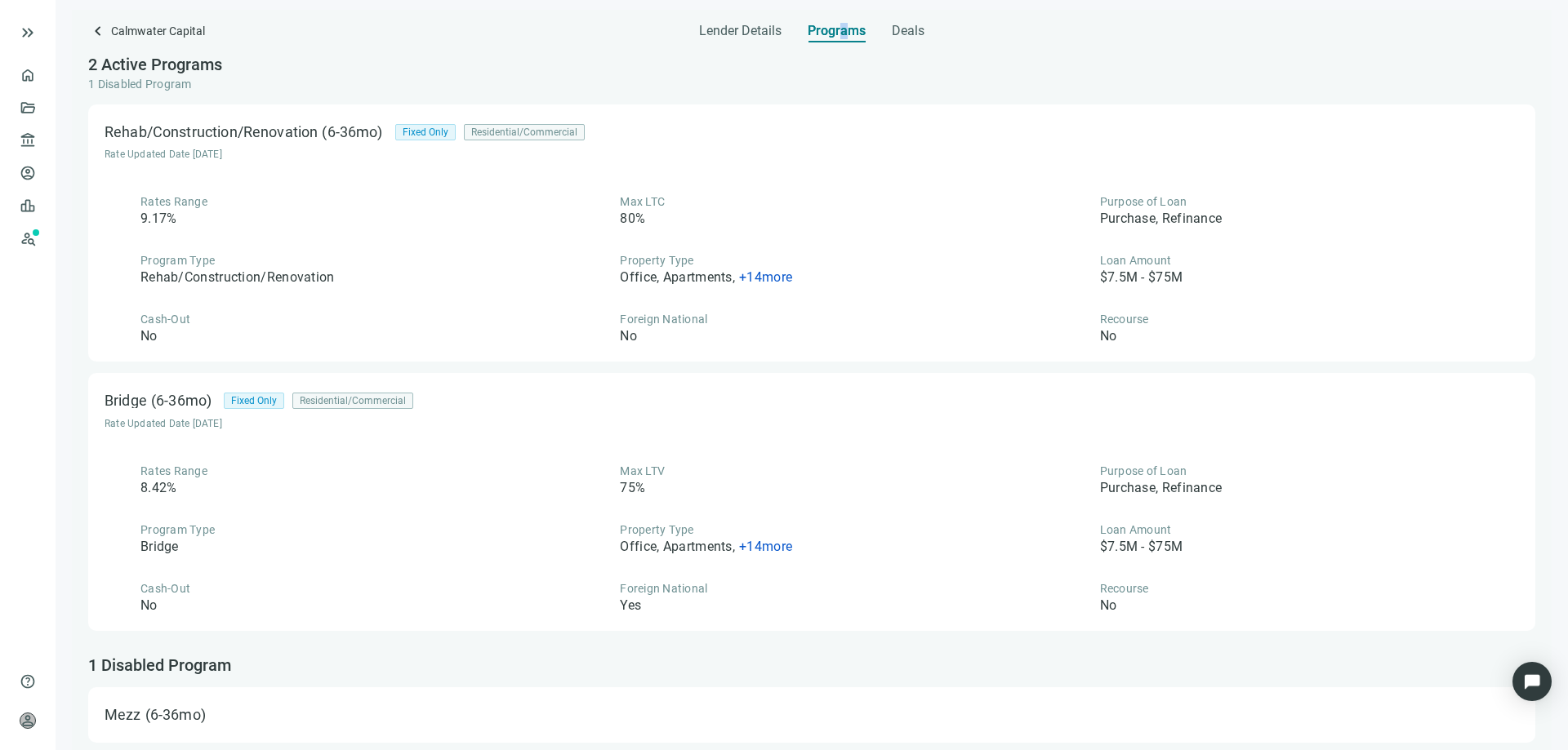
scroll to position [3, 0]
click at [732, 29] on span "Lender Details" at bounding box center [740, 30] width 82 height 16
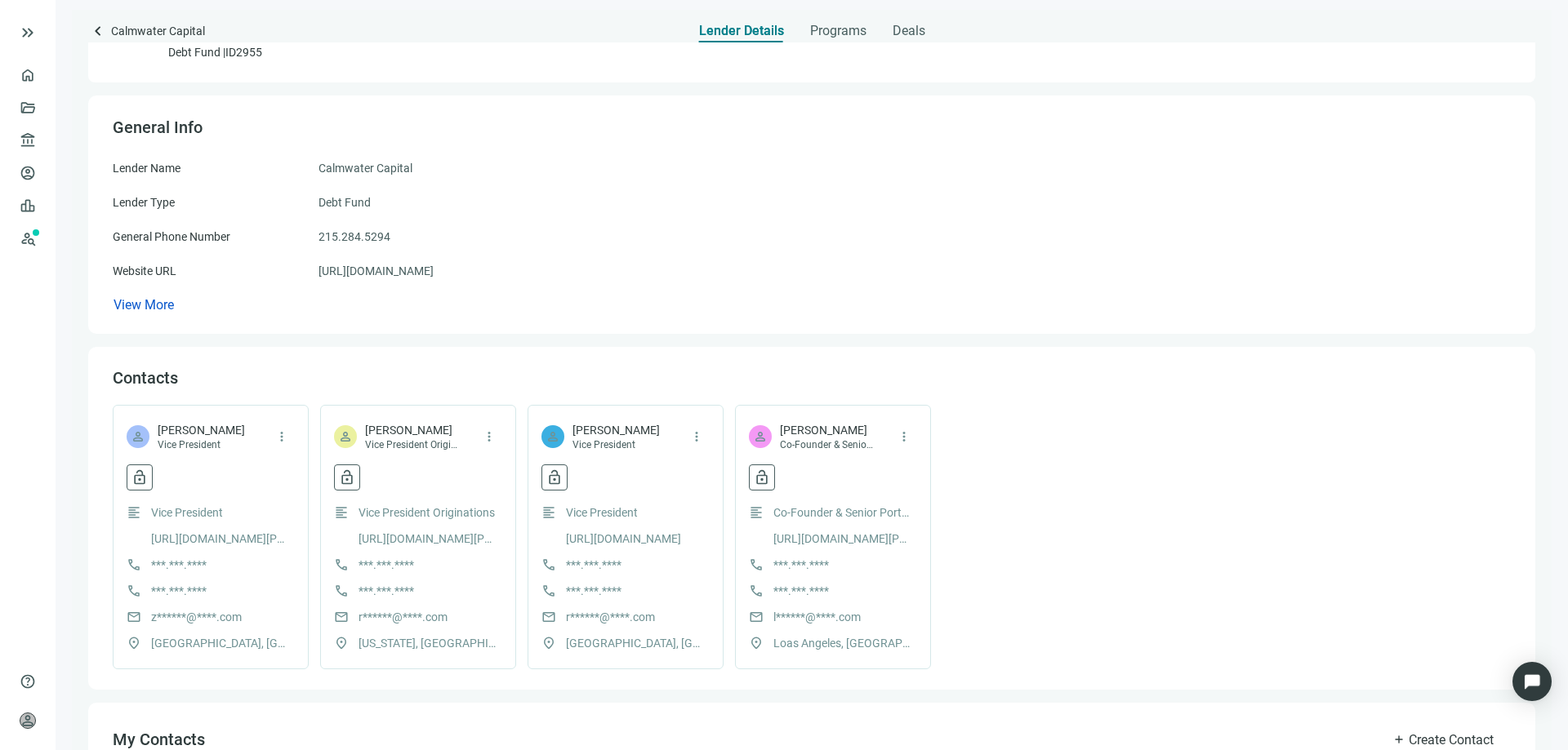
scroll to position [84, 0]
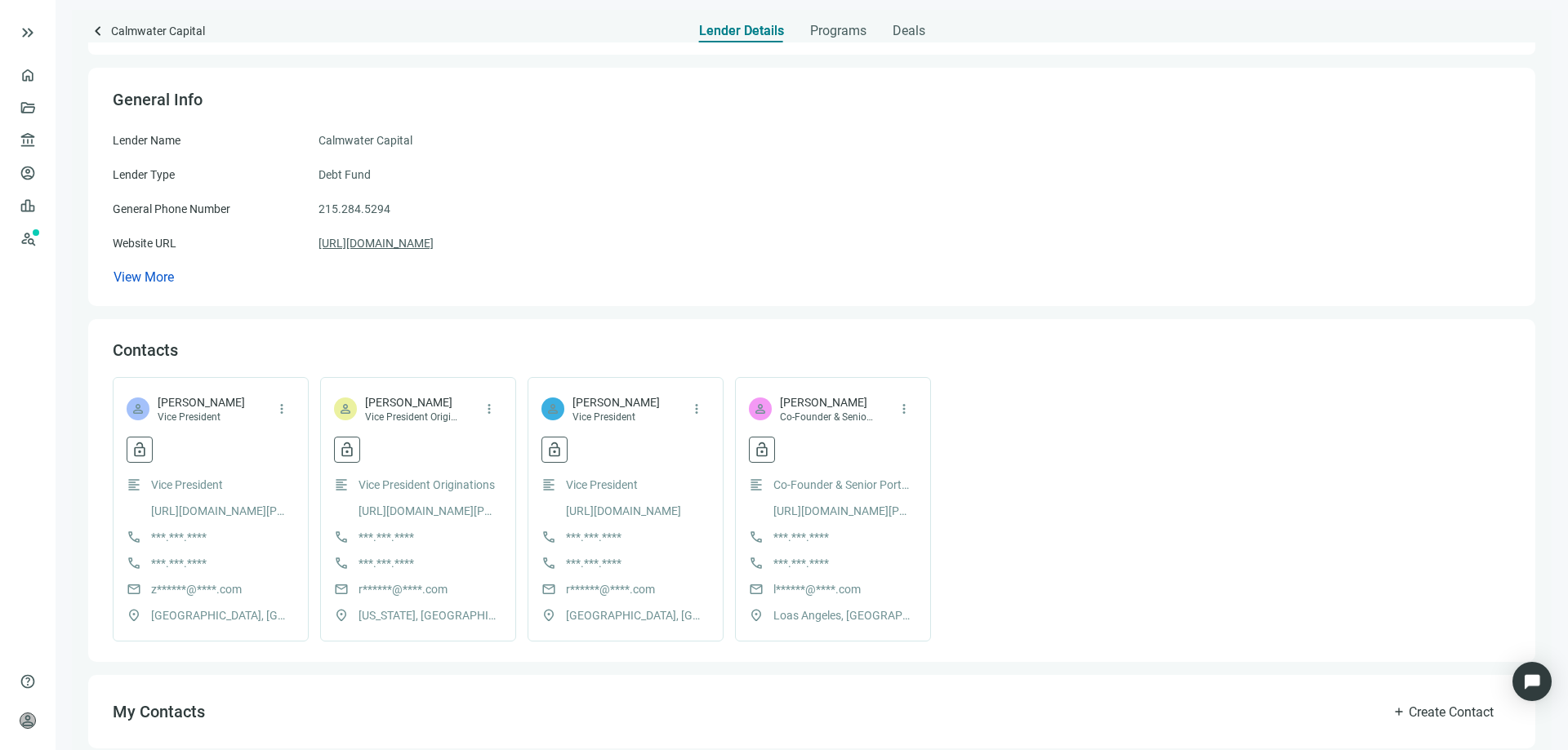
click at [417, 245] on link "https://calmwatercapital.com" at bounding box center [376, 243] width 115 height 18
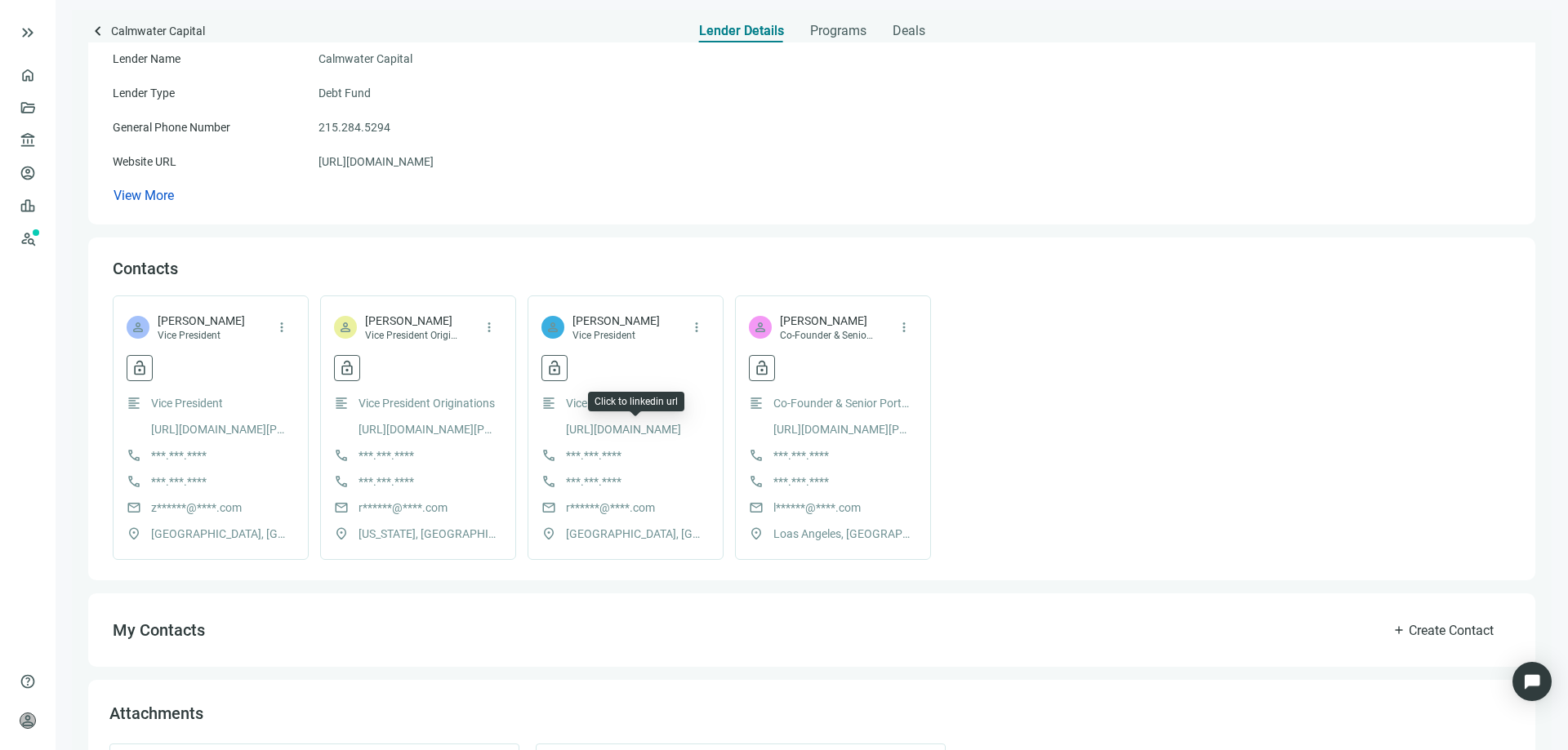
click at [646, 424] on link "https://www.linkedin.com/in/ryanfmorrell/" at bounding box center [623, 429] width 115 height 18
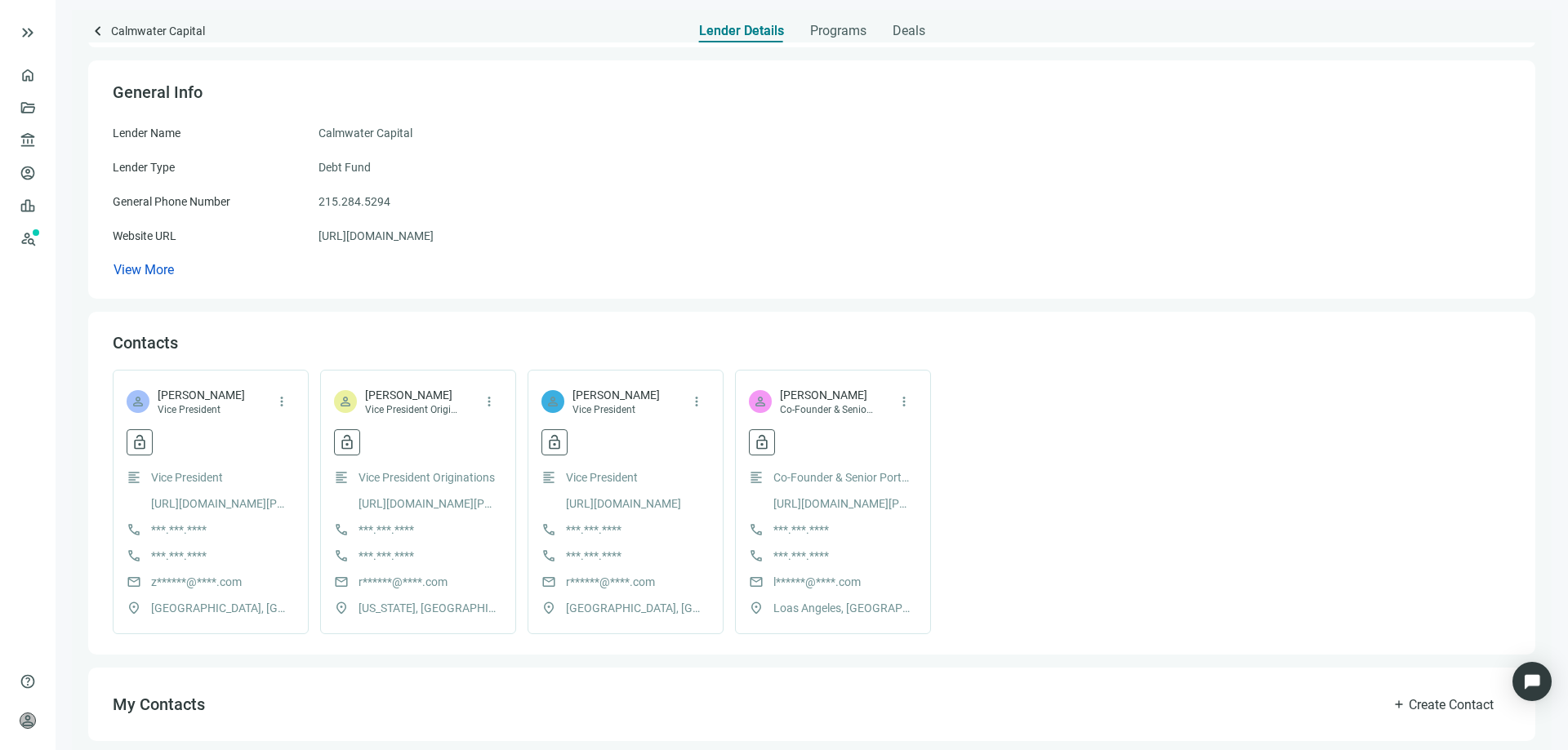
scroll to position [0, 0]
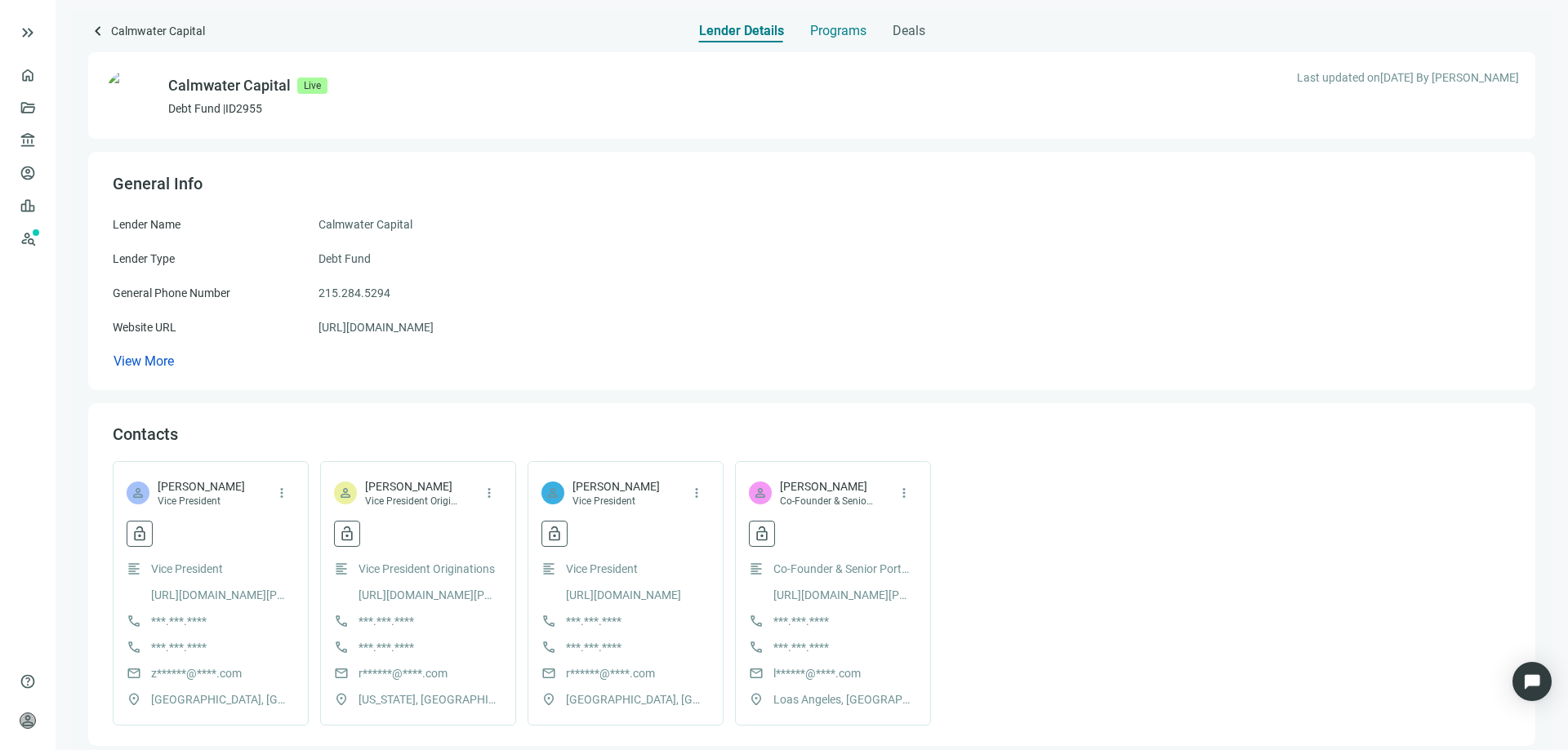
click at [826, 34] on span "Programs" at bounding box center [838, 30] width 56 height 16
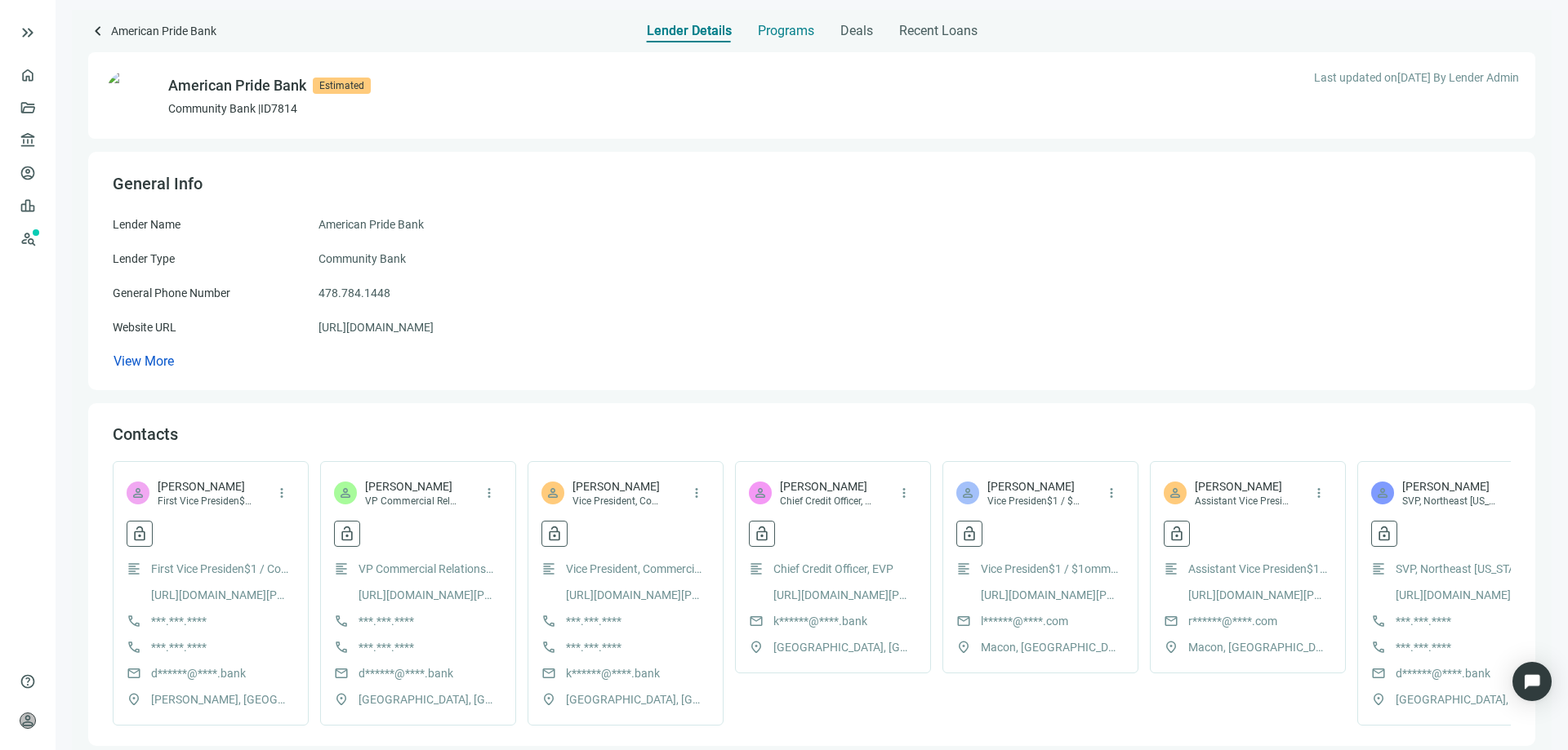
click at [786, 29] on span "Programs" at bounding box center [786, 30] width 56 height 16
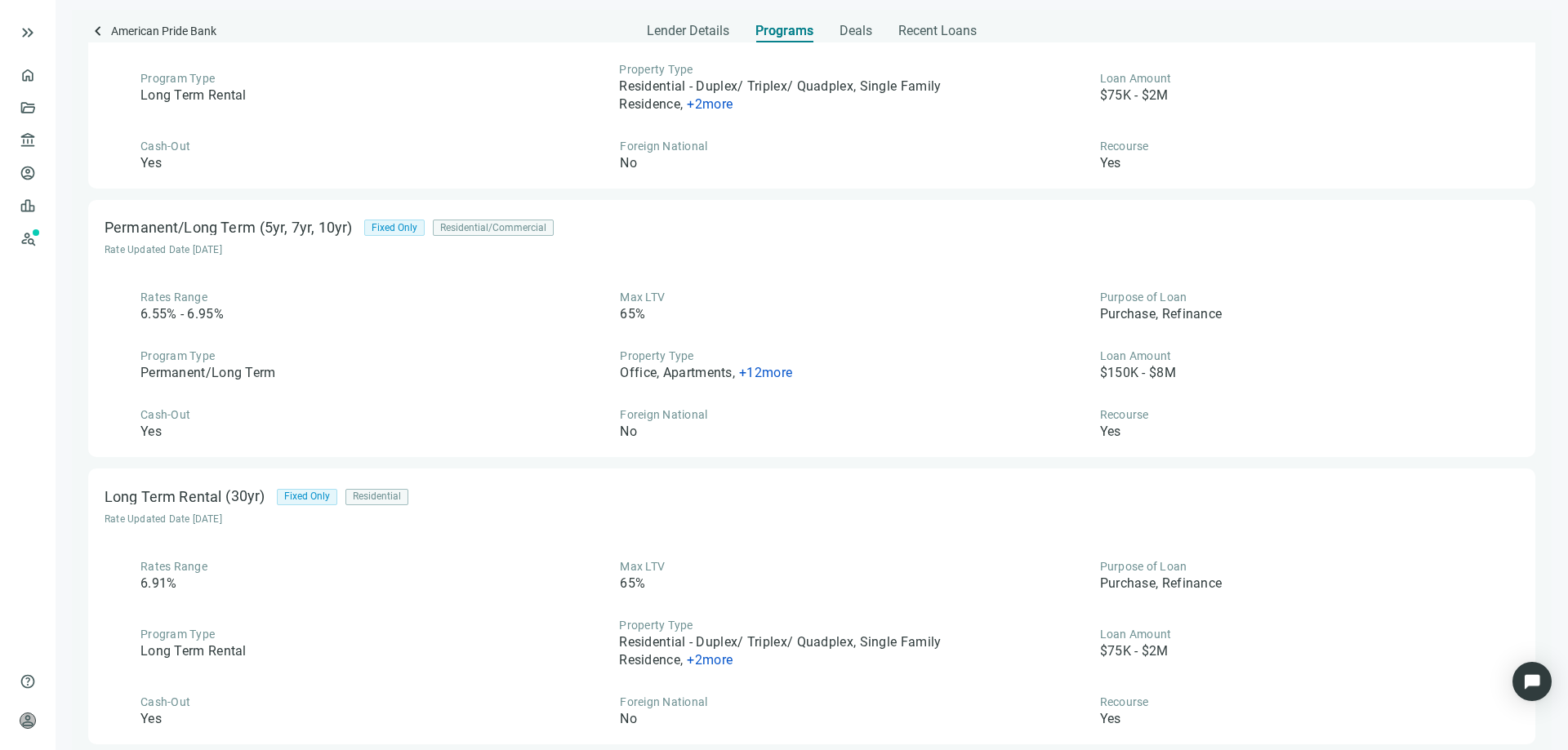
scroll to position [983, 0]
click at [844, 32] on span "Deals" at bounding box center [856, 30] width 33 height 16
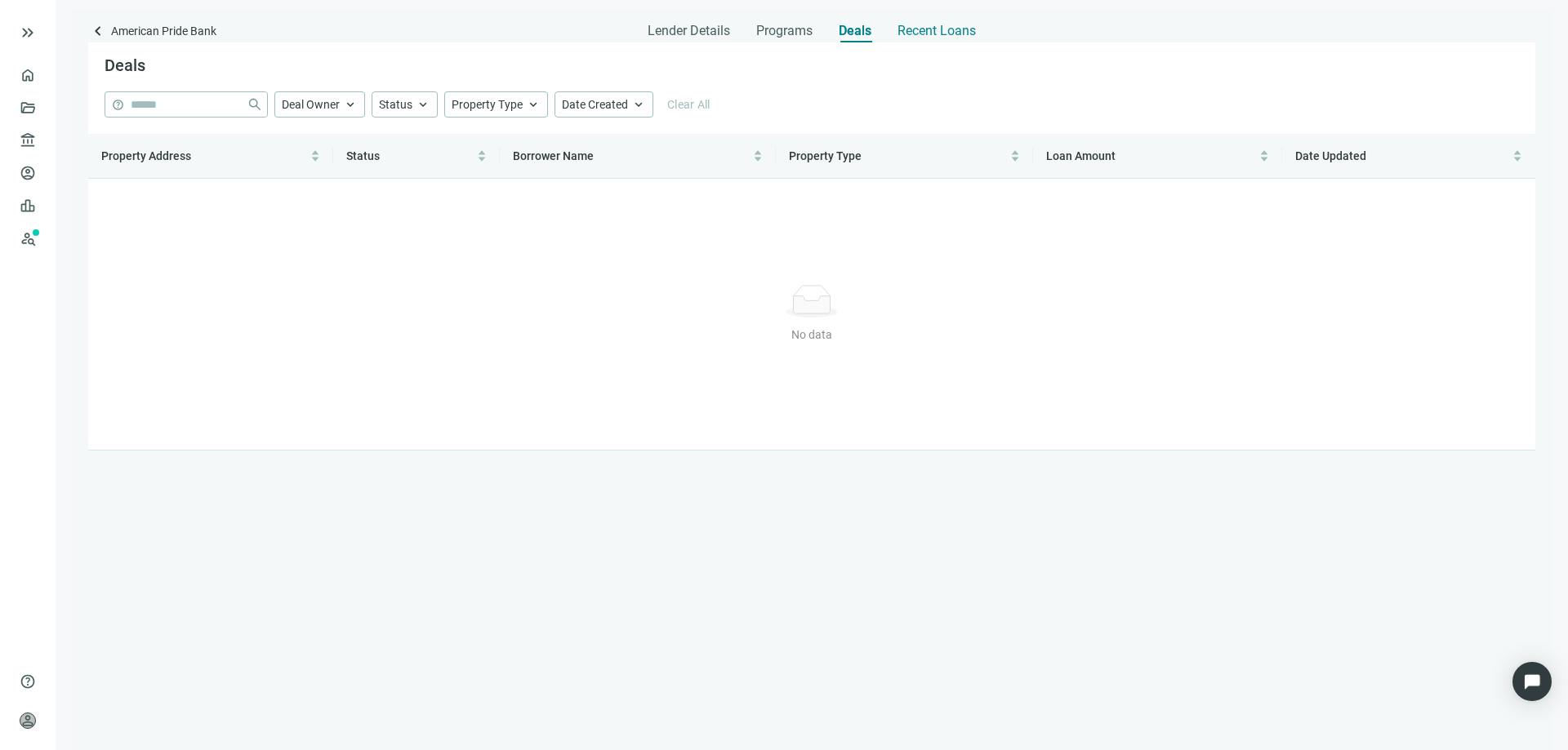
click at [921, 30] on span "Recent Loans" at bounding box center [937, 30] width 78 height 16
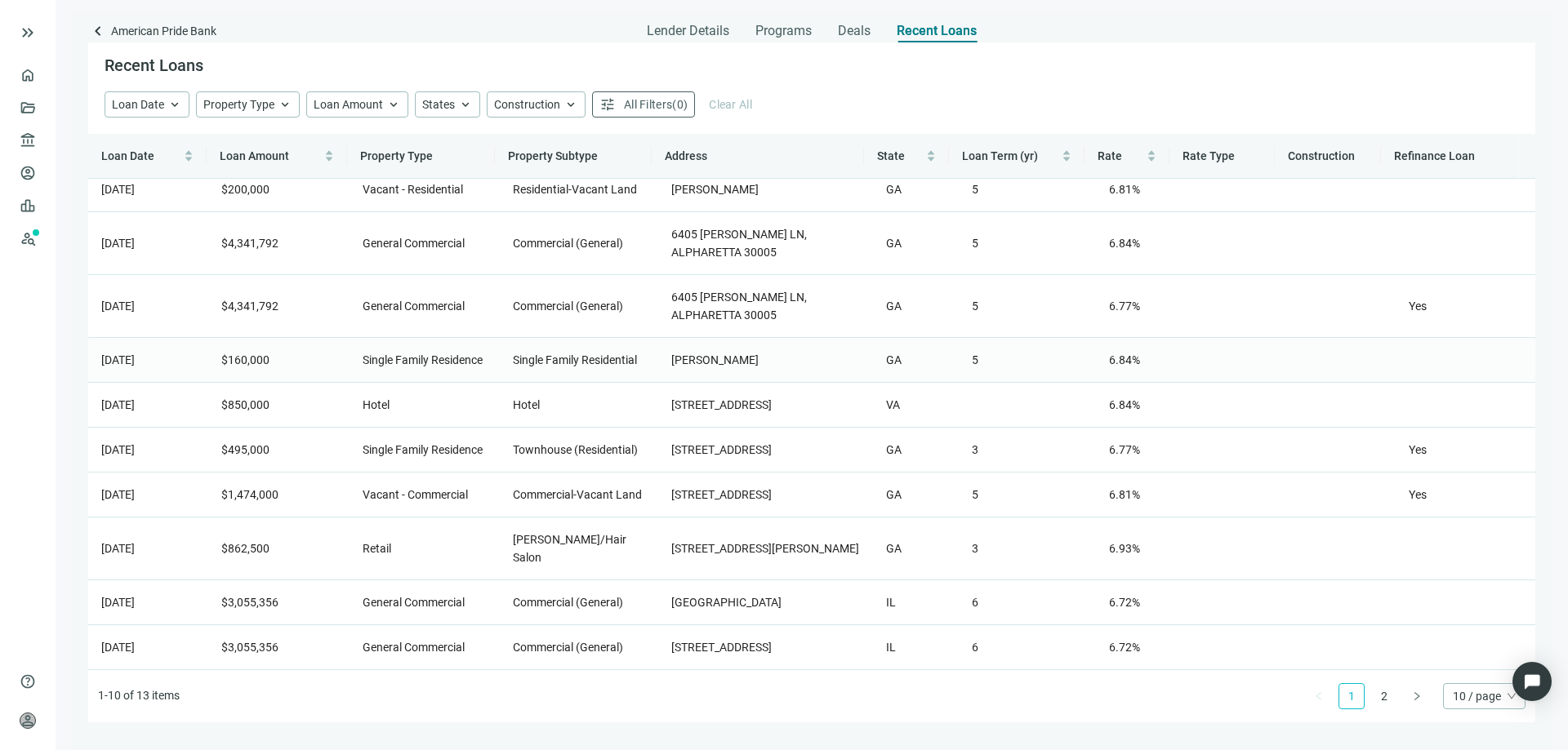
scroll to position [83, 0]
click at [1382, 695] on link "2" at bounding box center [1384, 696] width 24 height 24
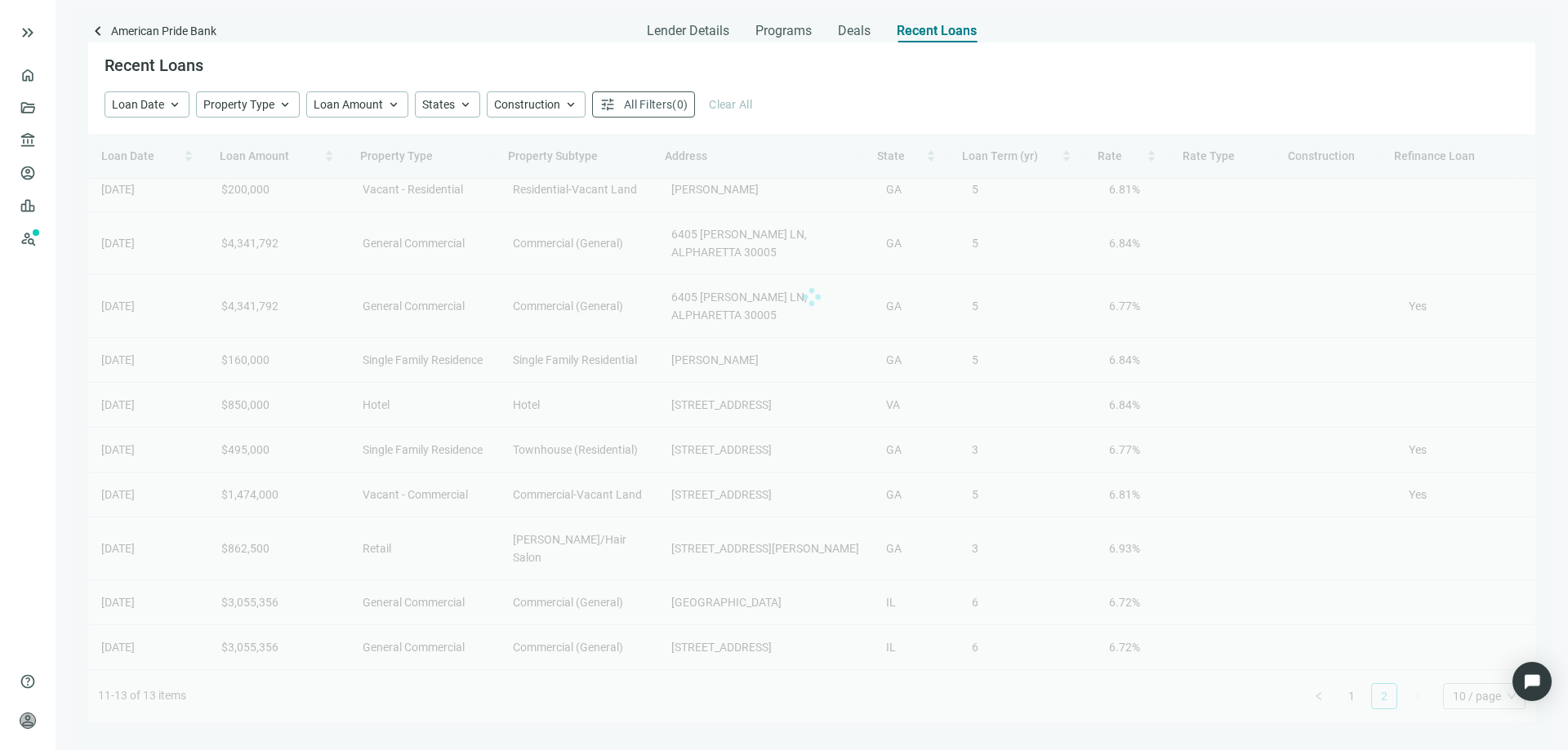
scroll to position [0, 0]
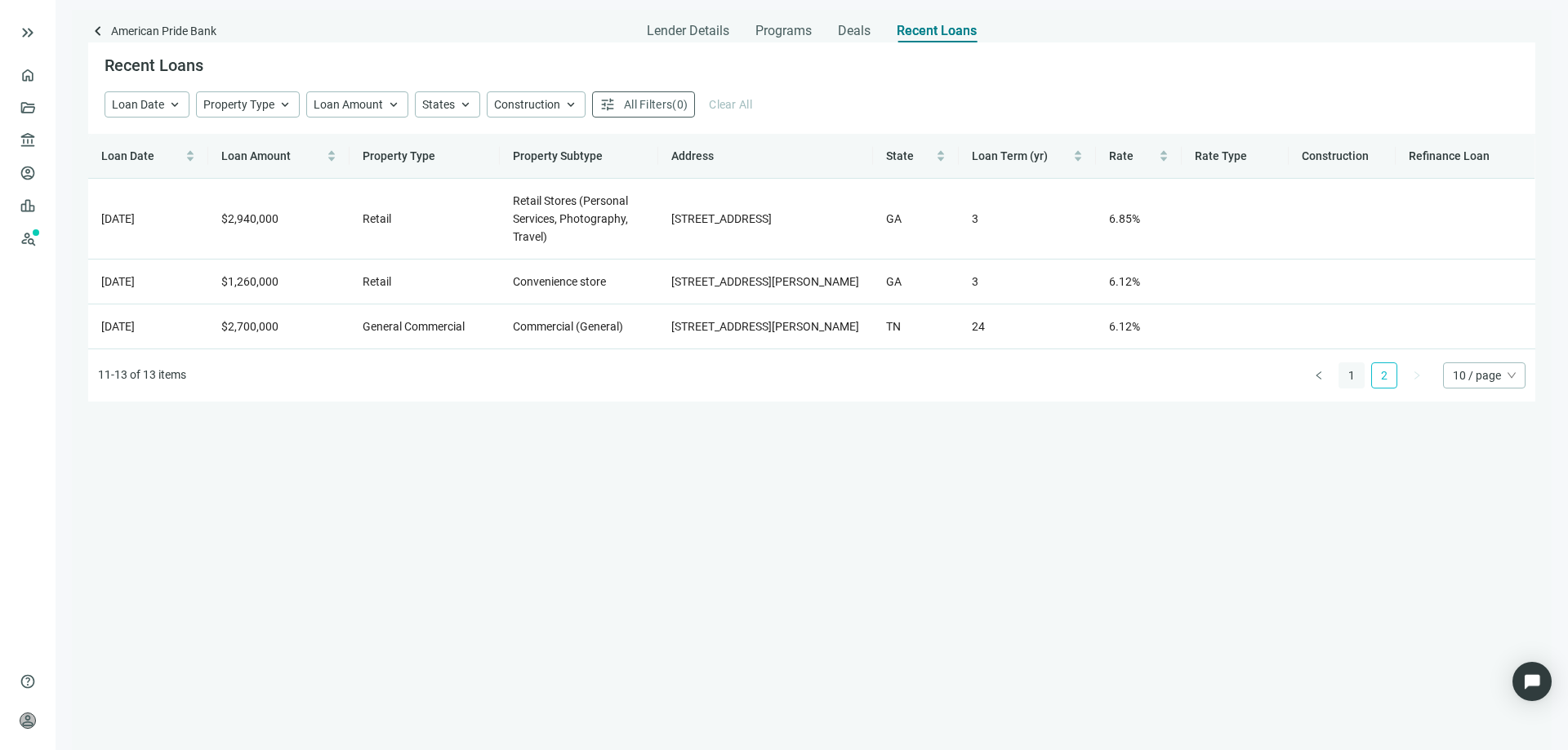
click at [1348, 388] on link "1" at bounding box center [1351, 375] width 24 height 24
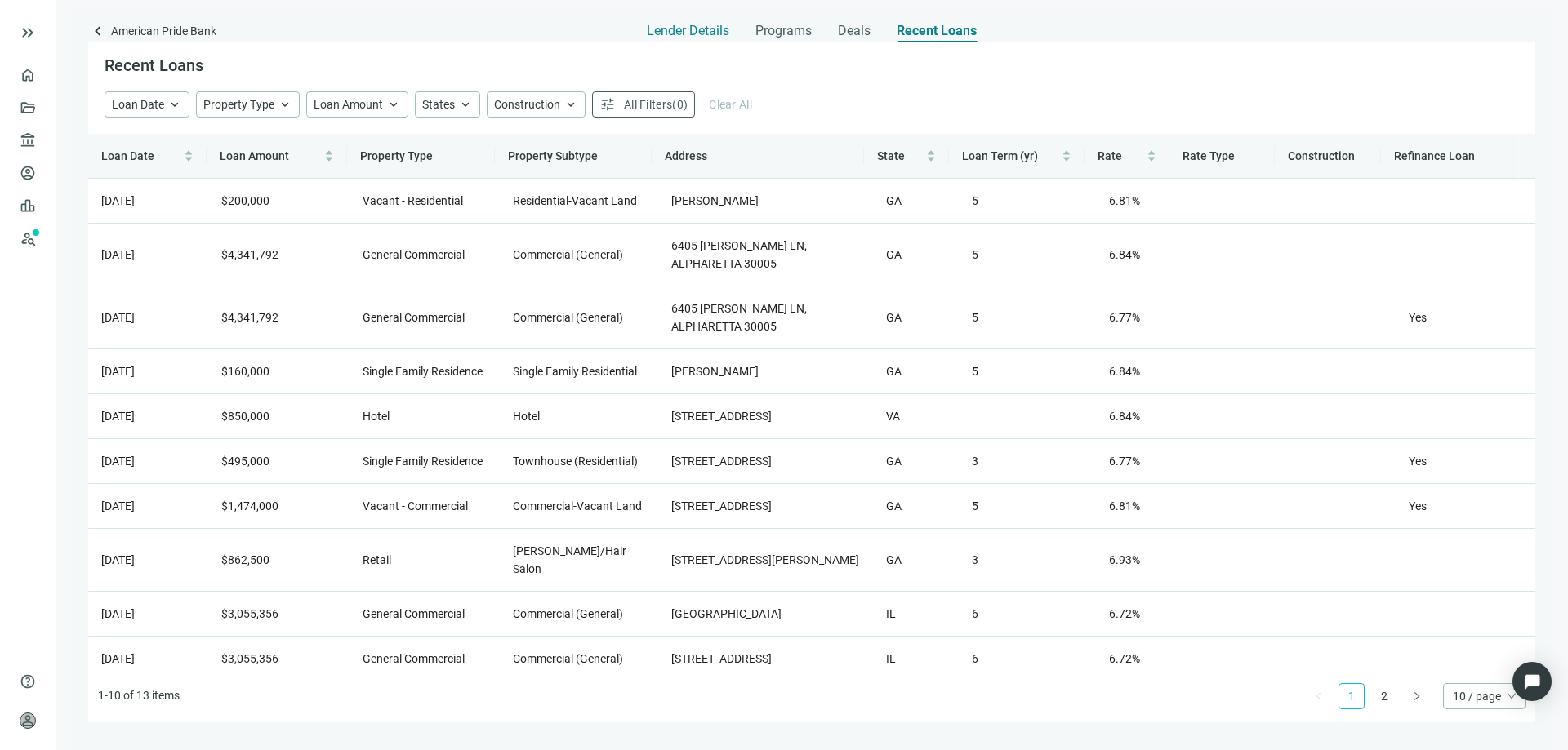
click at [699, 39] on div "Lender Details" at bounding box center [688, 26] width 82 height 33
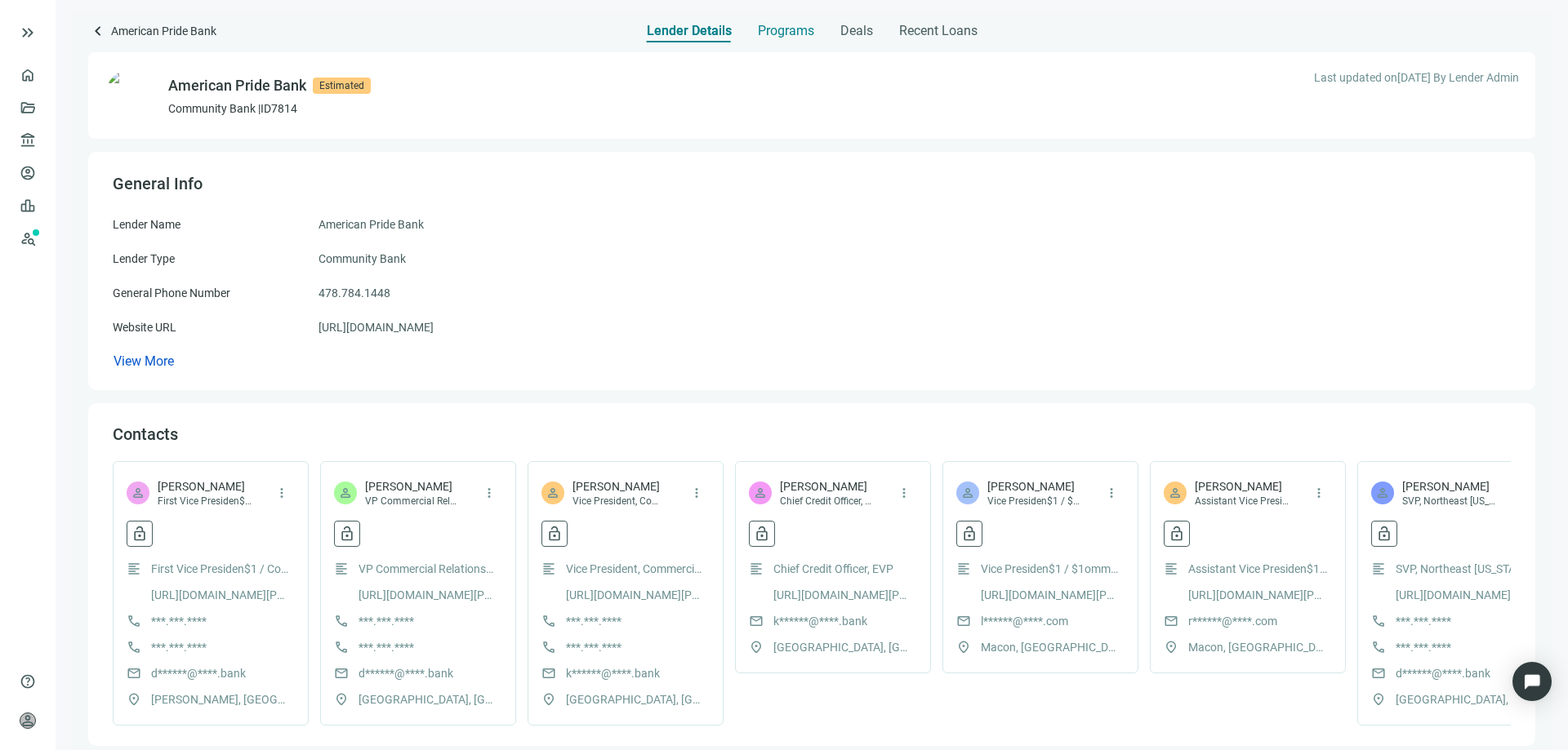
click at [774, 34] on span "Programs" at bounding box center [786, 30] width 56 height 16
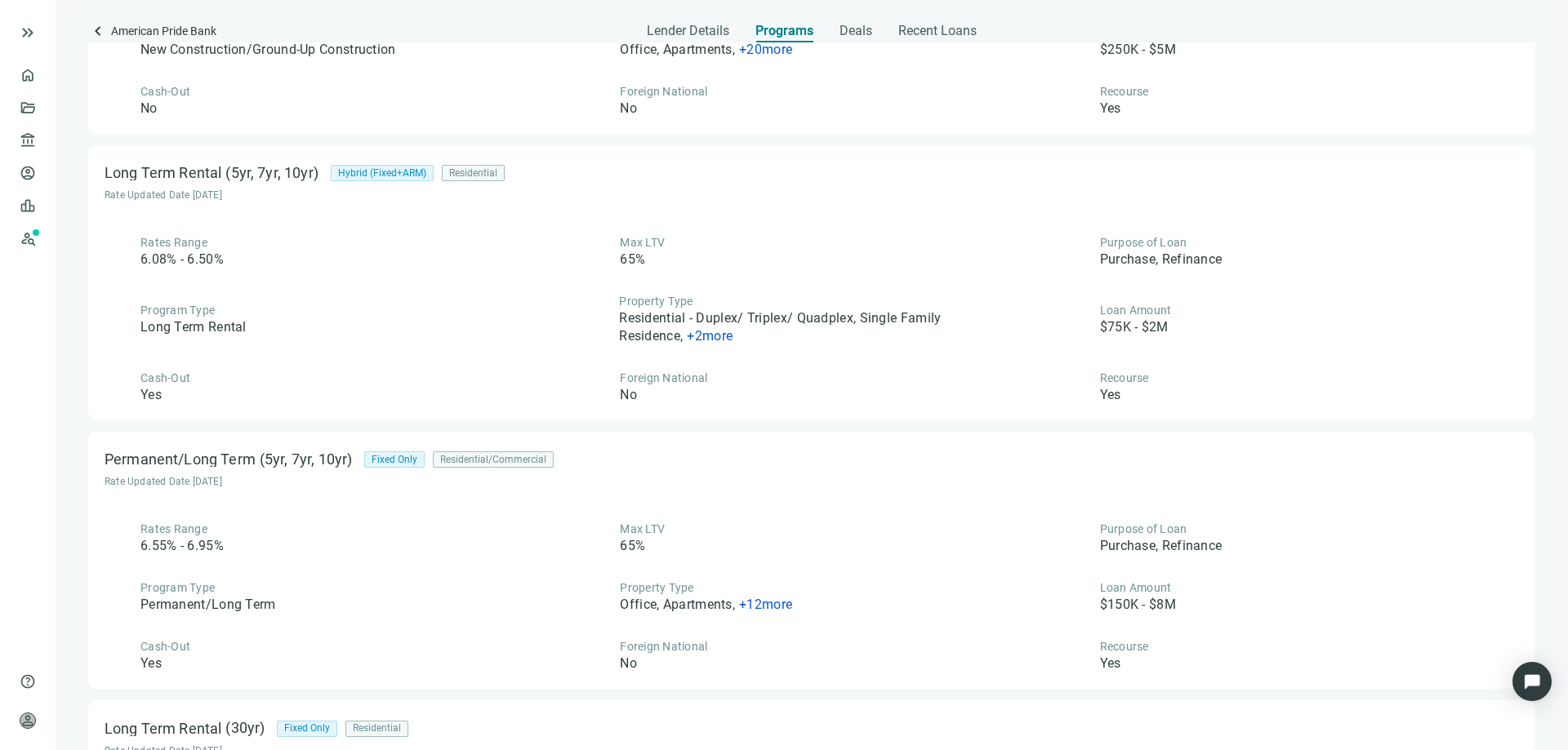
scroll to position [739, 0]
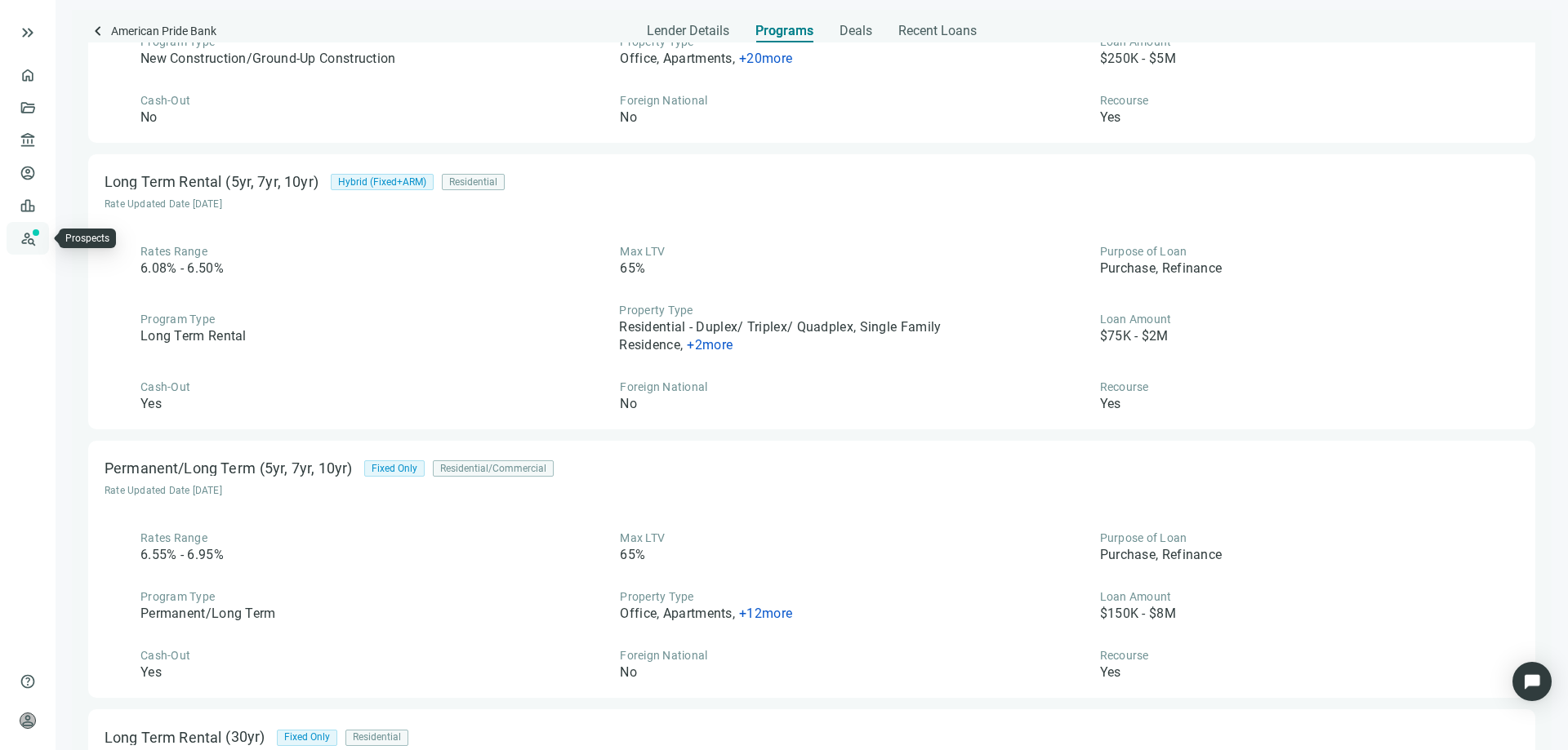
click at [41, 237] on link "Prospects New" at bounding box center [67, 238] width 52 height 33
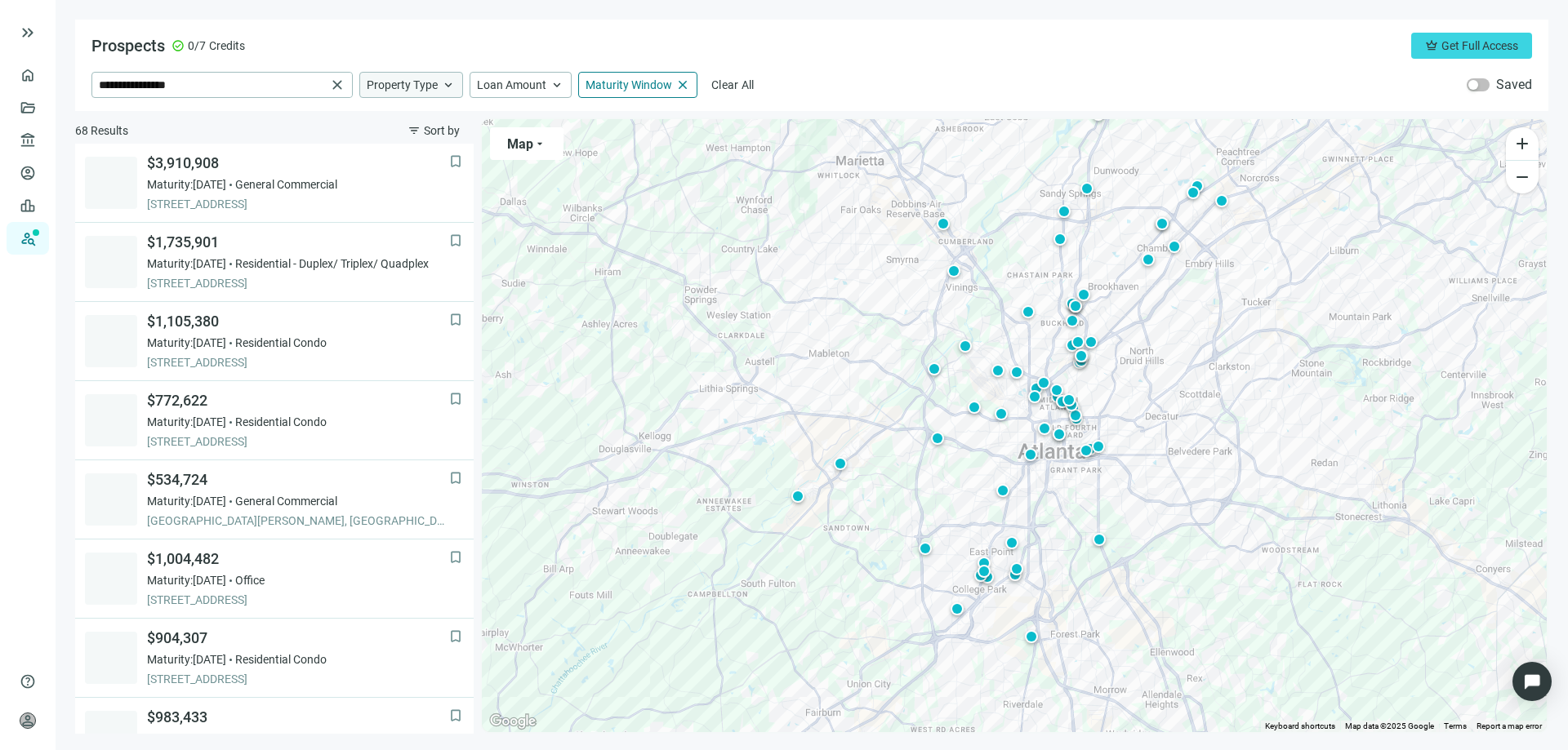
click at [425, 86] on span "Property Type" at bounding box center [402, 84] width 71 height 15
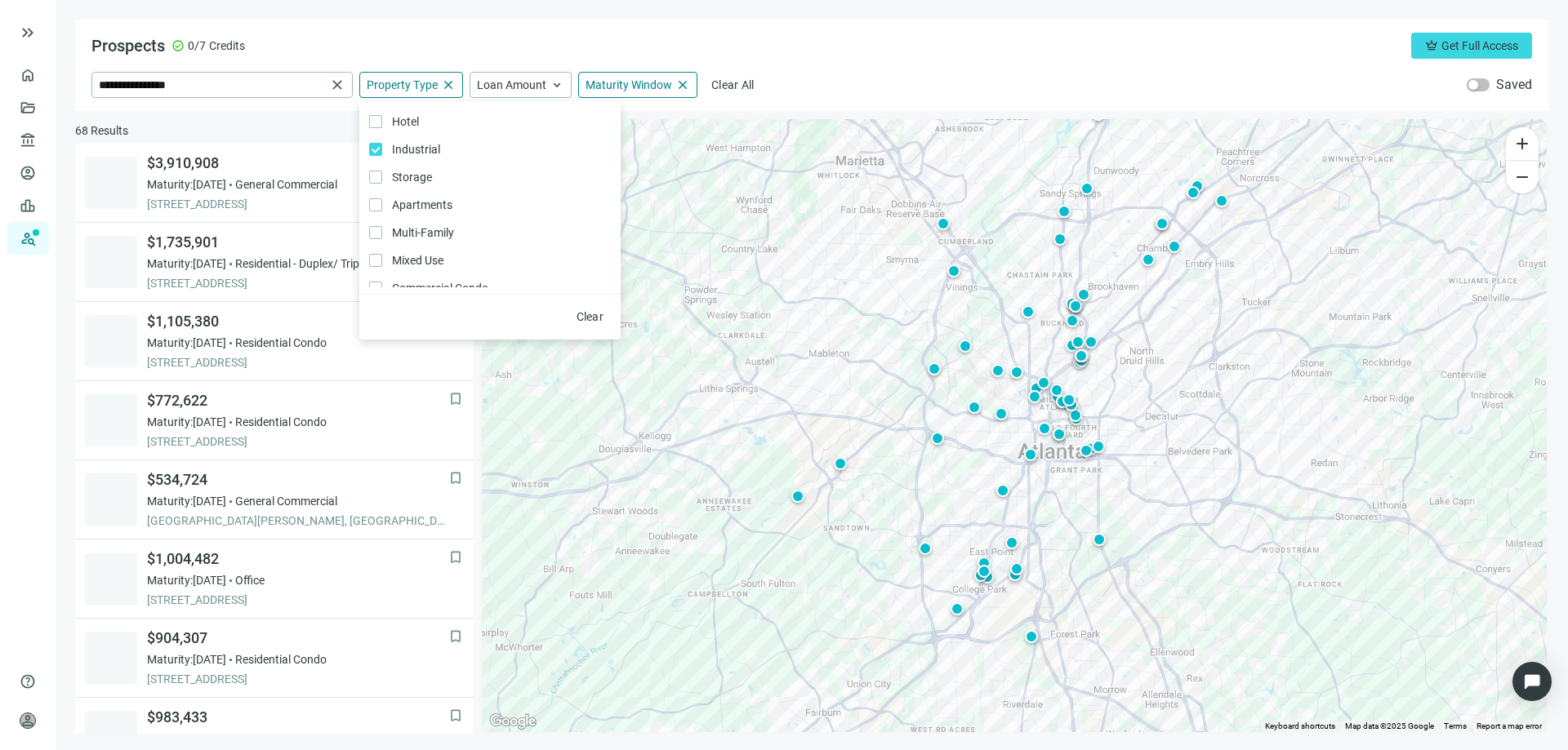
click at [800, 66] on div "**********" at bounding box center [812, 65] width 1473 height 91
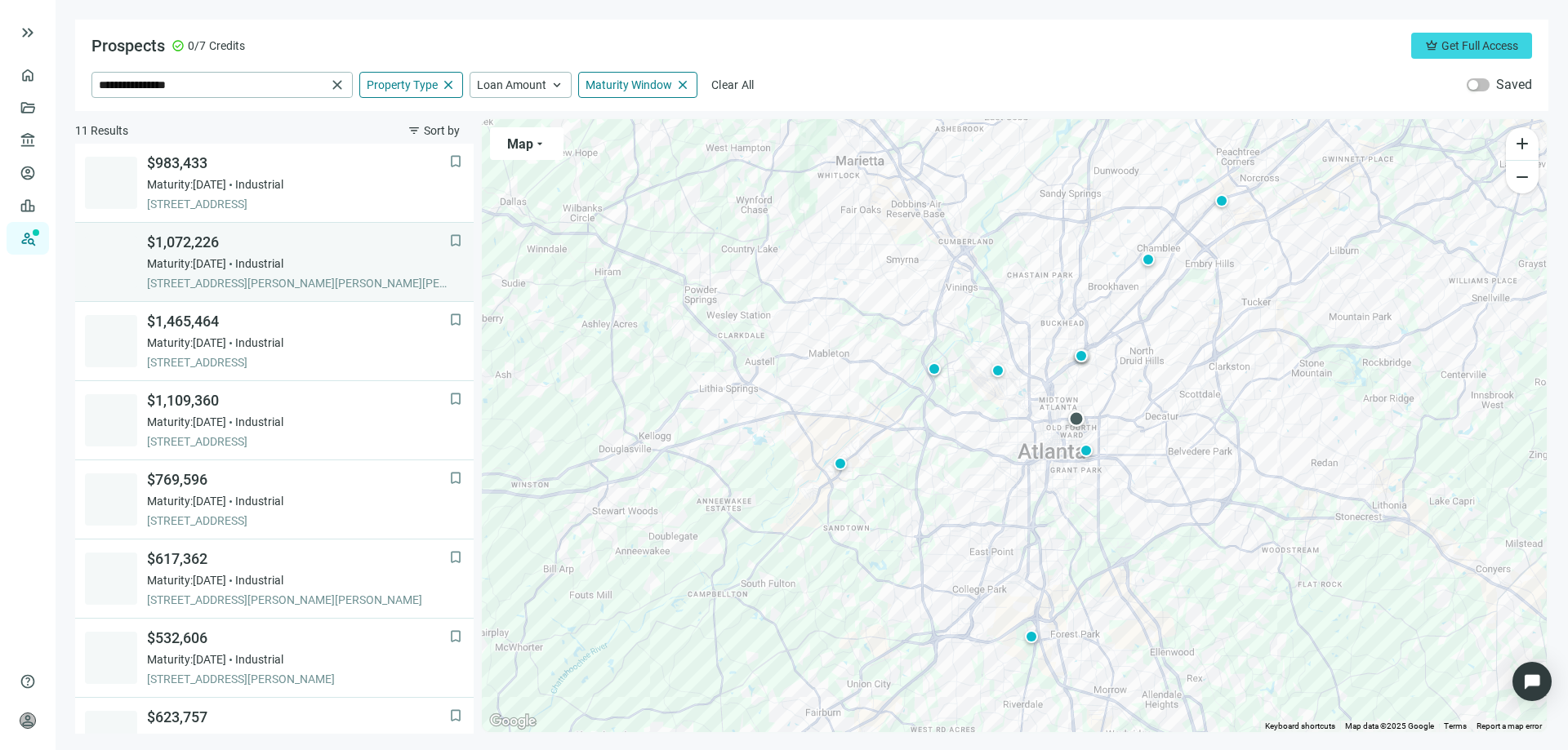
click at [227, 282] on span "510 GLEN IRIS DR NE, ATLANTA, 30308, GA" at bounding box center [297, 283] width 302 height 16
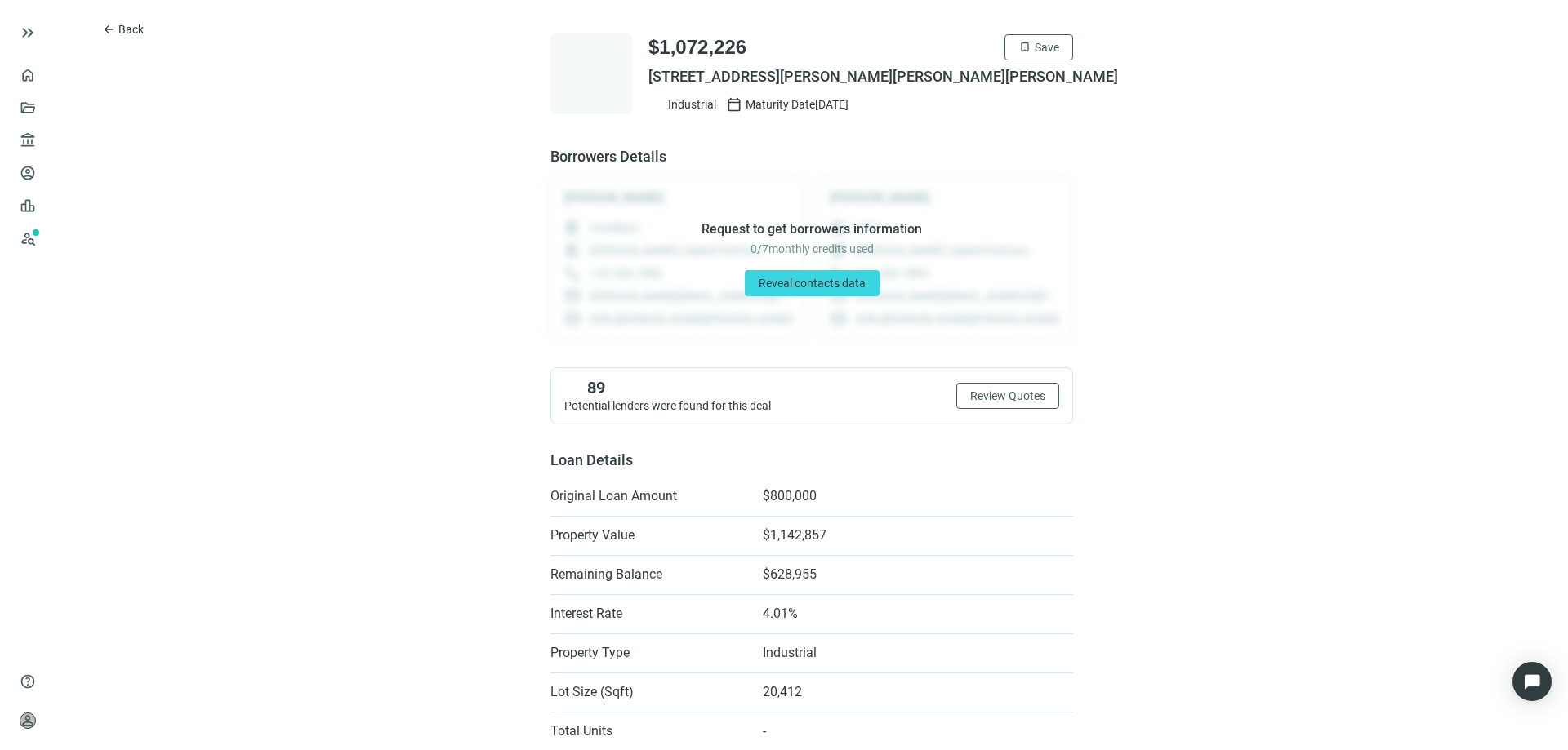
scroll to position [1, 0]
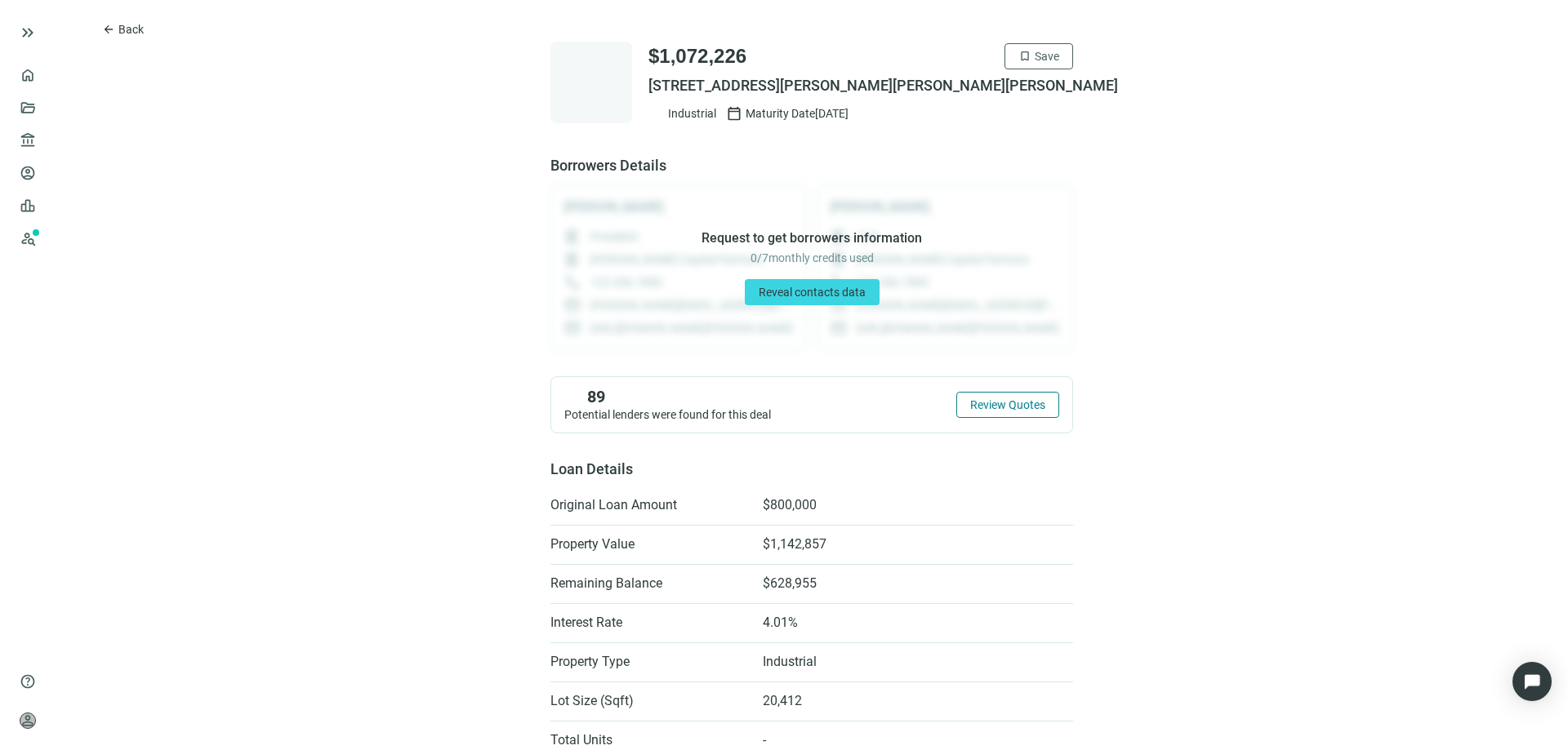
click at [985, 403] on span "Review Quotes" at bounding box center [1007, 404] width 75 height 13
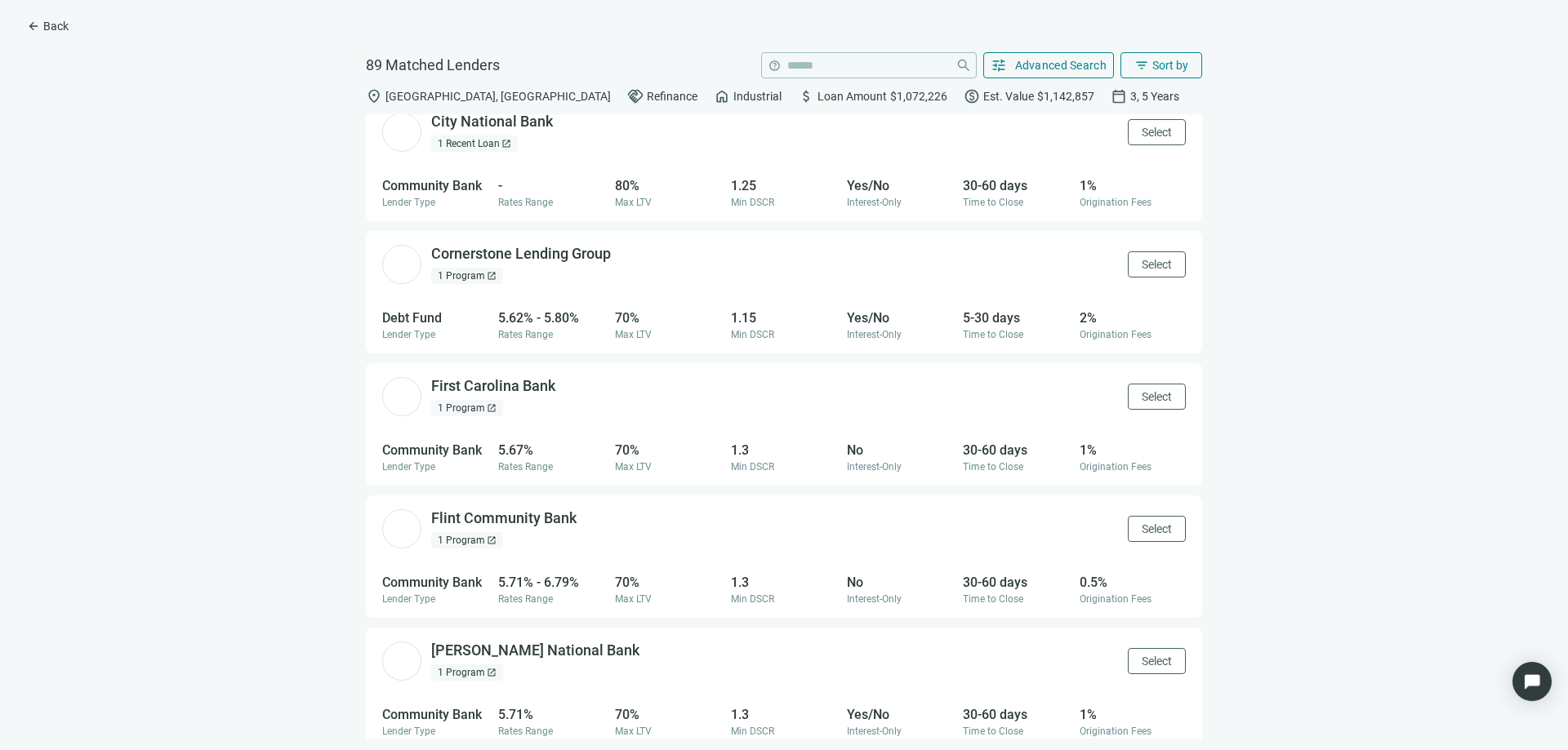
scroll to position [1551, 0]
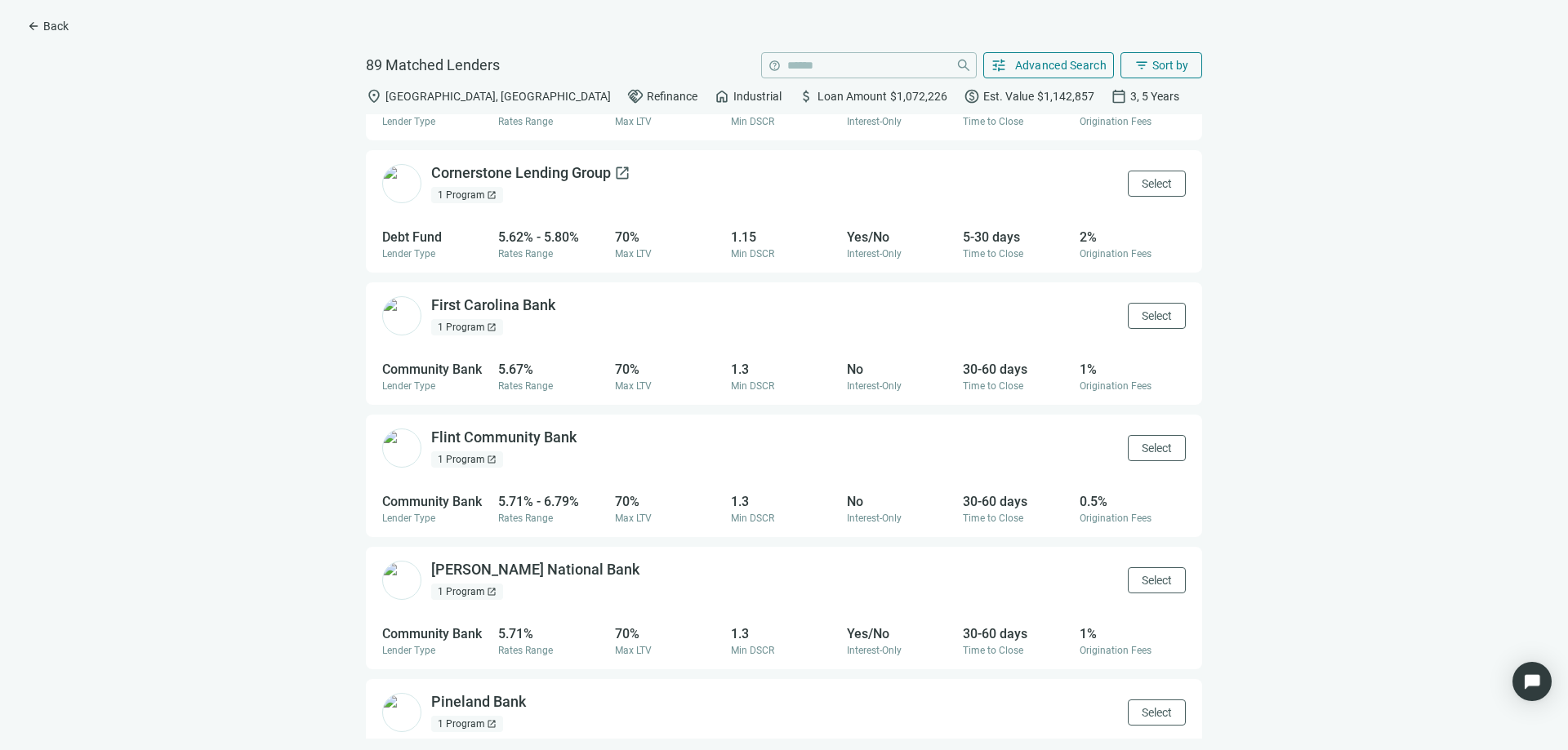
click at [562, 175] on div "Cornerstone Lending Group open_in_new" at bounding box center [531, 173] width 199 height 21
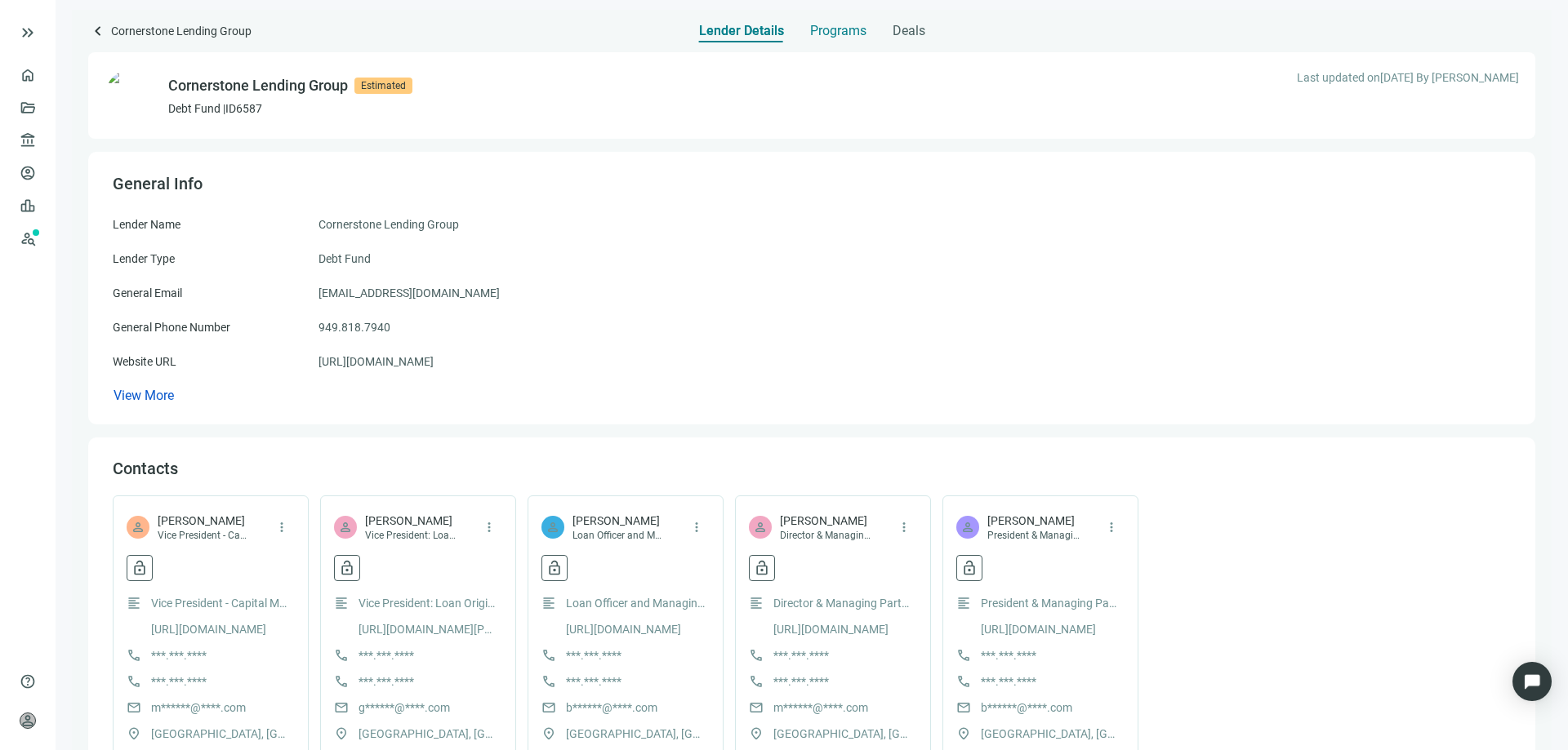
click at [832, 29] on span "Programs" at bounding box center [838, 30] width 56 height 16
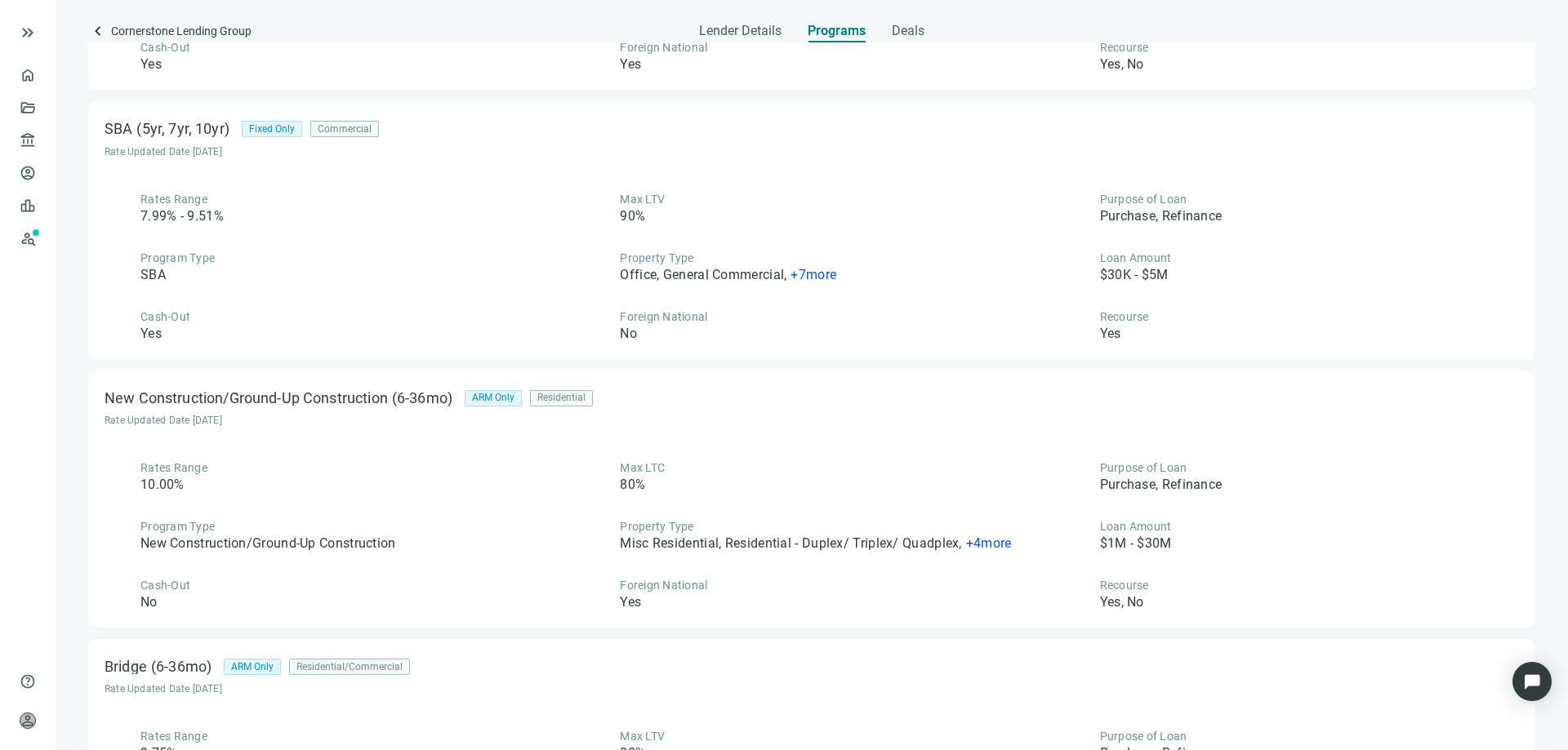
scroll to position [7, 0]
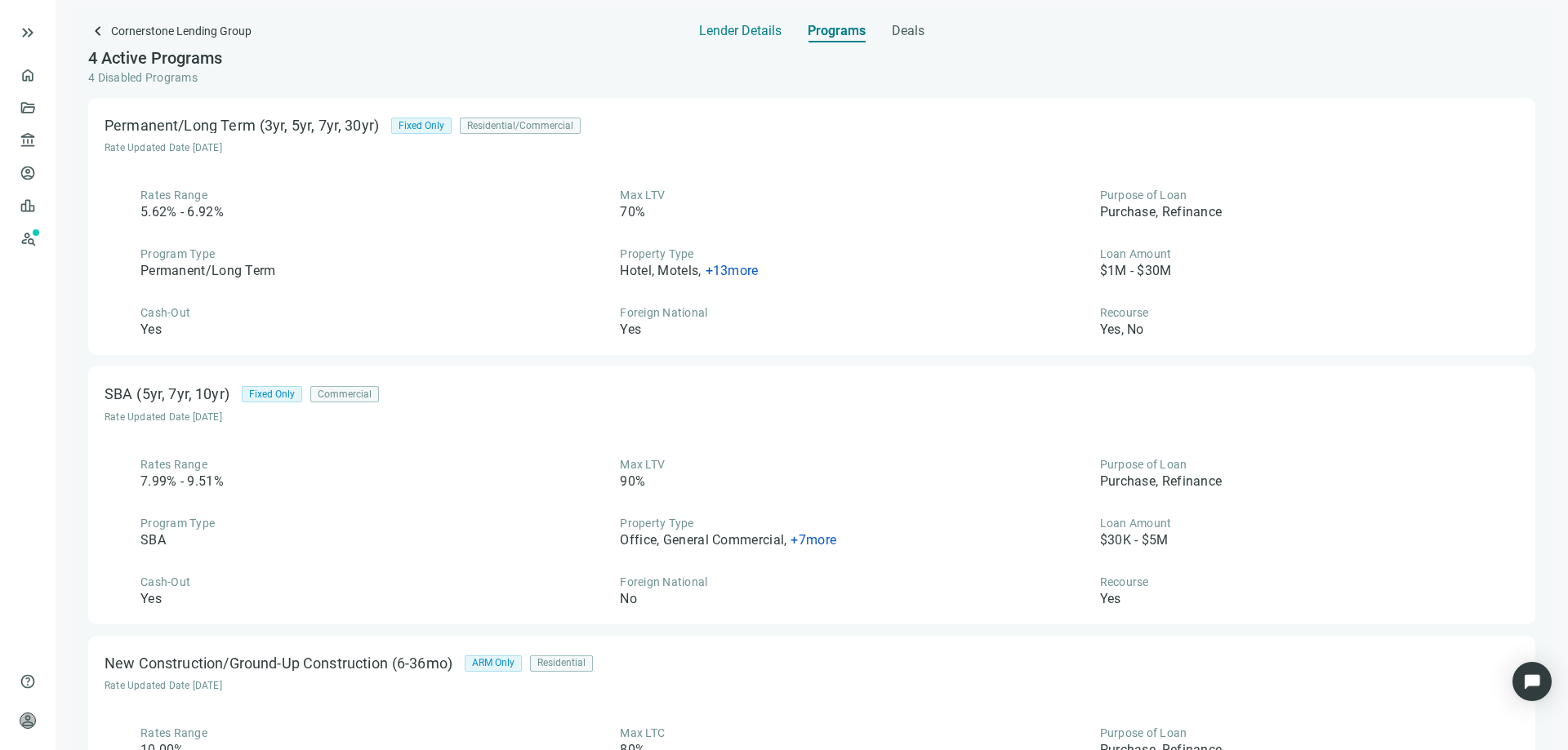
click at [729, 36] on span "Lender Details" at bounding box center [740, 30] width 82 height 16
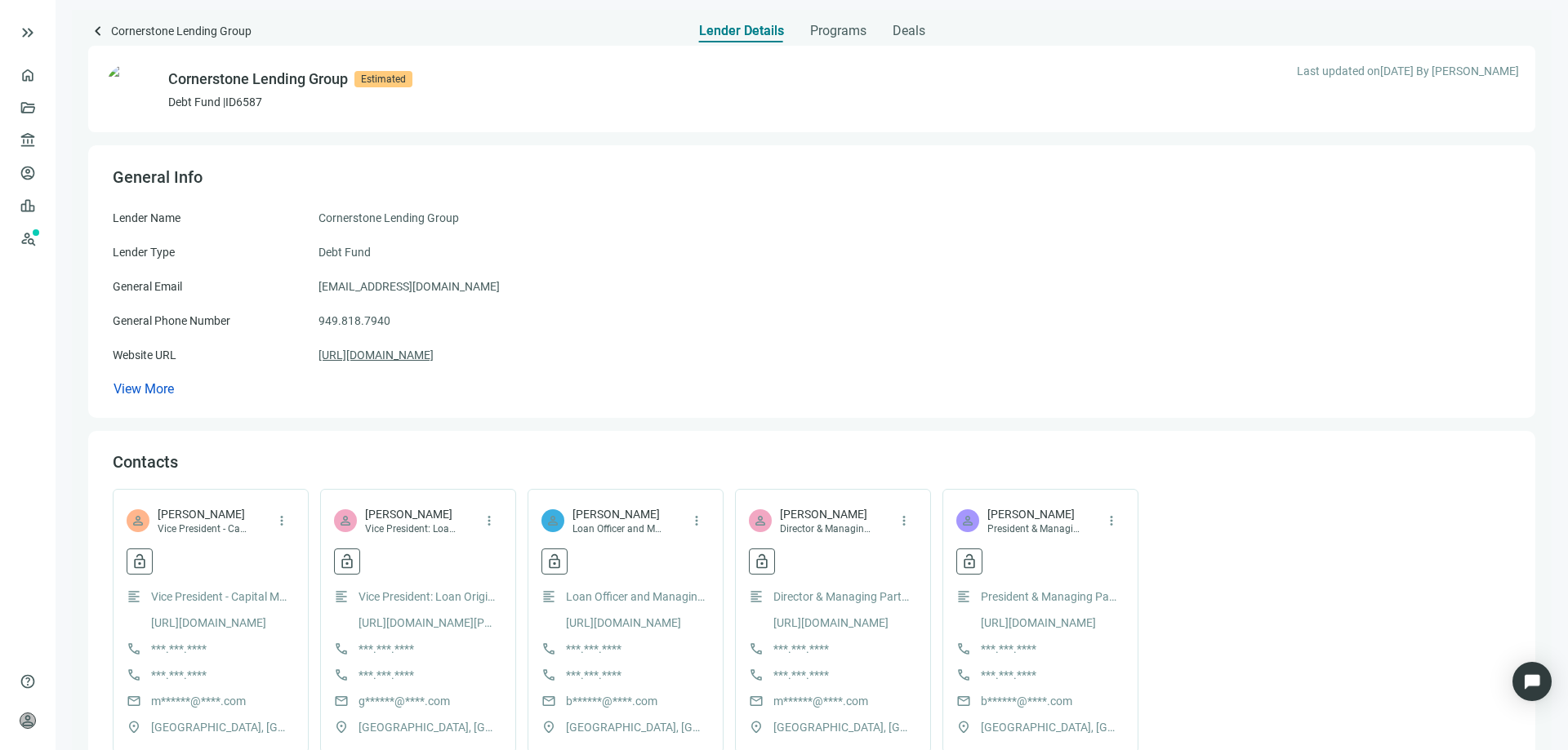
click at [402, 353] on link "[URL][DOMAIN_NAME]" at bounding box center [376, 355] width 115 height 18
